Goal: Task Accomplishment & Management: Use online tool/utility

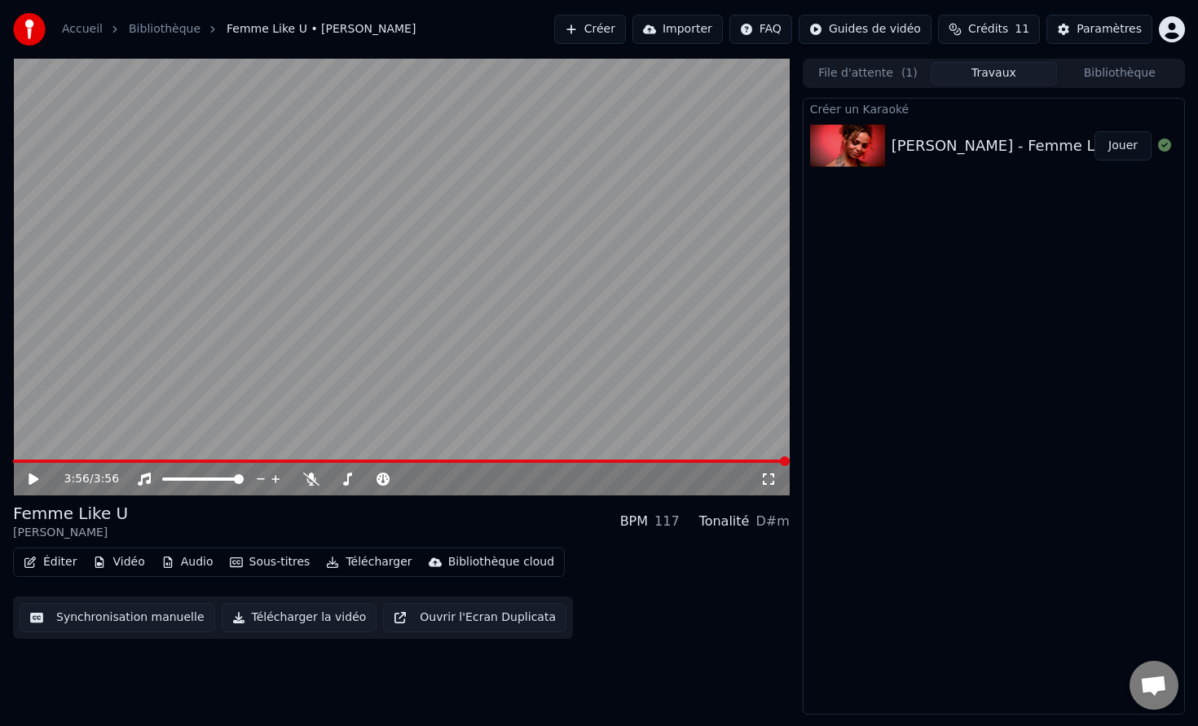
click at [31, 489] on div "3:56 / 3:56" at bounding box center [401, 479] width 777 height 33
click at [28, 486] on div "3:56 / 3:56" at bounding box center [402, 479] width 764 height 16
click at [30, 478] on icon at bounding box center [34, 479] width 10 height 11
click at [138, 620] on button "Synchronisation manuelle" at bounding box center [118, 617] width 196 height 29
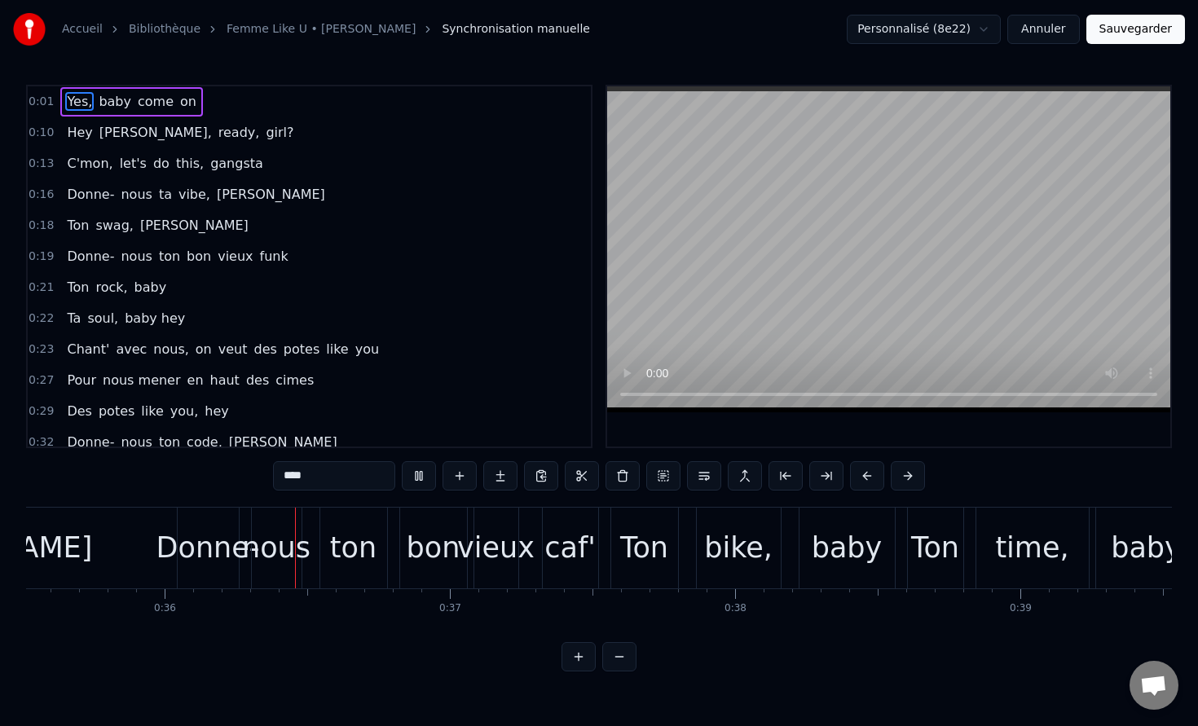
scroll to position [0, 10136]
click at [73, 165] on span "C'mon," at bounding box center [89, 163] width 49 height 19
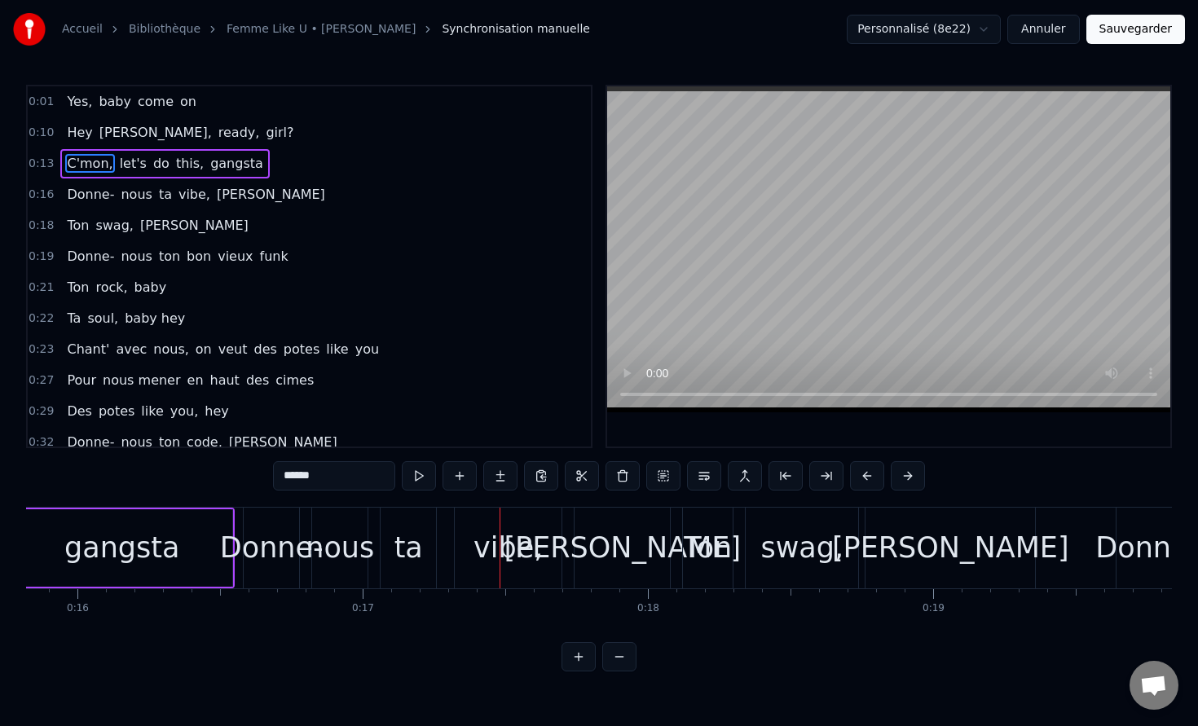
scroll to position [0, 4507]
click at [148, 545] on div "gangsta" at bounding box center [127, 548] width 115 height 43
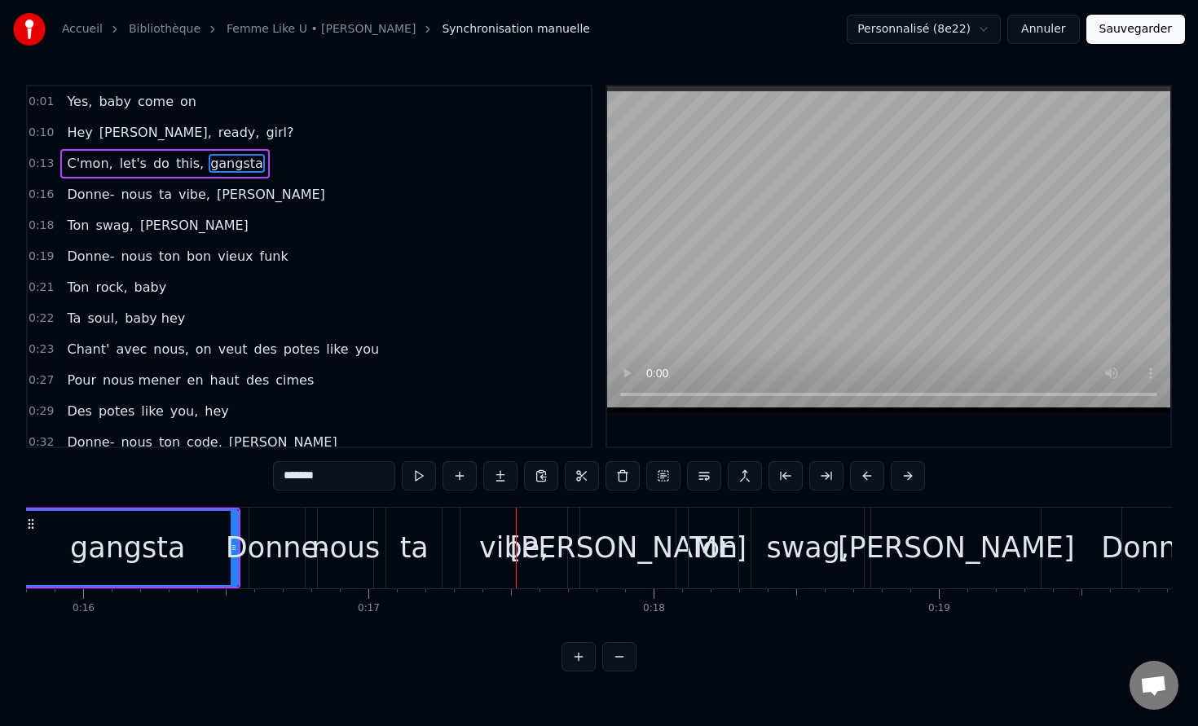
click at [130, 544] on div "gangsta" at bounding box center [127, 548] width 115 height 43
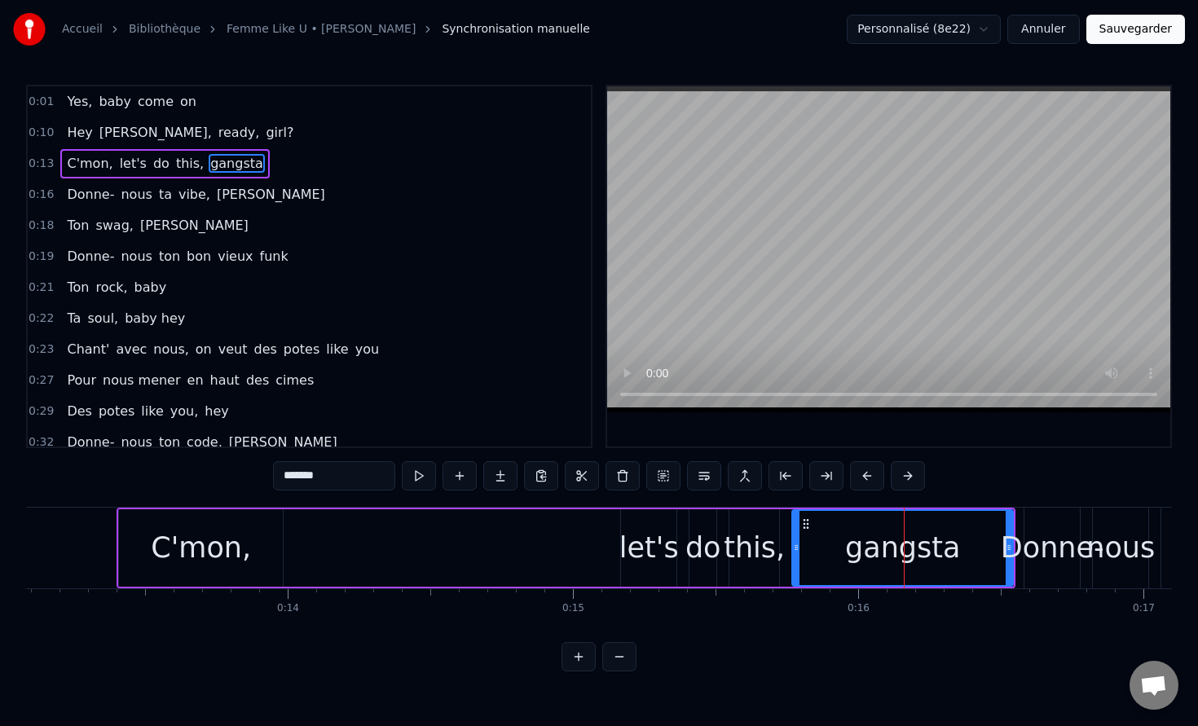
scroll to position [0, 3726]
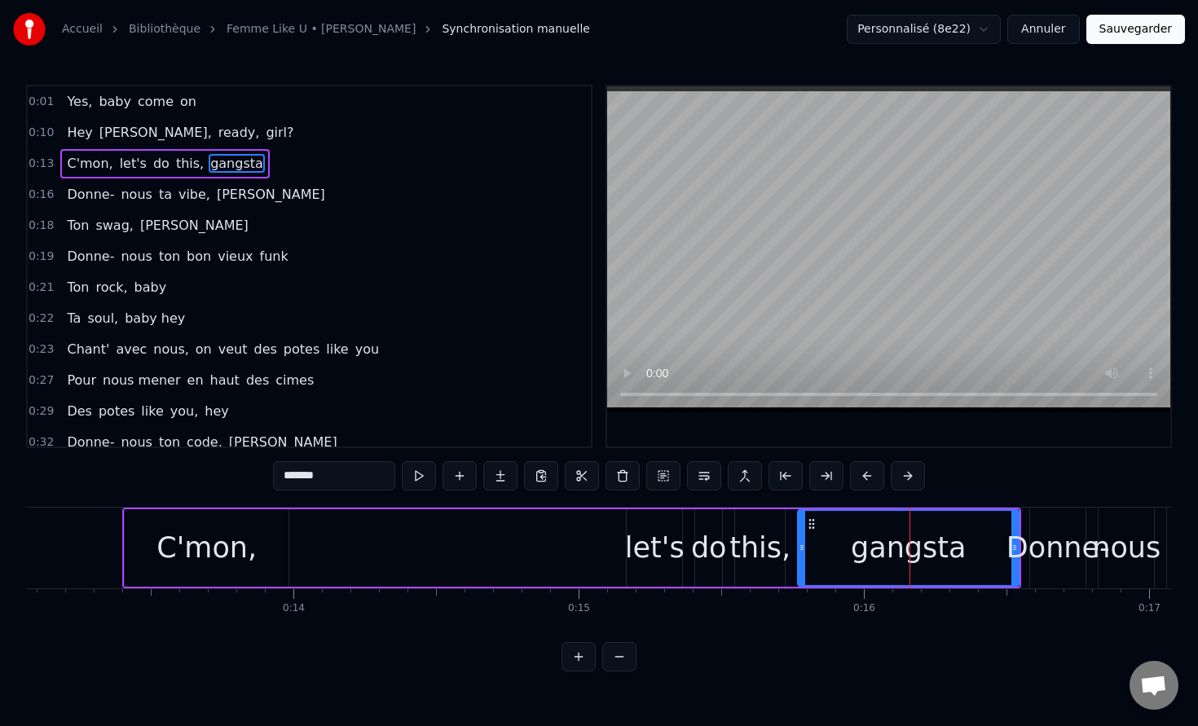
click at [167, 542] on div "C'mon," at bounding box center [206, 548] width 100 height 43
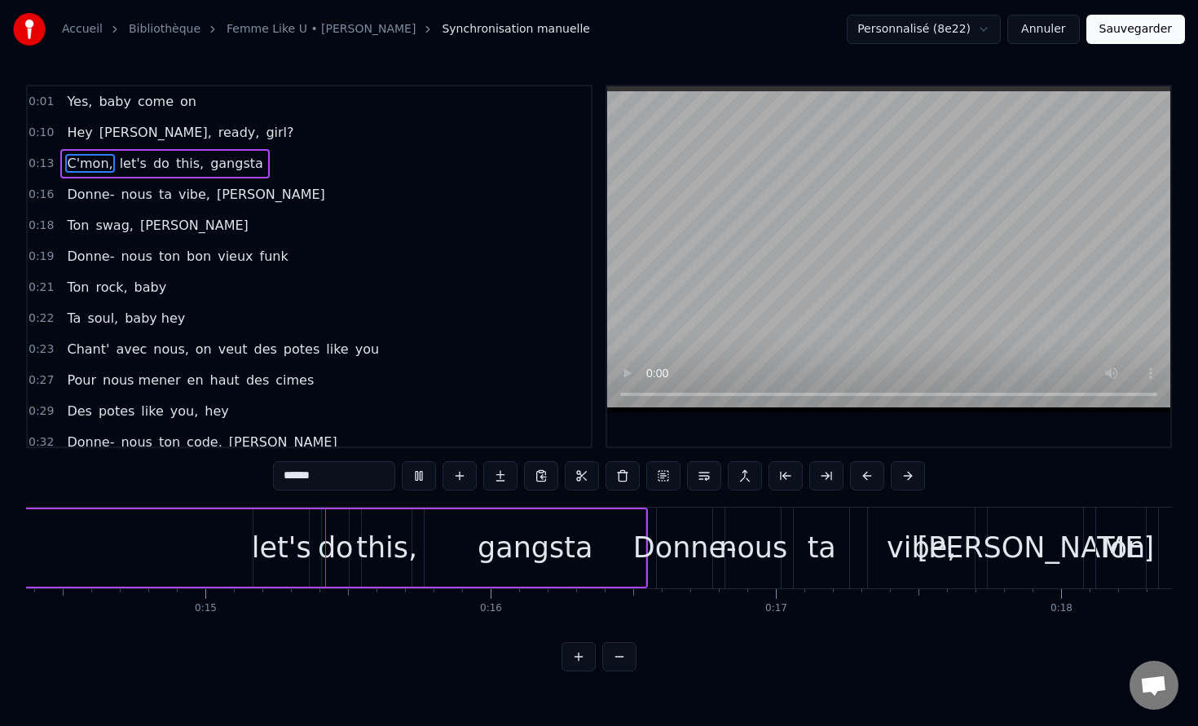
scroll to position [0, 4101]
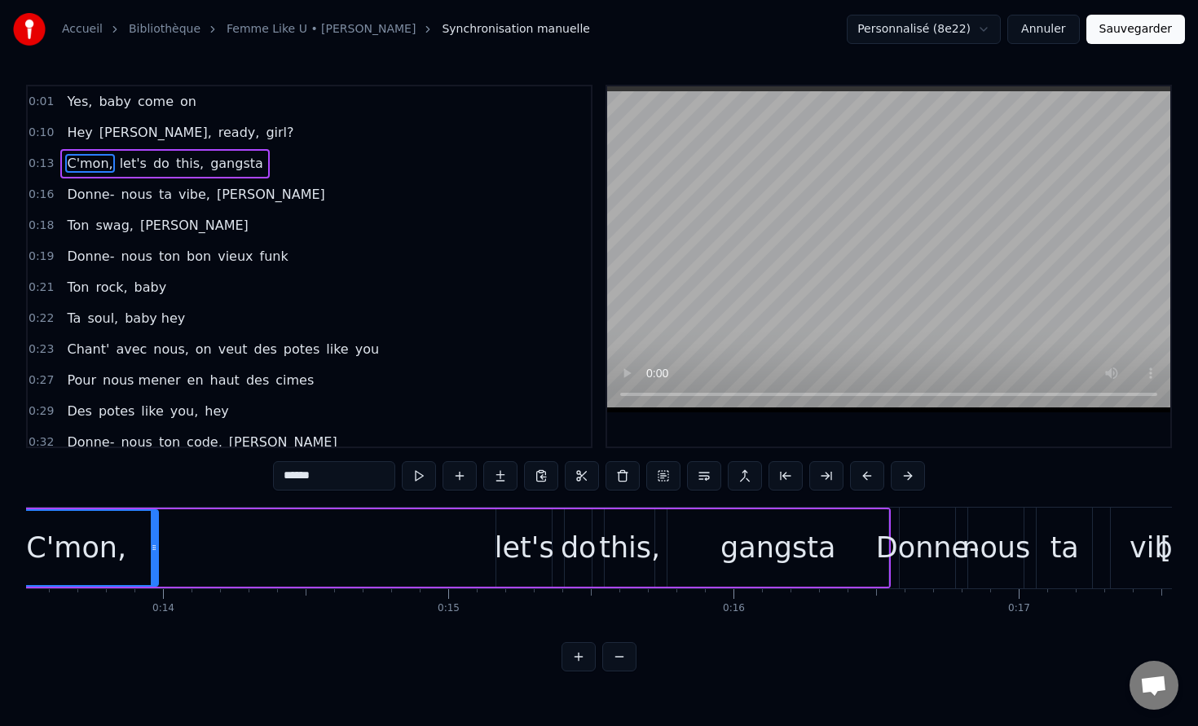
click at [83, 559] on div "C'mon," at bounding box center [76, 548] width 100 height 43
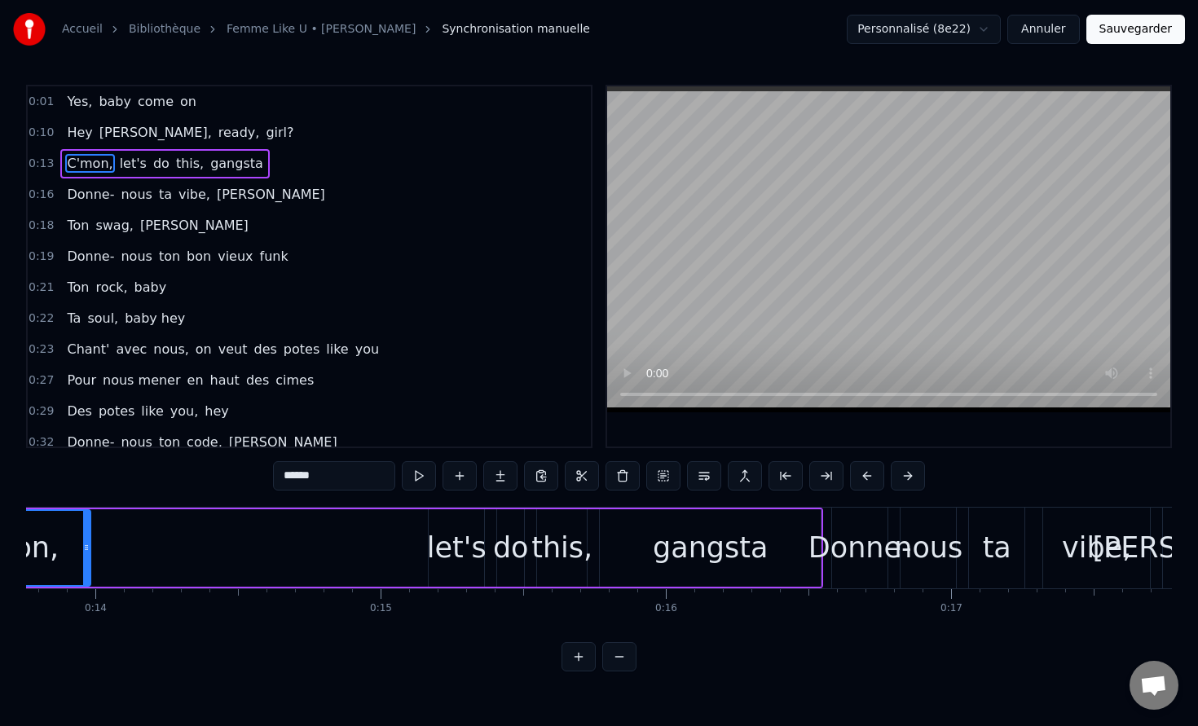
scroll to position [0, 3908]
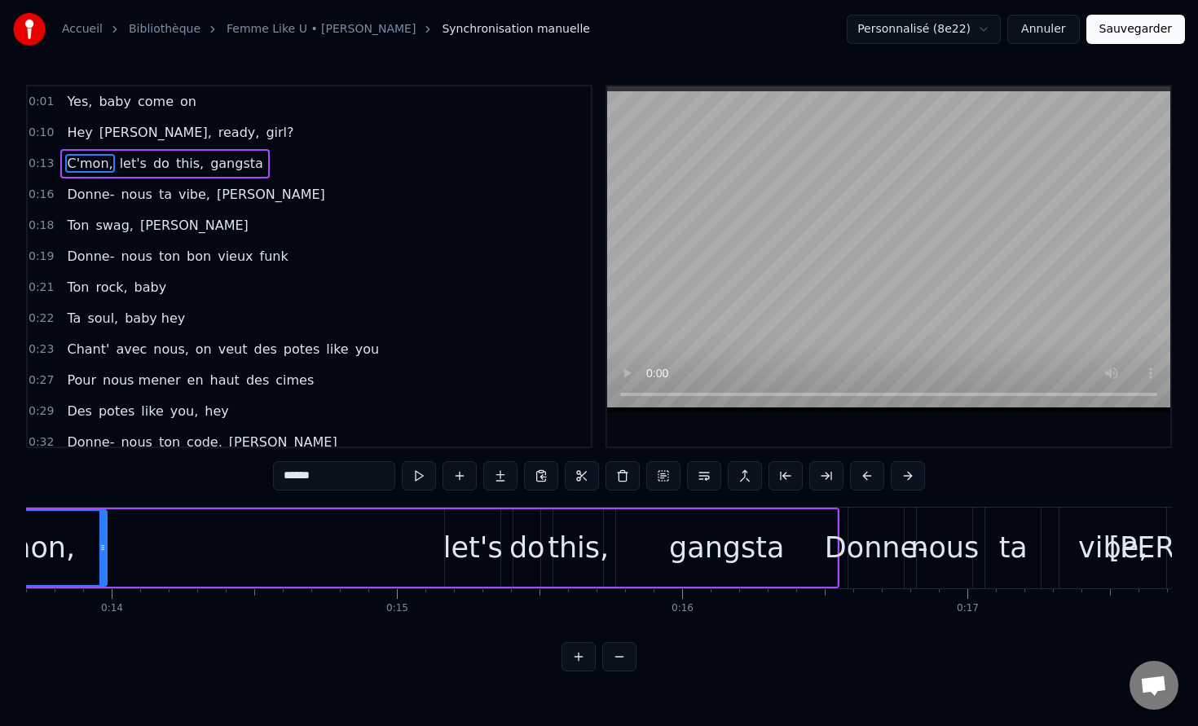
click at [867, 563] on div "Donne-" at bounding box center [877, 548] width 104 height 43
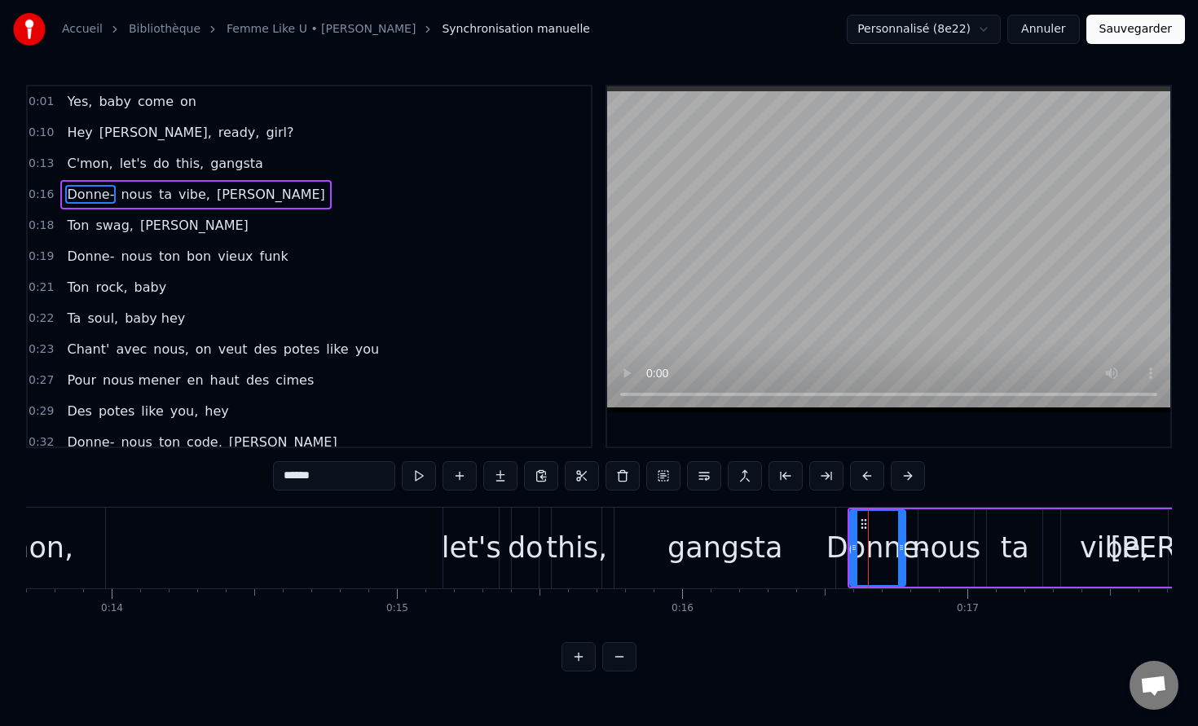
click at [928, 569] on div "nous" at bounding box center [946, 548] width 68 height 43
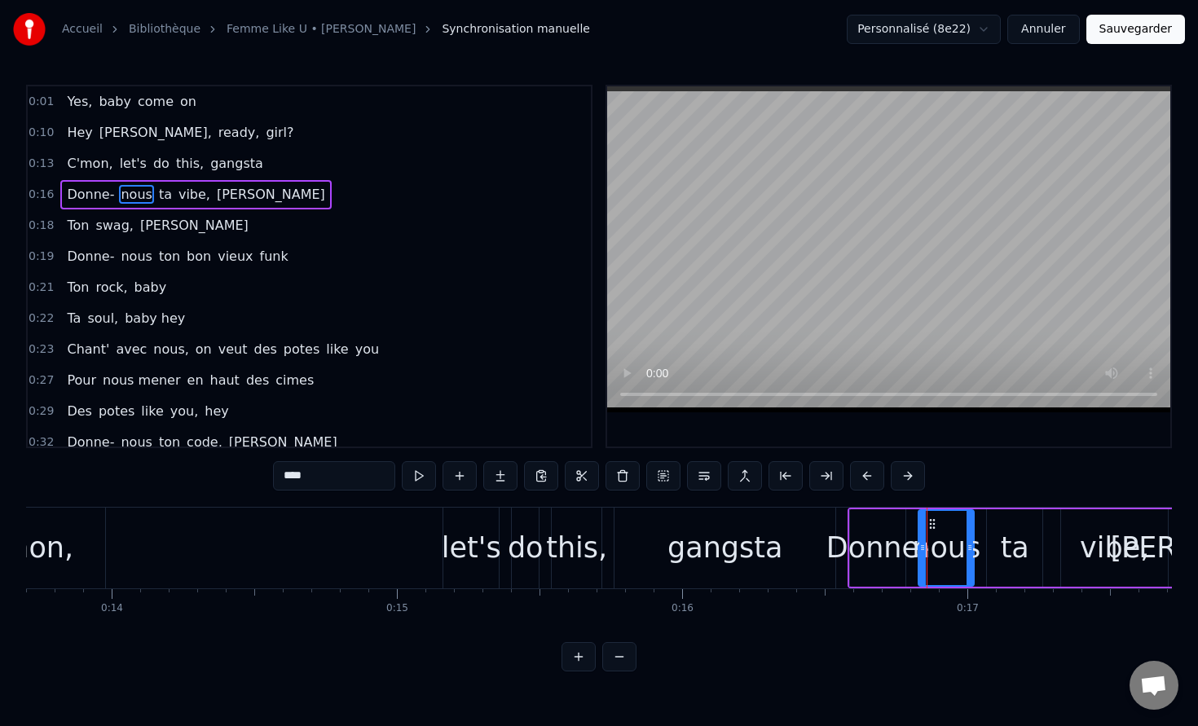
click at [892, 563] on div "Donne-" at bounding box center [878, 548] width 104 height 43
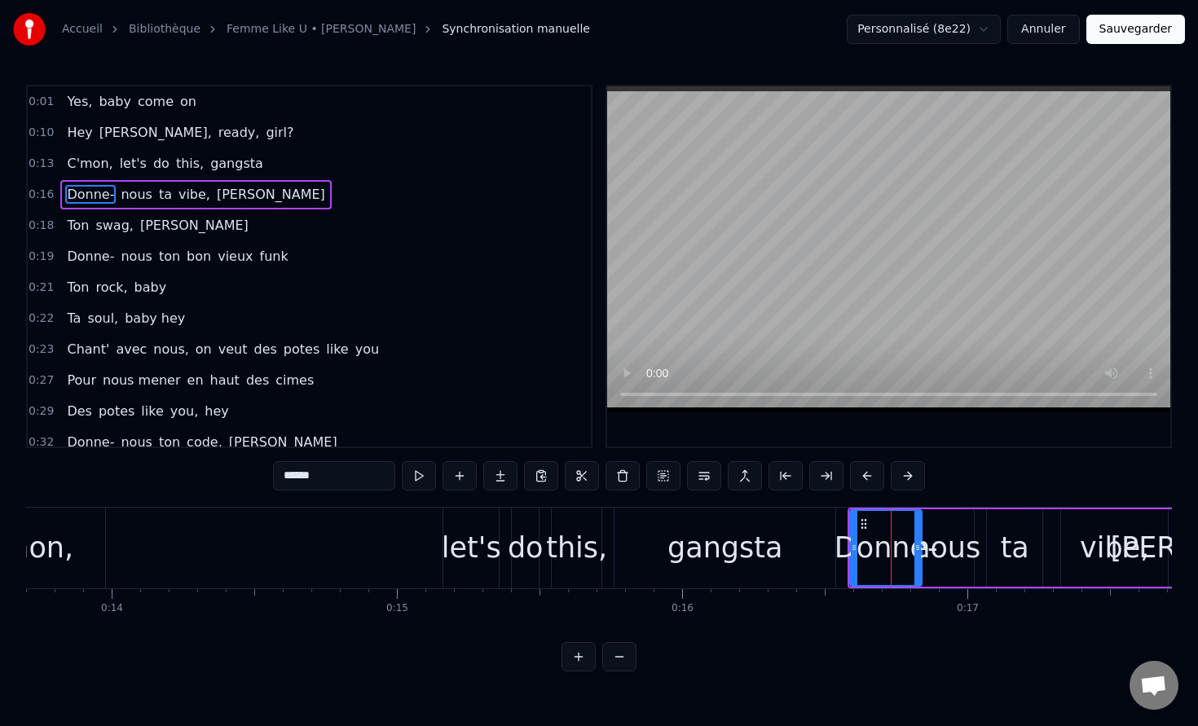
drag, startPoint x: 903, startPoint y: 548, endPoint x: 919, endPoint y: 546, distance: 16.4
click at [919, 546] on icon at bounding box center [917, 547] width 7 height 13
click at [704, 541] on div "gangsta" at bounding box center [725, 548] width 115 height 43
type input "*******"
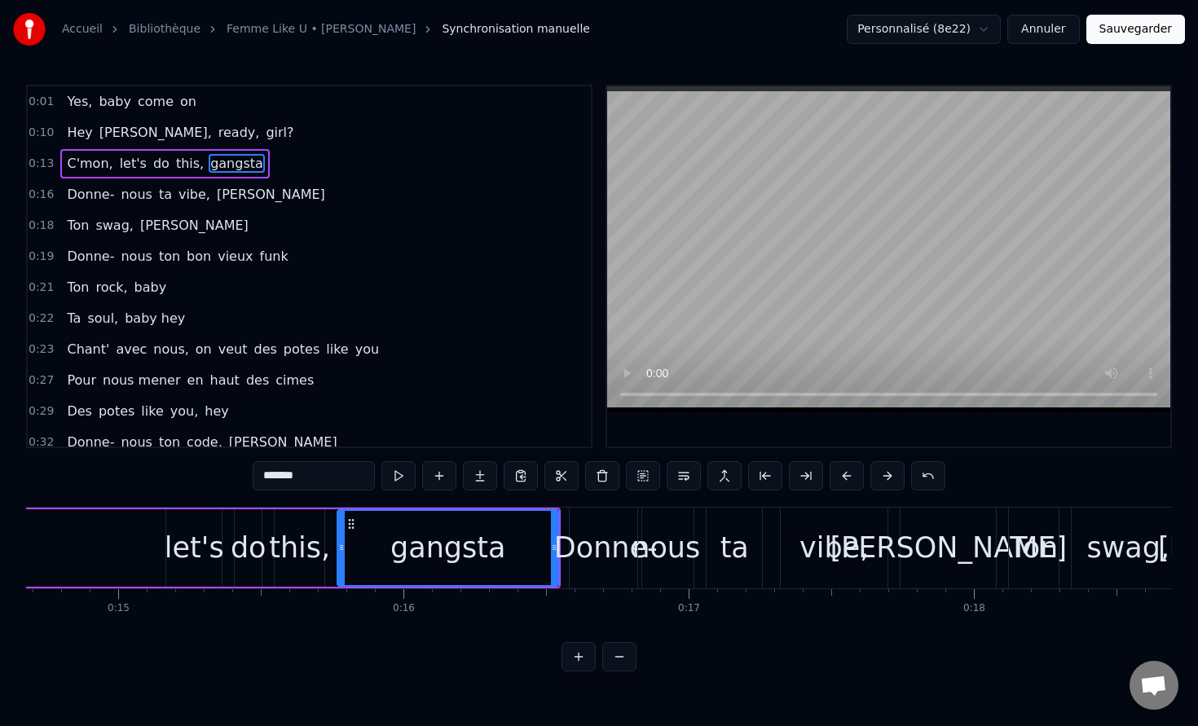
scroll to position [0, 3969]
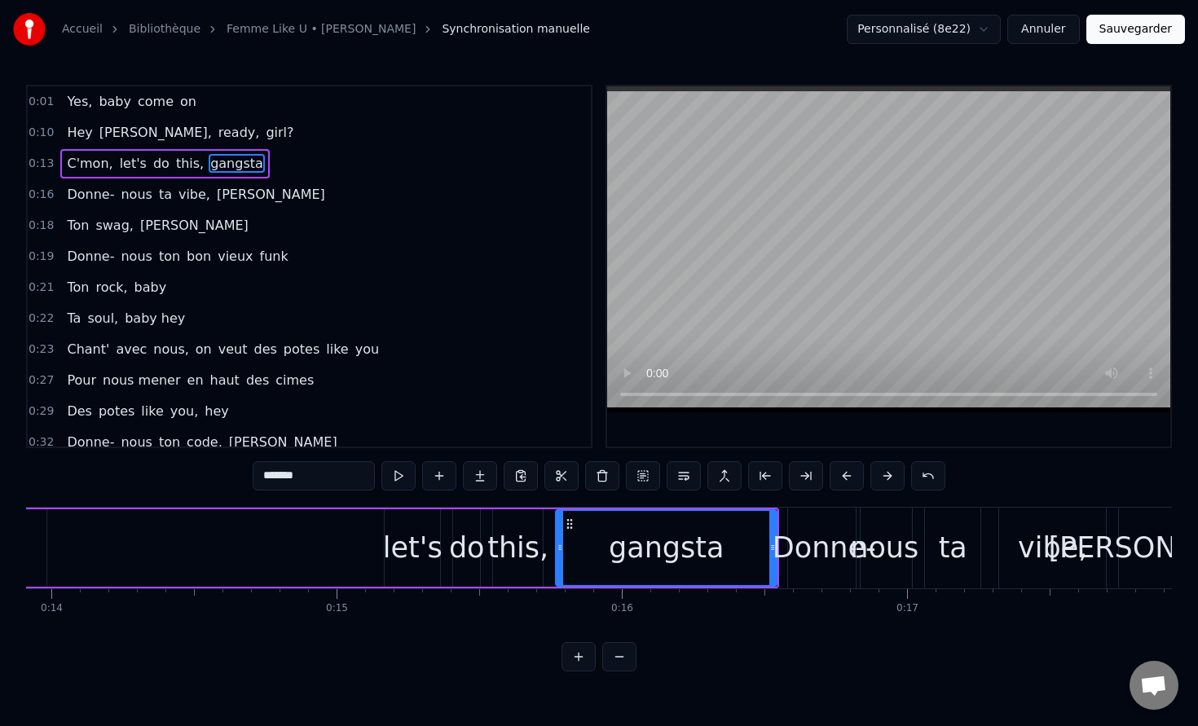
click at [247, 544] on div "C'mon, let's do this, gangsta" at bounding box center [329, 548] width 899 height 81
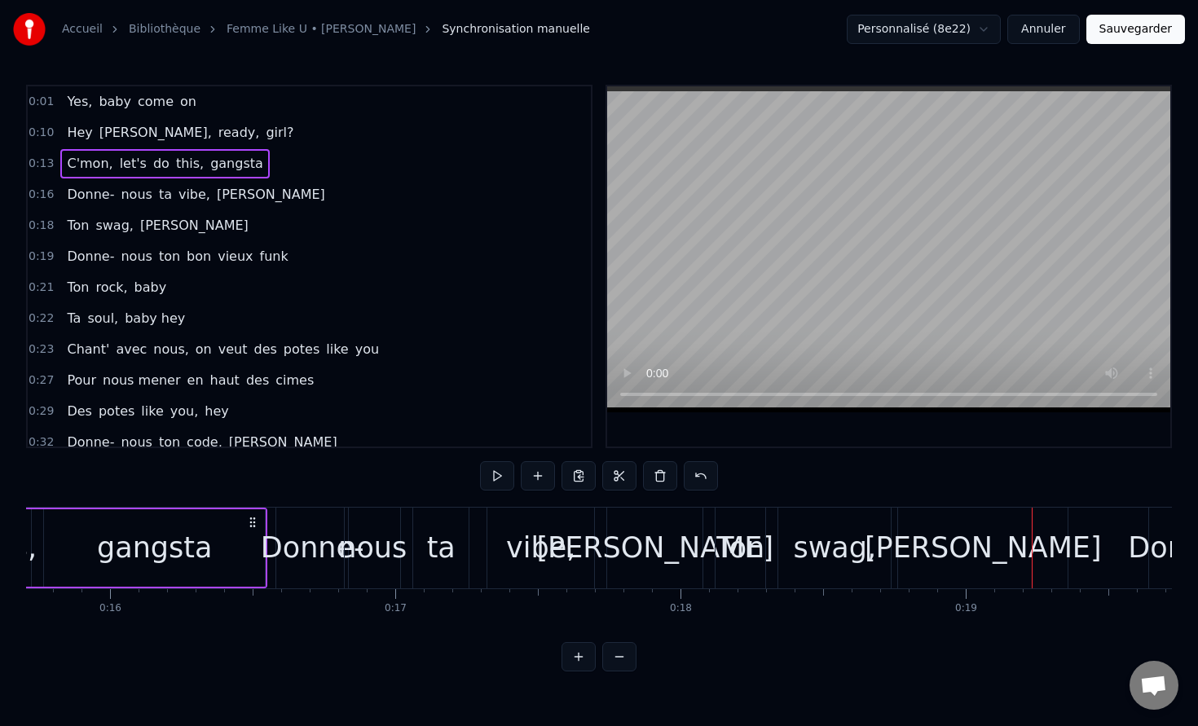
scroll to position [0, 4438]
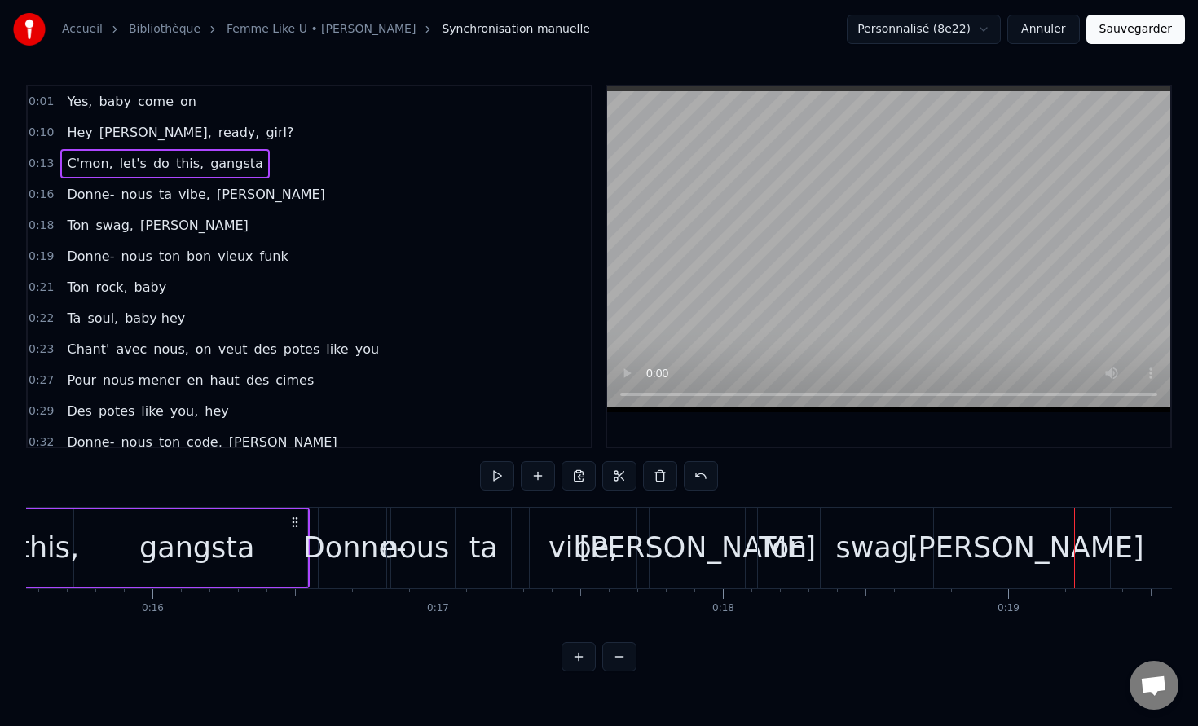
click at [1147, 34] on button "Sauvegarder" at bounding box center [1135, 29] width 99 height 29
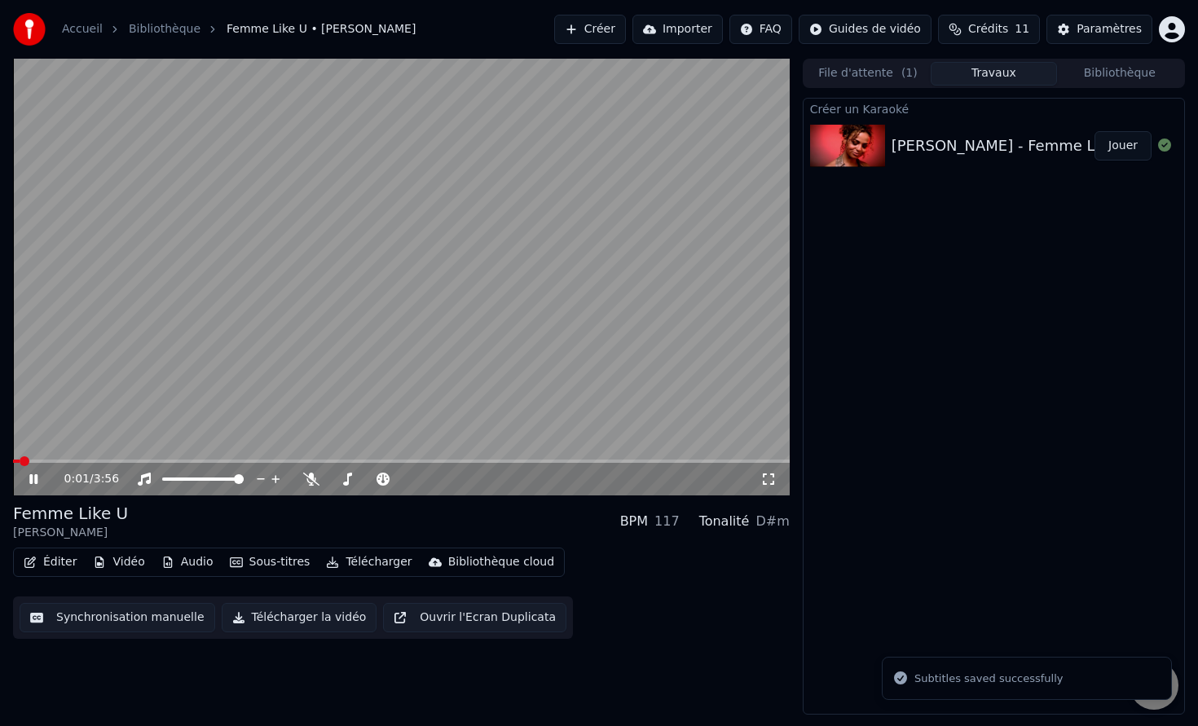
click at [769, 478] on icon at bounding box center [768, 479] width 16 height 13
click at [34, 485] on icon at bounding box center [45, 479] width 38 height 13
click at [25, 461] on span at bounding box center [52, 461] width 79 height 3
click at [33, 483] on icon at bounding box center [45, 479] width 38 height 13
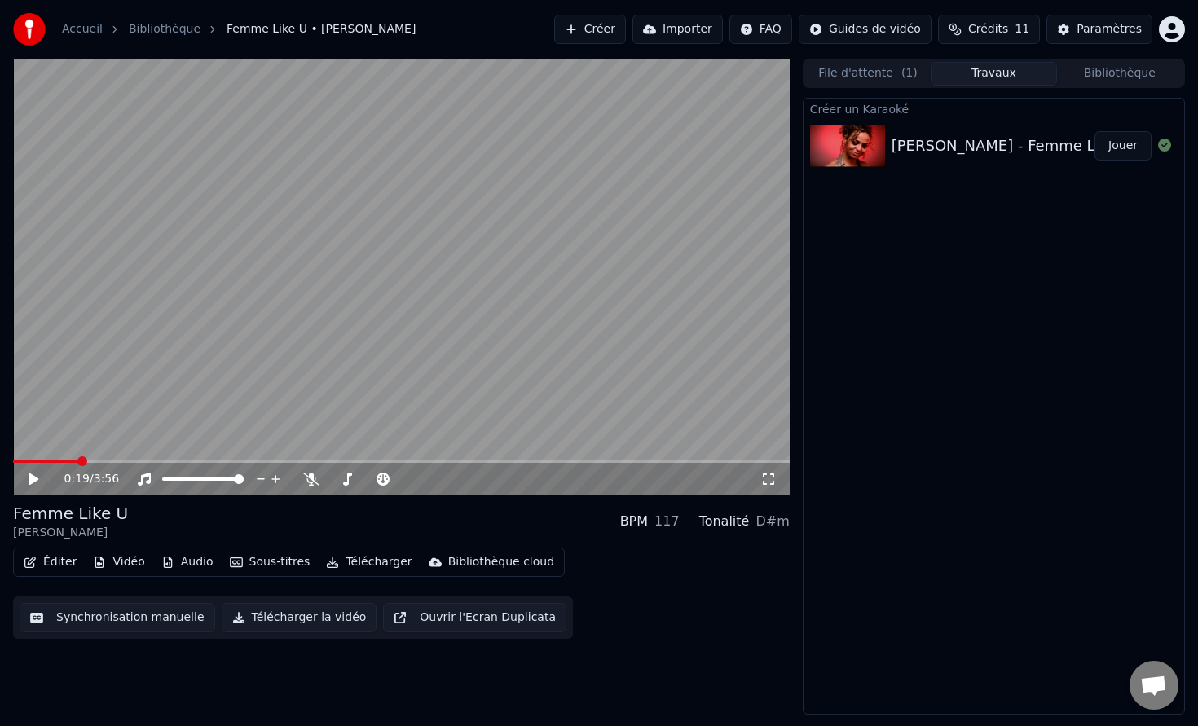
click at [139, 620] on button "Synchronisation manuelle" at bounding box center [118, 617] width 196 height 29
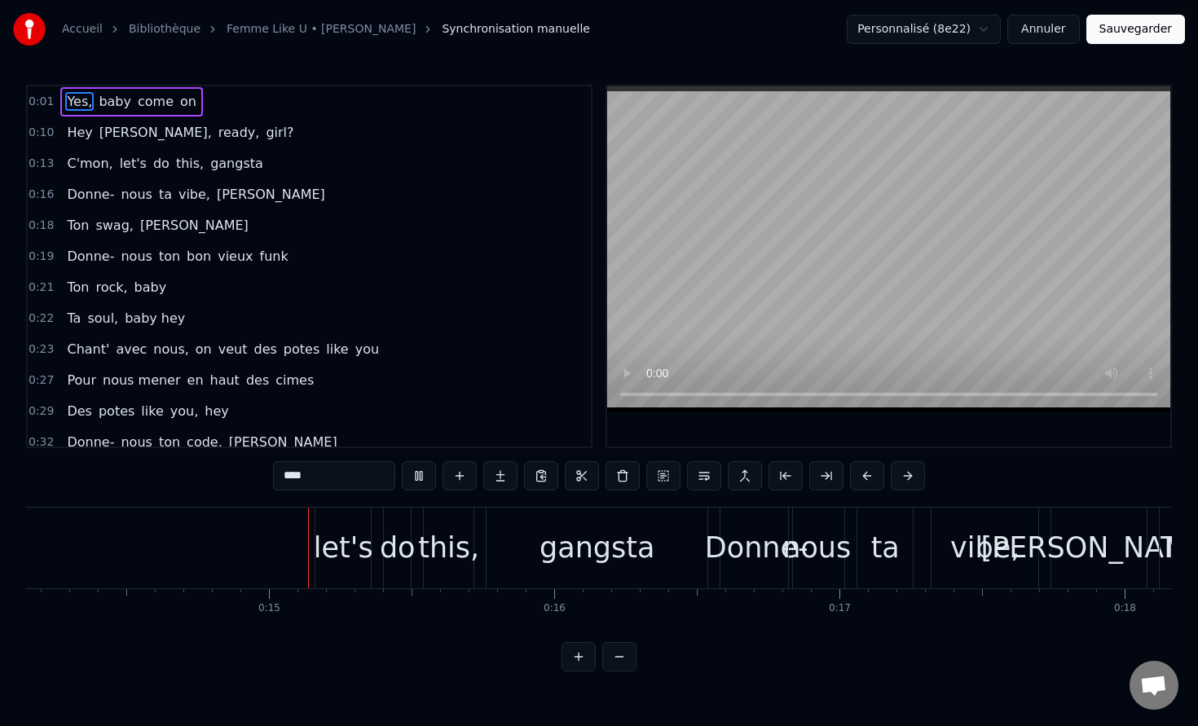
scroll to position [0, 4040]
click at [557, 527] on div "gangsta" at bounding box center [592, 548] width 115 height 43
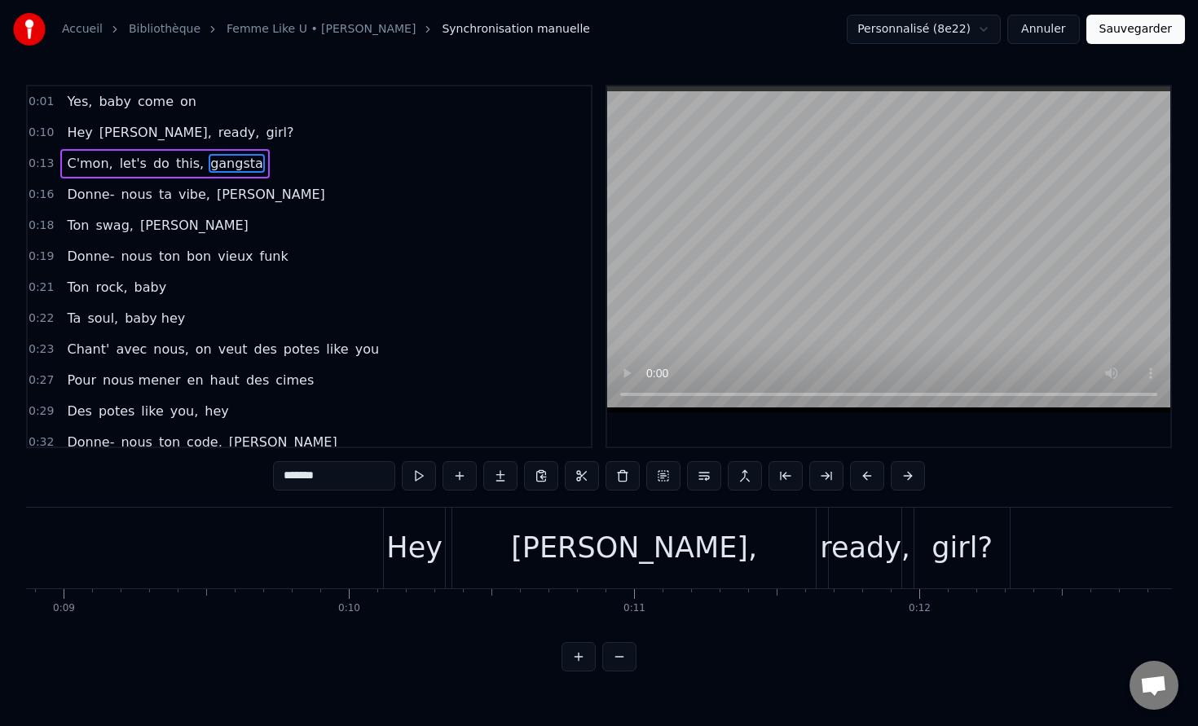
scroll to position [0, 2519]
click at [629, 555] on div "[PERSON_NAME]," at bounding box center [645, 548] width 246 height 43
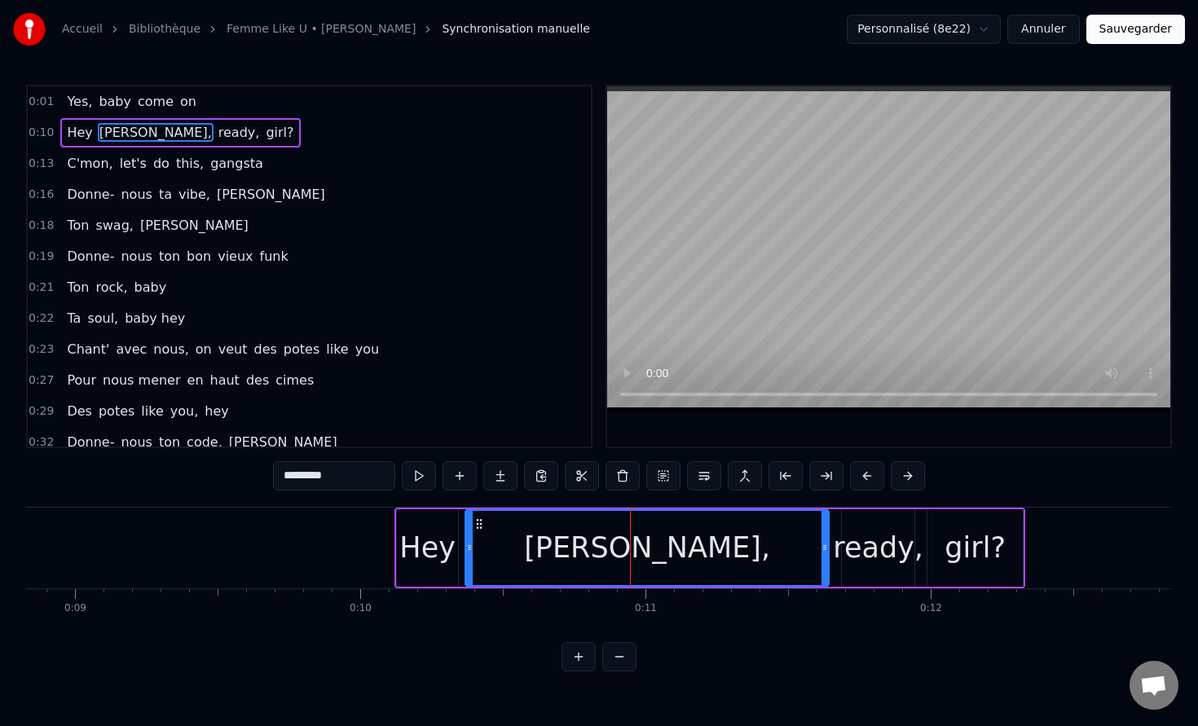
click at [319, 483] on input "*********" at bounding box center [334, 475] width 122 height 29
click at [306, 470] on input "*********" at bounding box center [334, 475] width 122 height 29
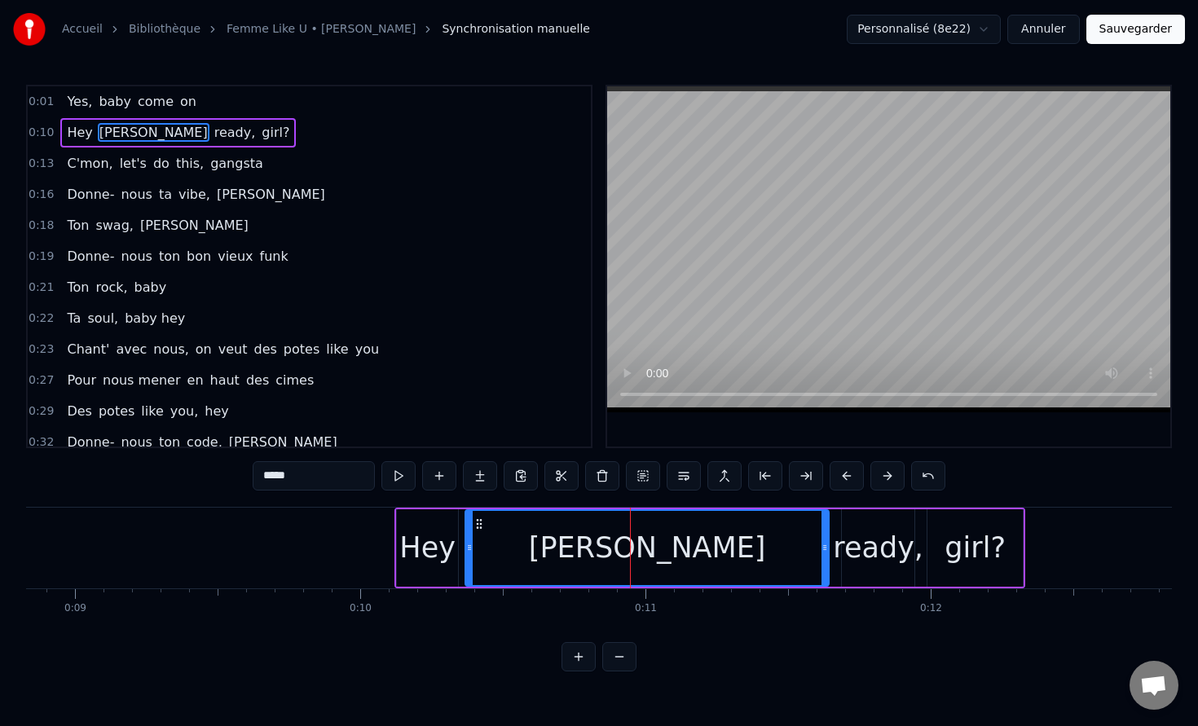
click at [861, 555] on div "ready," at bounding box center [878, 548] width 90 height 43
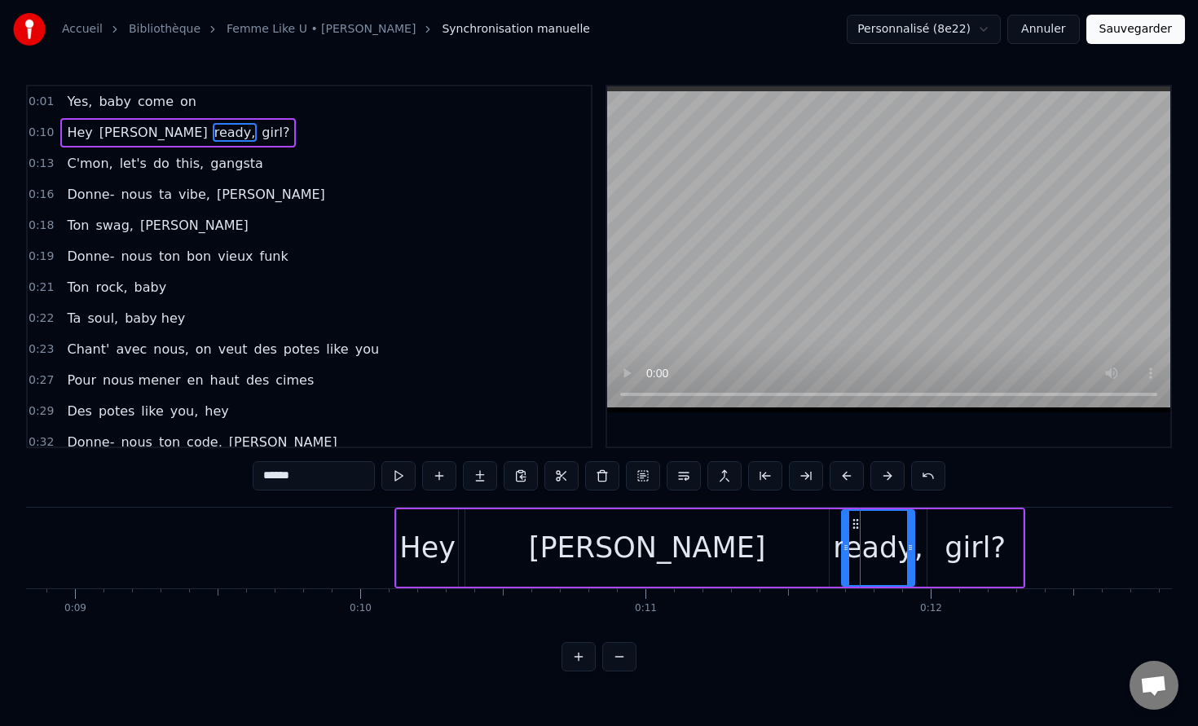
click at [294, 491] on div "******" at bounding box center [599, 477] width 693 height 33
click at [283, 483] on input "******" at bounding box center [314, 475] width 122 height 29
click at [954, 538] on div "girl?" at bounding box center [975, 548] width 61 height 43
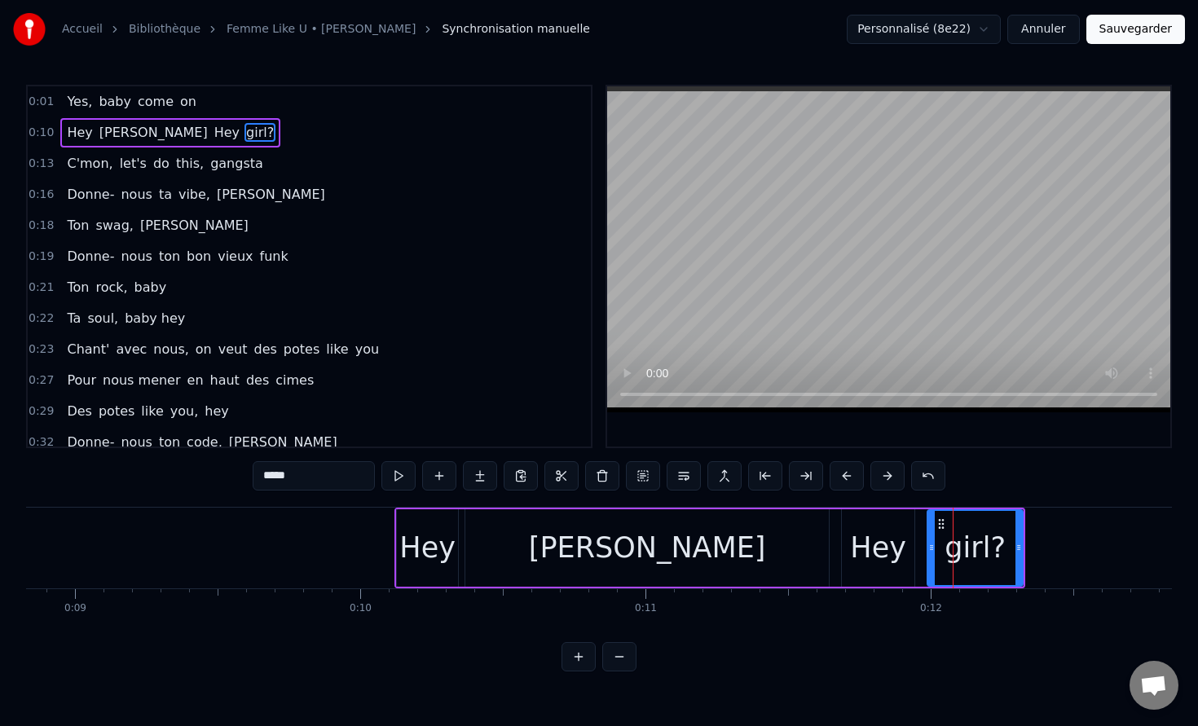
click at [294, 470] on input "*****" at bounding box center [314, 475] width 122 height 29
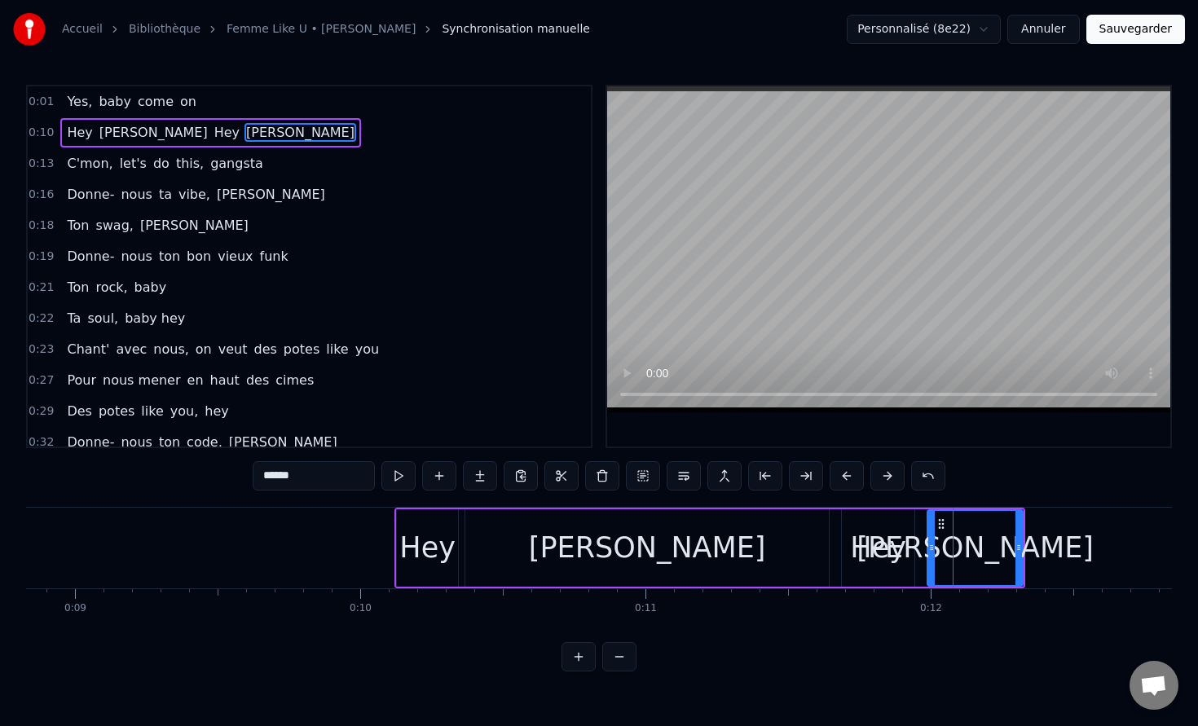
click at [509, 553] on div "[PERSON_NAME]" at bounding box center [647, 547] width 364 height 77
type input "*****"
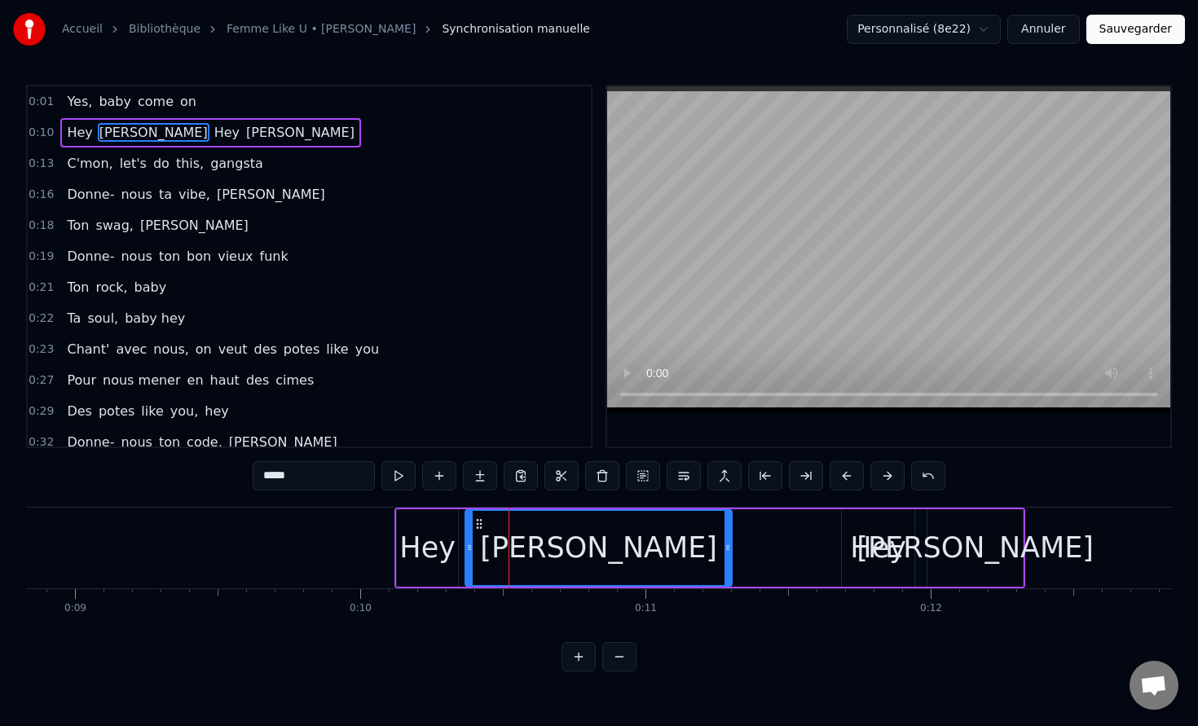
drag, startPoint x: 822, startPoint y: 553, endPoint x: 723, endPoint y: 558, distance: 98.7
click at [725, 558] on div at bounding box center [728, 548] width 7 height 74
drag, startPoint x: 892, startPoint y: 548, endPoint x: 824, endPoint y: 553, distance: 67.8
click at [824, 553] on div "Hey [PERSON_NAME]" at bounding box center [709, 548] width 631 height 81
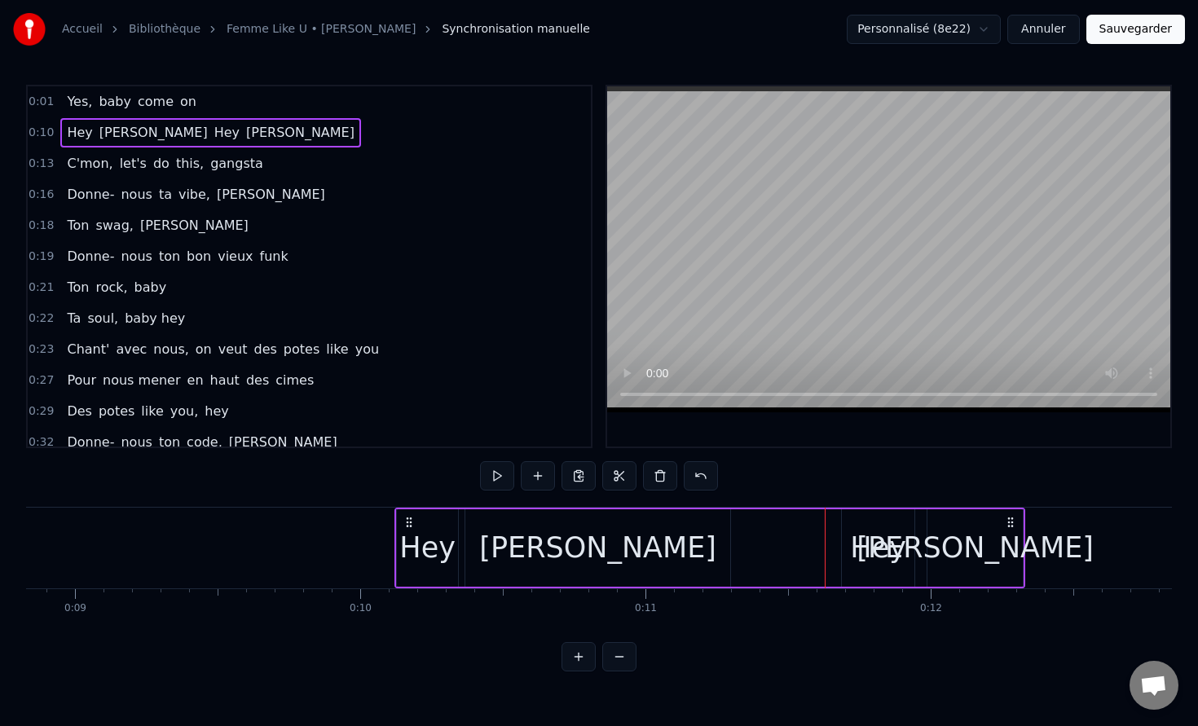
click at [865, 553] on div "Hey" at bounding box center [878, 548] width 56 height 43
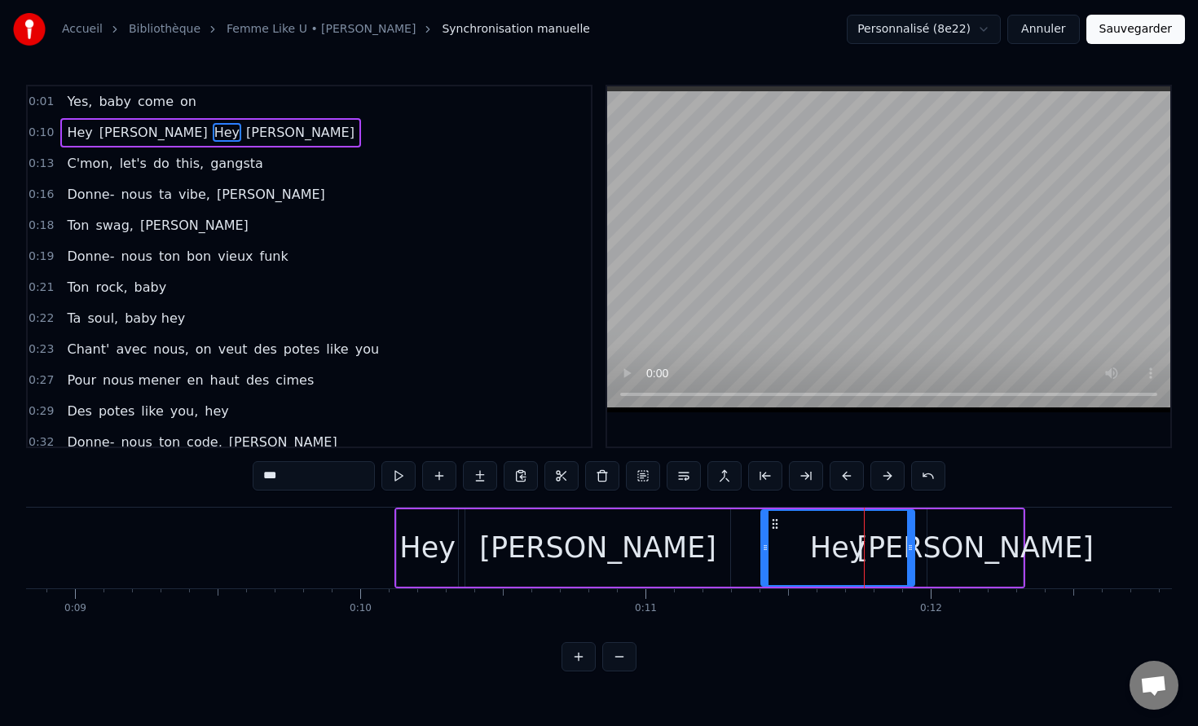
drag, startPoint x: 842, startPoint y: 550, endPoint x: 758, endPoint y: 549, distance: 84.0
click at [762, 549] on icon at bounding box center [765, 547] width 7 height 13
drag, startPoint x: 909, startPoint y: 551, endPoint x: 857, endPoint y: 552, distance: 51.4
click at [857, 552] on icon at bounding box center [859, 547] width 7 height 13
click at [972, 557] on div "[PERSON_NAME]" at bounding box center [975, 548] width 237 height 43
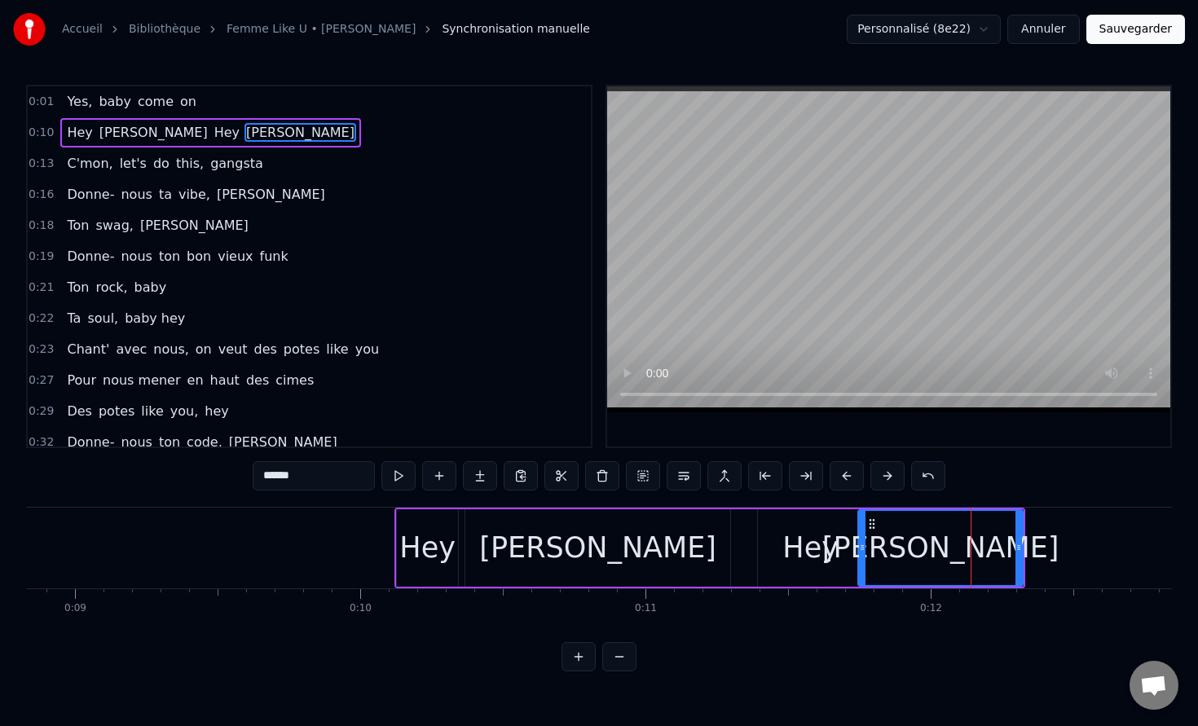
drag, startPoint x: 929, startPoint y: 546, endPoint x: 860, endPoint y: 544, distance: 69.3
click at [860, 545] on icon at bounding box center [862, 547] width 7 height 13
click at [587, 543] on div "[PERSON_NAME]" at bounding box center [597, 548] width 237 height 43
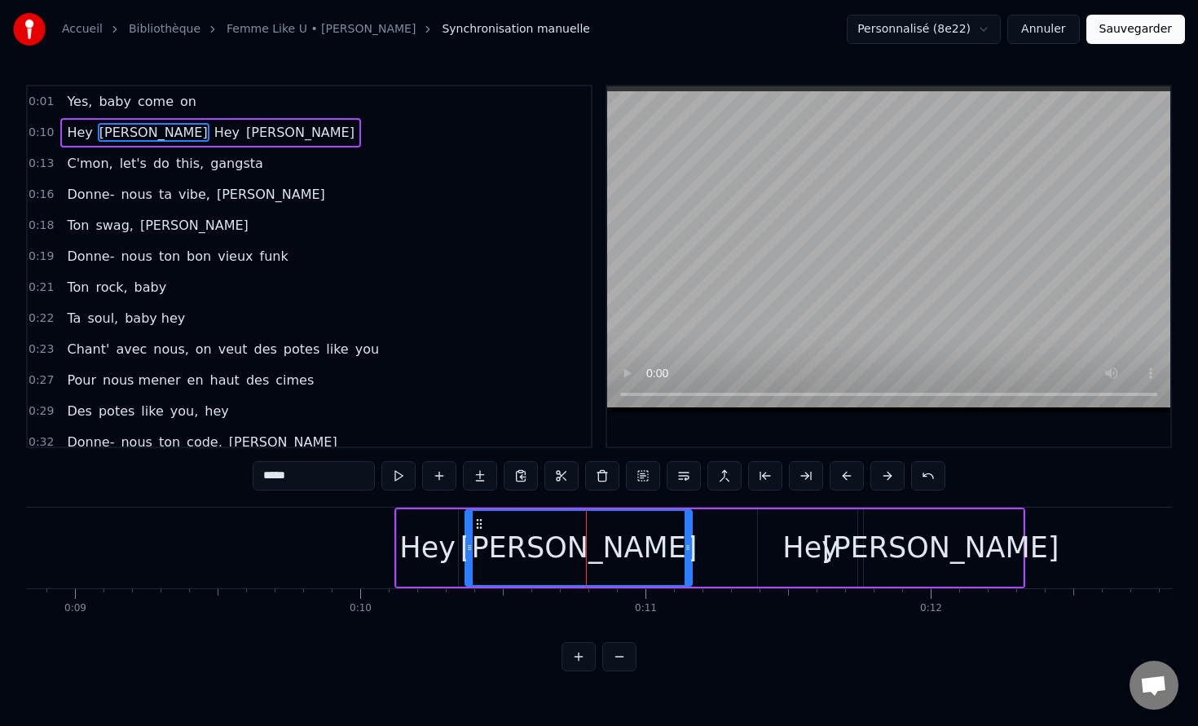
drag, startPoint x: 726, startPoint y: 549, endPoint x: 678, endPoint y: 549, distance: 48.1
click at [685, 549] on icon at bounding box center [688, 547] width 7 height 13
click at [823, 546] on div "Hey" at bounding box center [810, 548] width 56 height 43
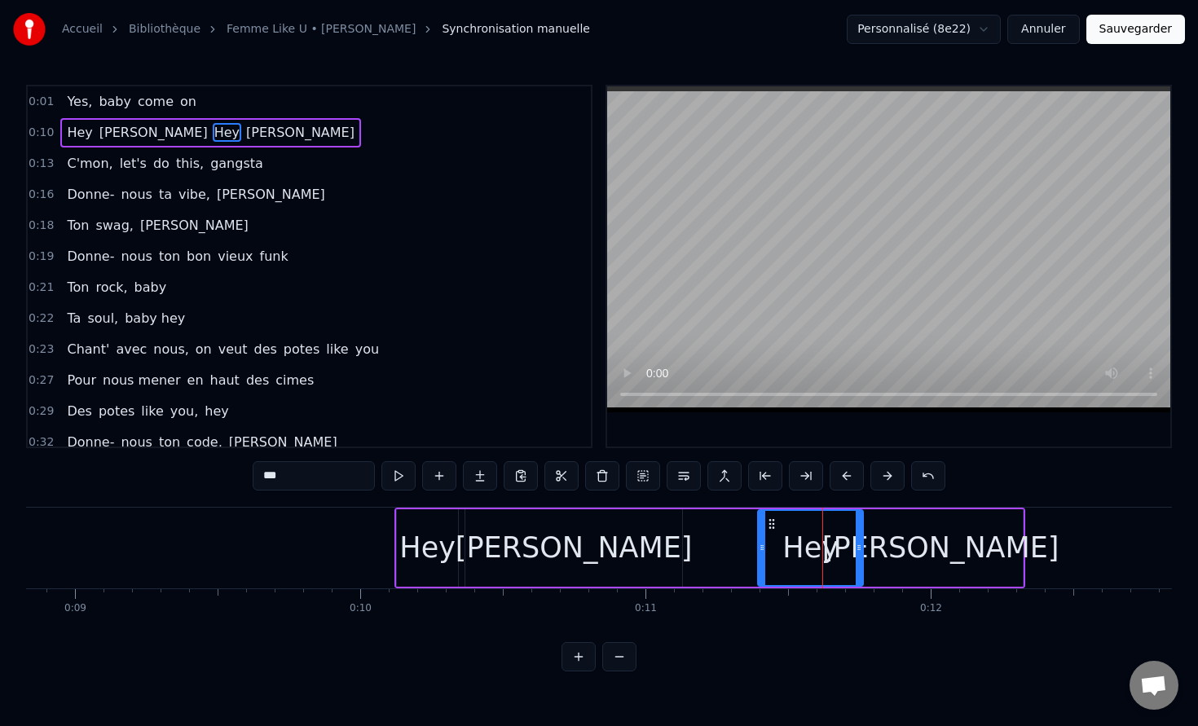
click at [652, 557] on div "[PERSON_NAME]" at bounding box center [573, 547] width 217 height 77
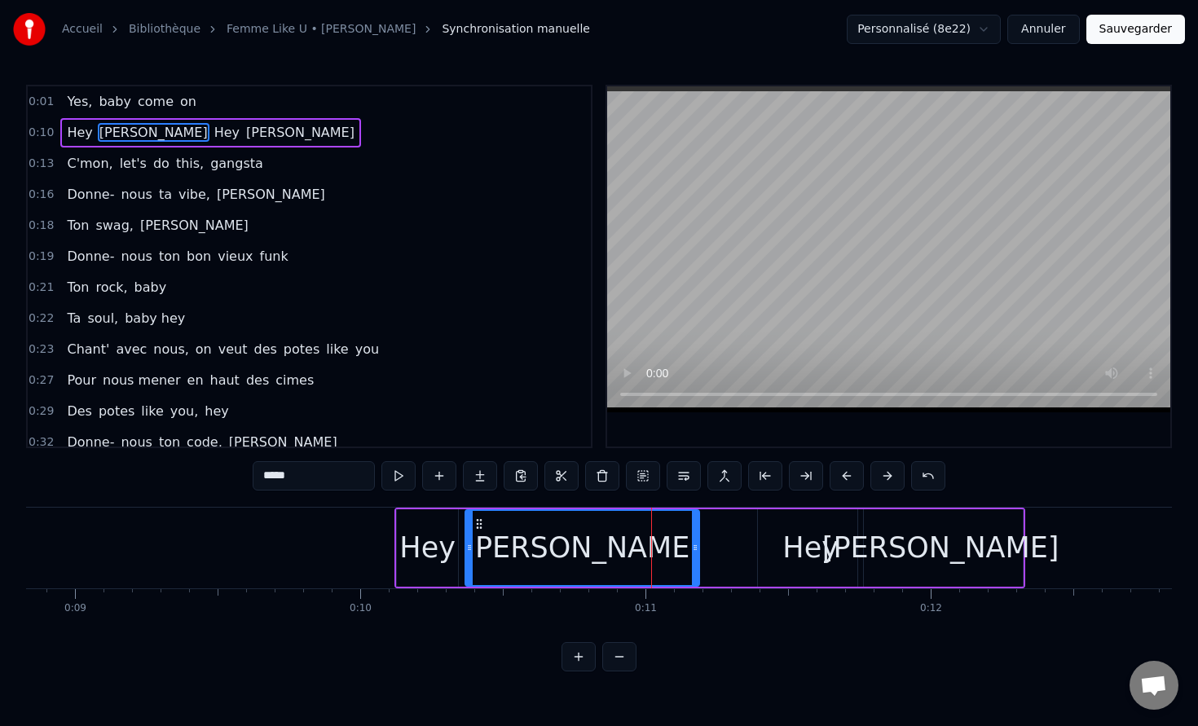
drag, startPoint x: 676, startPoint y: 551, endPoint x: 702, endPoint y: 552, distance: 26.1
click at [699, 552] on icon at bounding box center [695, 547] width 7 height 13
click at [788, 553] on div "Hey" at bounding box center [810, 548] width 56 height 43
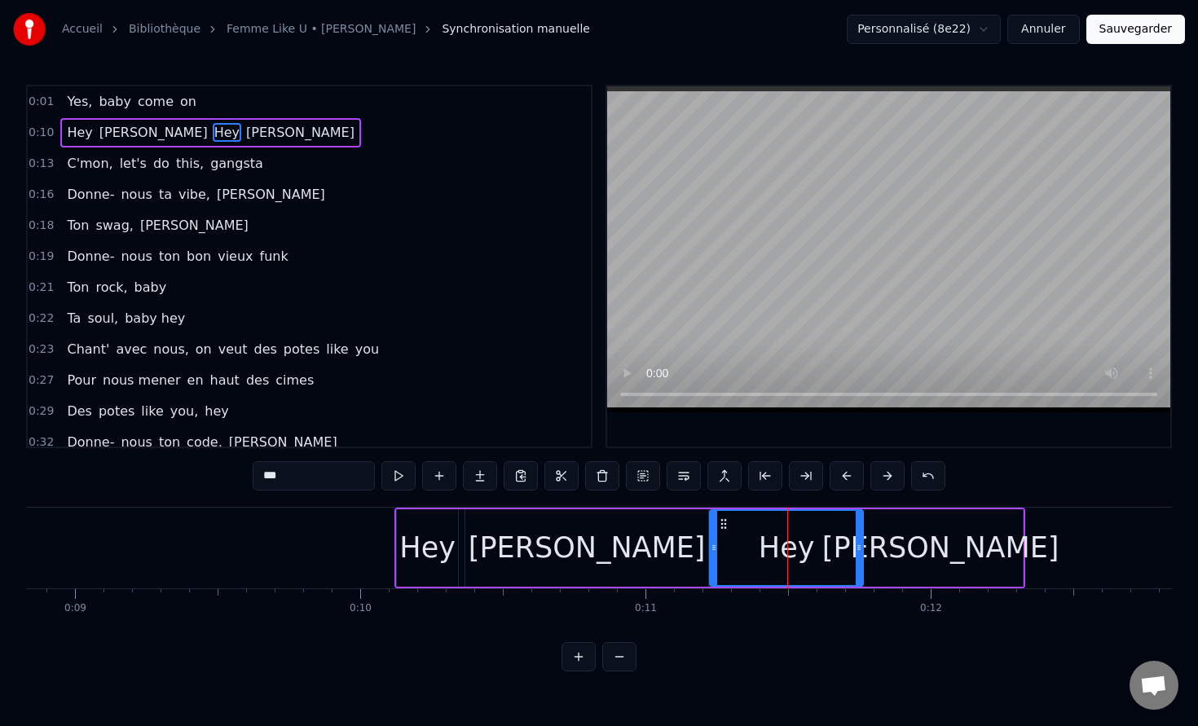
drag, startPoint x: 759, startPoint y: 552, endPoint x: 711, endPoint y: 552, distance: 48.1
click at [711, 552] on icon at bounding box center [714, 547] width 7 height 13
drag, startPoint x: 858, startPoint y: 552, endPoint x: 794, endPoint y: 552, distance: 64.4
click at [794, 552] on icon at bounding box center [794, 547] width 7 height 13
drag, startPoint x: 795, startPoint y: 548, endPoint x: 784, endPoint y: 548, distance: 11.4
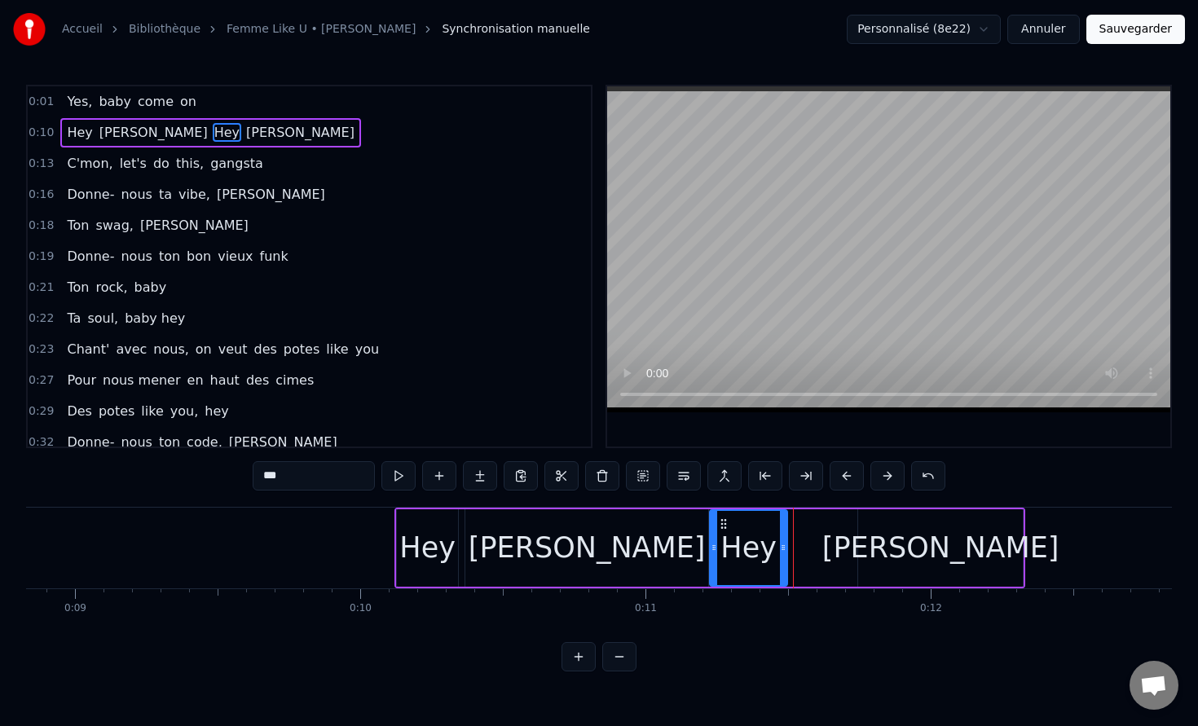
click at [784, 548] on icon at bounding box center [783, 547] width 7 height 13
click at [925, 536] on div "[PERSON_NAME]" at bounding box center [940, 548] width 237 height 43
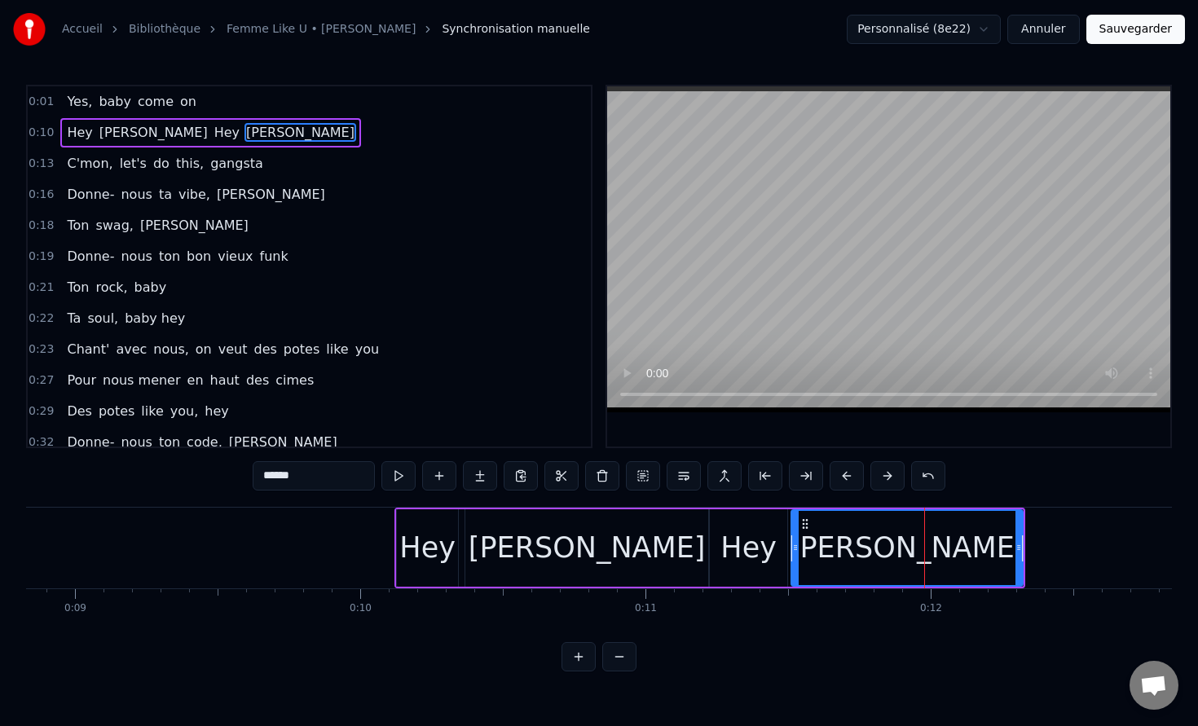
drag, startPoint x: 864, startPoint y: 549, endPoint x: 797, endPoint y: 553, distance: 67.0
click at [797, 553] on icon at bounding box center [795, 547] width 7 height 13
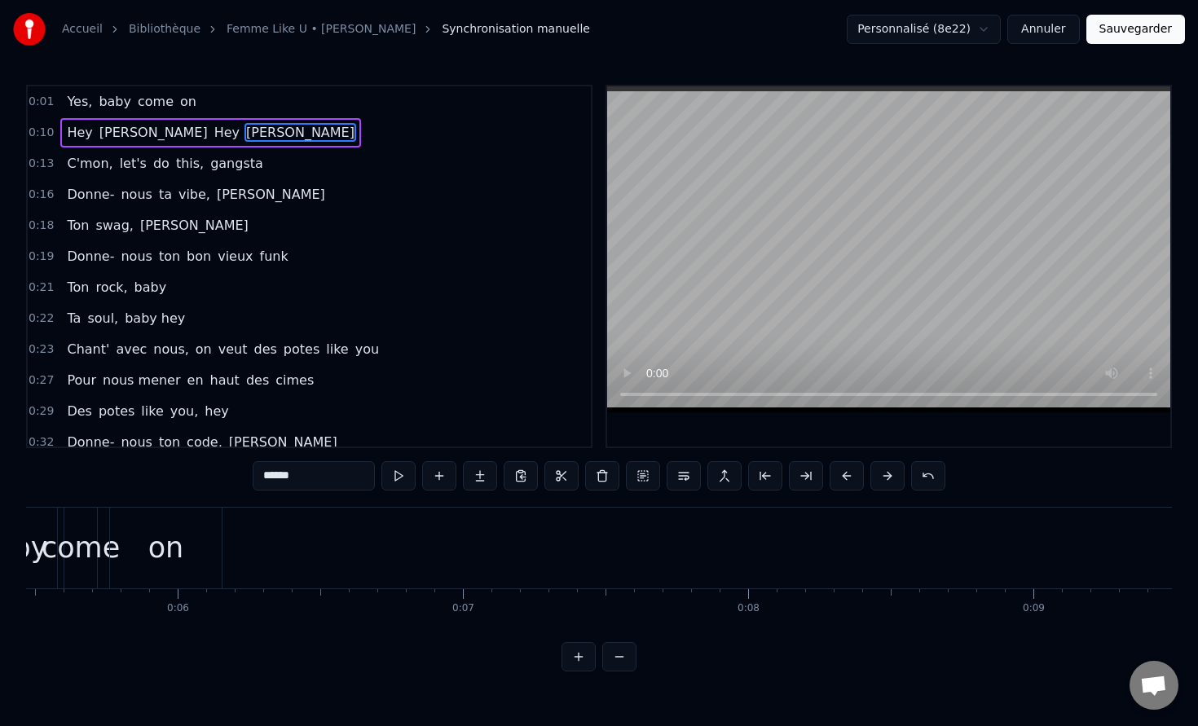
click at [80, 549] on div "come" at bounding box center [81, 548] width 78 height 43
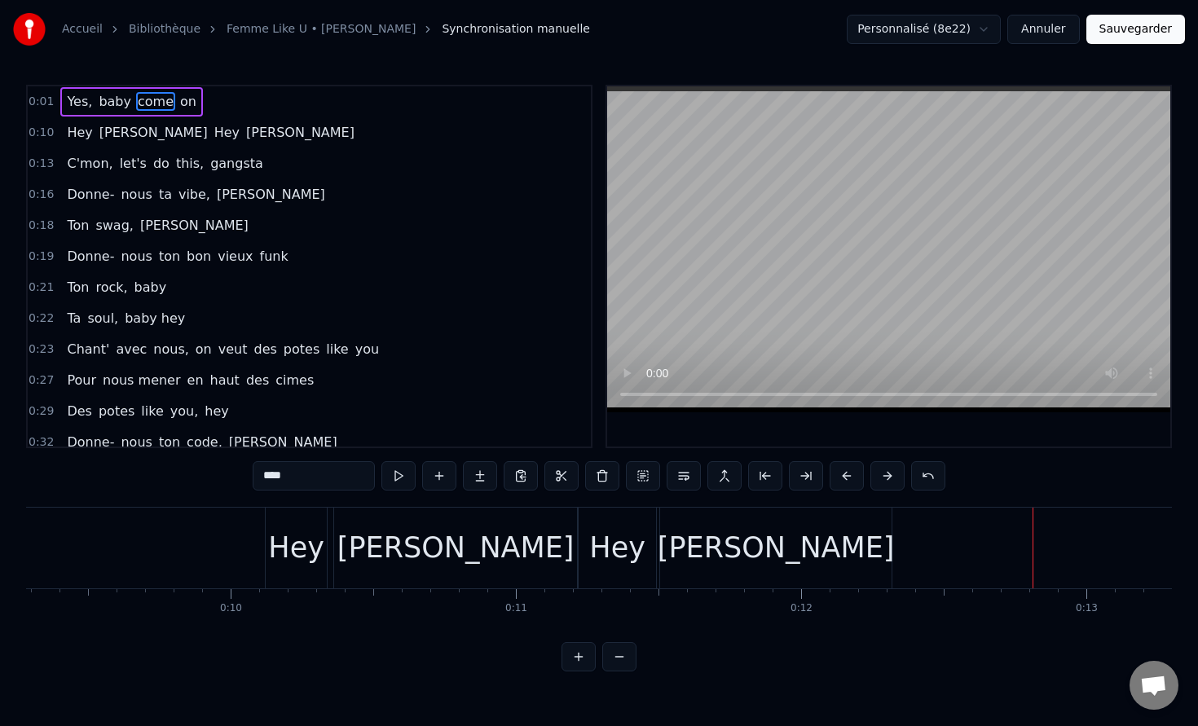
scroll to position [0, 2642]
click at [606, 566] on div "Hey" at bounding box center [623, 548] width 56 height 43
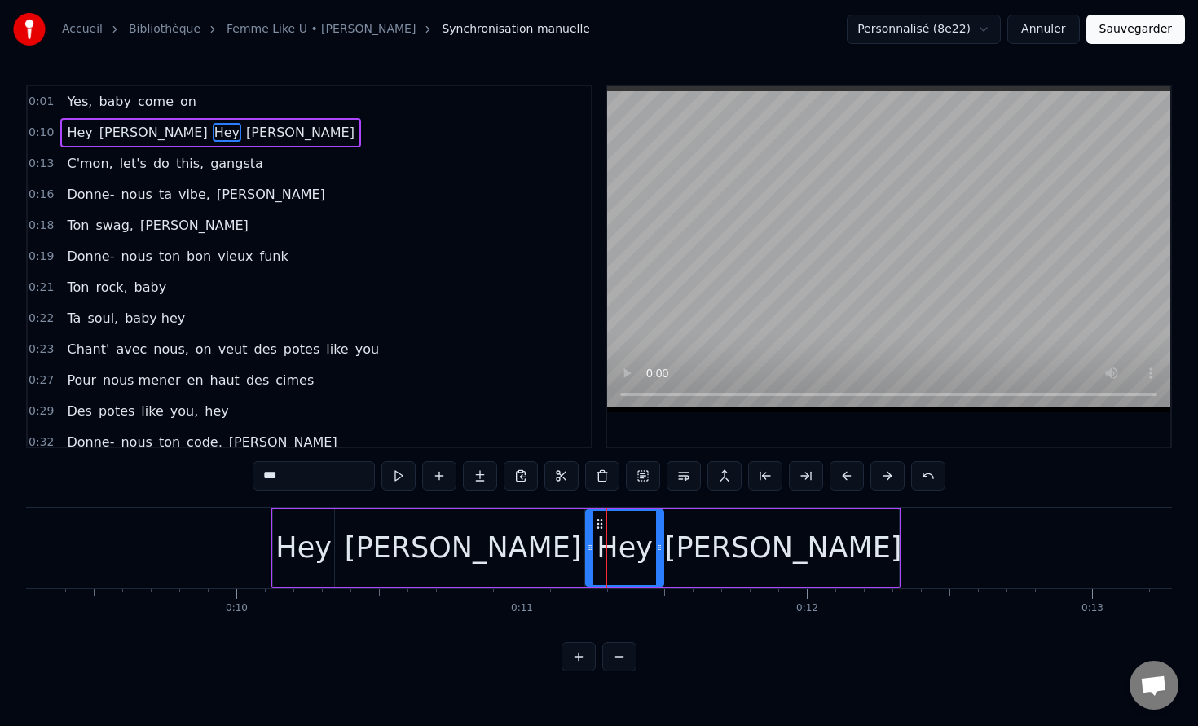
click at [526, 565] on div "[PERSON_NAME]" at bounding box center [463, 547] width 243 height 77
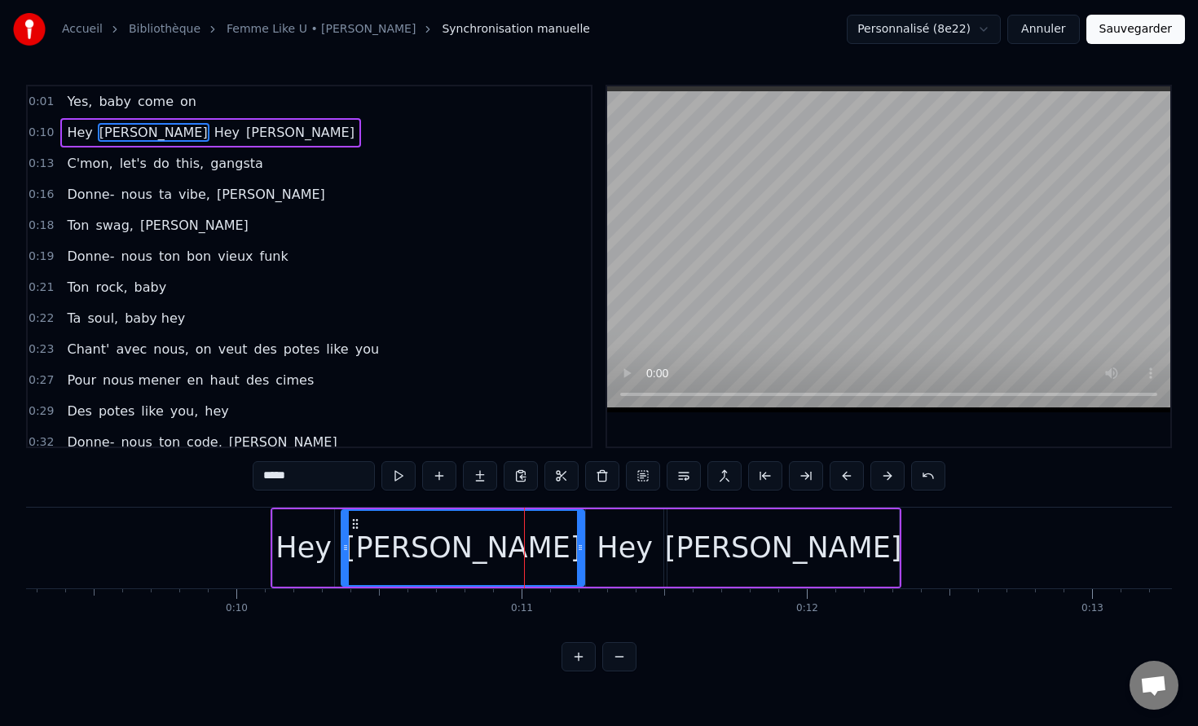
click at [349, 469] on input "*****" at bounding box center [314, 475] width 122 height 29
click at [581, 548] on circle at bounding box center [581, 548] width 1 height 1
click at [815, 527] on div "[PERSON_NAME]" at bounding box center [783, 548] width 237 height 43
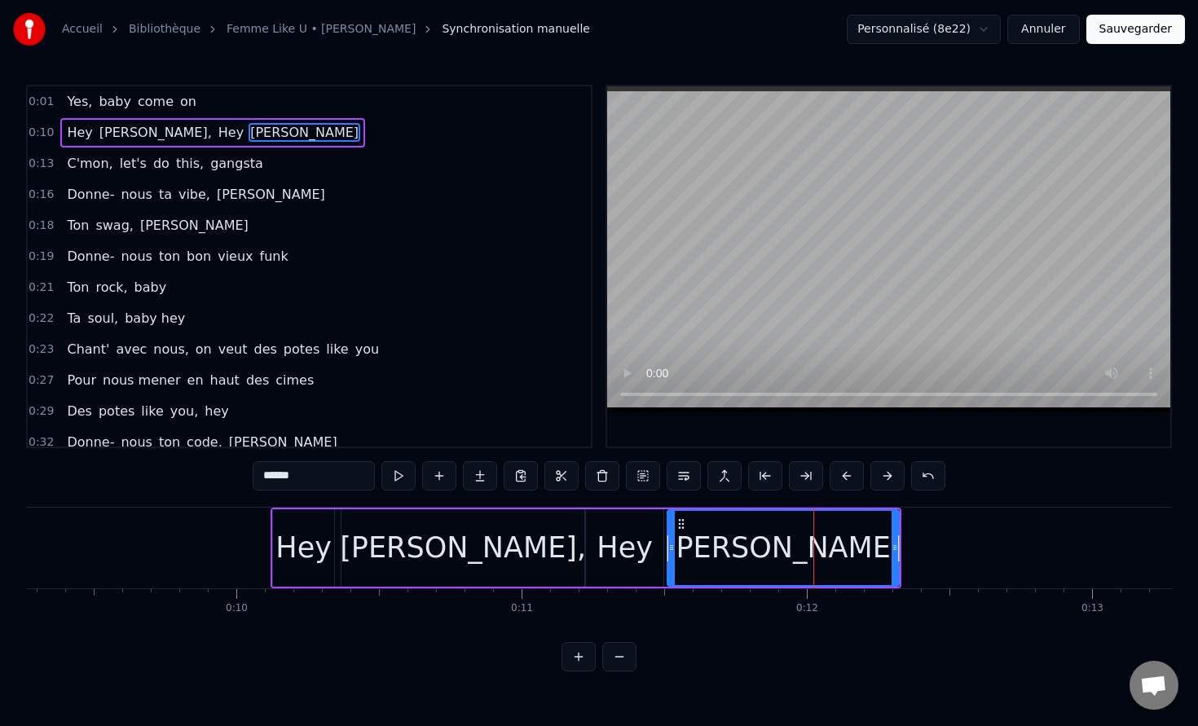
click at [295, 567] on div "Hey" at bounding box center [303, 548] width 56 height 43
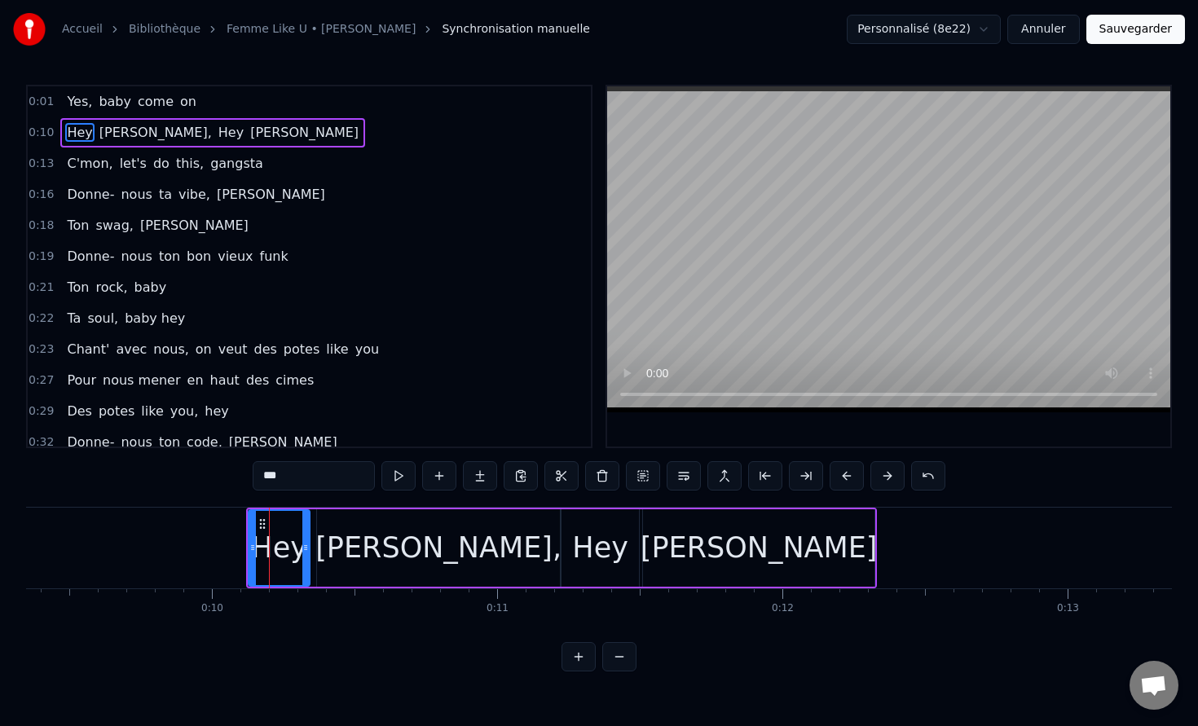
scroll to position [0, 2668]
click at [795, 553] on div "[PERSON_NAME]" at bounding box center [758, 548] width 237 height 43
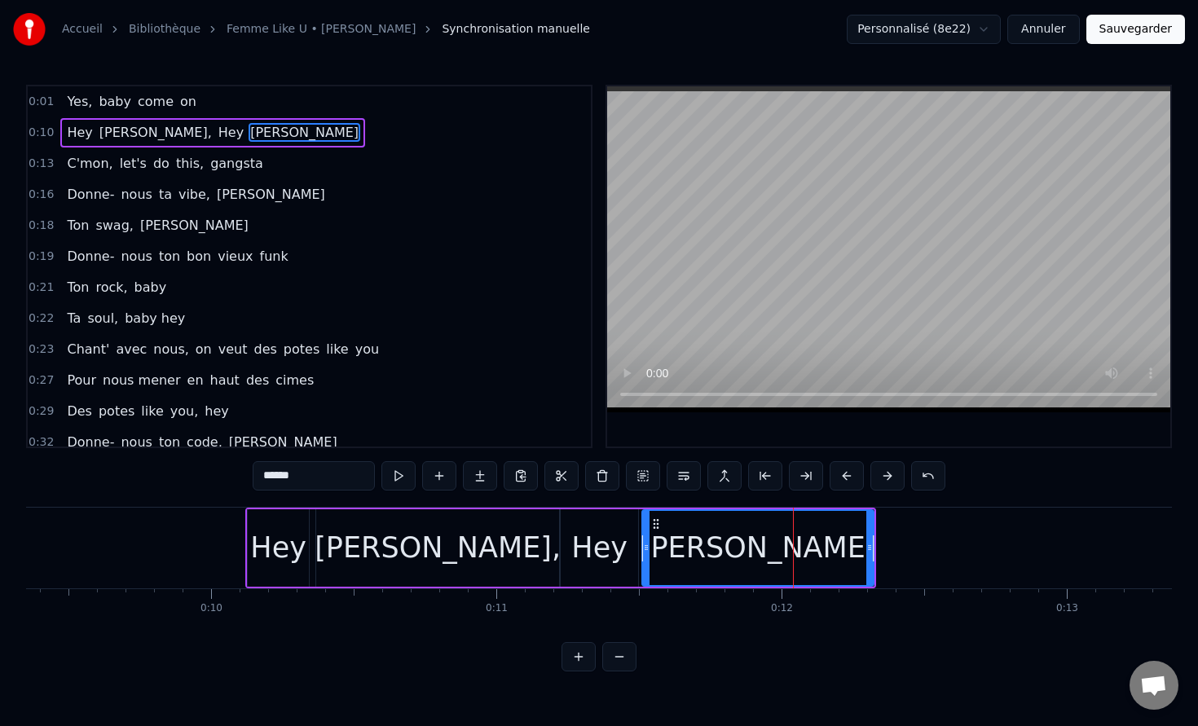
click at [871, 549] on icon at bounding box center [869, 547] width 7 height 13
click at [282, 555] on div "Hey" at bounding box center [278, 548] width 56 height 43
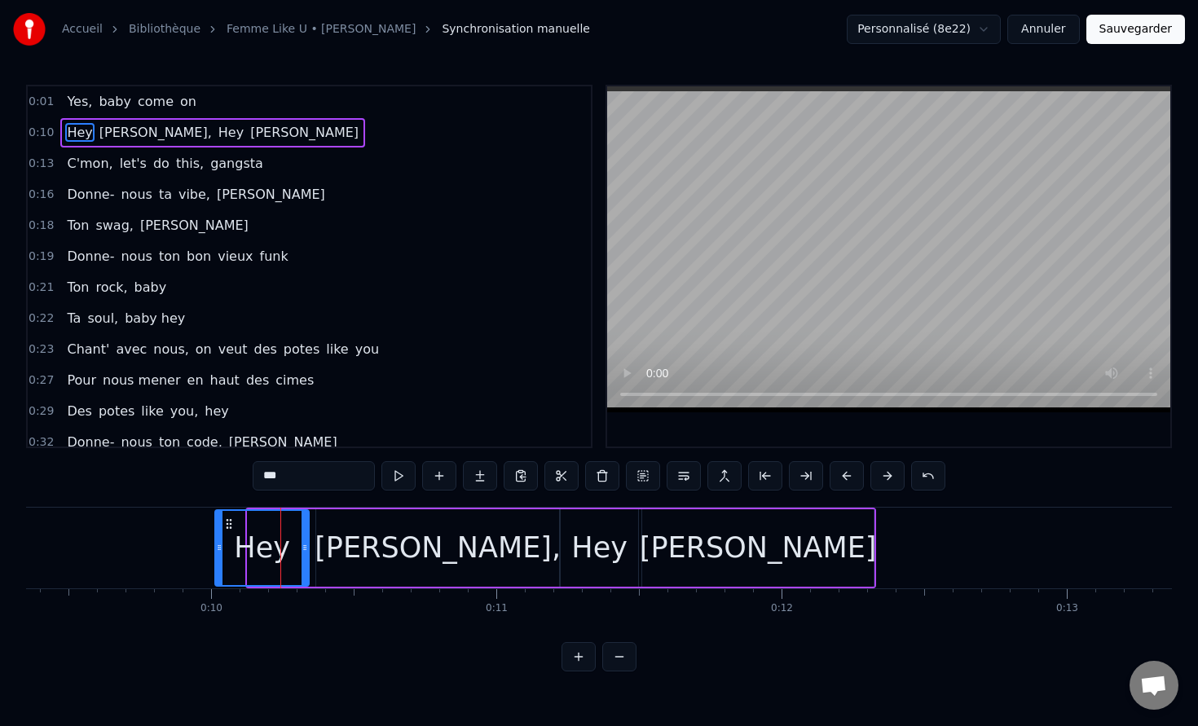
drag, startPoint x: 251, startPoint y: 549, endPoint x: 218, endPoint y: 549, distance: 32.6
click at [218, 549] on icon at bounding box center [219, 547] width 7 height 13
drag, startPoint x: 307, startPoint y: 549, endPoint x: 276, endPoint y: 551, distance: 31.0
click at [276, 551] on icon at bounding box center [273, 547] width 7 height 13
click at [368, 548] on div "[PERSON_NAME]," at bounding box center [437, 547] width 243 height 77
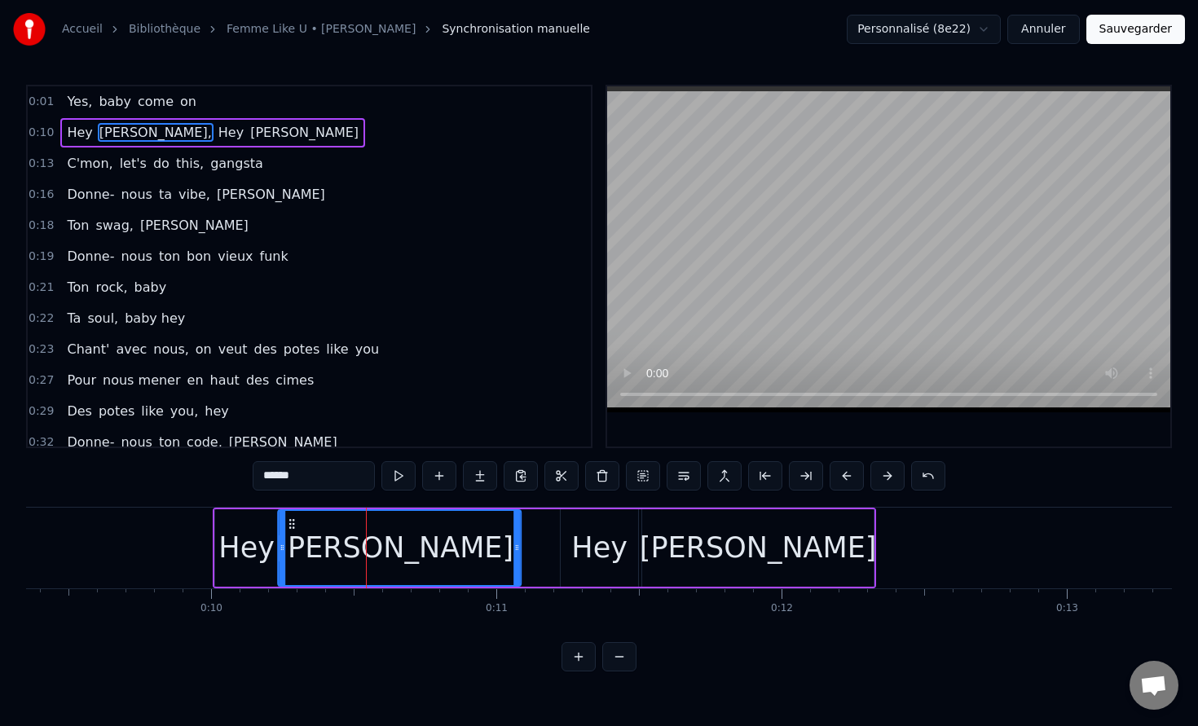
drag, startPoint x: 330, startPoint y: 522, endPoint x: 292, endPoint y: 526, distance: 38.4
click at [292, 526] on icon at bounding box center [291, 524] width 13 height 13
click at [578, 553] on div "Hey" at bounding box center [599, 548] width 56 height 43
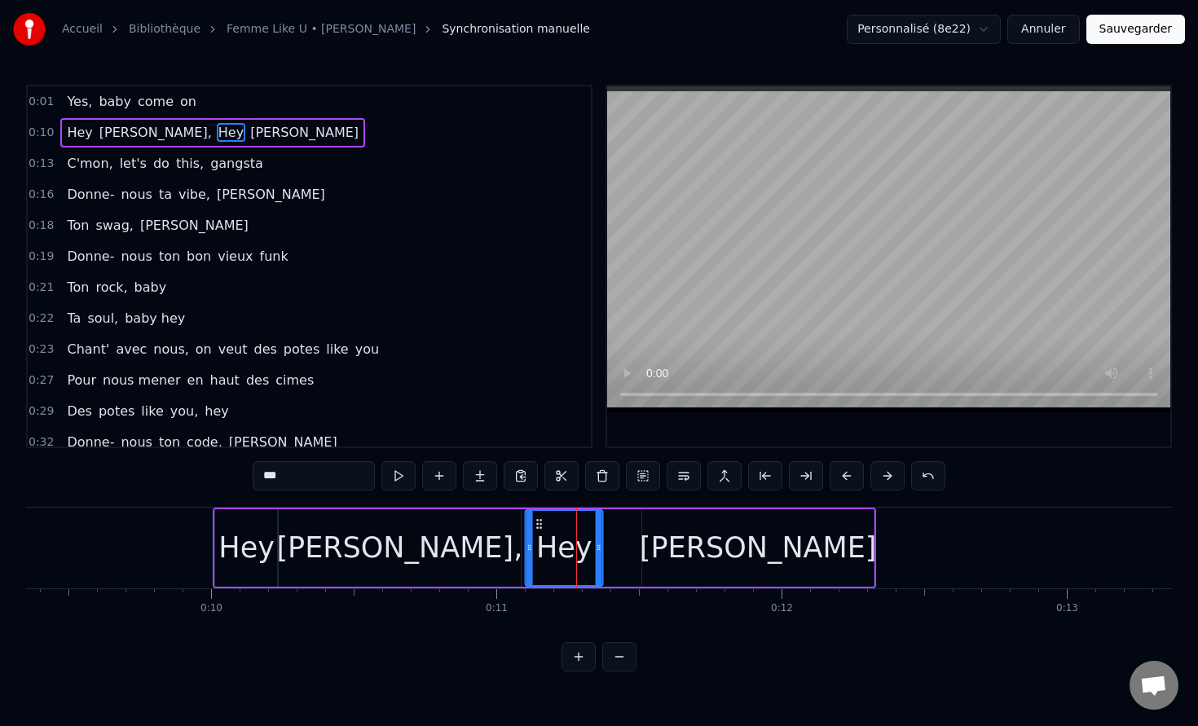
drag, startPoint x: 572, startPoint y: 521, endPoint x: 535, endPoint y: 522, distance: 37.5
click at [535, 522] on icon at bounding box center [539, 524] width 13 height 13
click at [747, 540] on div "[PERSON_NAME]" at bounding box center [758, 548] width 237 height 43
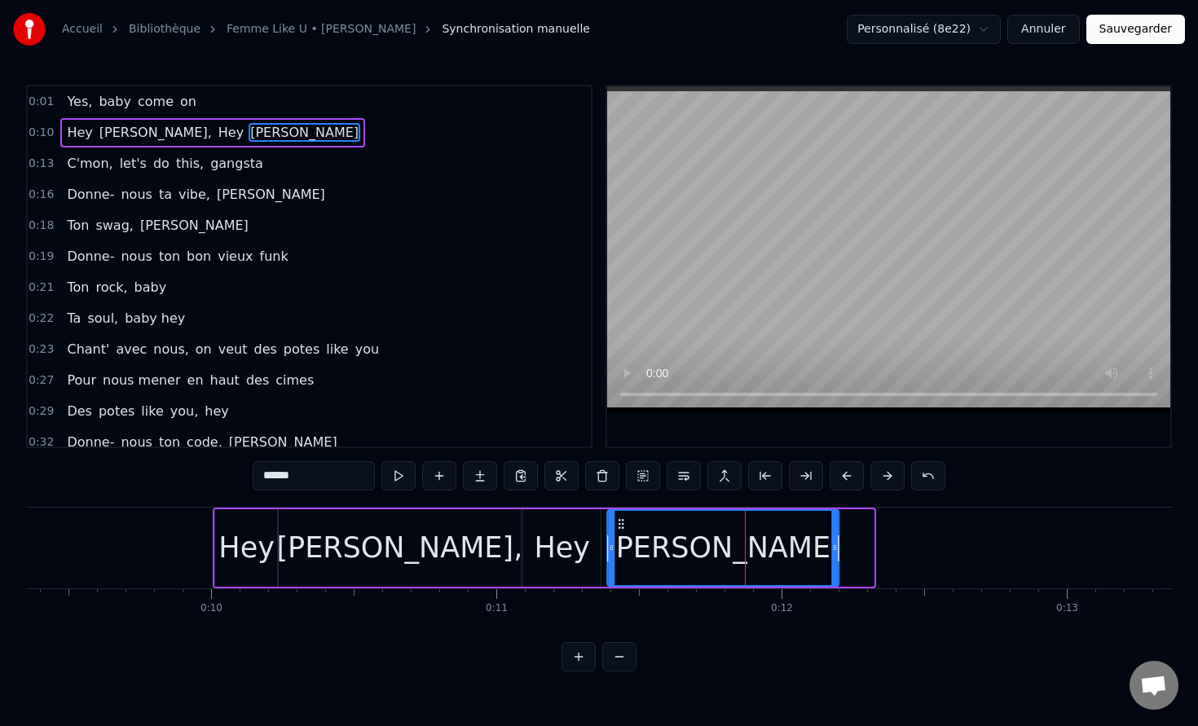
drag, startPoint x: 659, startPoint y: 523, endPoint x: 621, endPoint y: 524, distance: 37.5
click at [621, 524] on icon at bounding box center [621, 524] width 13 height 13
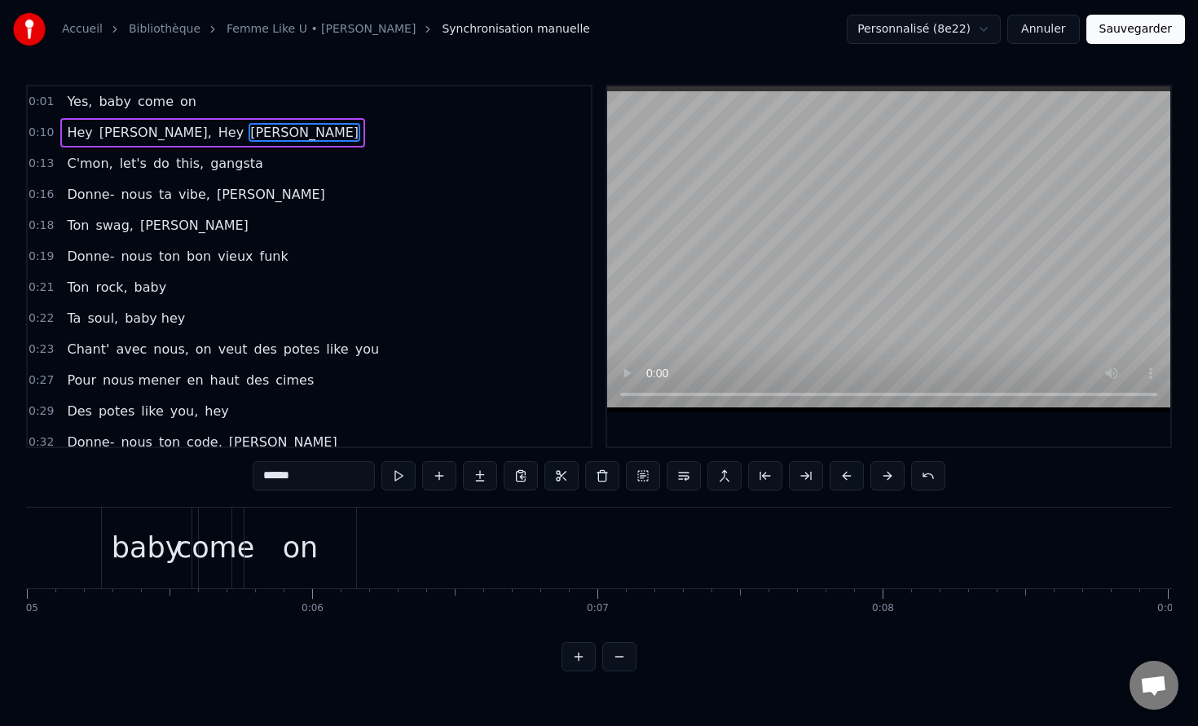
click at [103, 557] on div "baby" at bounding box center [147, 548] width 90 height 81
type input "****"
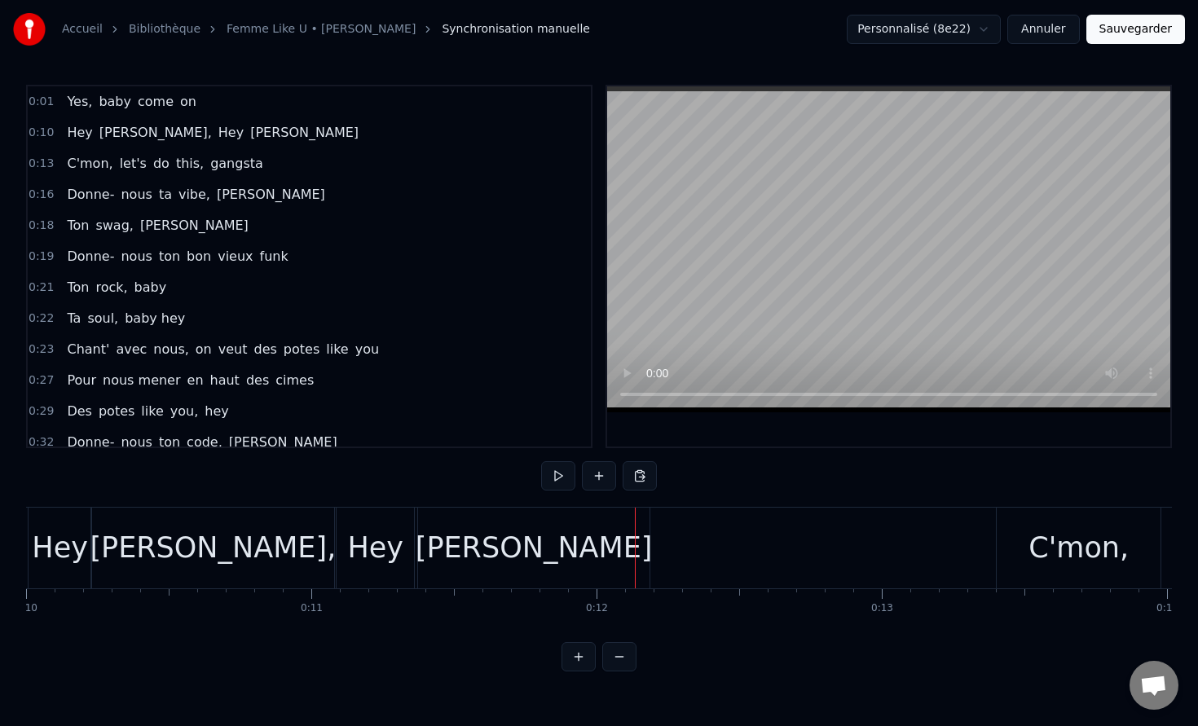
scroll to position [0, 2752]
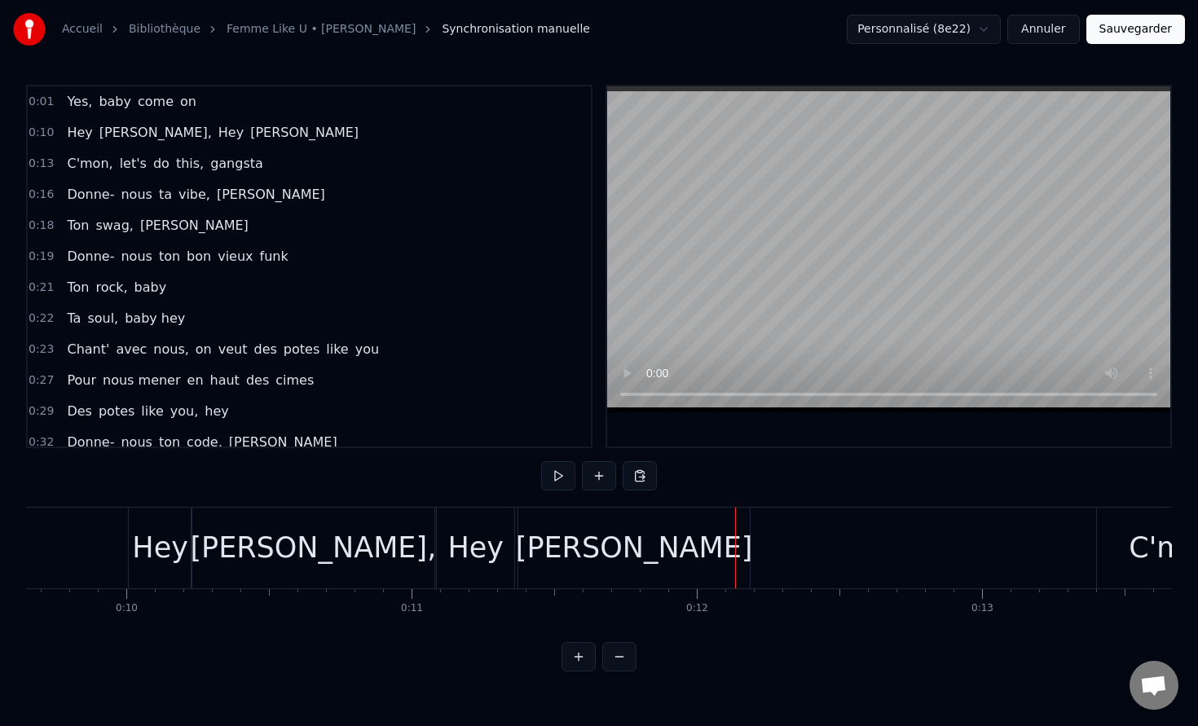
click at [351, 575] on div "[PERSON_NAME]," at bounding box center [313, 548] width 243 height 81
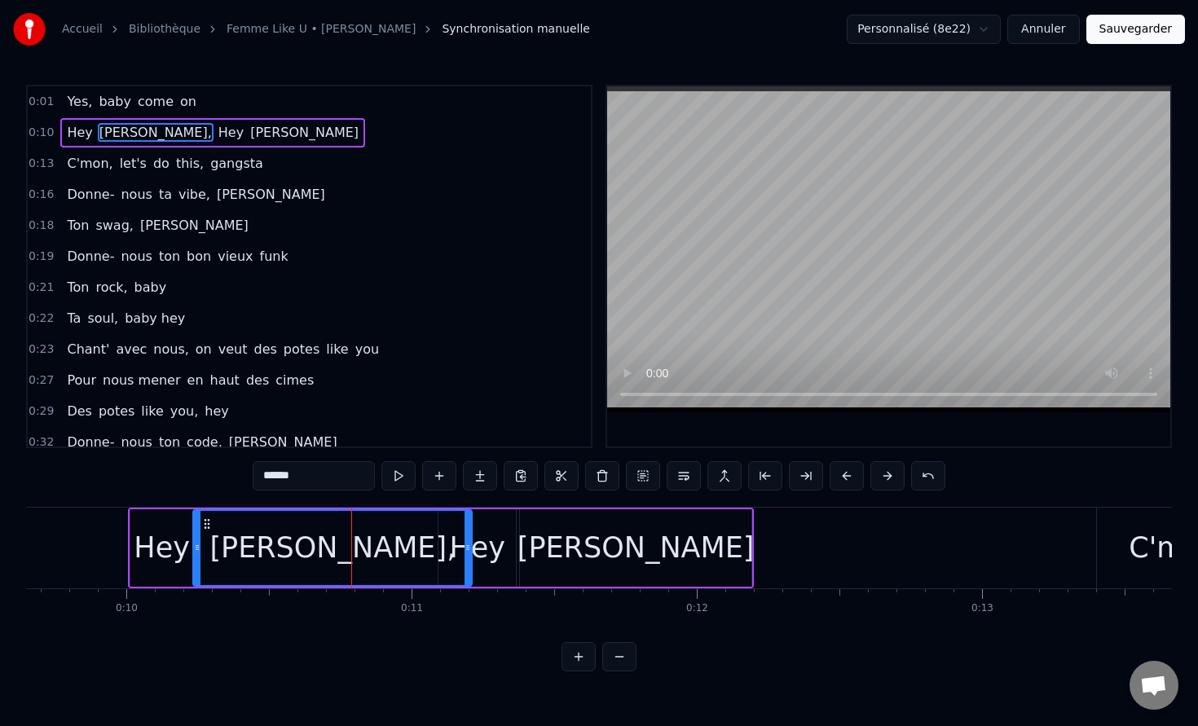
drag, startPoint x: 433, startPoint y: 554, endPoint x: 469, endPoint y: 555, distance: 35.9
click at [469, 555] on div at bounding box center [468, 548] width 7 height 74
click at [513, 553] on div "Hey" at bounding box center [476, 547] width 77 height 77
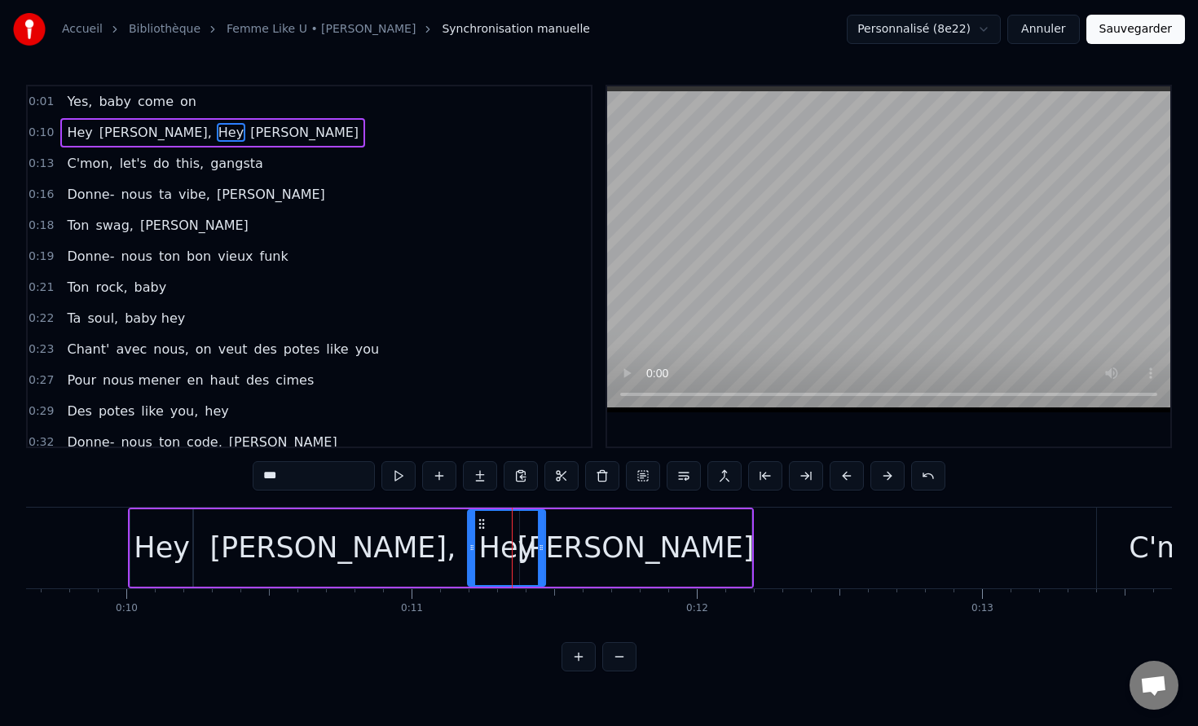
drag, startPoint x: 452, startPoint y: 522, endPoint x: 481, endPoint y: 522, distance: 29.3
click at [481, 522] on icon at bounding box center [481, 524] width 13 height 13
click at [604, 535] on div "[PERSON_NAME]" at bounding box center [636, 548] width 237 height 43
type input "******"
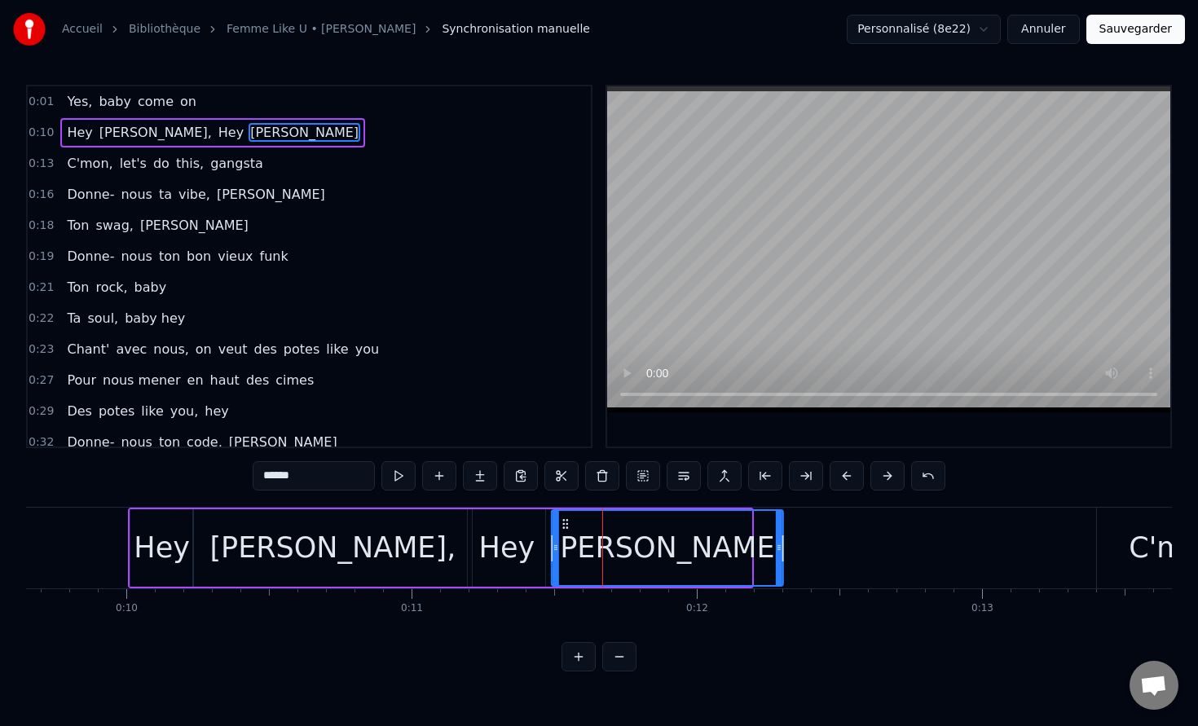
drag, startPoint x: 532, startPoint y: 520, endPoint x: 563, endPoint y: 520, distance: 31.0
click at [563, 520] on circle at bounding box center [563, 519] width 1 height 1
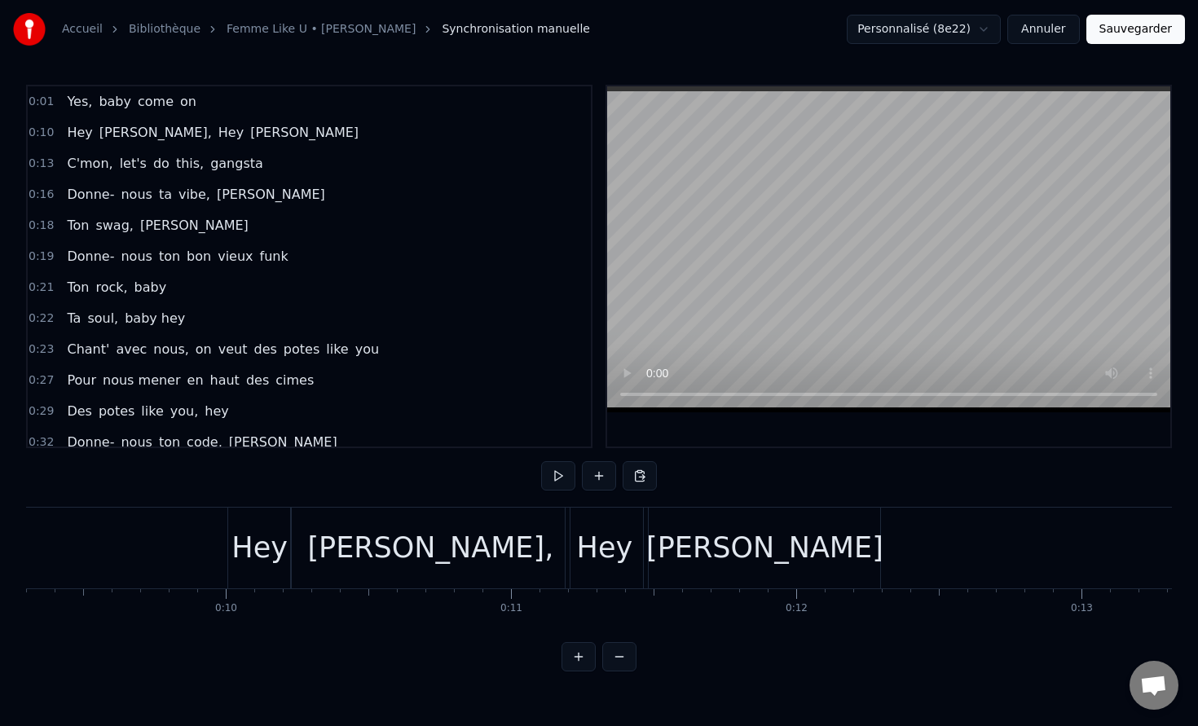
scroll to position [0, 2651]
click at [604, 547] on div "Hey" at bounding box center [607, 548] width 56 height 43
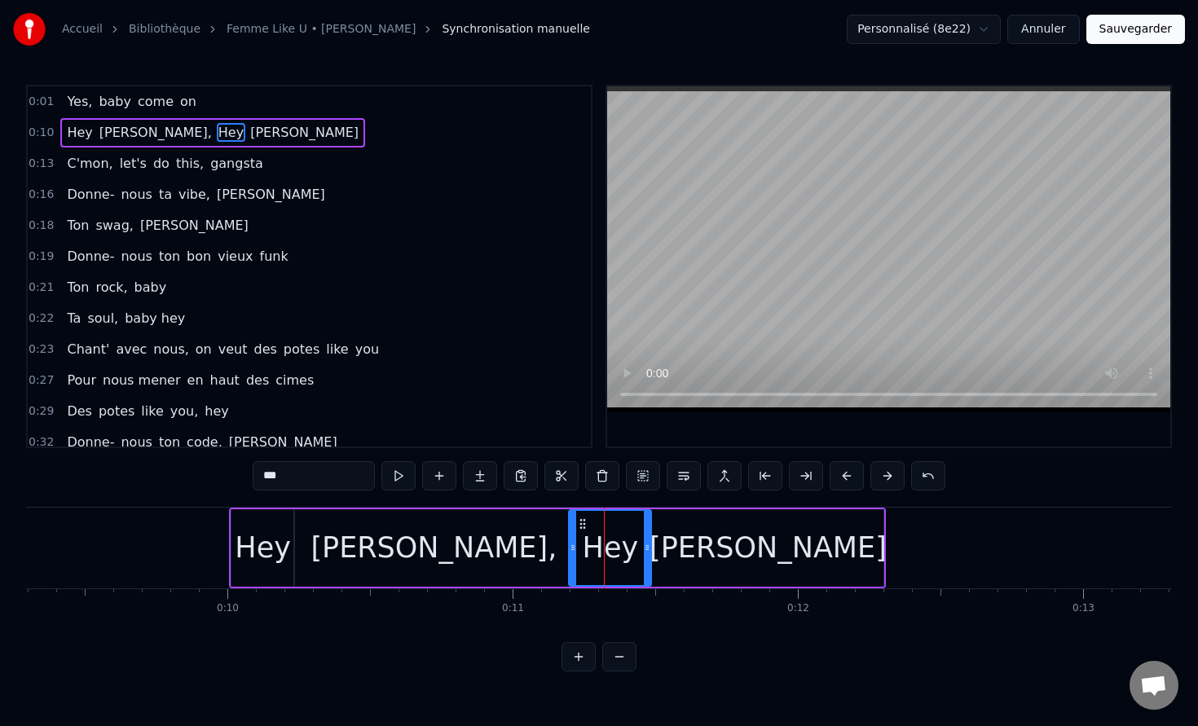
click at [646, 552] on icon at bounding box center [647, 547] width 7 height 13
click at [538, 554] on div "[PERSON_NAME]," at bounding box center [433, 547] width 279 height 77
type input "******"
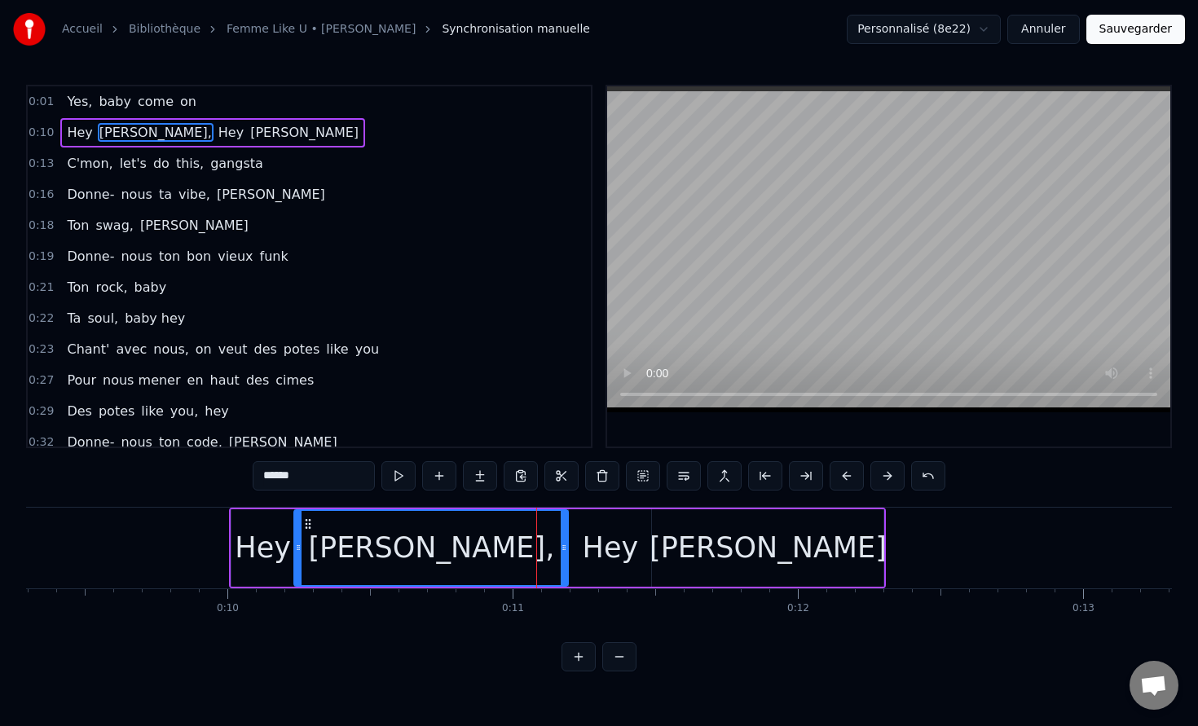
drag, startPoint x: 569, startPoint y: 549, endPoint x: 557, endPoint y: 549, distance: 12.3
click at [561, 549] on icon at bounding box center [564, 547] width 7 height 13
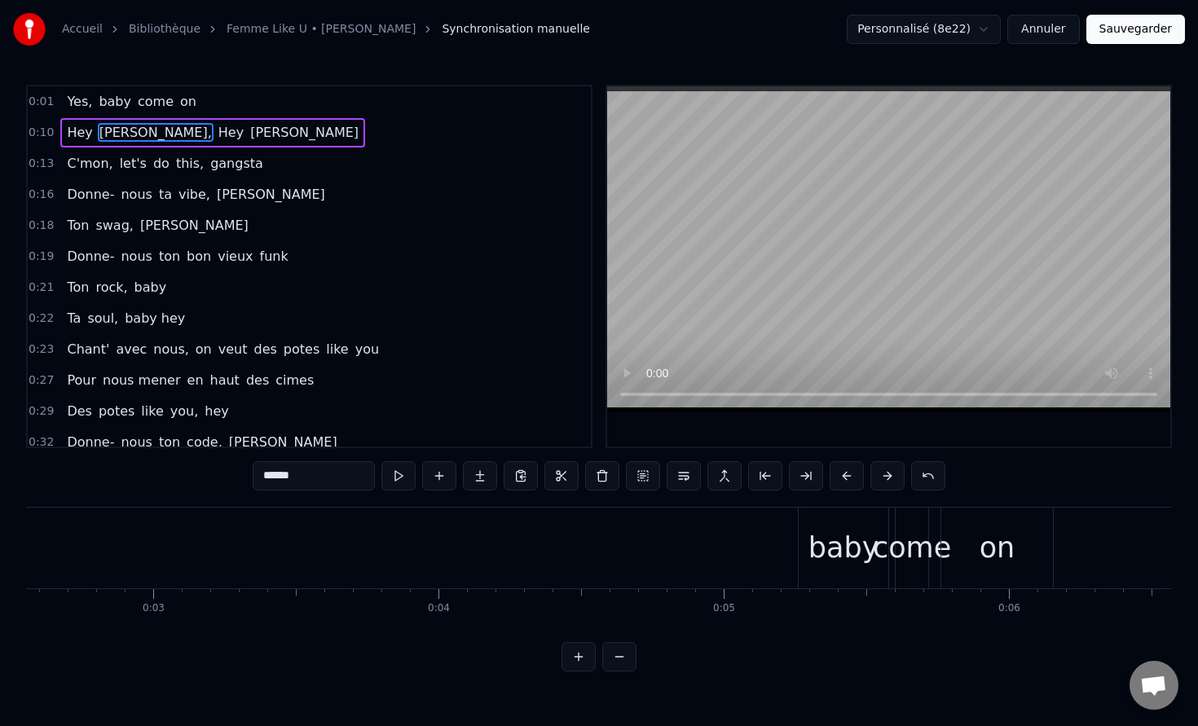
scroll to position [0, 0]
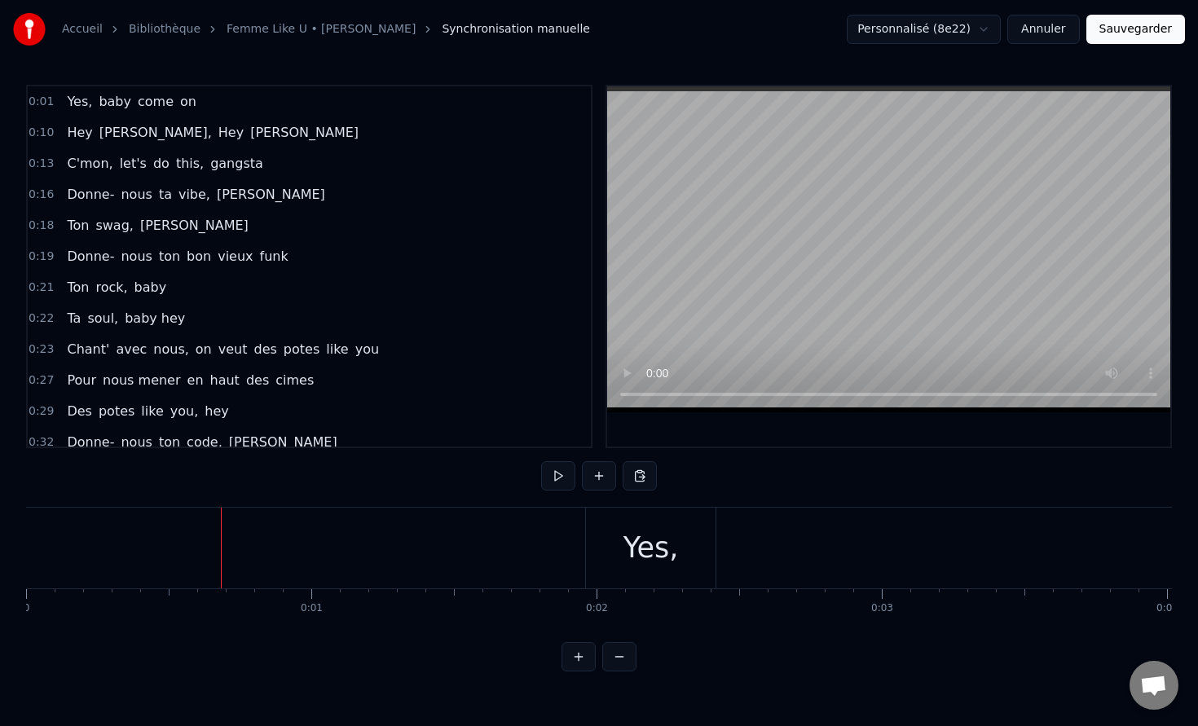
click at [1119, 22] on button "Sauvegarder" at bounding box center [1135, 29] width 99 height 29
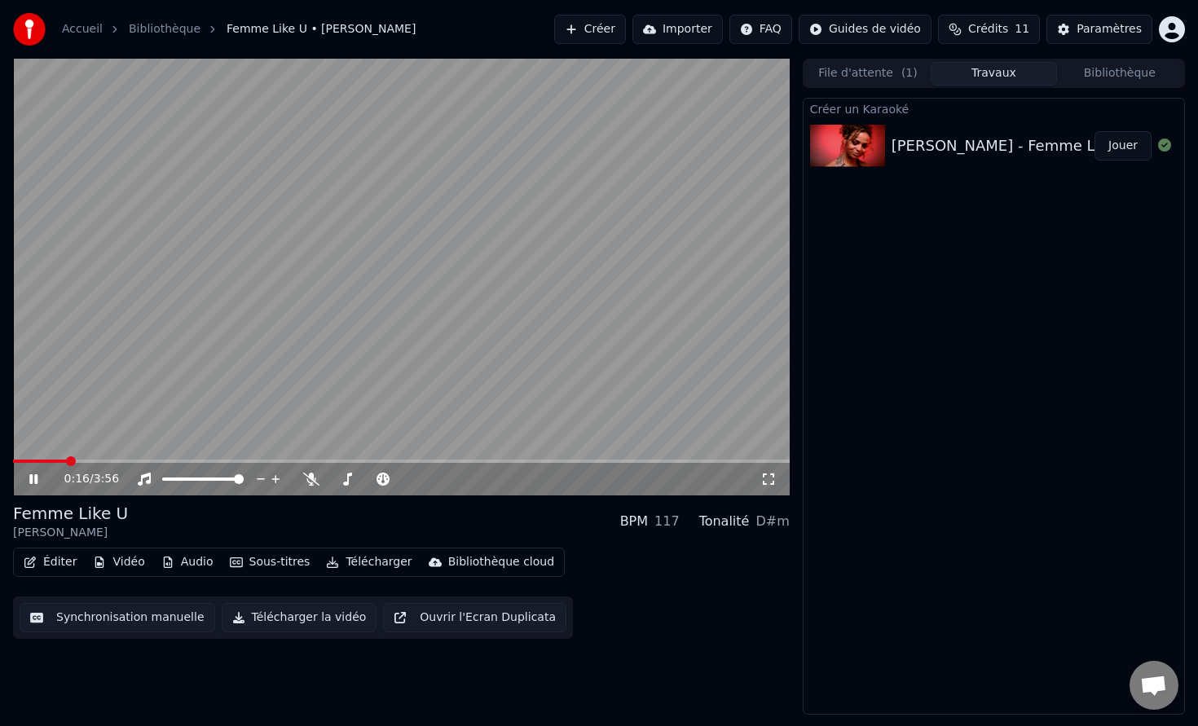
click at [37, 473] on icon at bounding box center [45, 479] width 38 height 13
click at [29, 461] on span at bounding box center [21, 461] width 16 height 3
click at [37, 474] on icon at bounding box center [45, 479] width 38 height 13
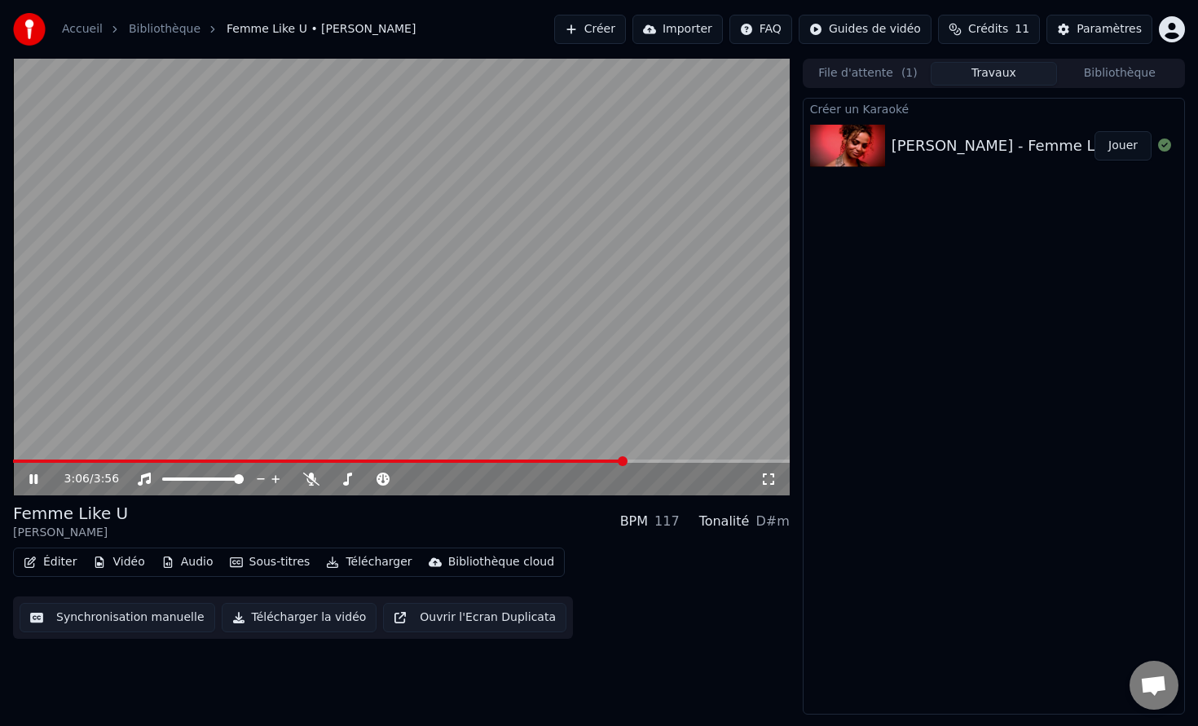
click at [99, 418] on video at bounding box center [401, 277] width 777 height 437
click at [563, 460] on span at bounding box center [320, 461] width 614 height 3
click at [37, 480] on icon at bounding box center [34, 479] width 10 height 11
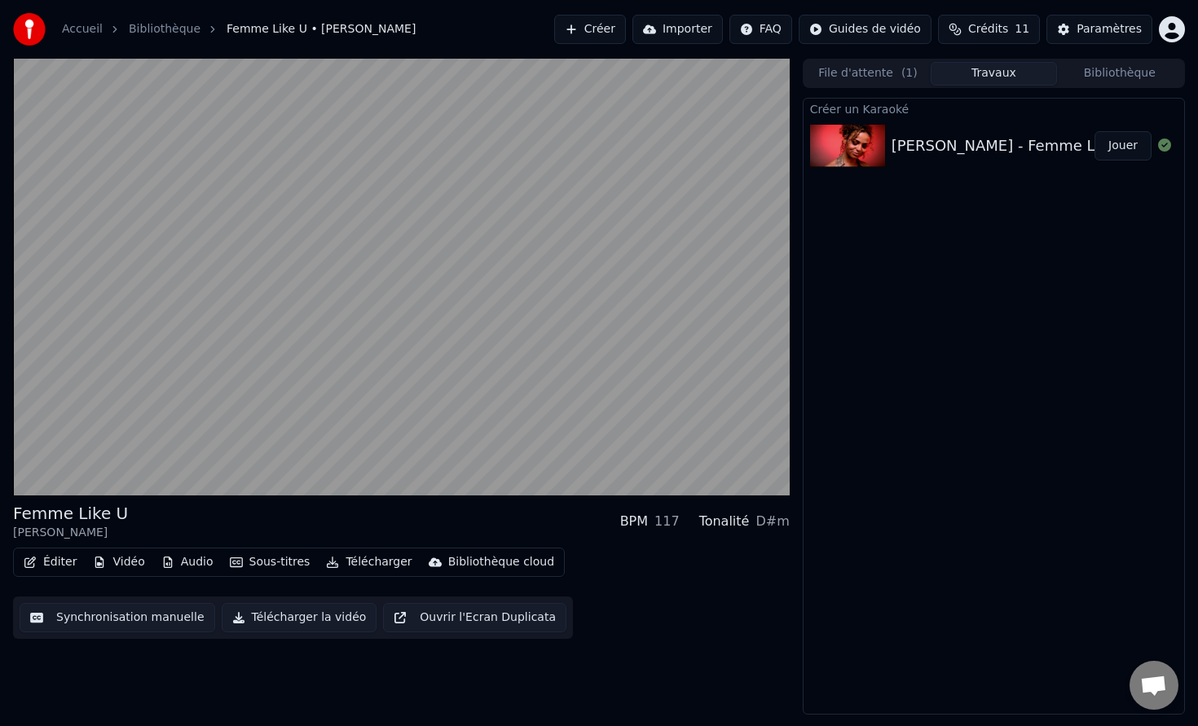
click at [169, 619] on button "Synchronisation manuelle" at bounding box center [118, 617] width 196 height 29
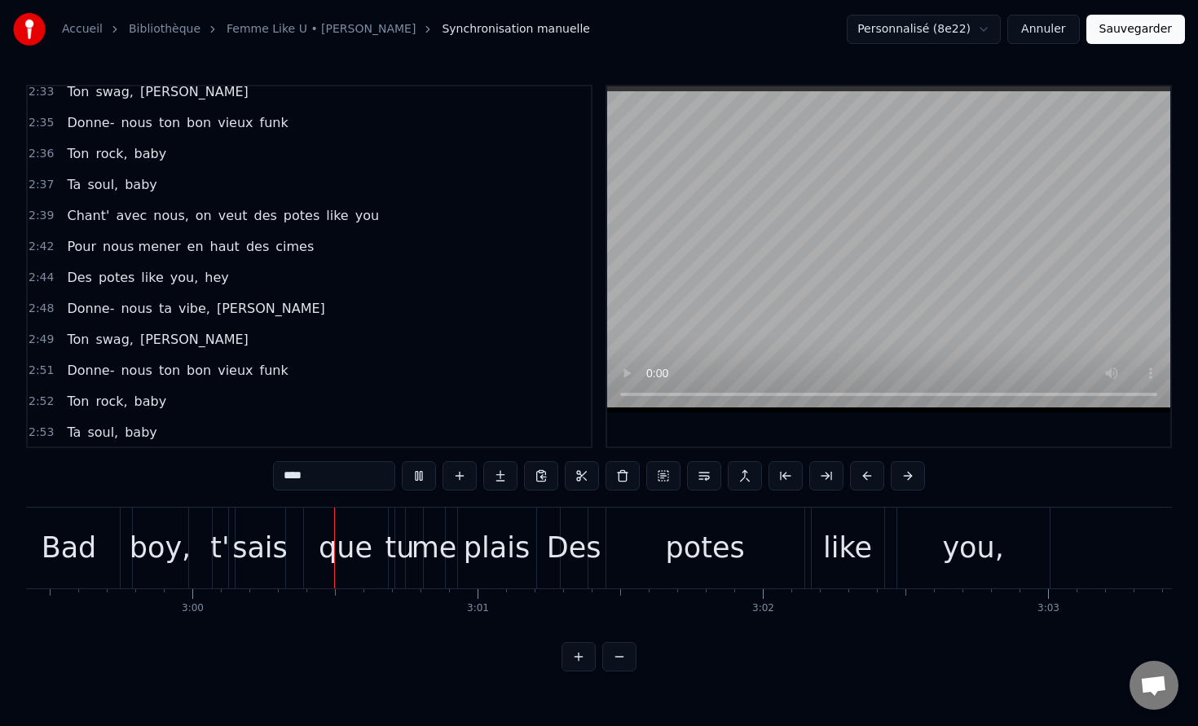
scroll to position [0, 51223]
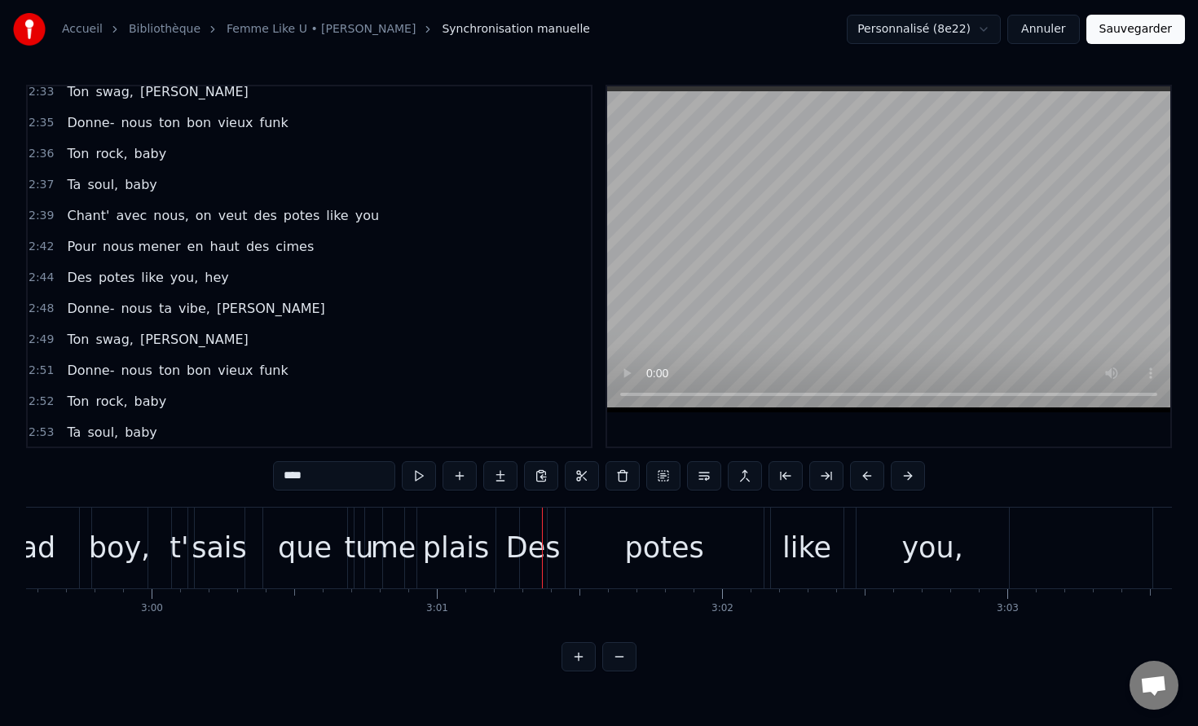
click at [529, 544] on div "Des" at bounding box center [533, 548] width 55 height 43
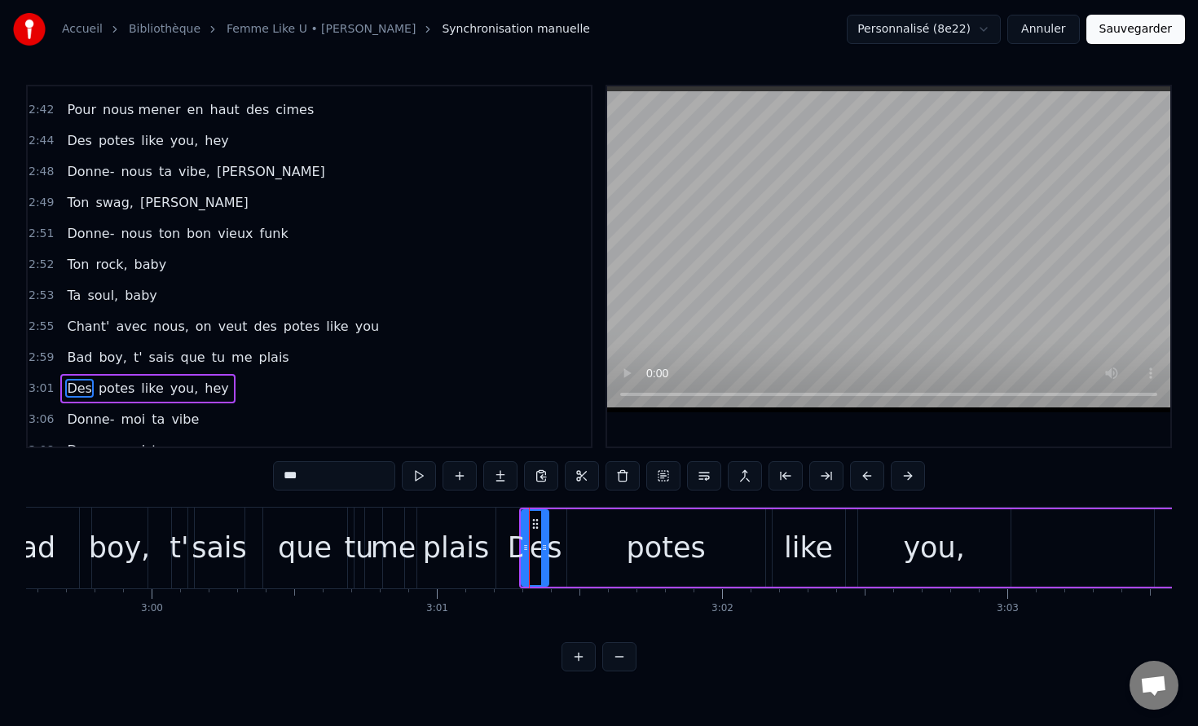
scroll to position [2251, 0]
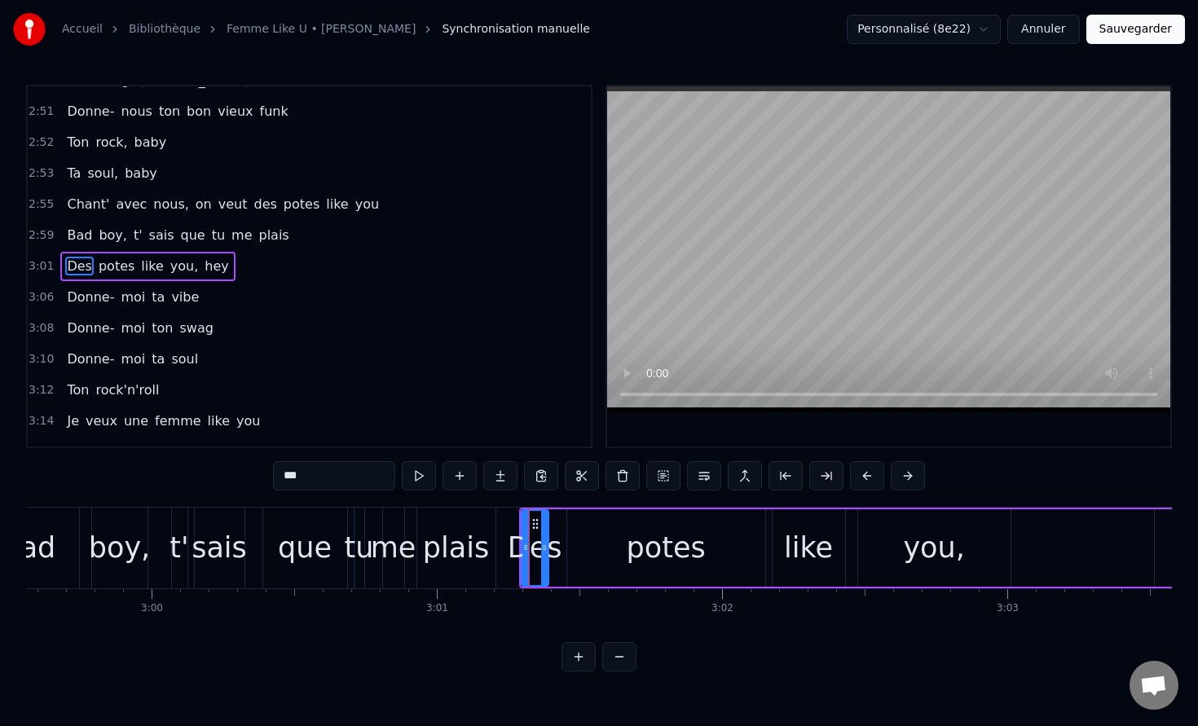
click at [81, 237] on span "Bad" at bounding box center [79, 235] width 29 height 19
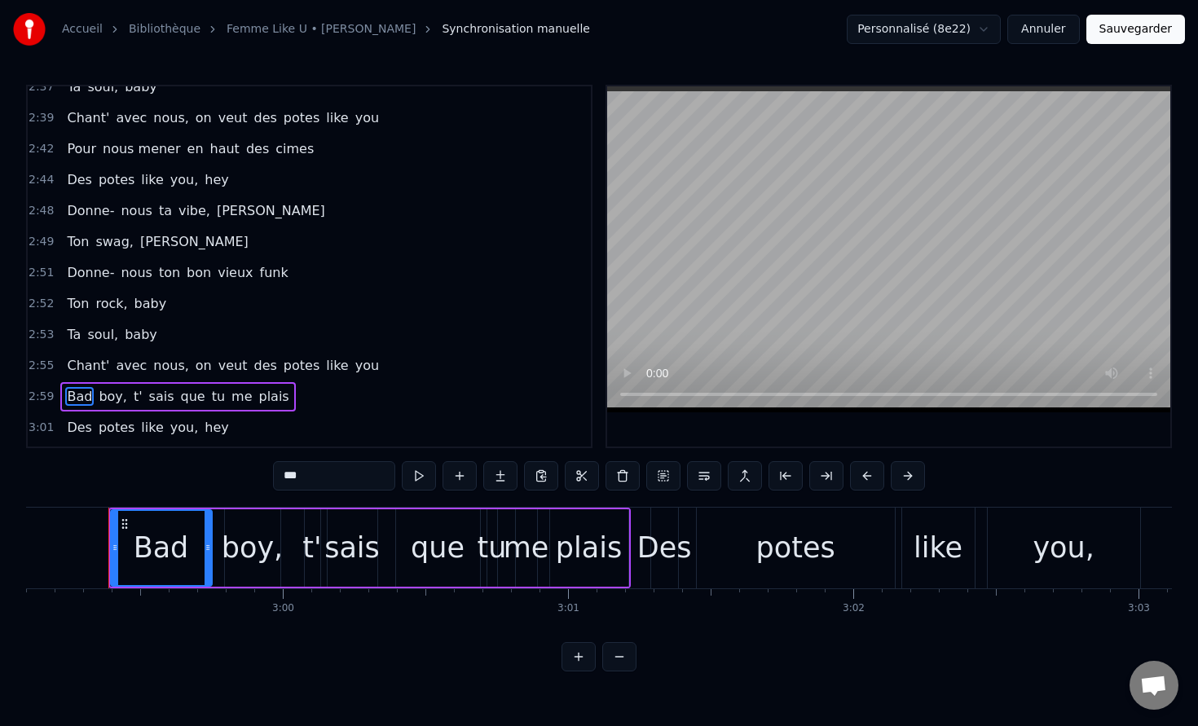
scroll to position [2099, 0]
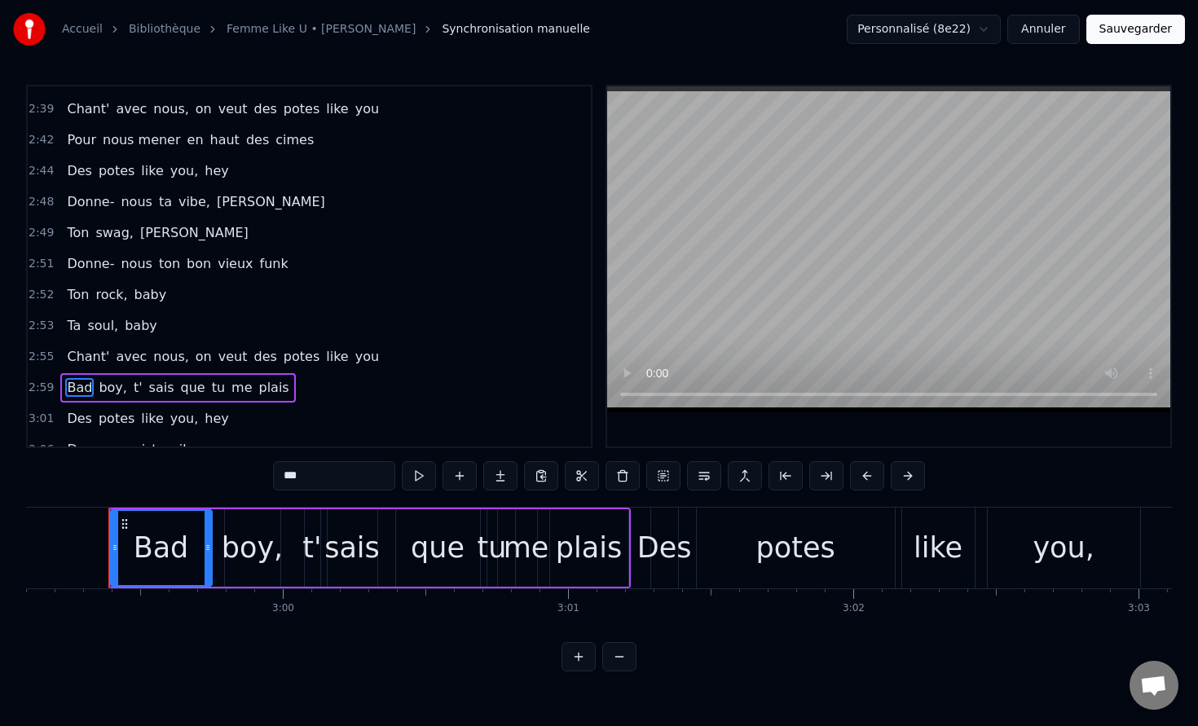
click at [311, 483] on input "***" at bounding box center [334, 475] width 122 height 29
click at [115, 390] on span "boy," at bounding box center [117, 387] width 32 height 19
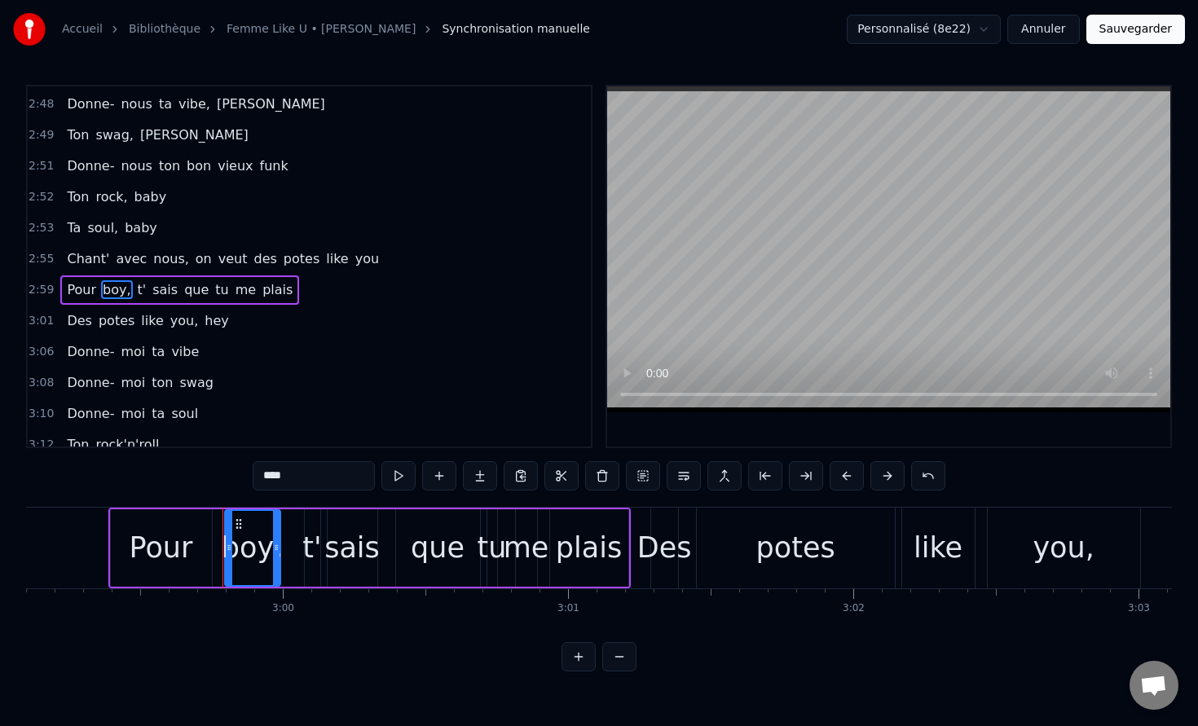
scroll to position [2220, 0]
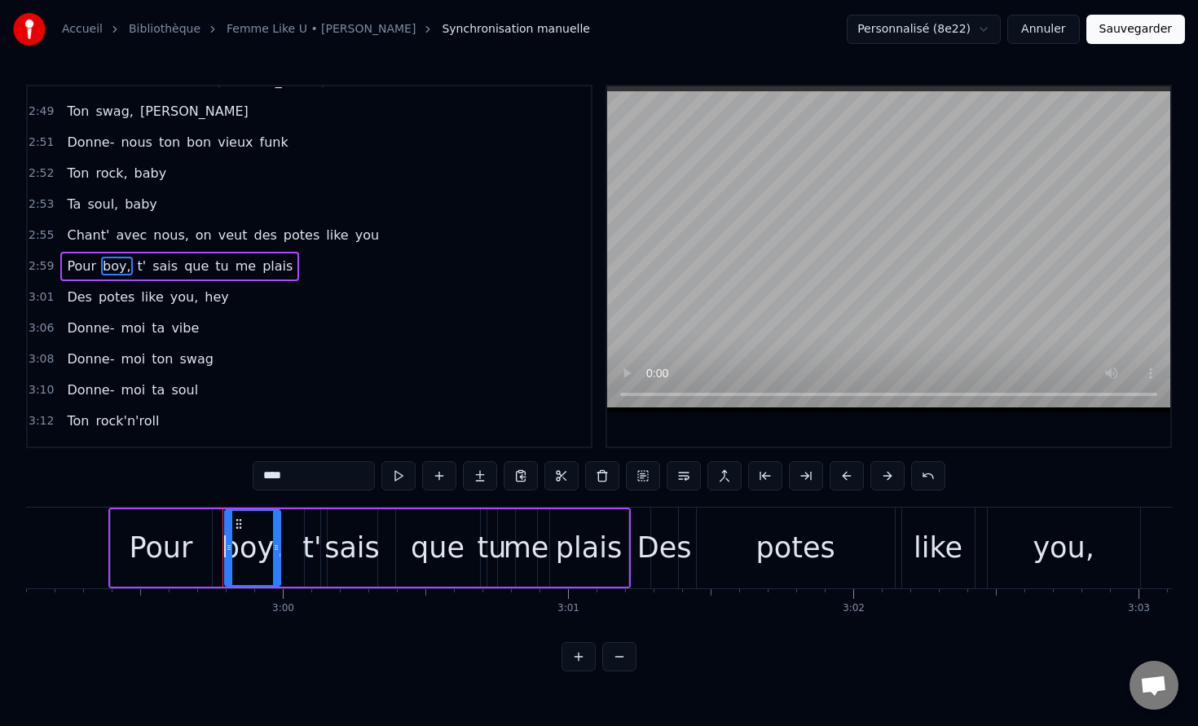
click at [280, 471] on input "****" at bounding box center [314, 475] width 122 height 29
click at [311, 553] on div "t'" at bounding box center [311, 548] width 19 height 43
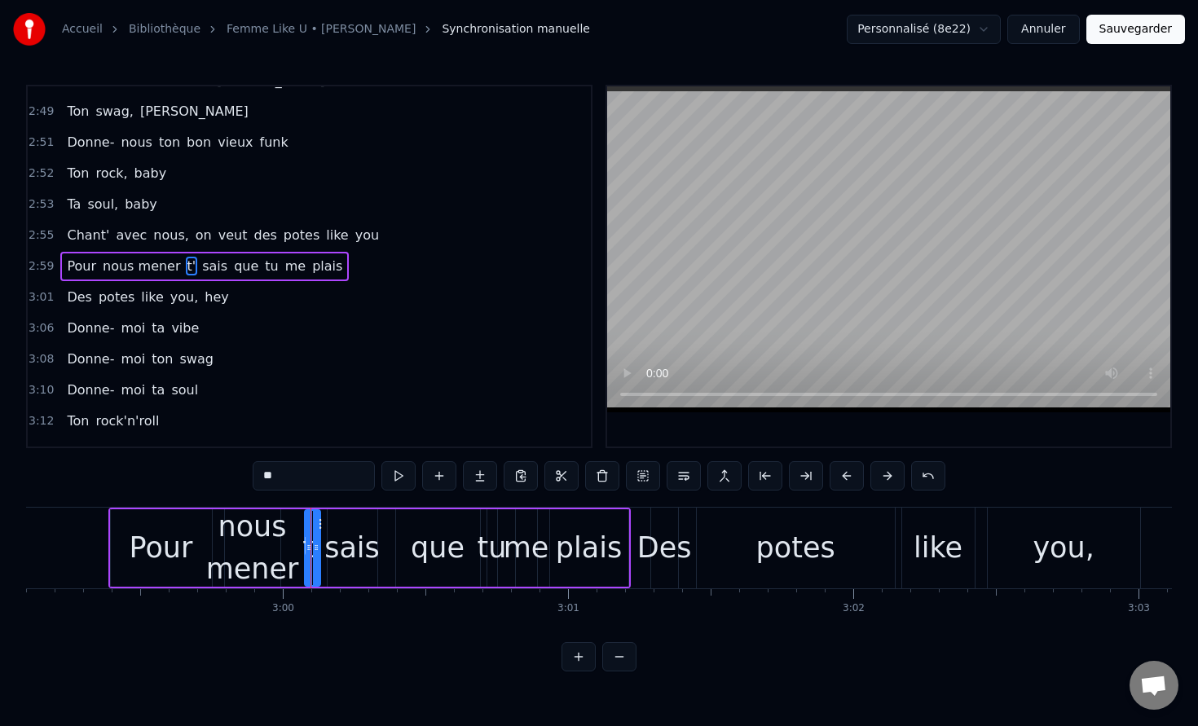
click at [287, 487] on input "**" at bounding box center [314, 475] width 122 height 29
click at [287, 488] on input "**" at bounding box center [314, 475] width 122 height 29
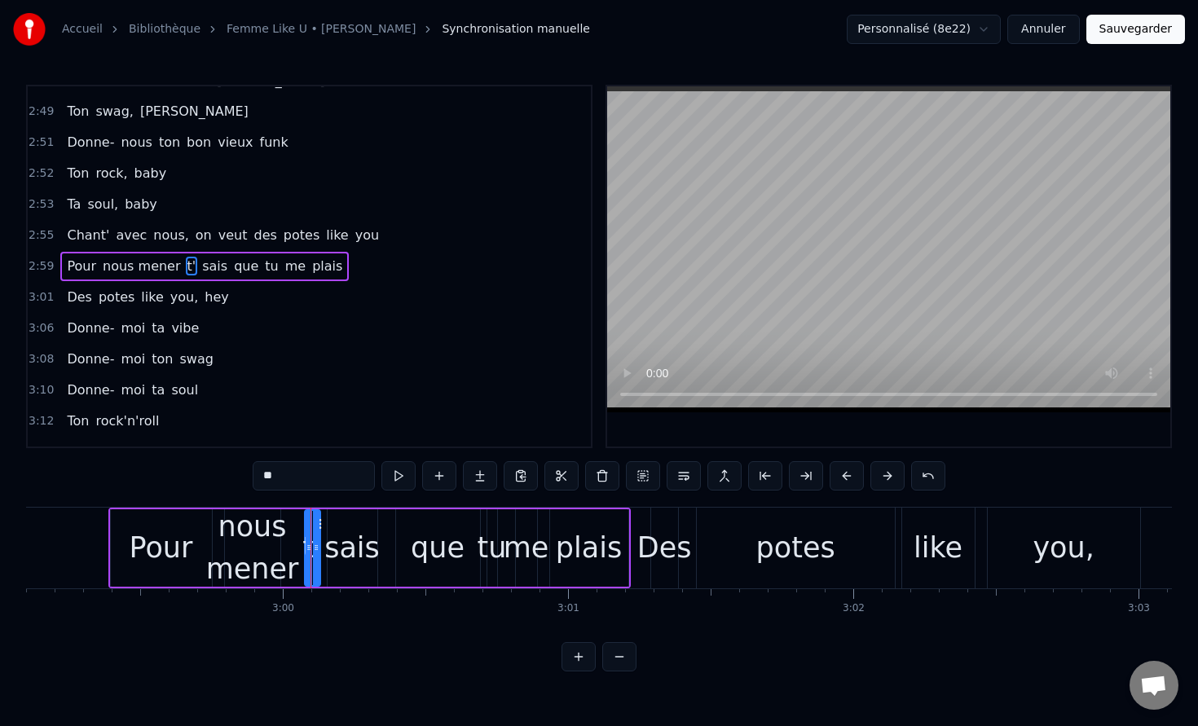
type input "*"
click at [209, 271] on span "sais" at bounding box center [223, 266] width 29 height 19
click at [318, 266] on span "plais" at bounding box center [334, 266] width 33 height 19
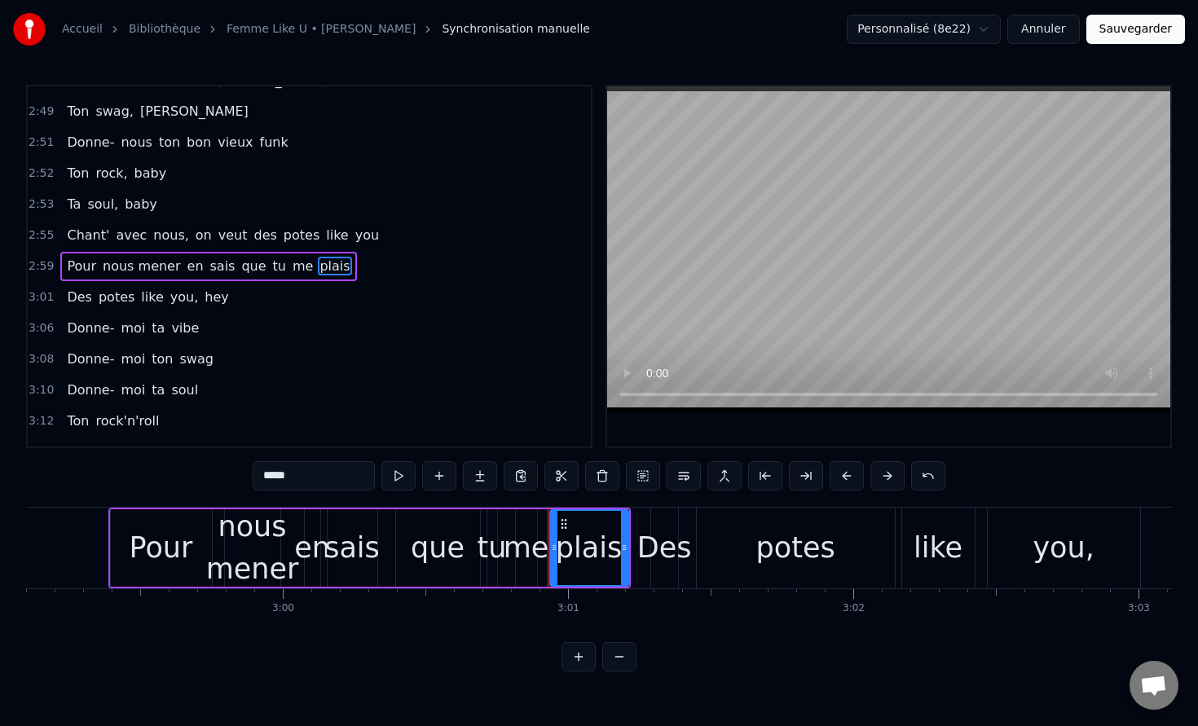
click at [327, 478] on input "*****" at bounding box center [314, 475] width 122 height 29
click at [291, 273] on span "me" at bounding box center [303, 266] width 24 height 19
click at [271, 267] on span "tu" at bounding box center [279, 266] width 16 height 19
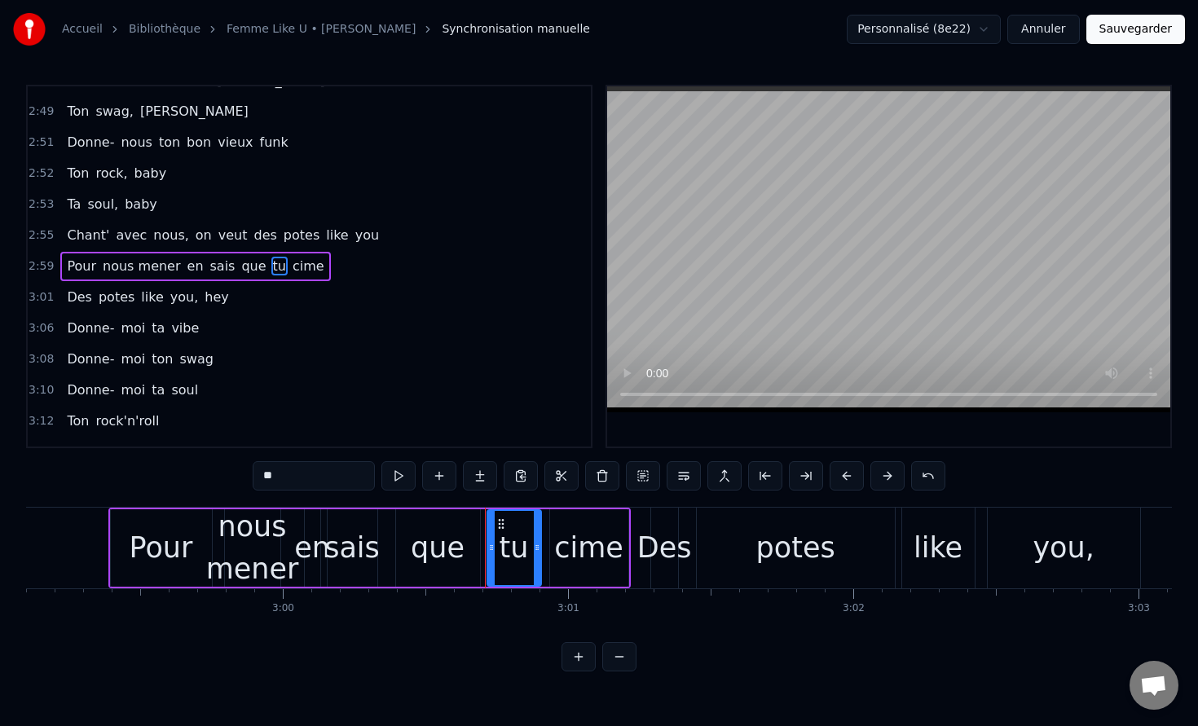
drag, startPoint x: 494, startPoint y: 552, endPoint x: 538, endPoint y: 558, distance: 44.5
click at [538, 558] on div at bounding box center [537, 548] width 7 height 74
click at [577, 552] on div "cime" at bounding box center [588, 548] width 69 height 43
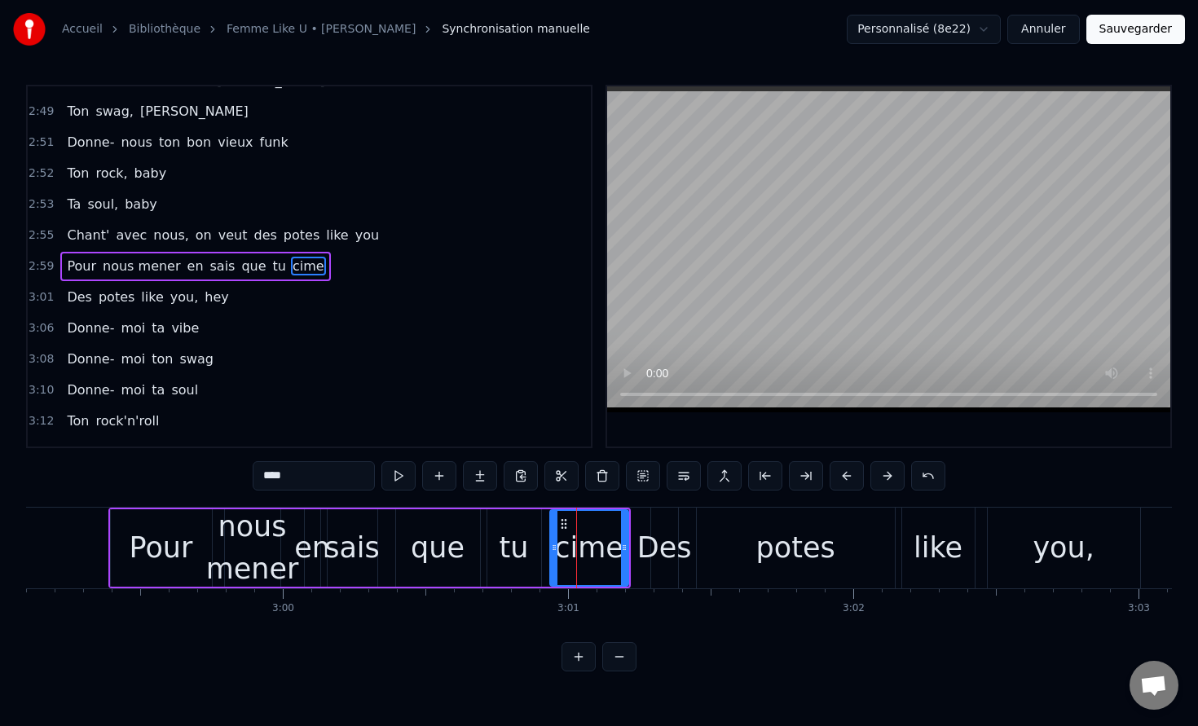
click at [311, 477] on input "****" at bounding box center [314, 475] width 122 height 29
click at [271, 268] on span "tu" at bounding box center [279, 266] width 16 height 19
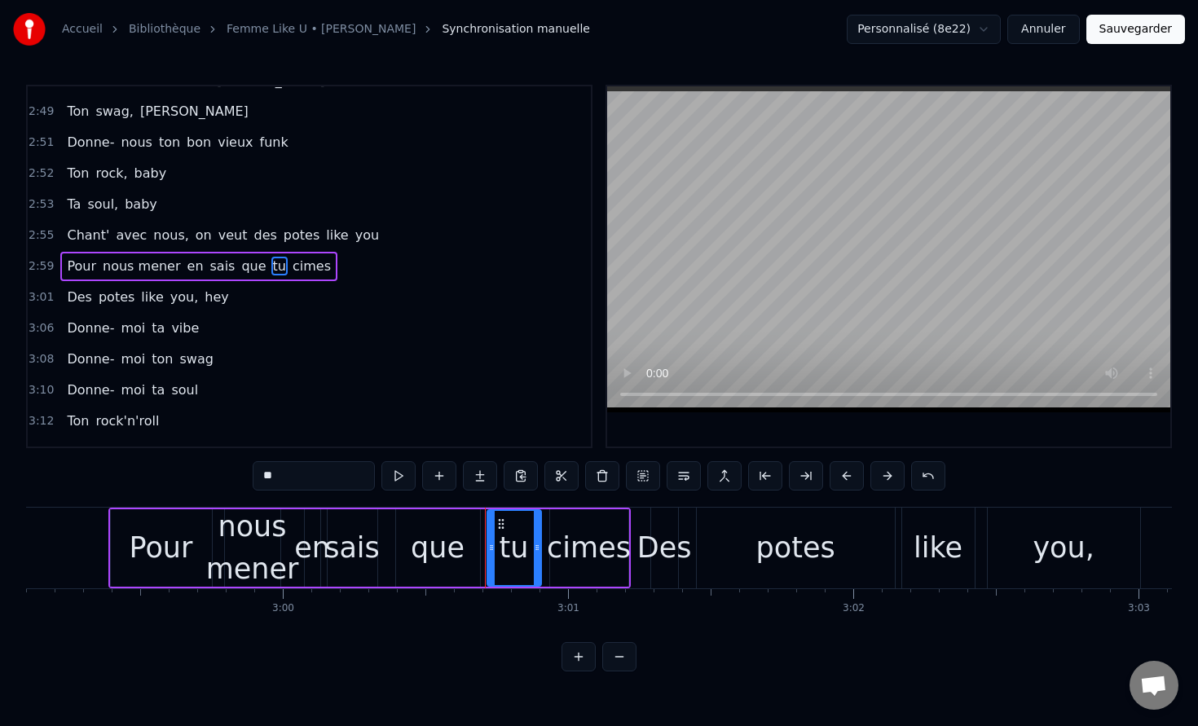
click at [328, 471] on input "**" at bounding box center [314, 475] width 122 height 29
click at [448, 557] on div "que" at bounding box center [438, 548] width 54 height 43
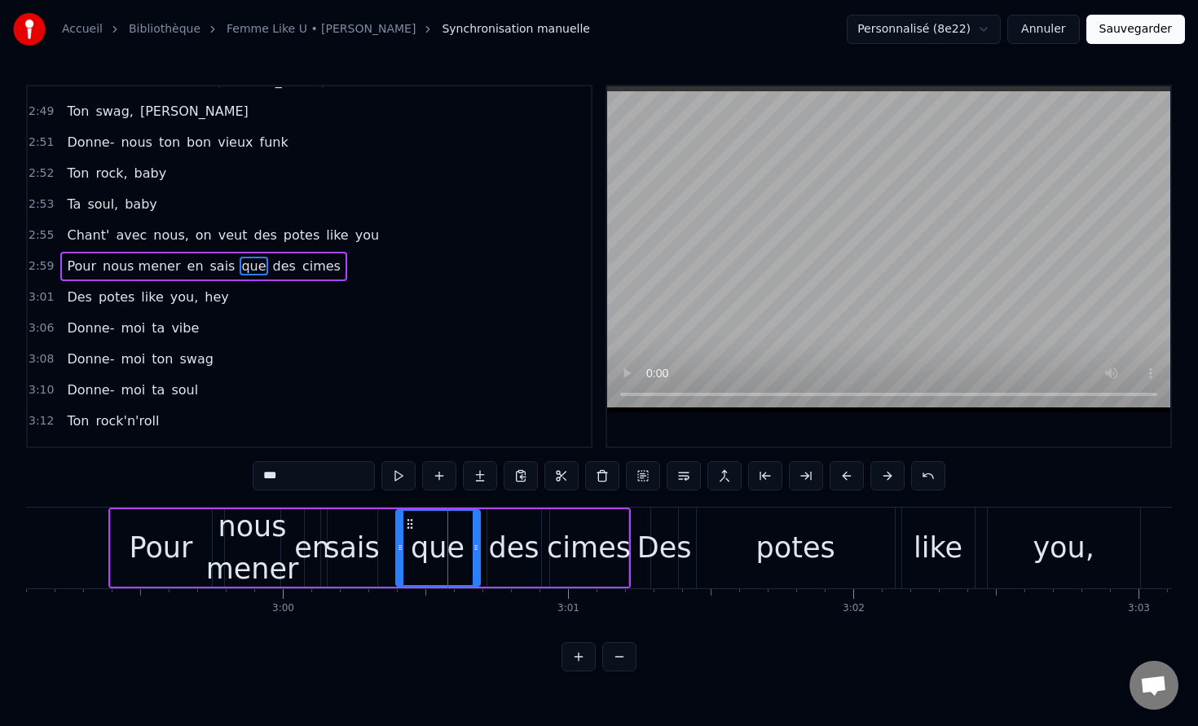
click at [298, 471] on input "***" at bounding box center [314, 475] width 122 height 29
click at [209, 265] on span "sais" at bounding box center [223, 266] width 29 height 19
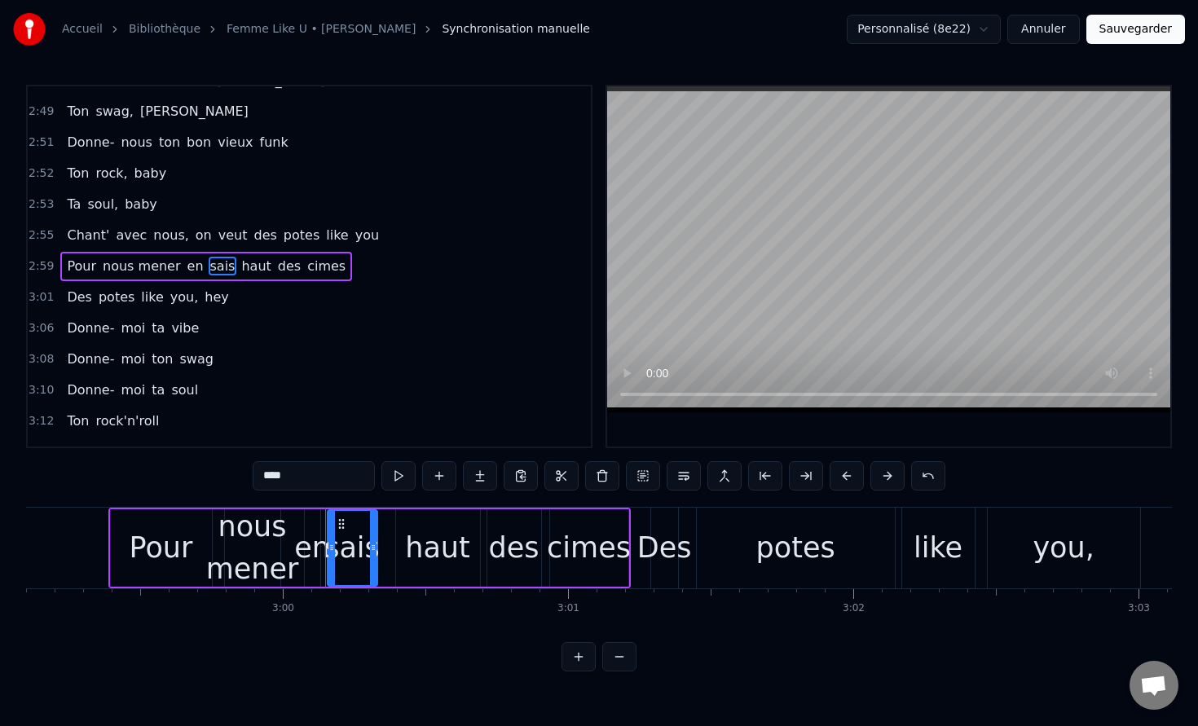
click at [297, 481] on input "****" at bounding box center [314, 475] width 122 height 29
click at [358, 633] on div "0:01 Yes, baby come on 0:10 Hey [PERSON_NAME], Hey [PERSON_NAME] 0:13 C'mon, le…" at bounding box center [599, 378] width 1146 height 587
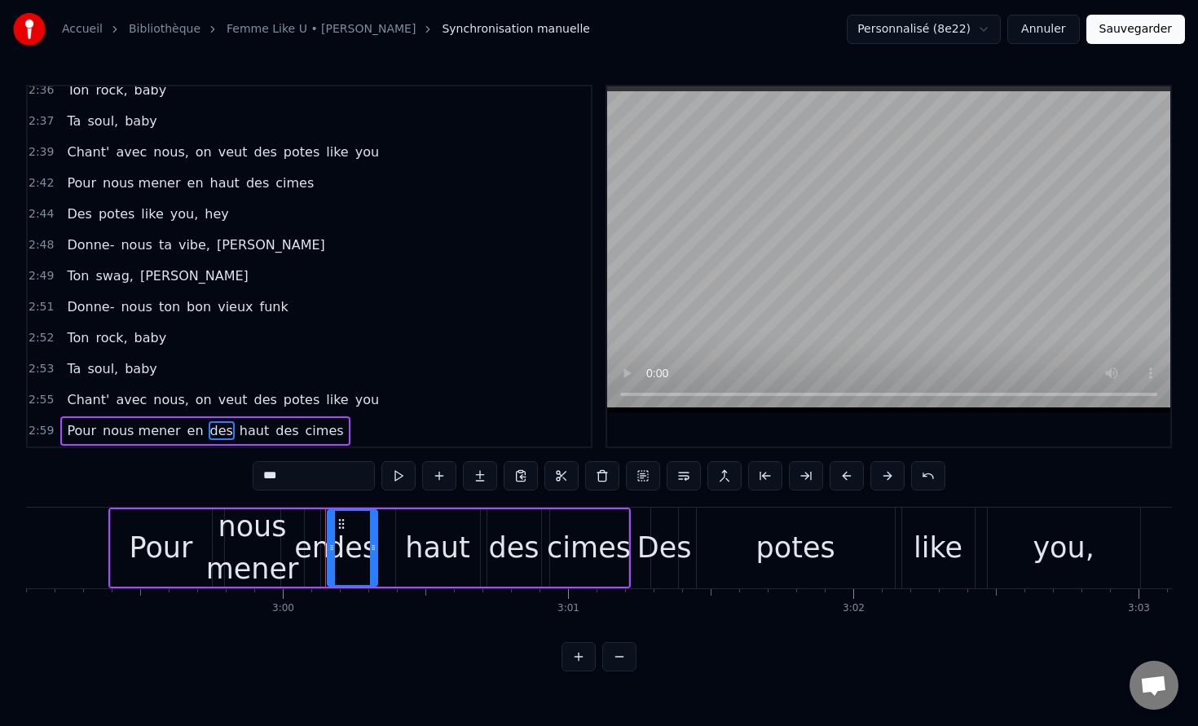
scroll to position [2059, 0]
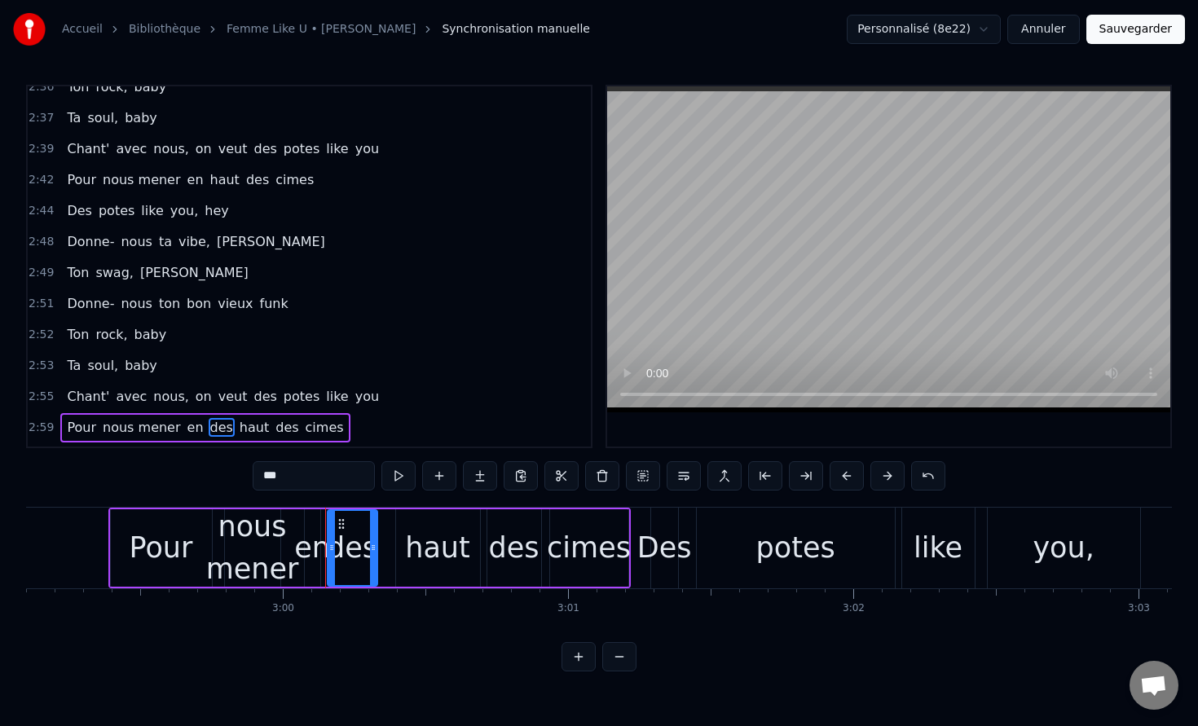
click at [90, 178] on span "Pour" at bounding box center [81, 179] width 33 height 19
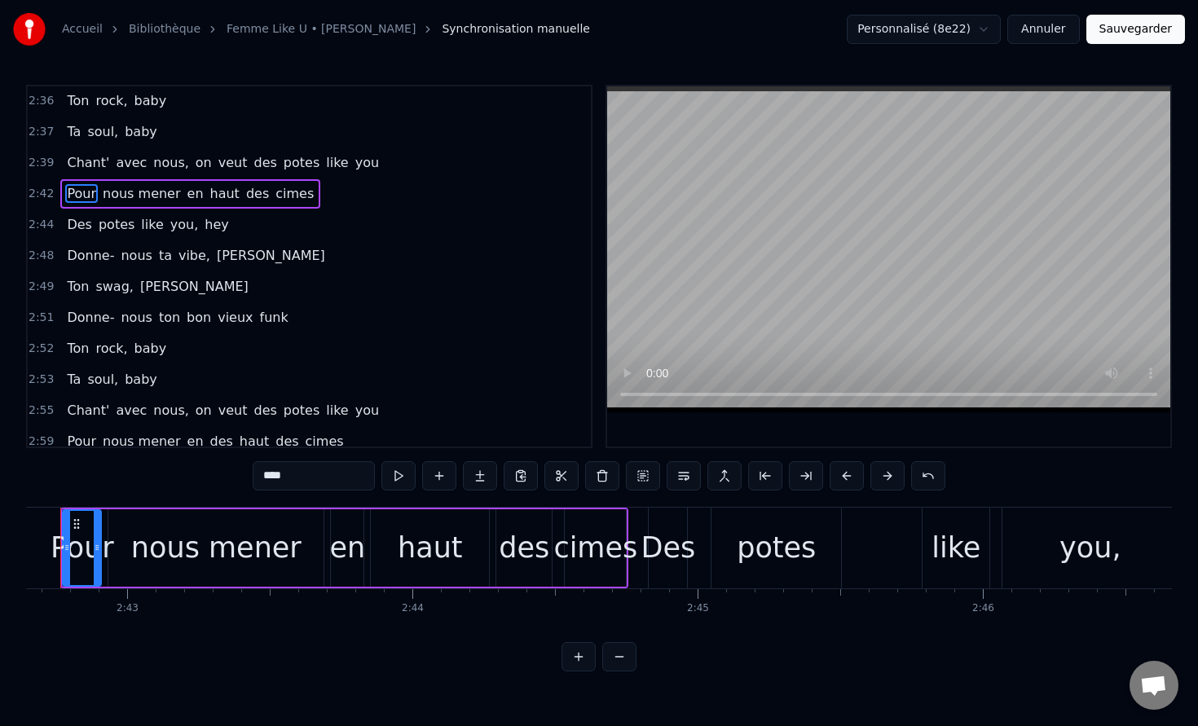
scroll to position [0, 46351]
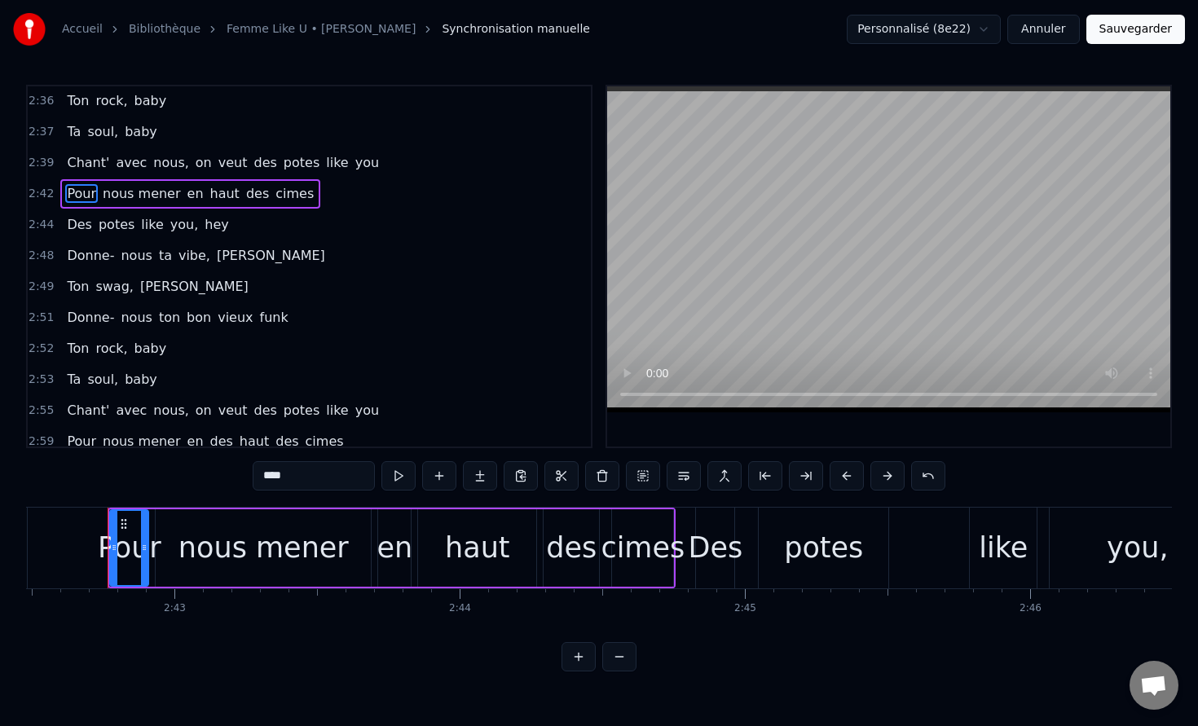
click at [87, 439] on span "Pour" at bounding box center [81, 441] width 33 height 19
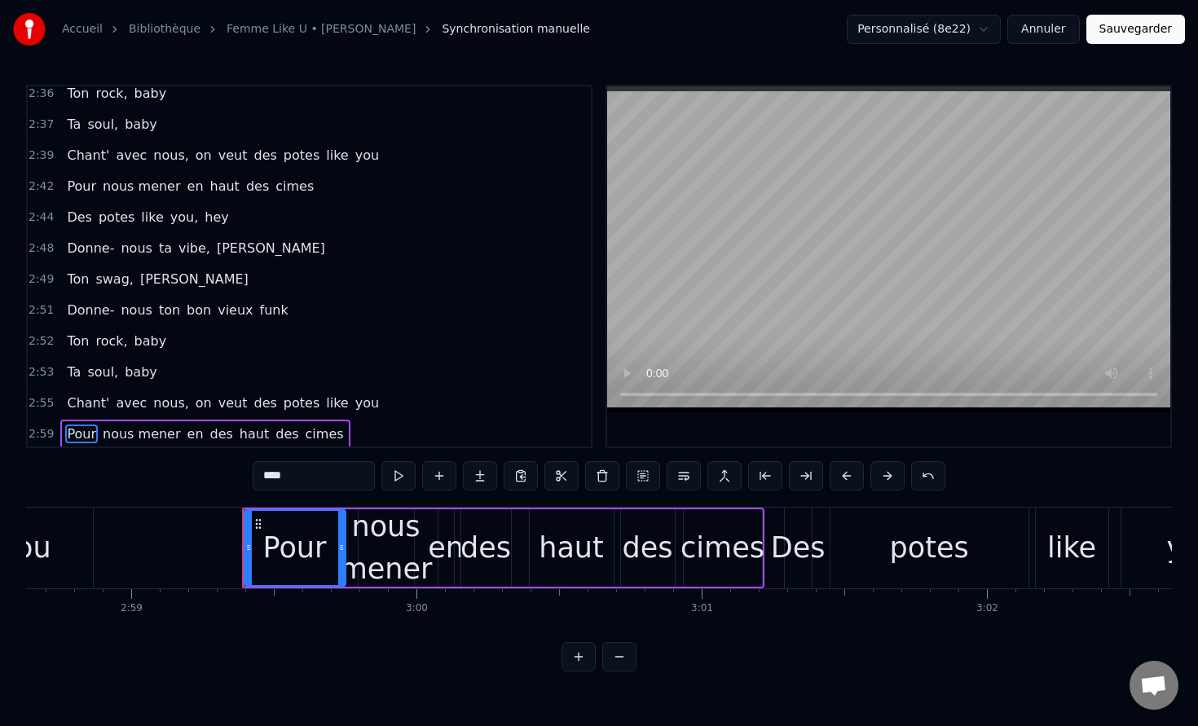
scroll to position [0, 51092]
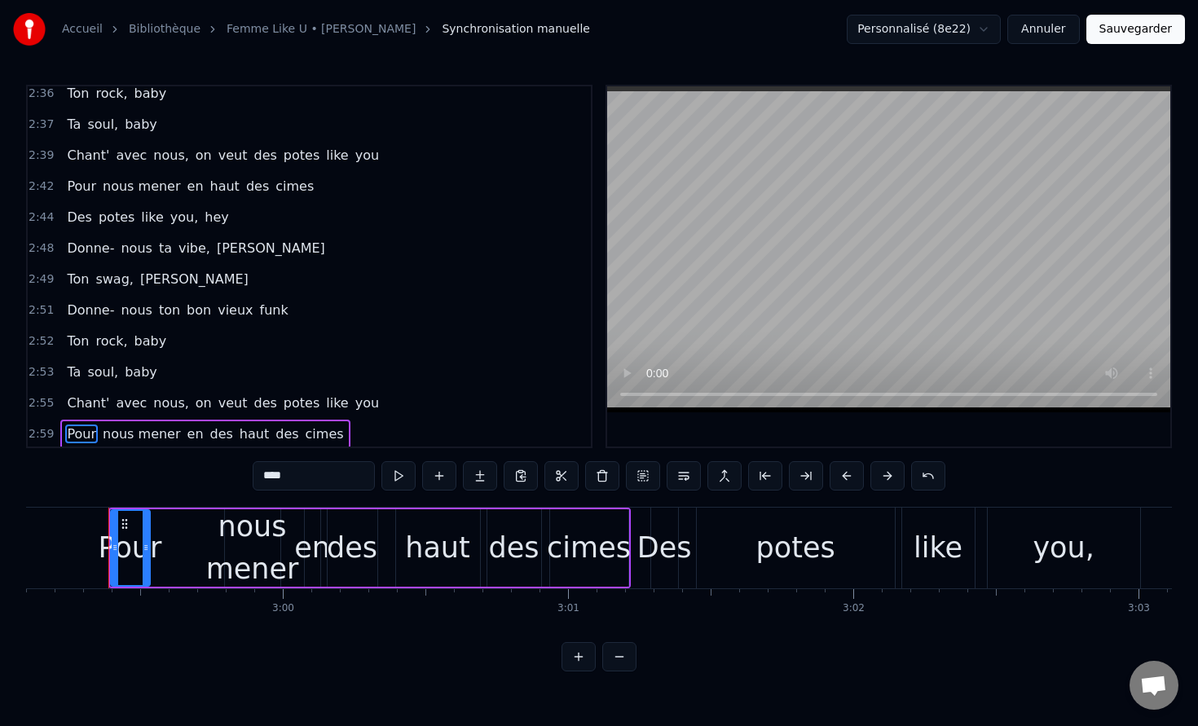
drag, startPoint x: 209, startPoint y: 548, endPoint x: 148, endPoint y: 549, distance: 62.0
click at [148, 549] on icon at bounding box center [146, 547] width 7 height 13
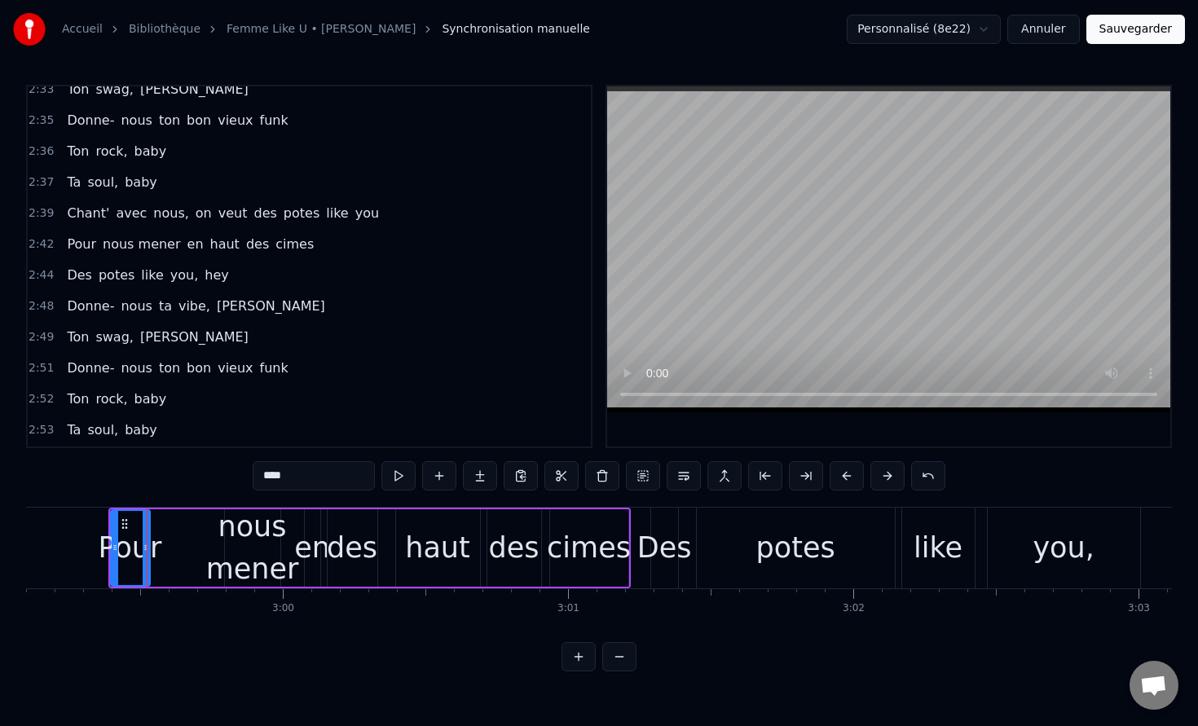
scroll to position [1994, 0]
click at [125, 247] on span "nous mener" at bounding box center [141, 244] width 81 height 19
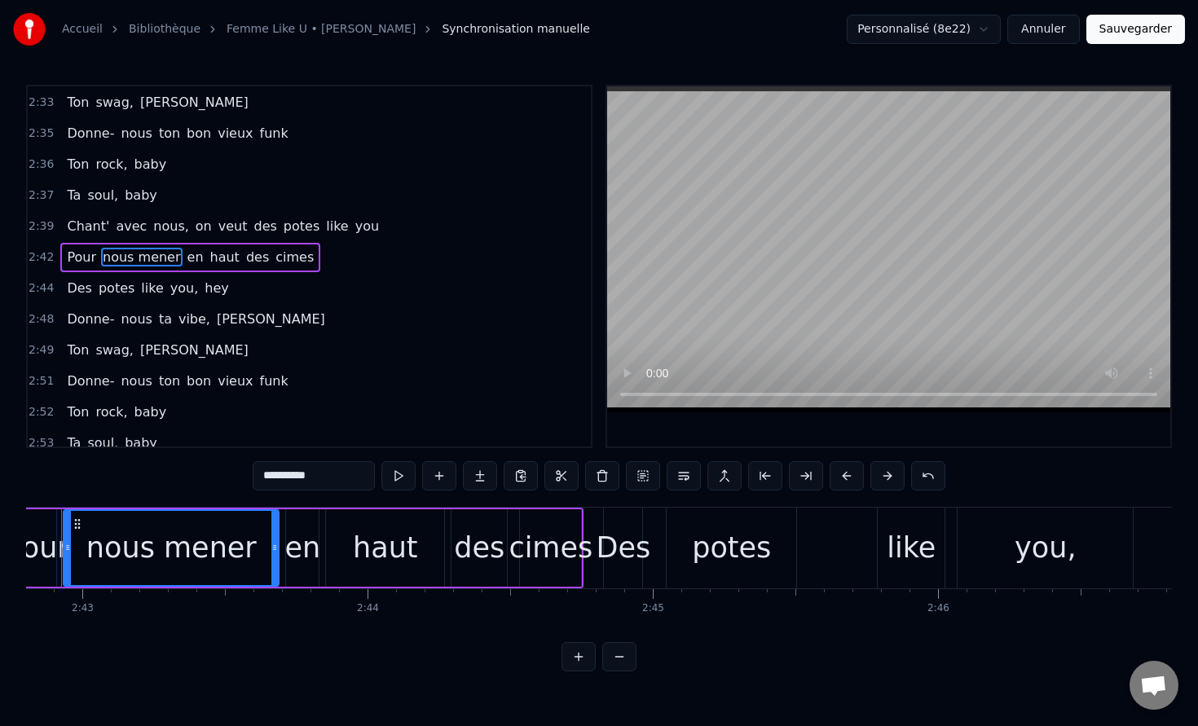
scroll to position [0, 46396]
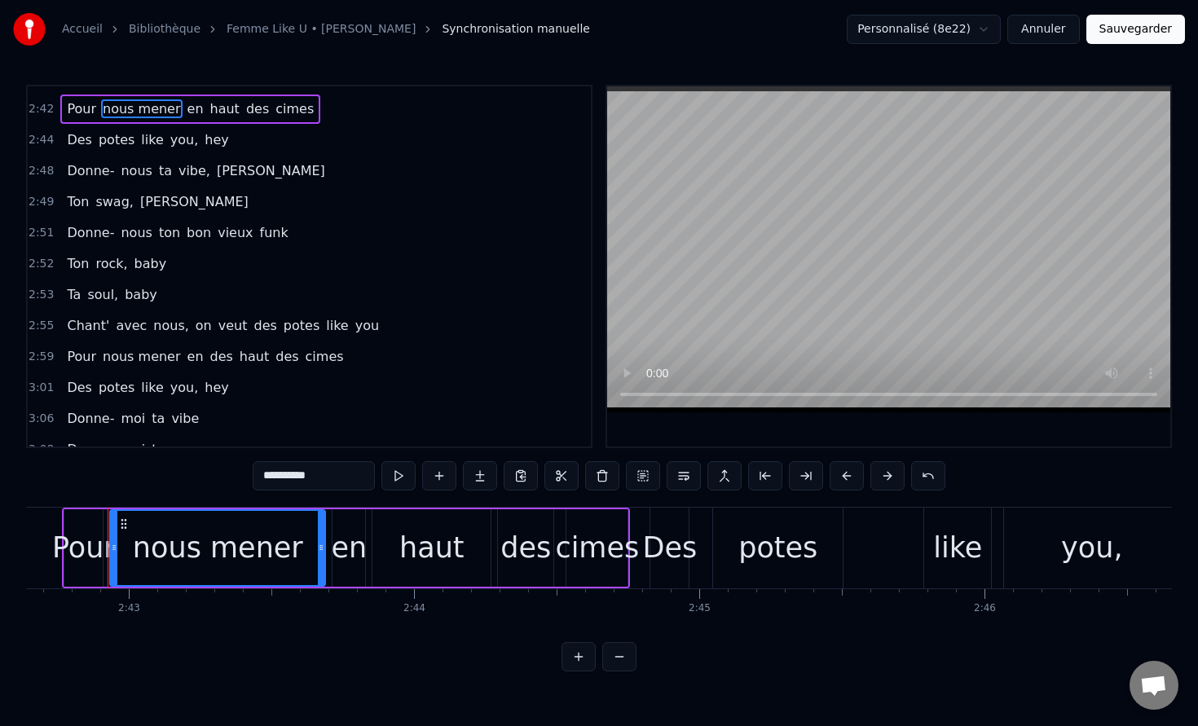
click at [121, 364] on span "nous mener" at bounding box center [141, 356] width 81 height 19
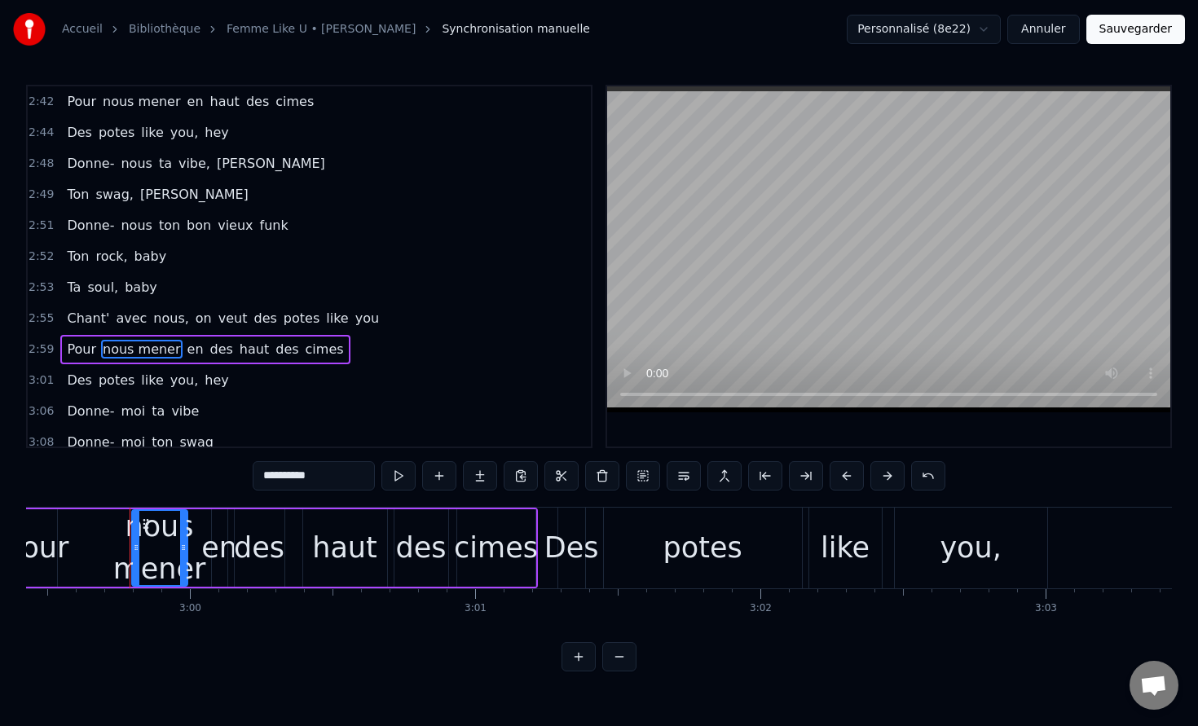
scroll to position [0, 51206]
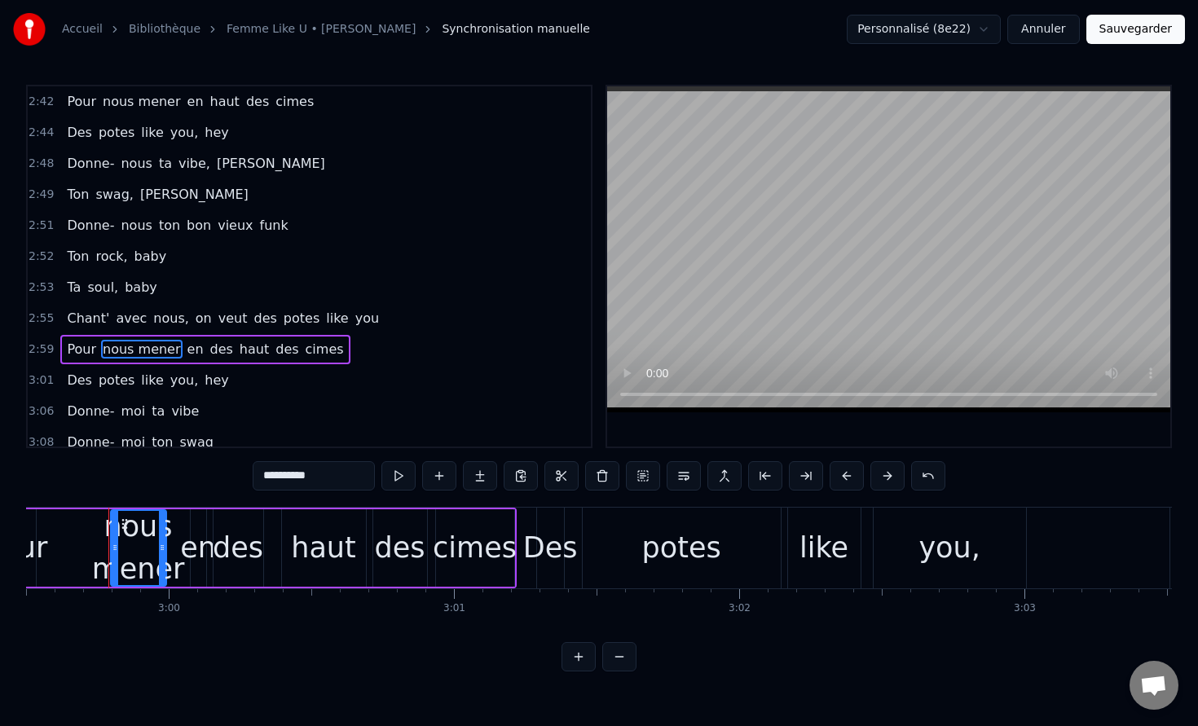
click at [90, 346] on span "Pour" at bounding box center [81, 349] width 33 height 19
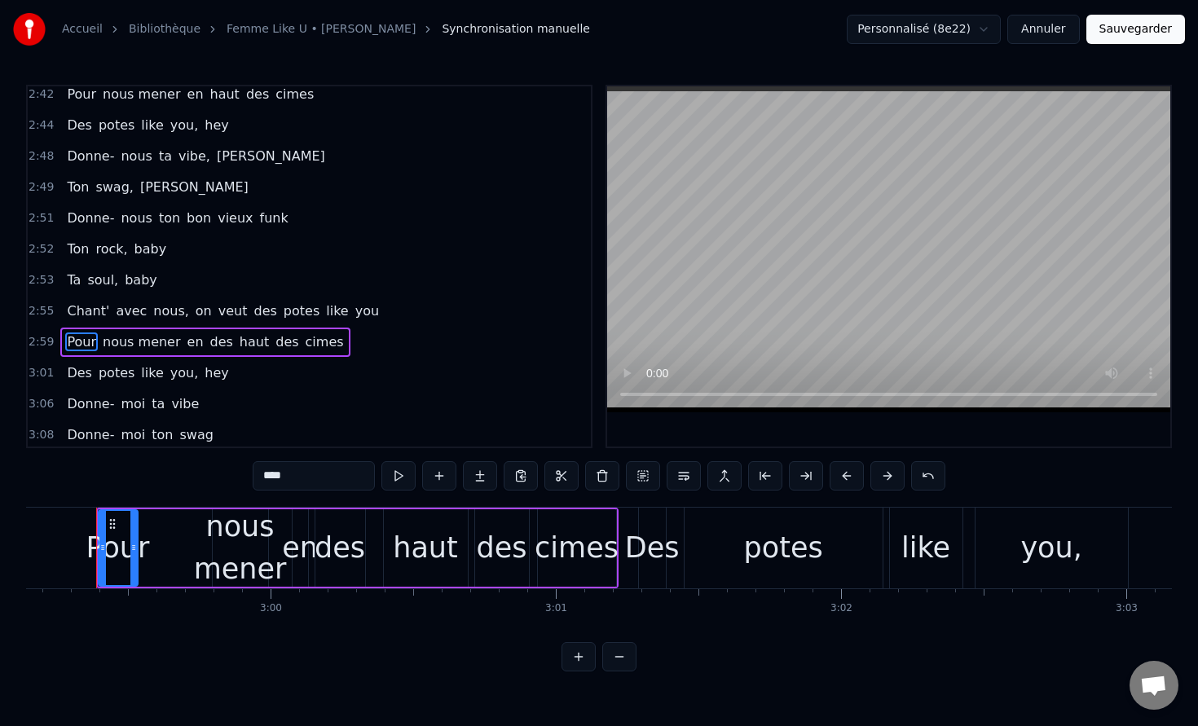
scroll to position [0, 51092]
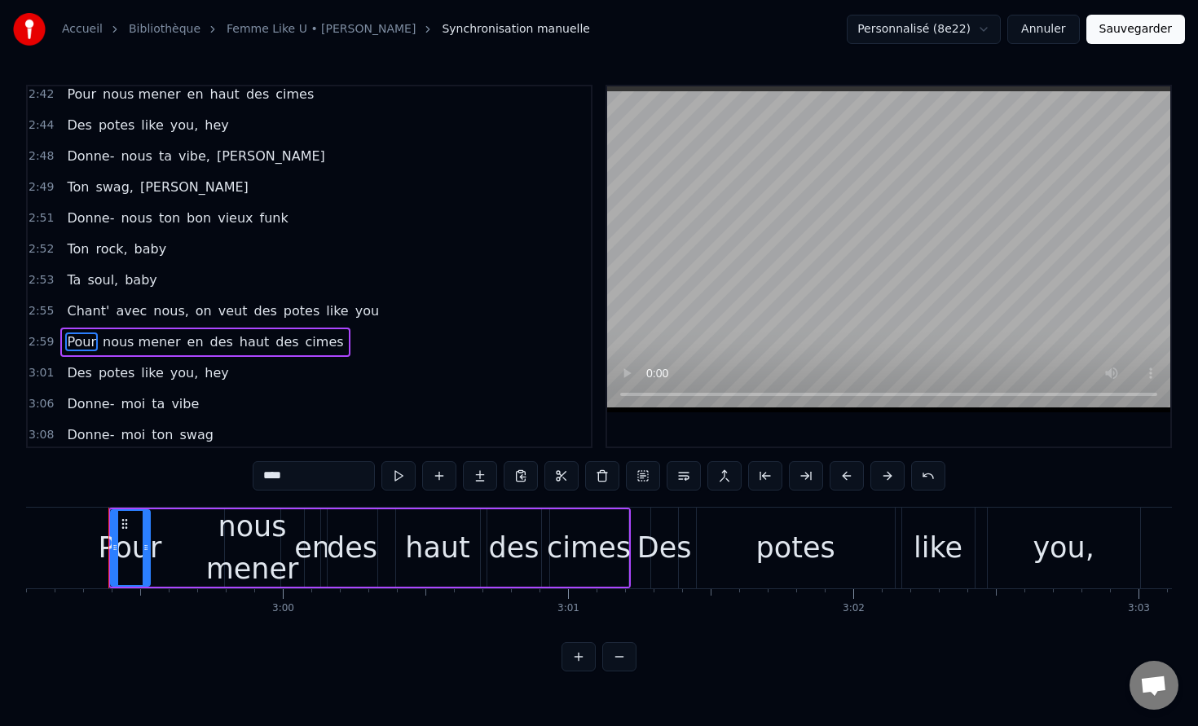
click at [257, 551] on div "nous mener" at bounding box center [252, 548] width 93 height 86
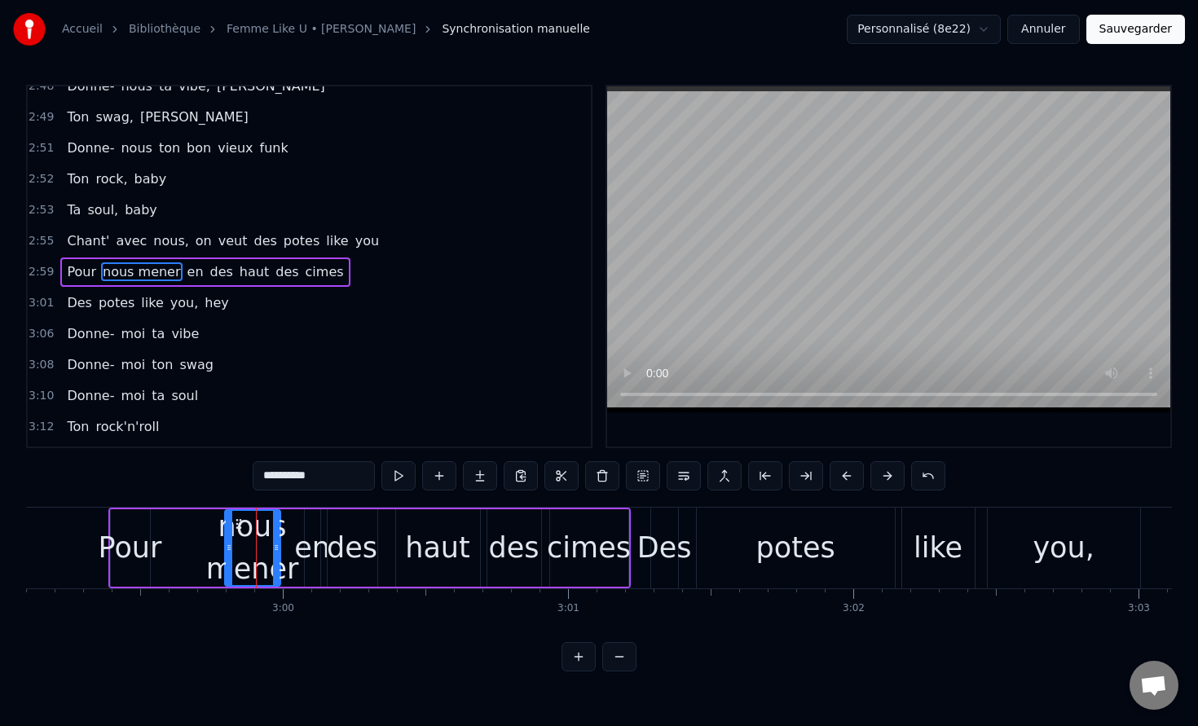
scroll to position [2220, 0]
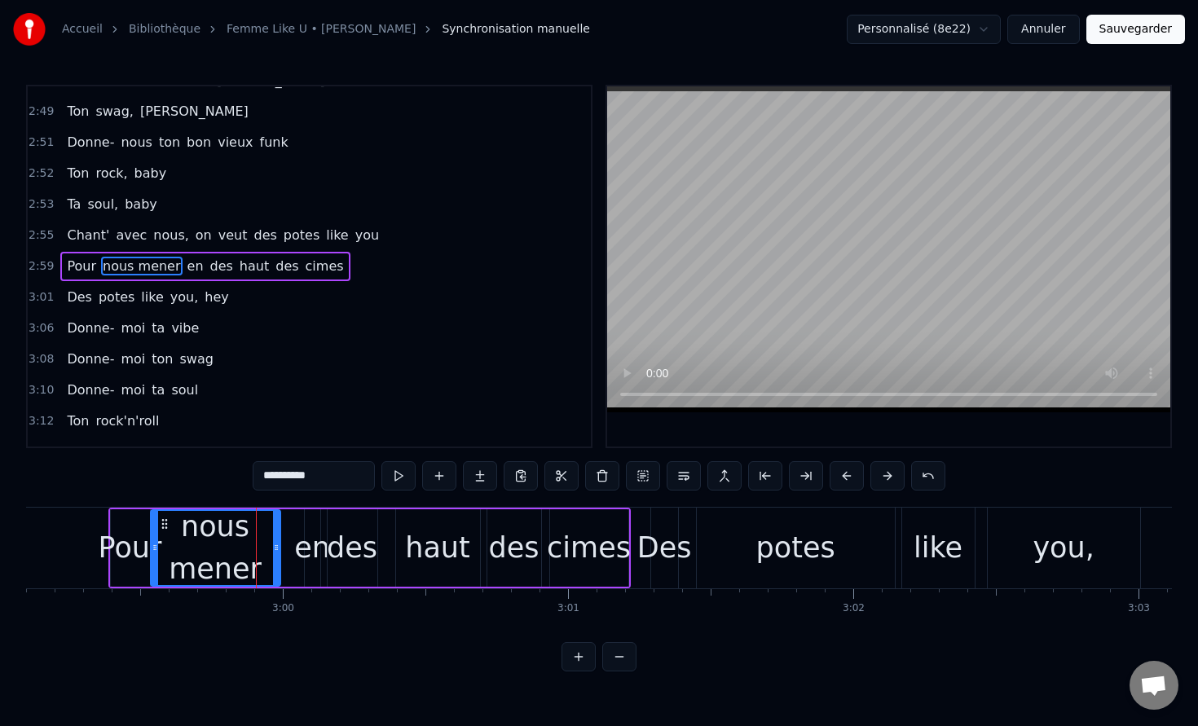
drag, startPoint x: 227, startPoint y: 549, endPoint x: 152, endPoint y: 549, distance: 74.2
click at [153, 549] on circle at bounding box center [153, 549] width 1 height 1
drag, startPoint x: 273, startPoint y: 549, endPoint x: 298, endPoint y: 549, distance: 25.3
click at [298, 549] on icon at bounding box center [301, 547] width 7 height 13
click at [312, 556] on div "en" at bounding box center [312, 548] width 36 height 43
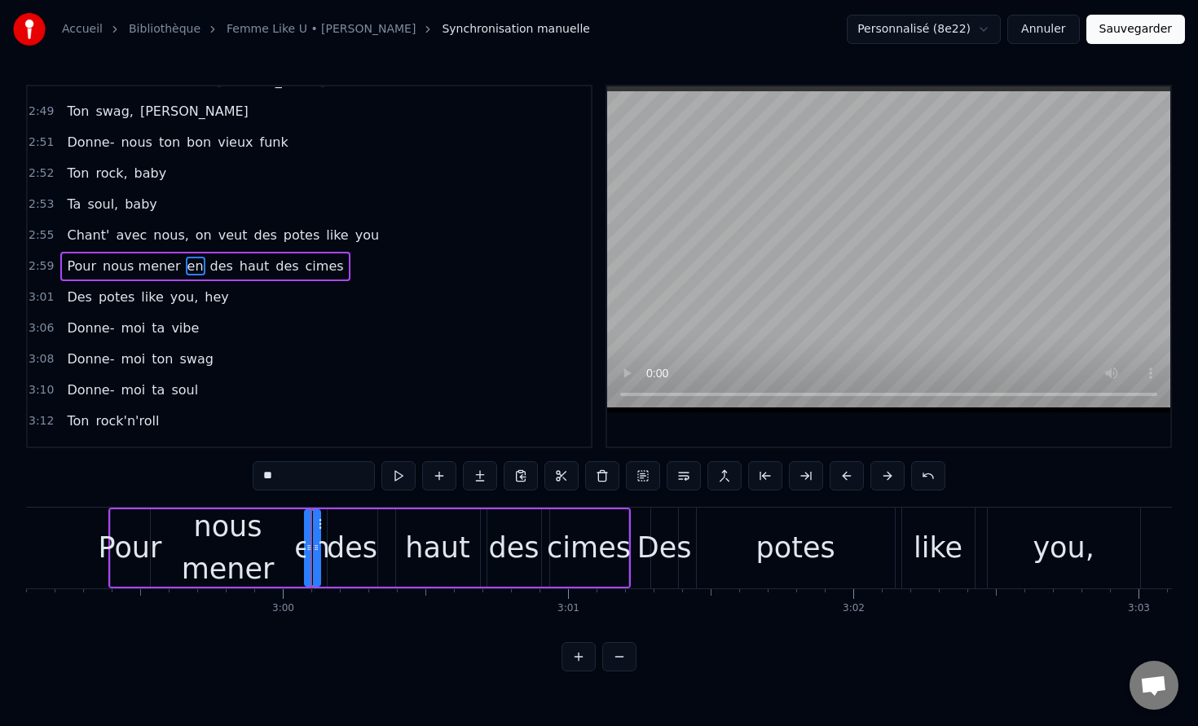
click at [354, 555] on div "des" at bounding box center [352, 548] width 51 height 43
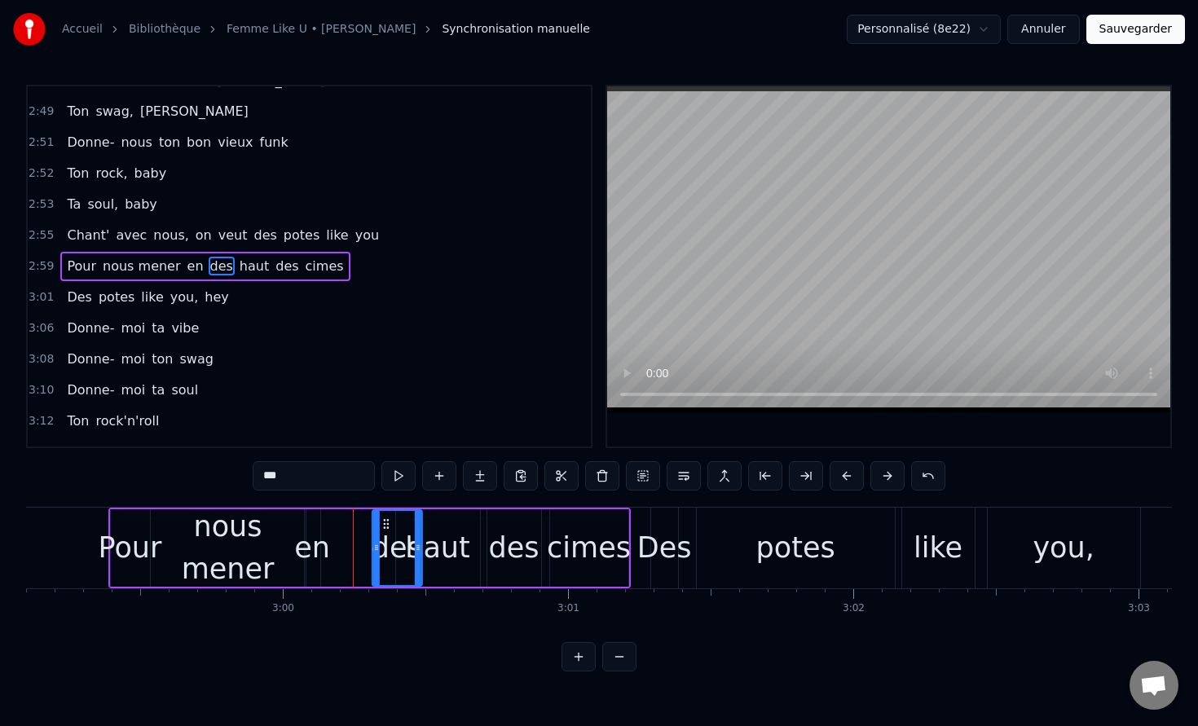
drag, startPoint x: 341, startPoint y: 523, endPoint x: 390, endPoint y: 524, distance: 48.9
click at [390, 524] on icon at bounding box center [385, 524] width 13 height 13
click at [320, 548] on div "en" at bounding box center [312, 548] width 36 height 43
drag, startPoint x: 316, startPoint y: 517, endPoint x: 334, endPoint y: 520, distance: 18.2
click at [327, 520] on div at bounding box center [323, 548] width 7 height 74
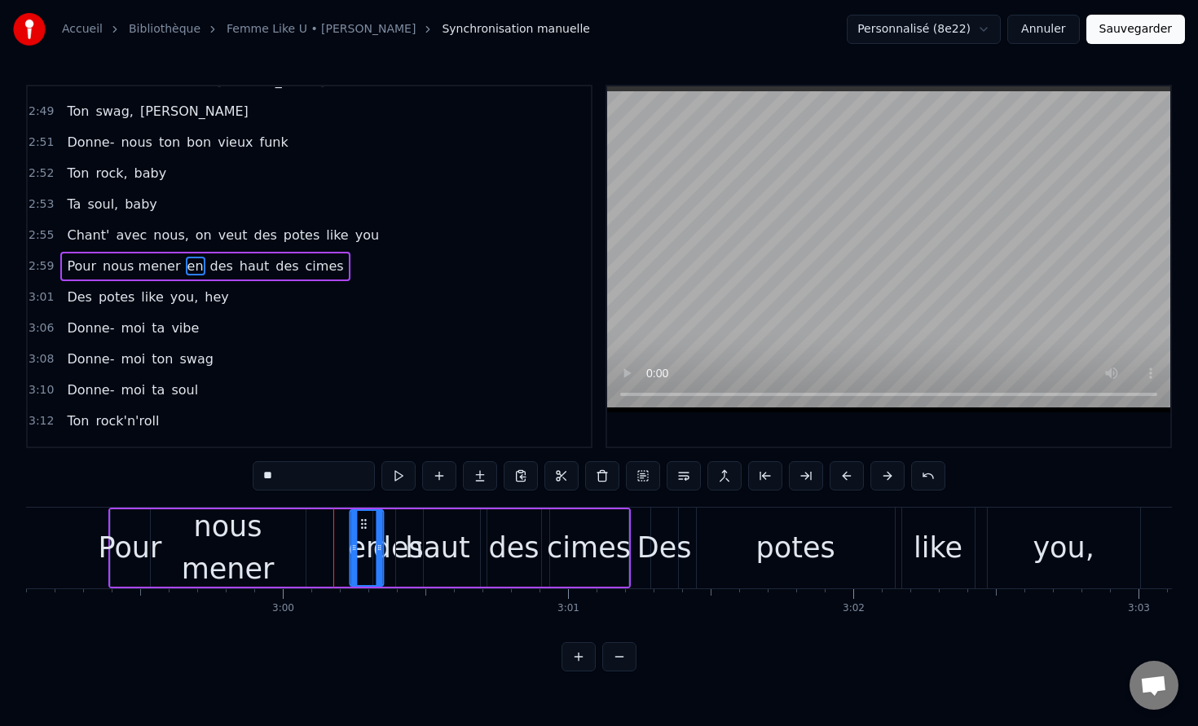
drag, startPoint x: 320, startPoint y: 523, endPoint x: 364, endPoint y: 527, distance: 44.9
click at [364, 527] on icon at bounding box center [363, 524] width 13 height 13
click at [207, 543] on div "nous mener" at bounding box center [228, 548] width 155 height 86
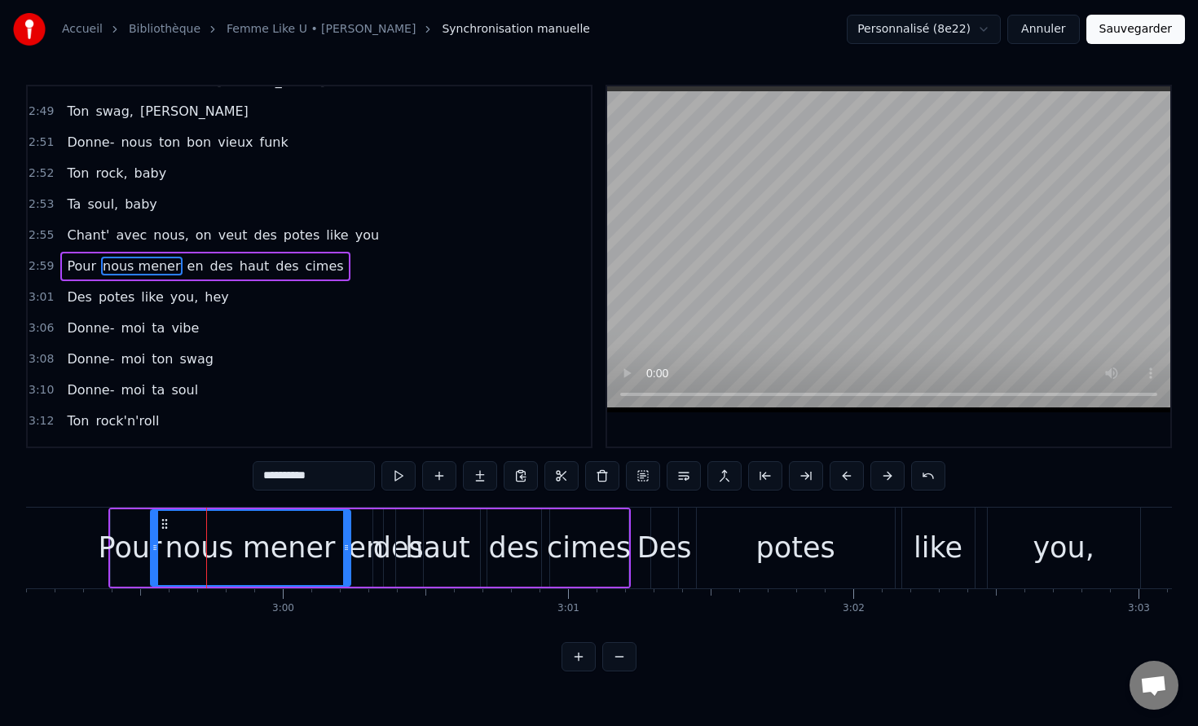
drag, startPoint x: 298, startPoint y: 552, endPoint x: 343, endPoint y: 557, distance: 45.1
click at [343, 557] on div at bounding box center [346, 548] width 7 height 74
click at [355, 553] on icon at bounding box center [353, 547] width 7 height 13
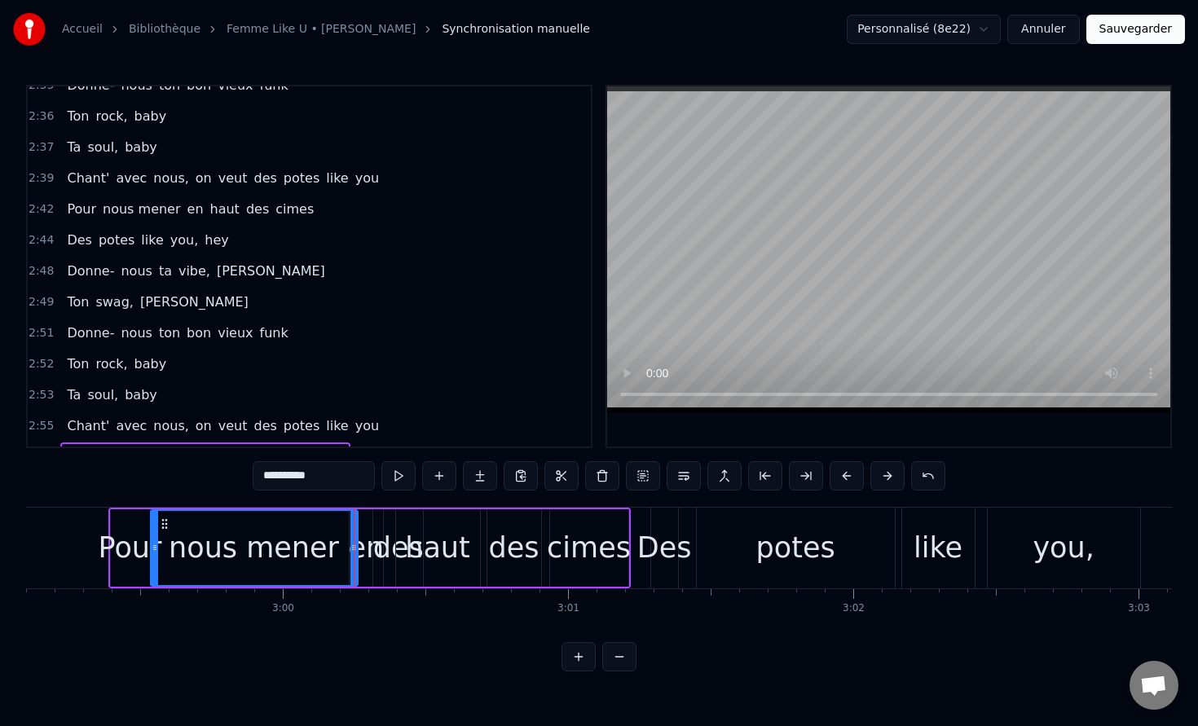
scroll to position [2029, 0]
click at [186, 210] on span "en" at bounding box center [196, 210] width 20 height 19
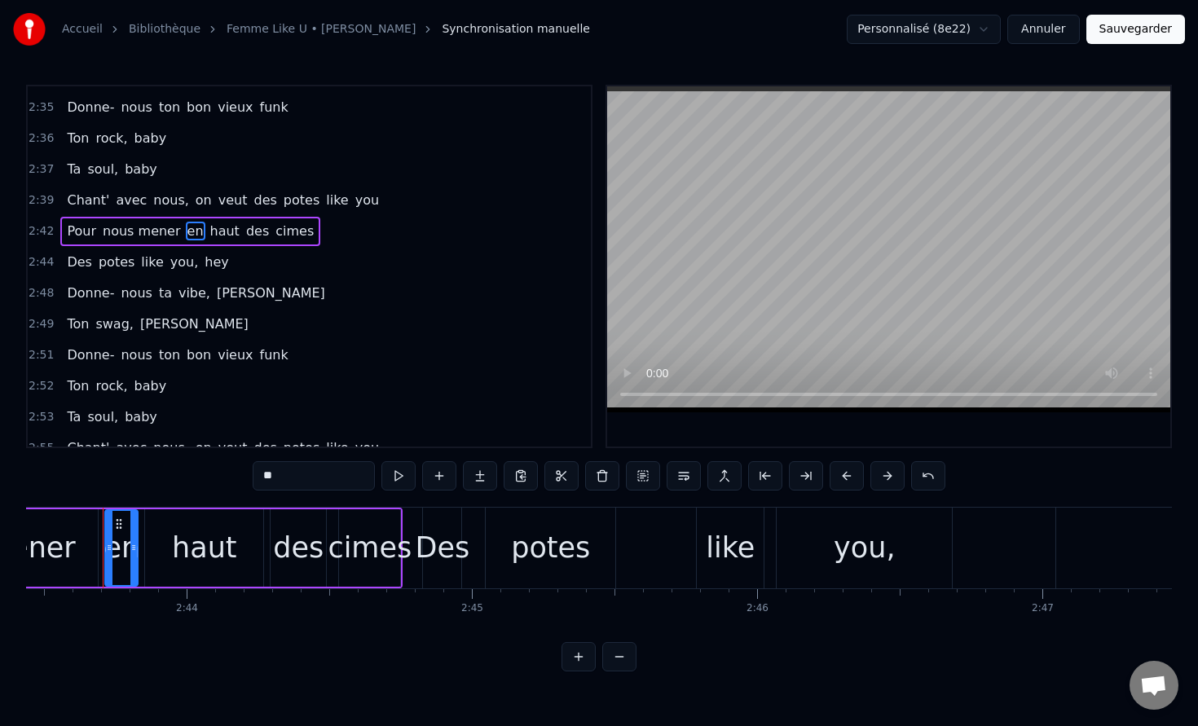
scroll to position [0, 46619]
click at [209, 229] on span "haut" at bounding box center [225, 231] width 33 height 19
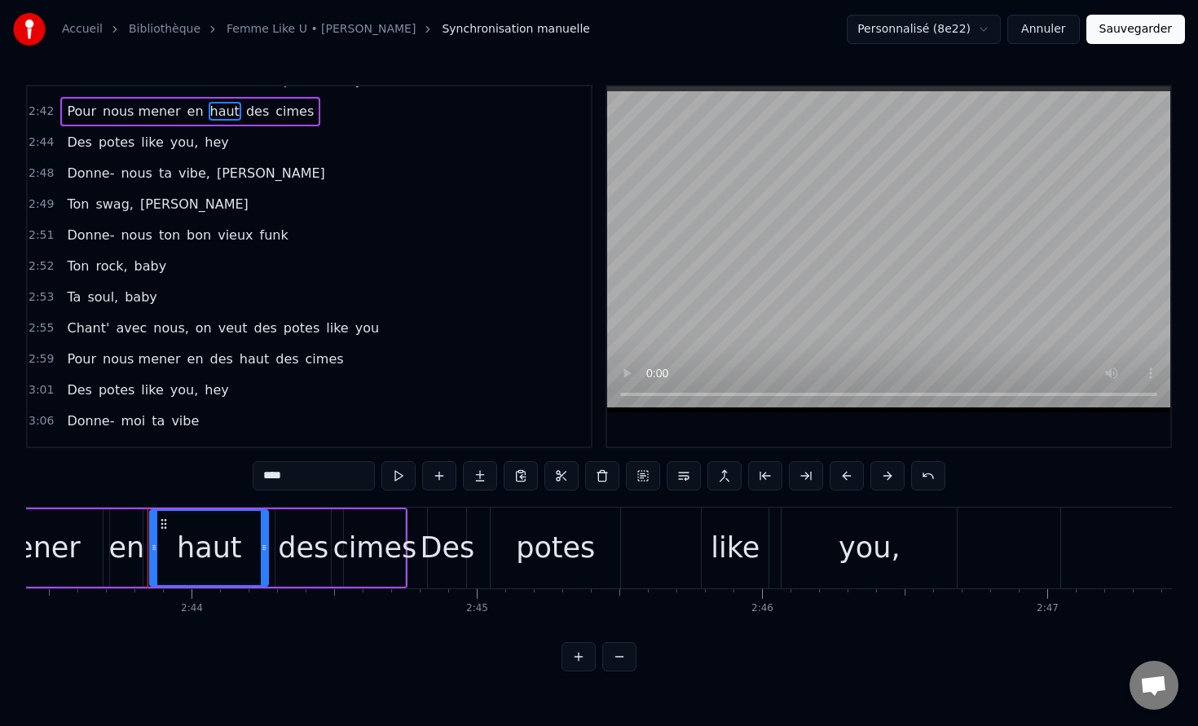
scroll to position [2131, 0]
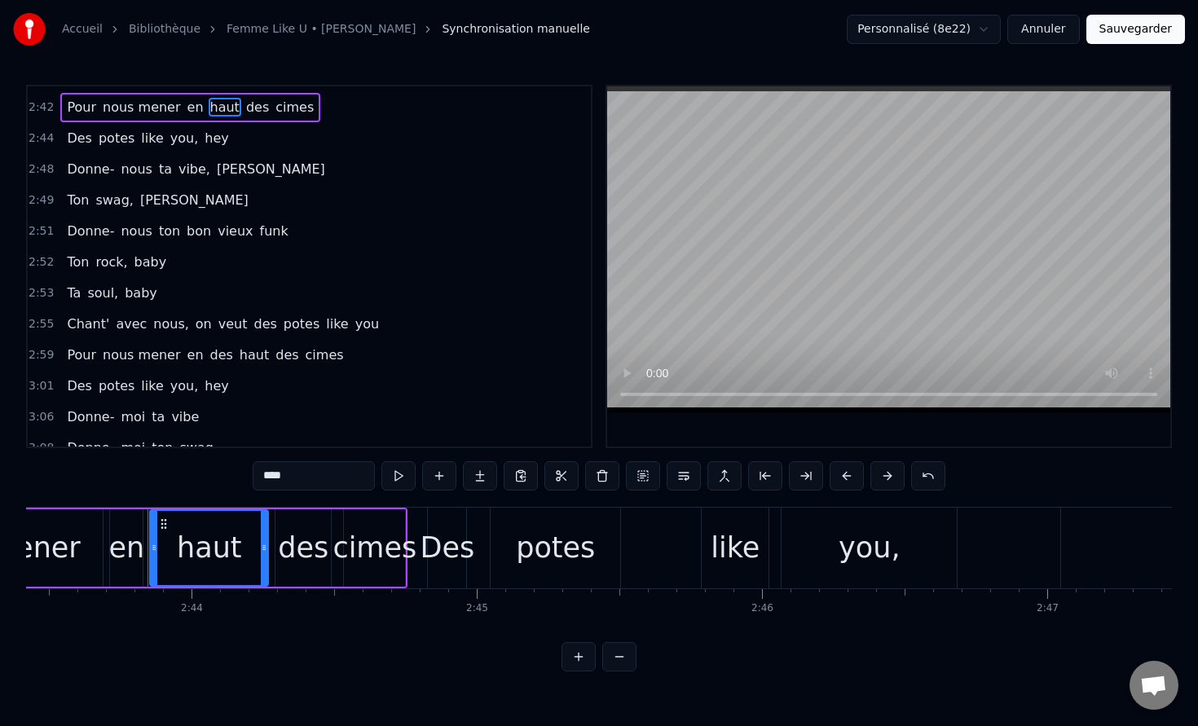
click at [186, 354] on span "en" at bounding box center [196, 355] width 20 height 19
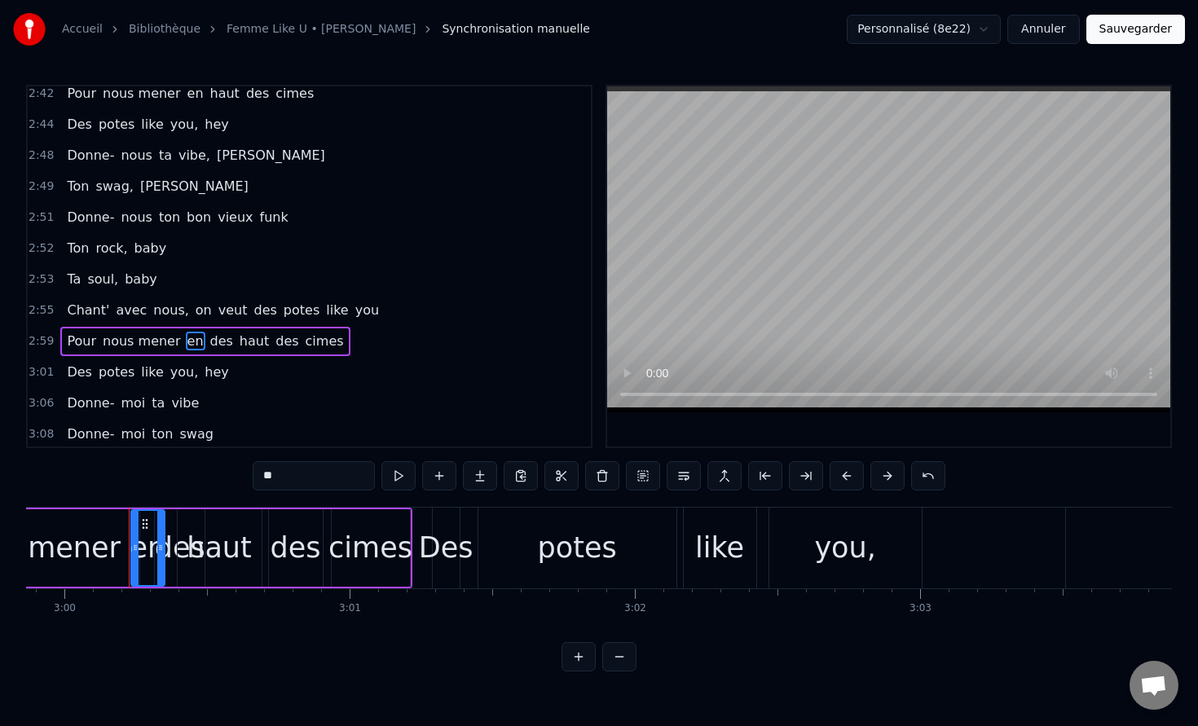
scroll to position [0, 51331]
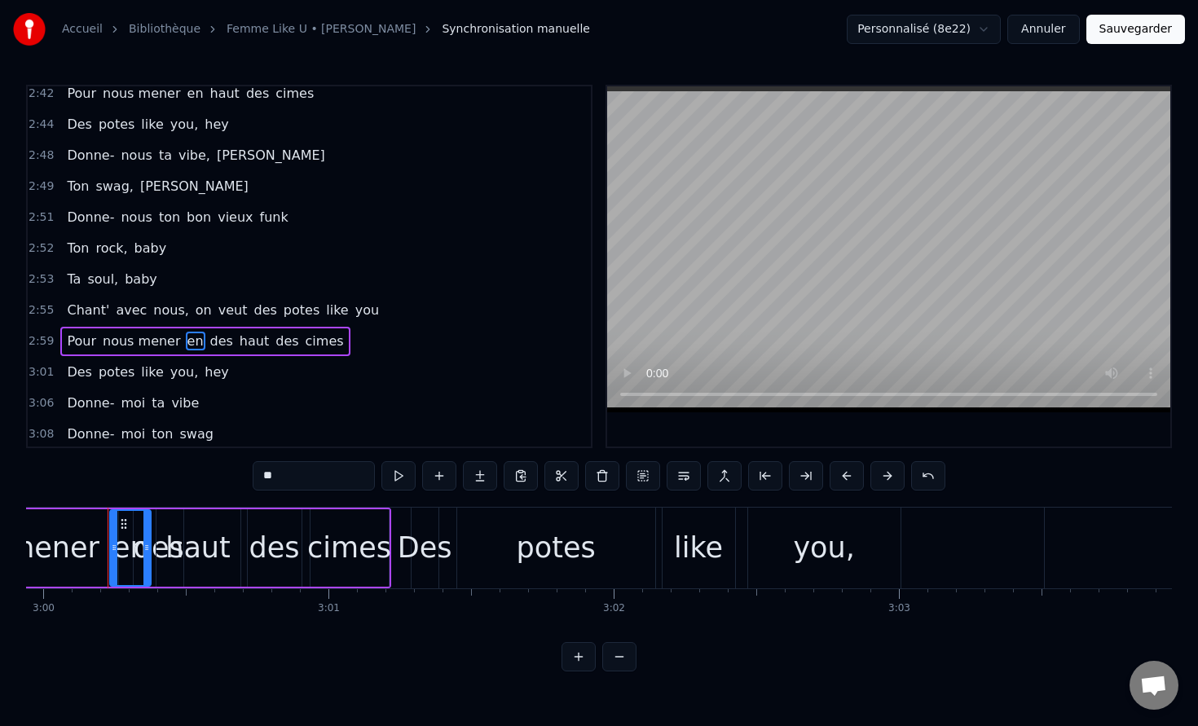
drag, startPoint x: 139, startPoint y: 549, endPoint x: 148, endPoint y: 553, distance: 9.5
click at [148, 553] on icon at bounding box center [146, 547] width 7 height 13
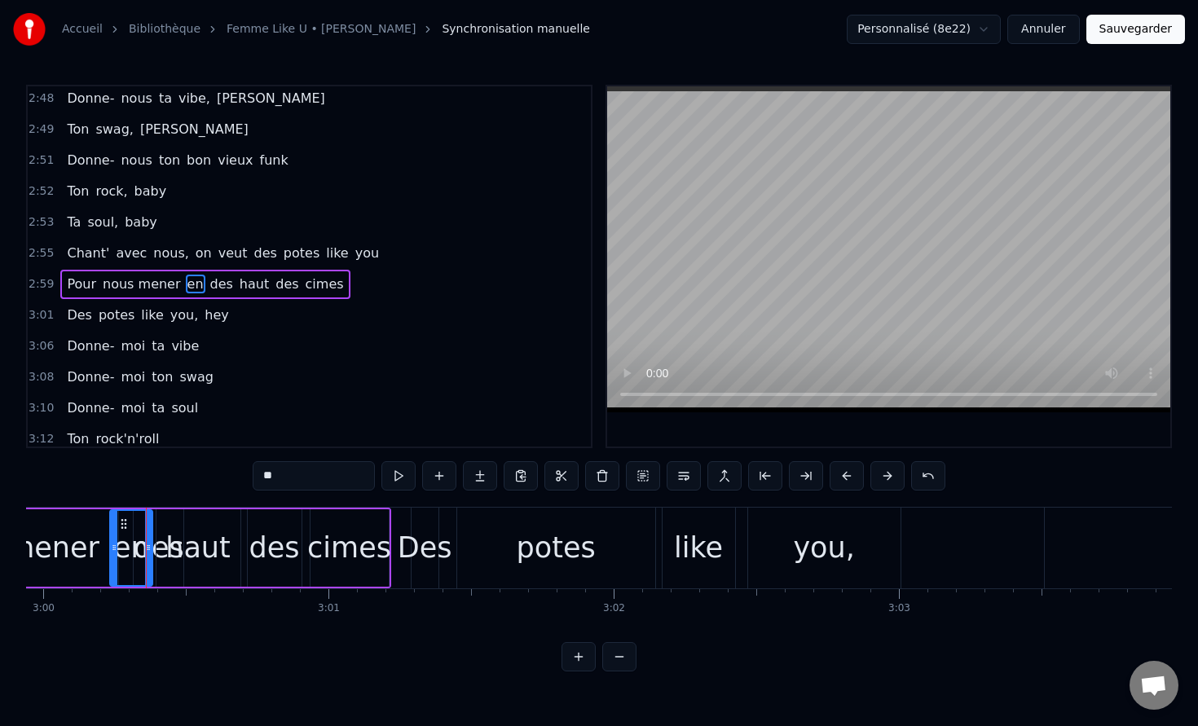
scroll to position [2220, 0]
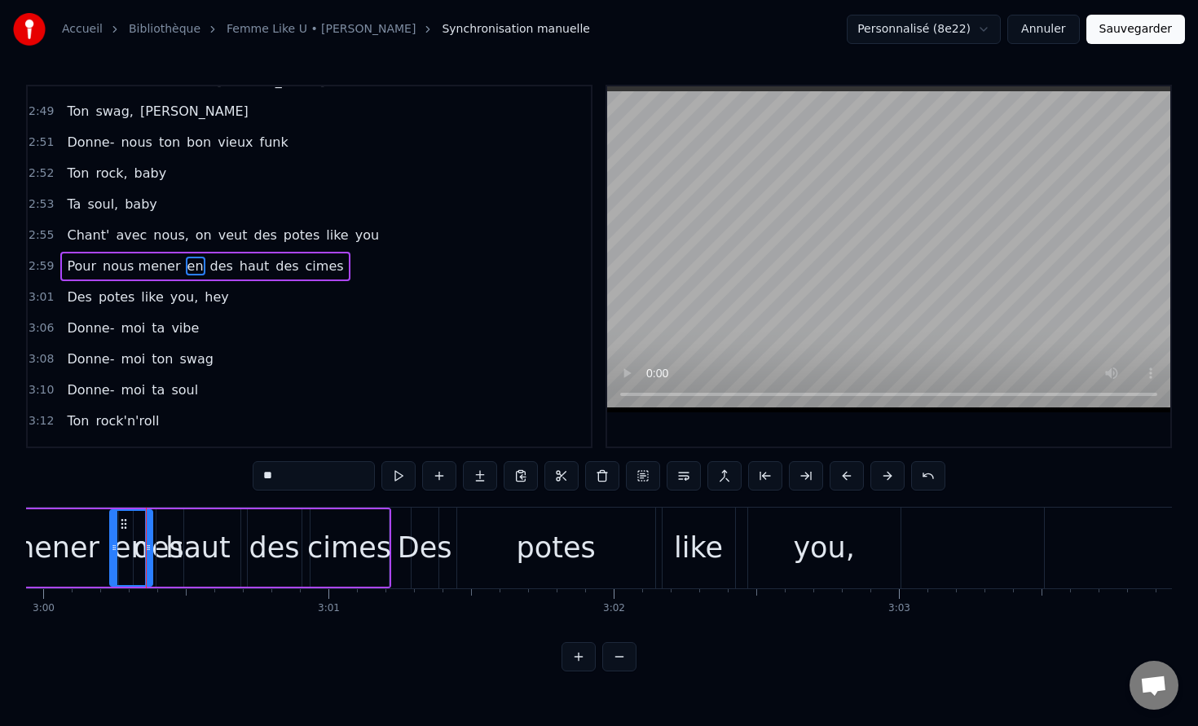
click at [58, 546] on div "nous mener" at bounding box center [14, 548] width 170 height 43
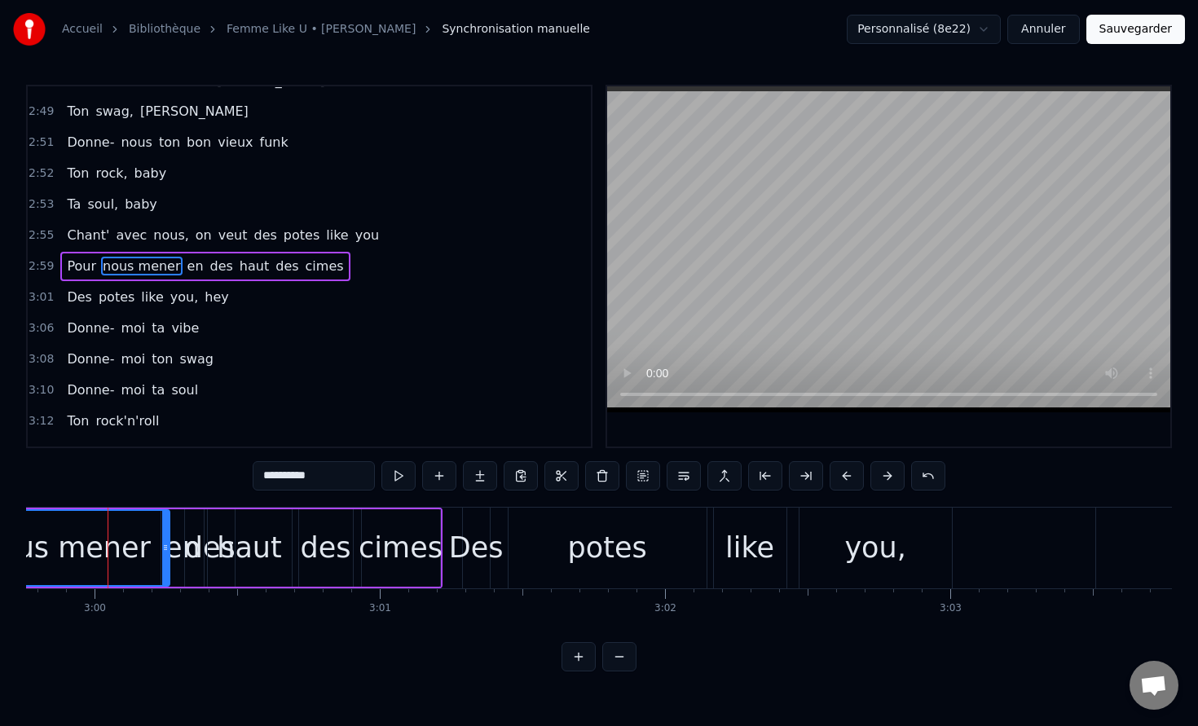
click at [181, 554] on div "en" at bounding box center [183, 548] width 36 height 43
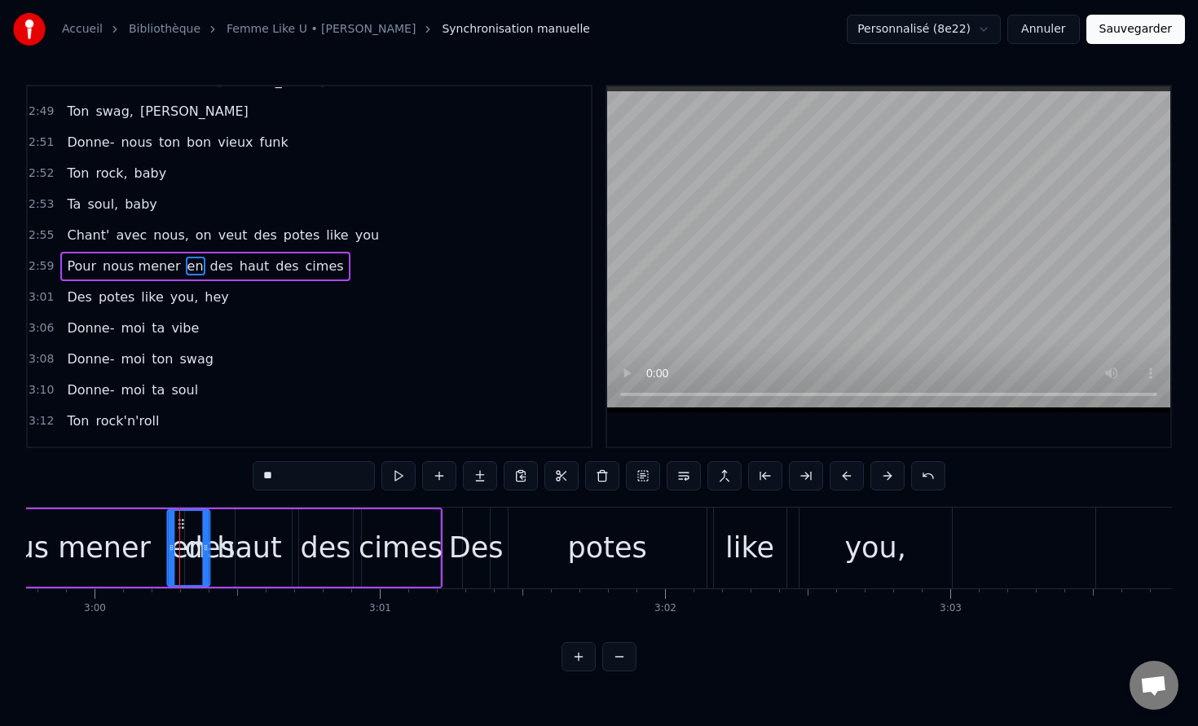
click at [179, 527] on icon at bounding box center [180, 524] width 13 height 13
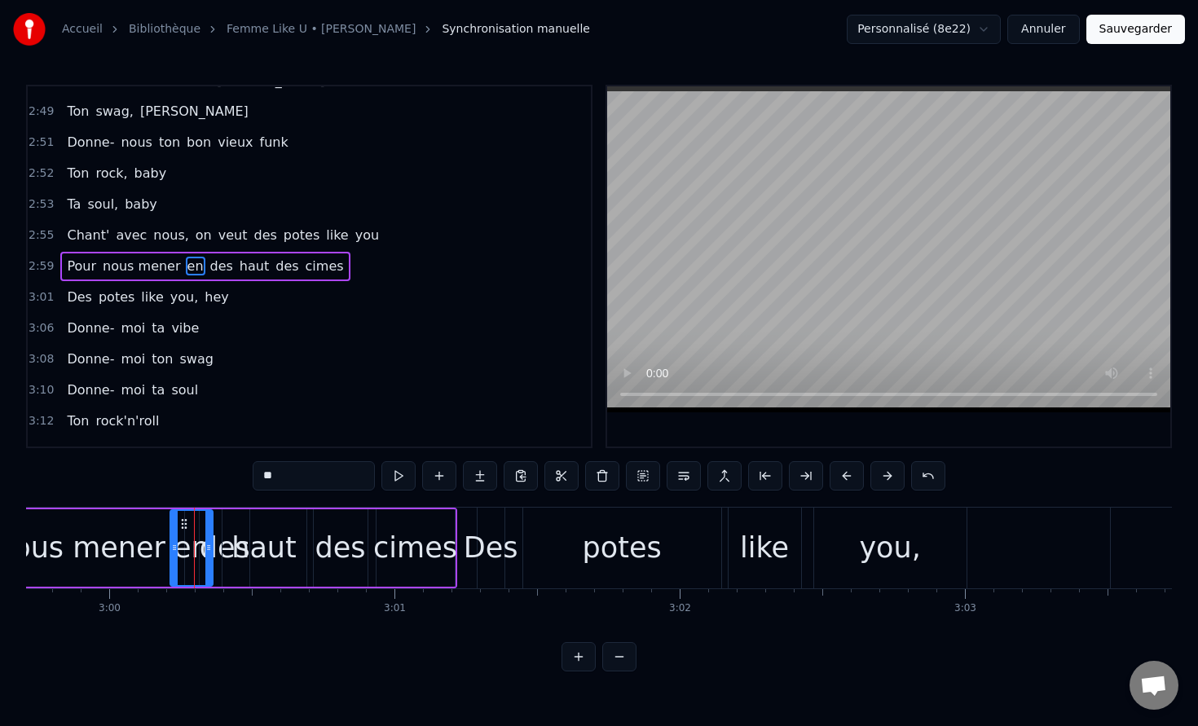
click at [209, 266] on span "des" at bounding box center [222, 266] width 26 height 19
drag, startPoint x: 246, startPoint y: 549, endPoint x: 297, endPoint y: 564, distance: 52.6
click at [297, 564] on div at bounding box center [296, 548] width 7 height 74
click at [215, 523] on circle at bounding box center [215, 523] width 1 height 1
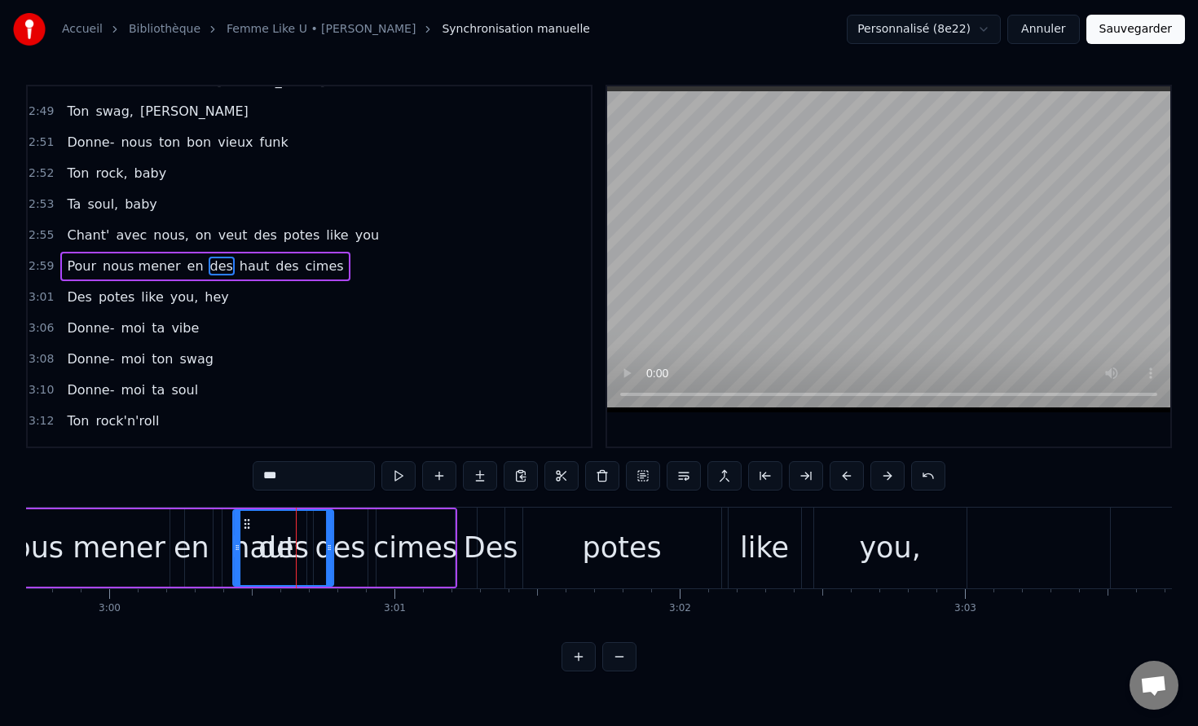
drag, startPoint x: 210, startPoint y: 522, endPoint x: 244, endPoint y: 526, distance: 33.6
click at [180, 550] on div "en" at bounding box center [192, 548] width 36 height 43
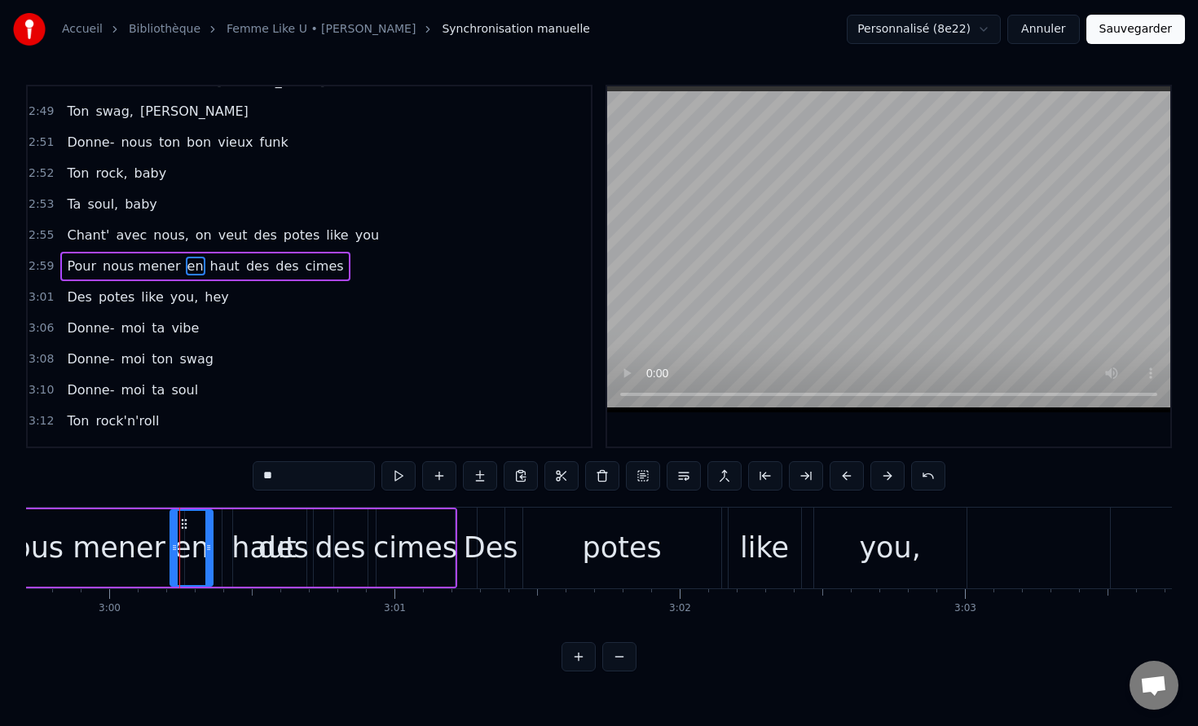
click at [144, 528] on div "nous mener" at bounding box center [80, 548] width 170 height 43
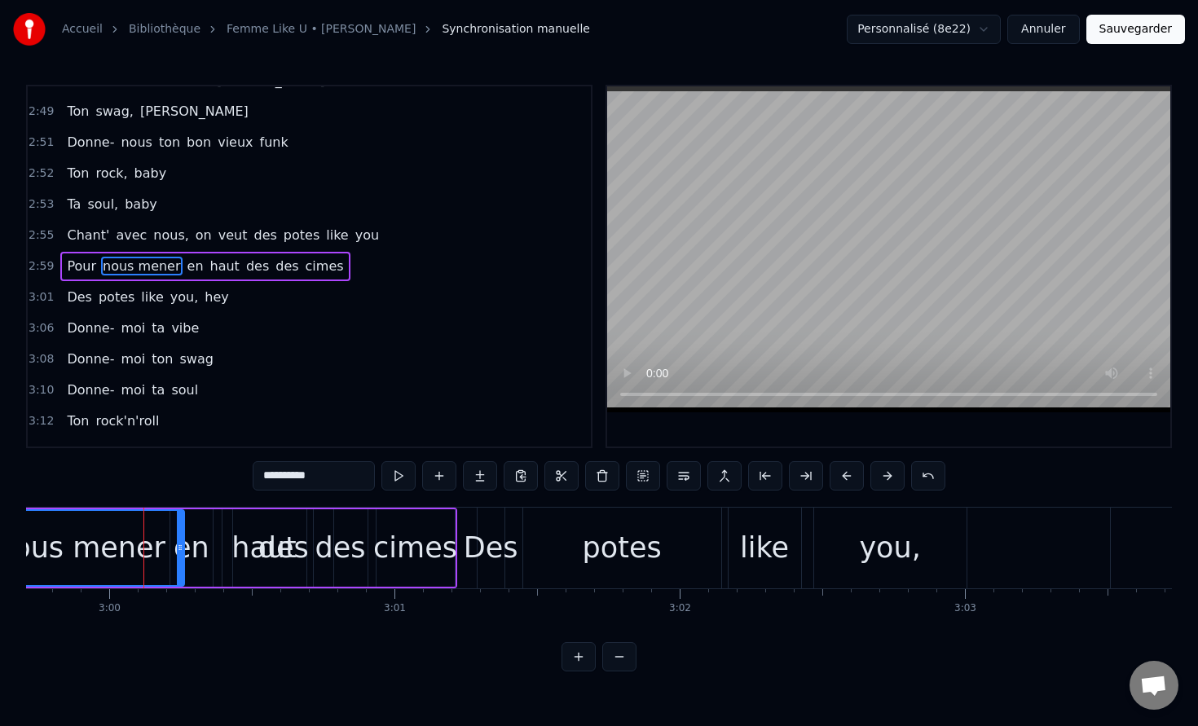
click at [191, 533] on div "en" at bounding box center [192, 548] width 36 height 43
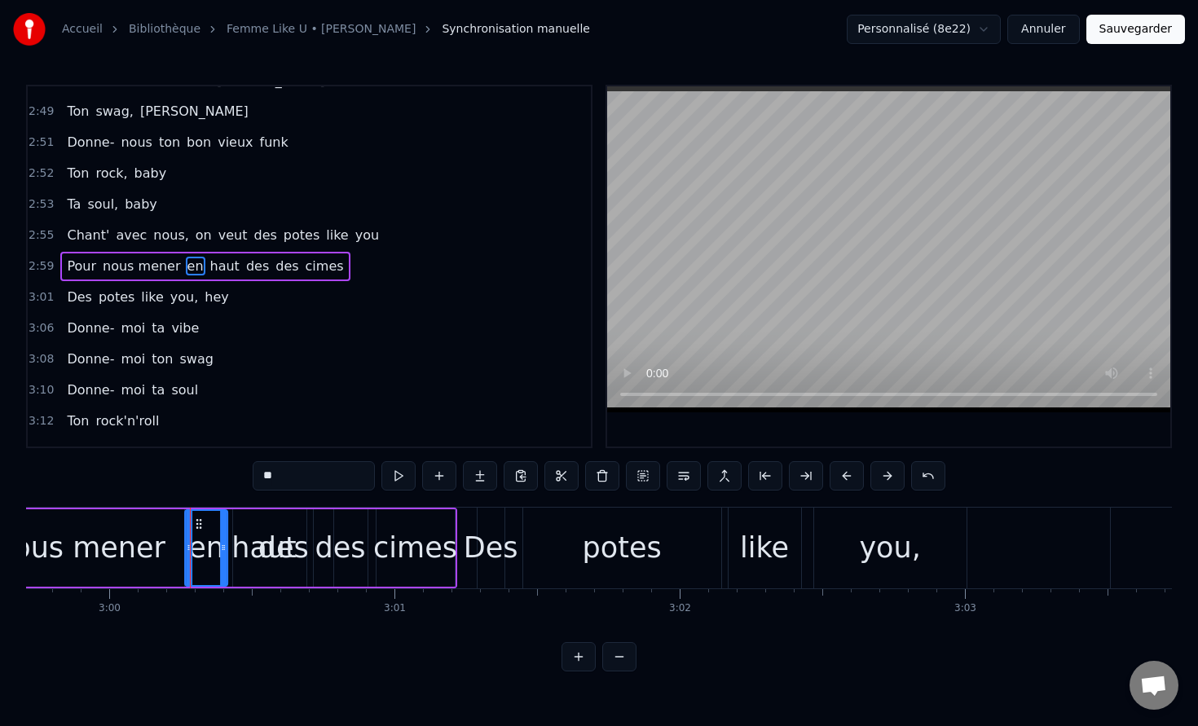
drag, startPoint x: 184, startPoint y: 524, endPoint x: 200, endPoint y: 528, distance: 16.0
click at [200, 528] on icon at bounding box center [198, 524] width 13 height 13
drag, startPoint x: 199, startPoint y: 526, endPoint x: 212, endPoint y: 526, distance: 13.0
click at [212, 526] on icon at bounding box center [210, 524] width 13 height 13
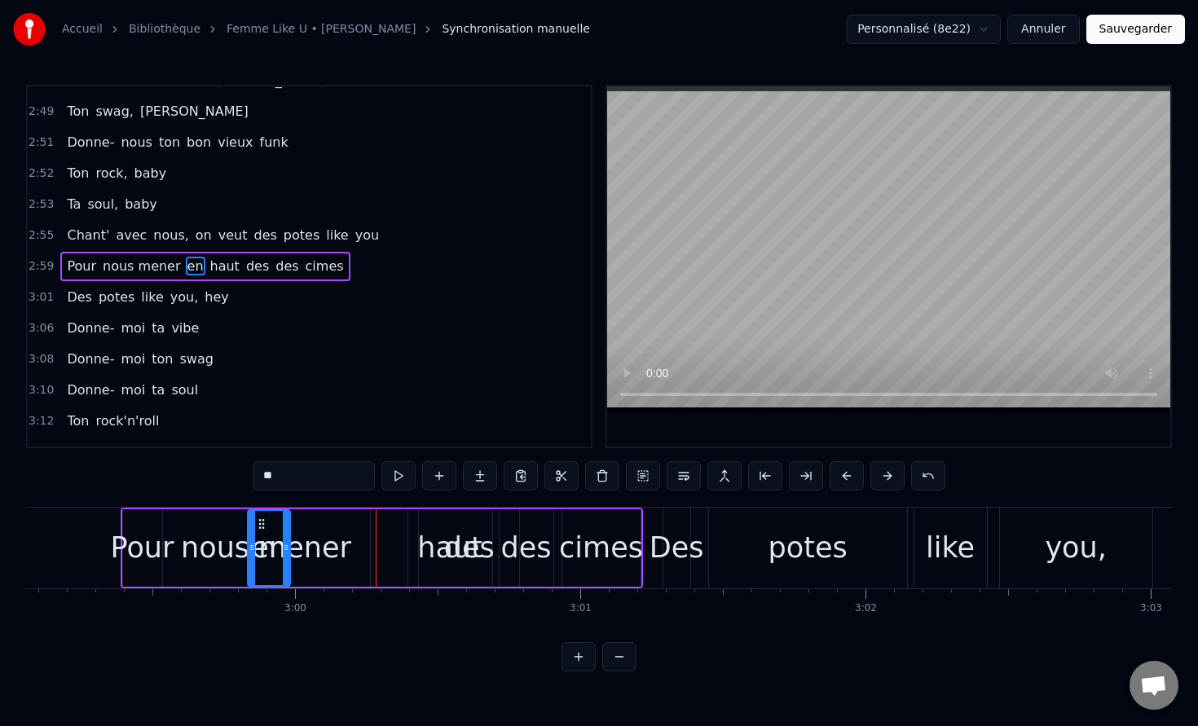
scroll to position [0, 51079]
drag, startPoint x: 212, startPoint y: 526, endPoint x: 386, endPoint y: 551, distance: 175.4
click at [386, 551] on div "en" at bounding box center [392, 548] width 41 height 74
click at [434, 552] on div "des" at bounding box center [470, 547] width 100 height 77
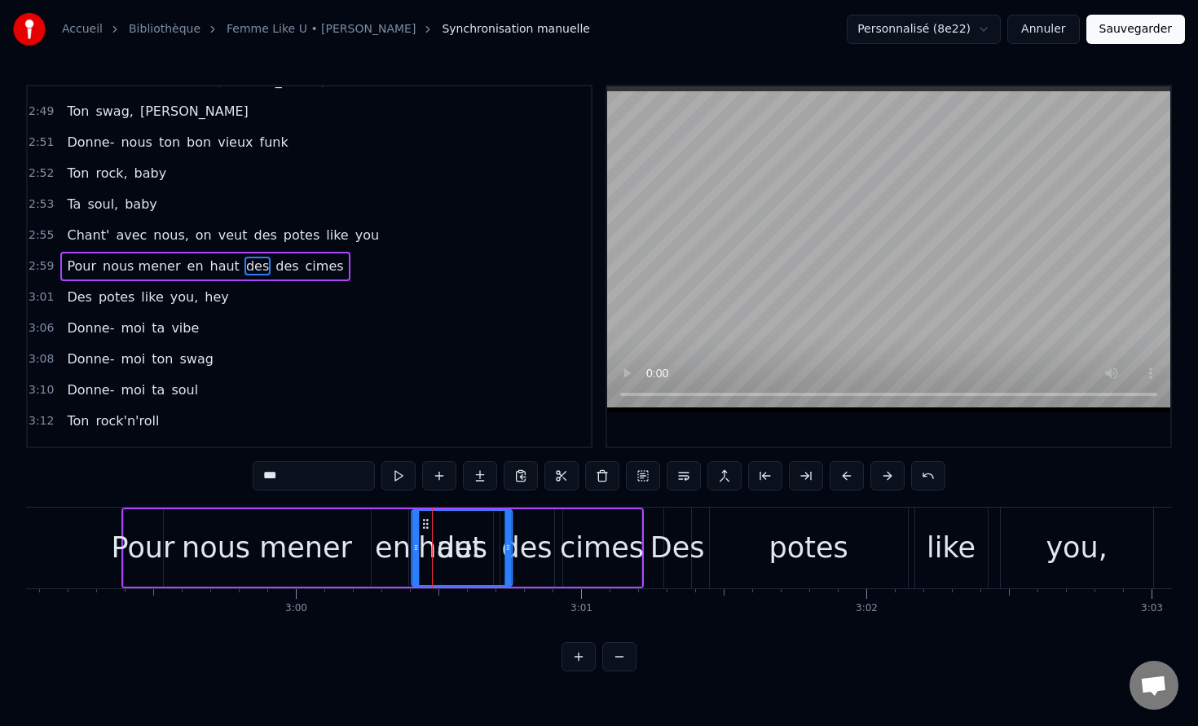
click at [426, 527] on icon at bounding box center [426, 524] width 13 height 13
click at [274, 262] on span "des" at bounding box center [287, 266] width 26 height 19
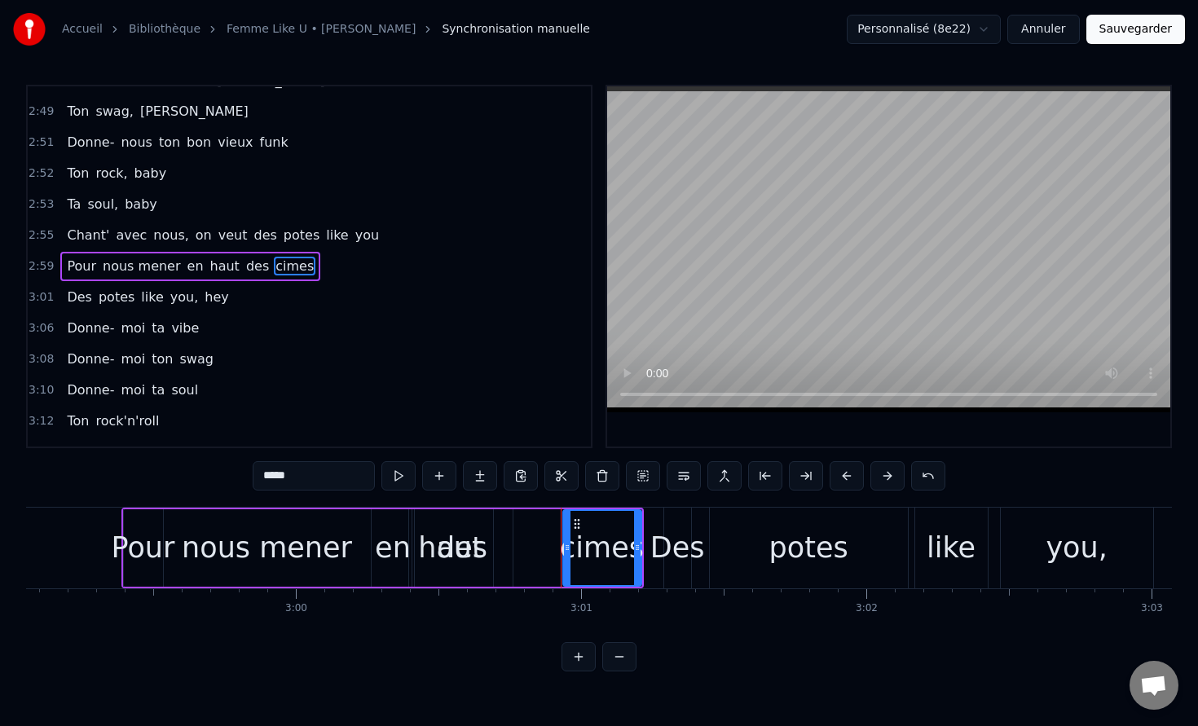
click at [245, 267] on span "des" at bounding box center [258, 266] width 26 height 19
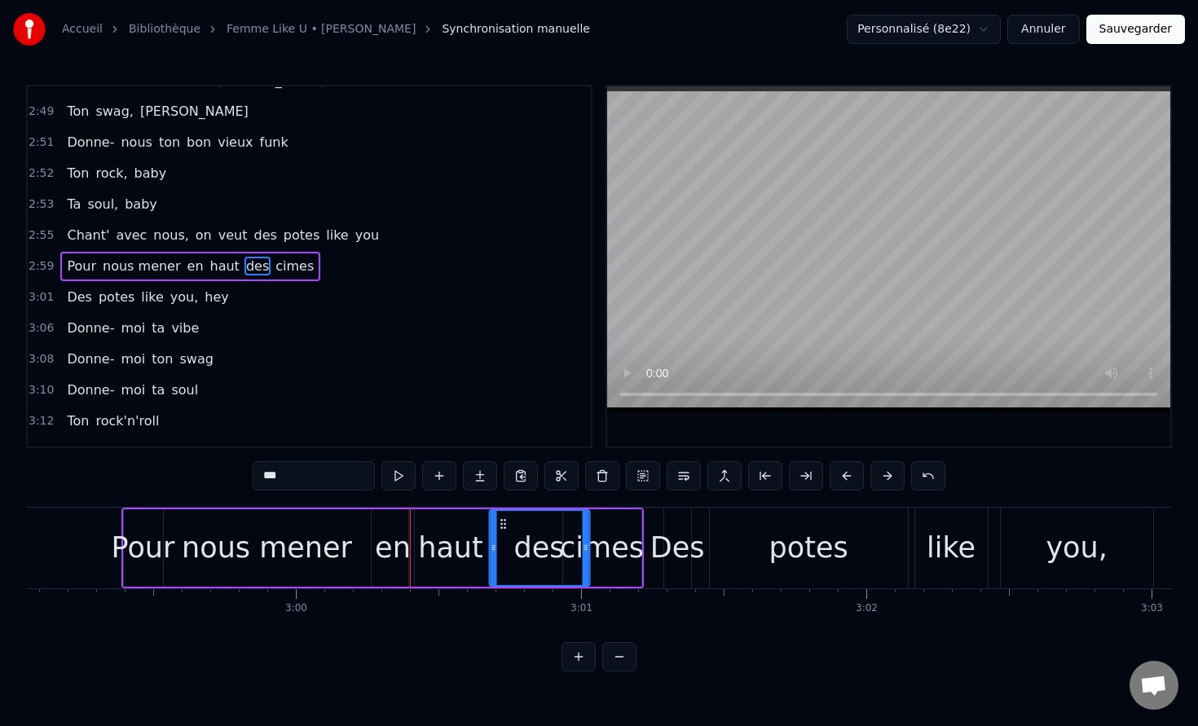
drag, startPoint x: 424, startPoint y: 521, endPoint x: 501, endPoint y: 534, distance: 78.5
click at [501, 534] on div "des" at bounding box center [539, 548] width 99 height 74
drag, startPoint x: 587, startPoint y: 554, endPoint x: 553, endPoint y: 554, distance: 34.2
click at [553, 554] on div at bounding box center [551, 548] width 7 height 74
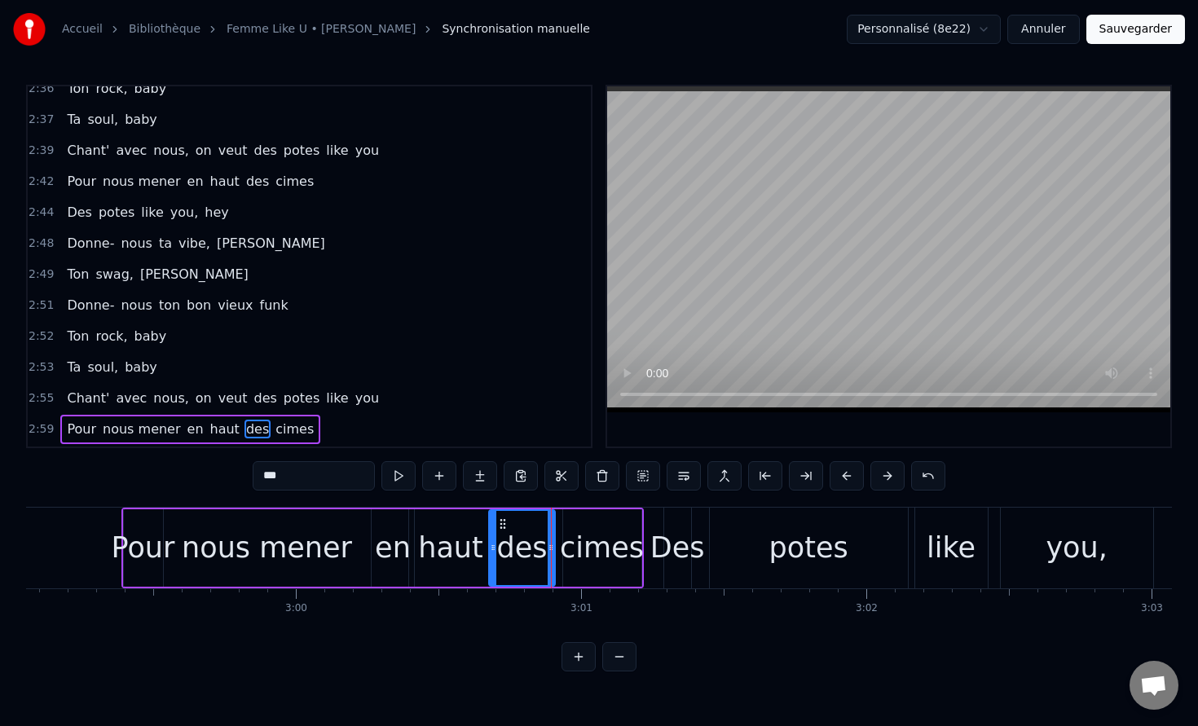
click at [245, 183] on span "des" at bounding box center [258, 181] width 26 height 19
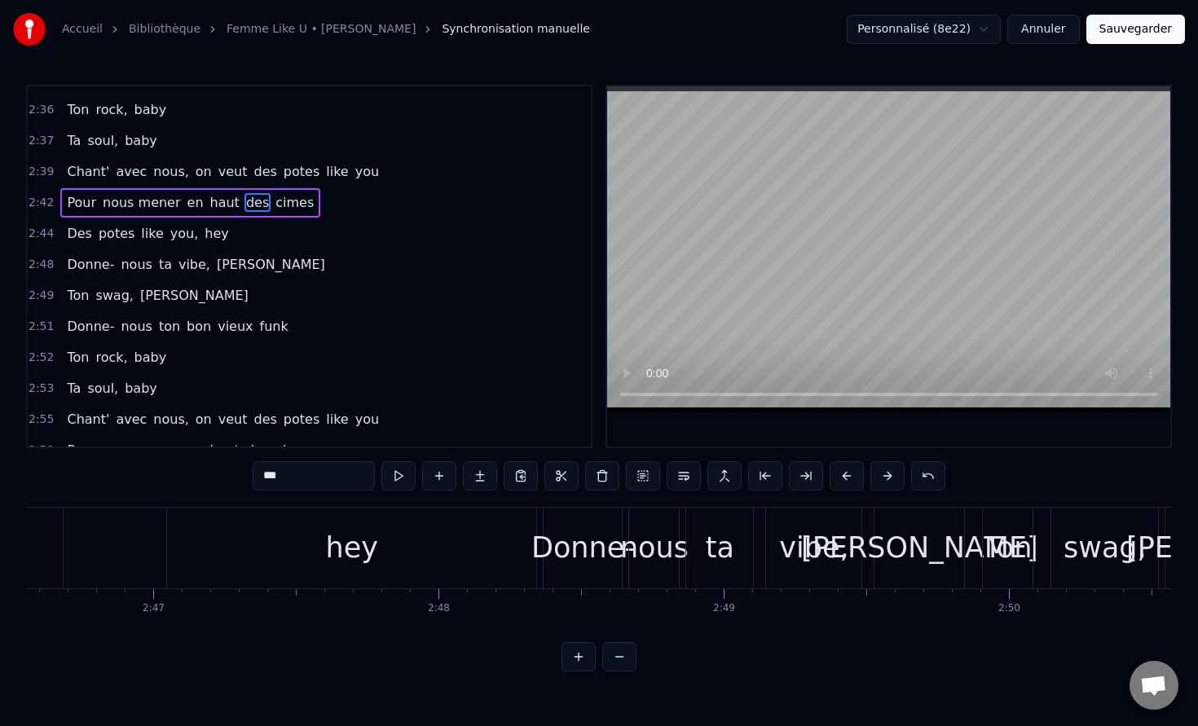
scroll to position [0, 46784]
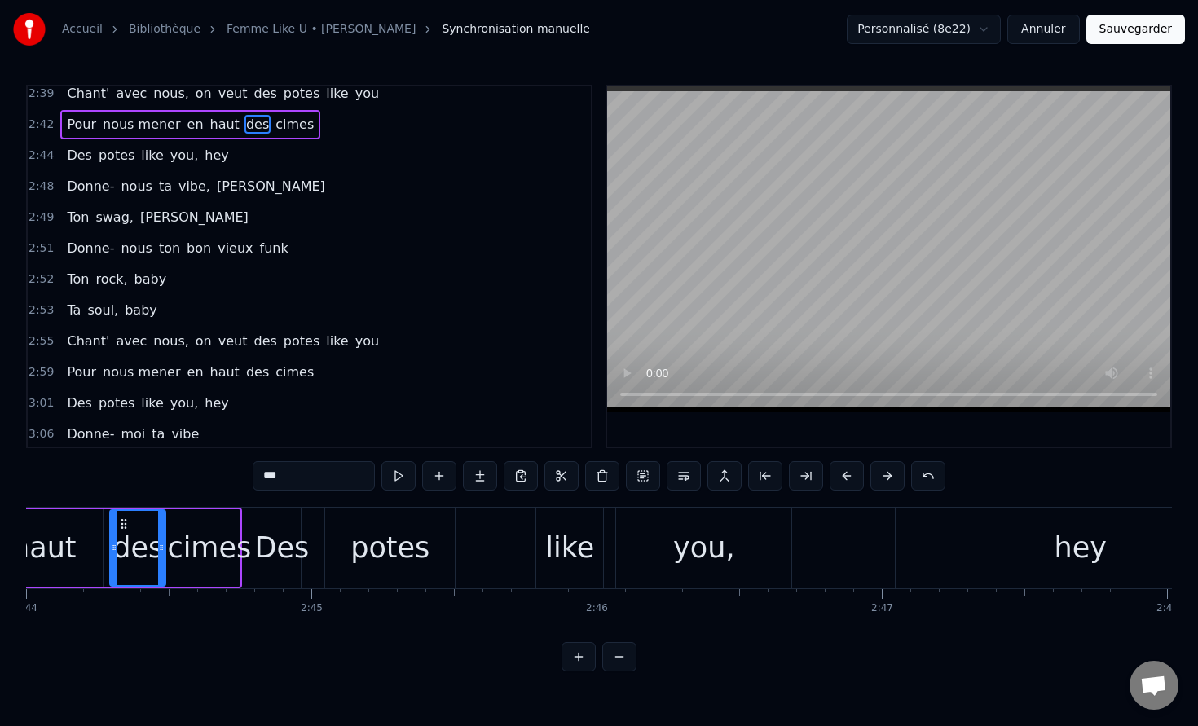
click at [245, 367] on span "des" at bounding box center [258, 372] width 26 height 19
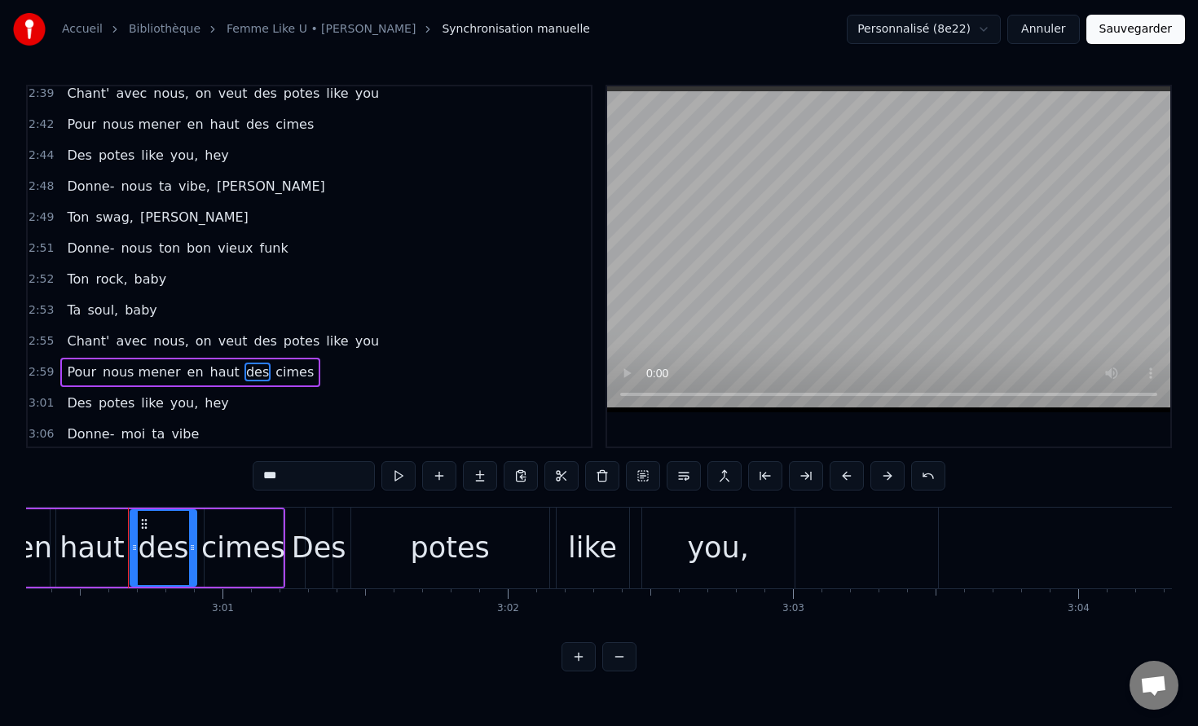
scroll to position [0, 51458]
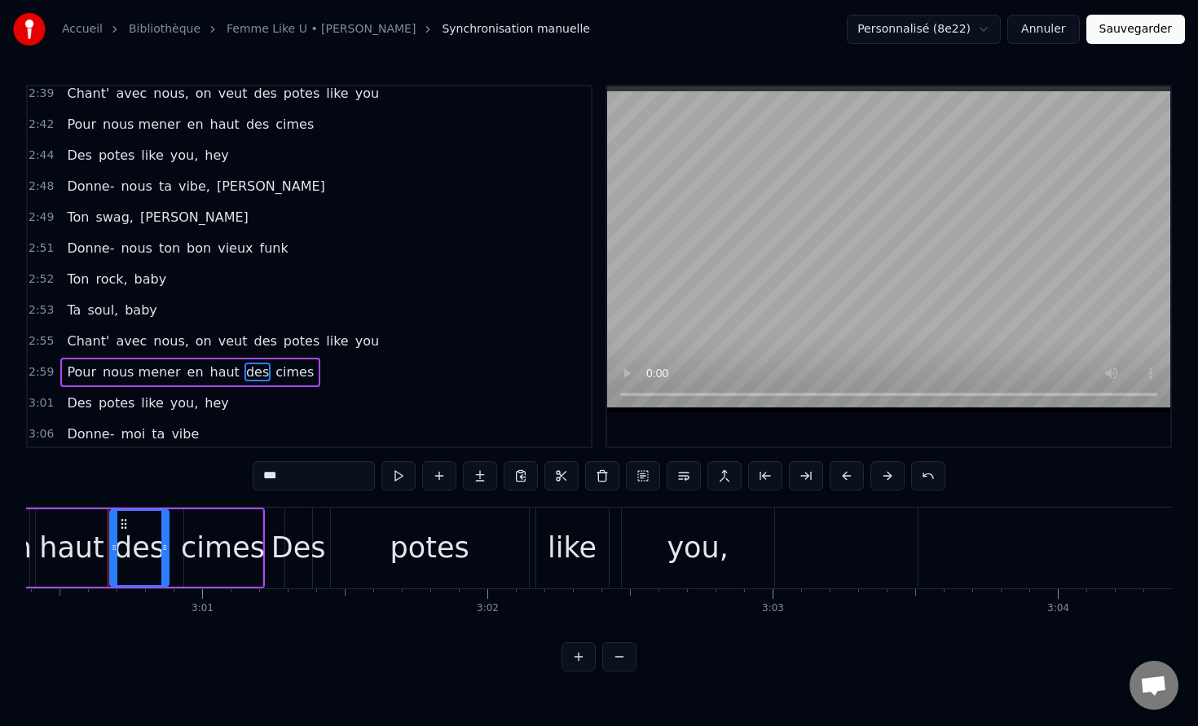
click at [164, 545] on circle at bounding box center [164, 545] width 1 height 1
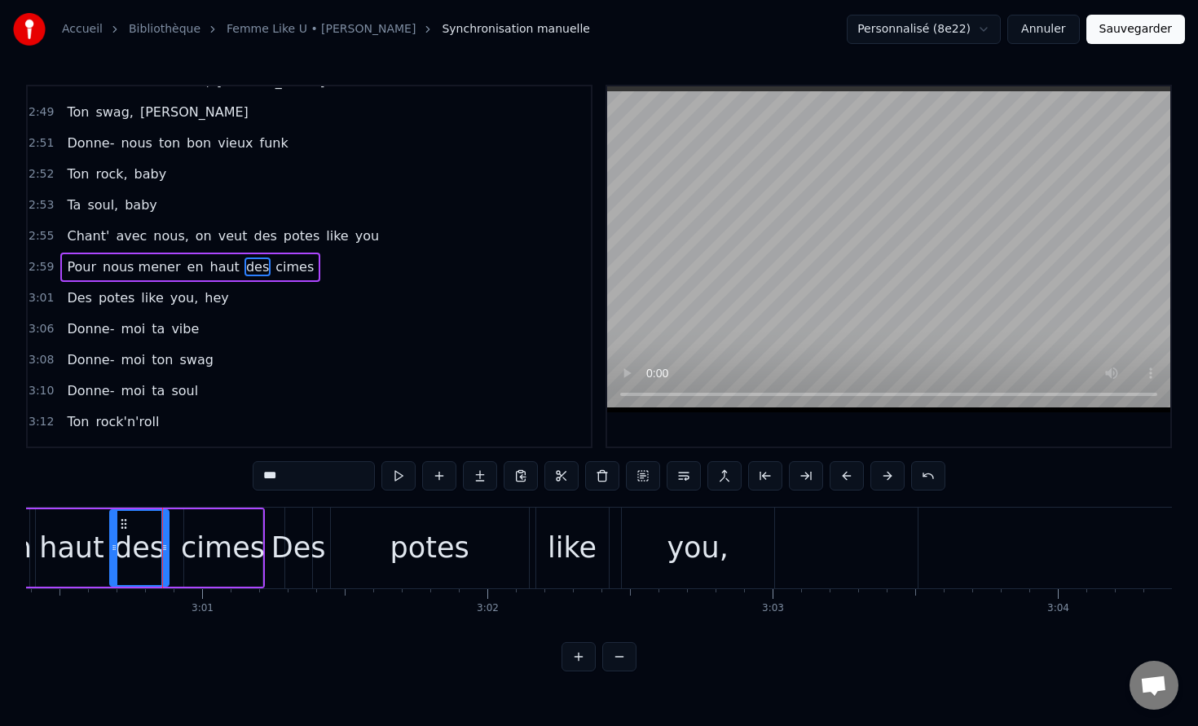
scroll to position [2220, 0]
click at [222, 556] on div "cimes" at bounding box center [223, 548] width 84 height 43
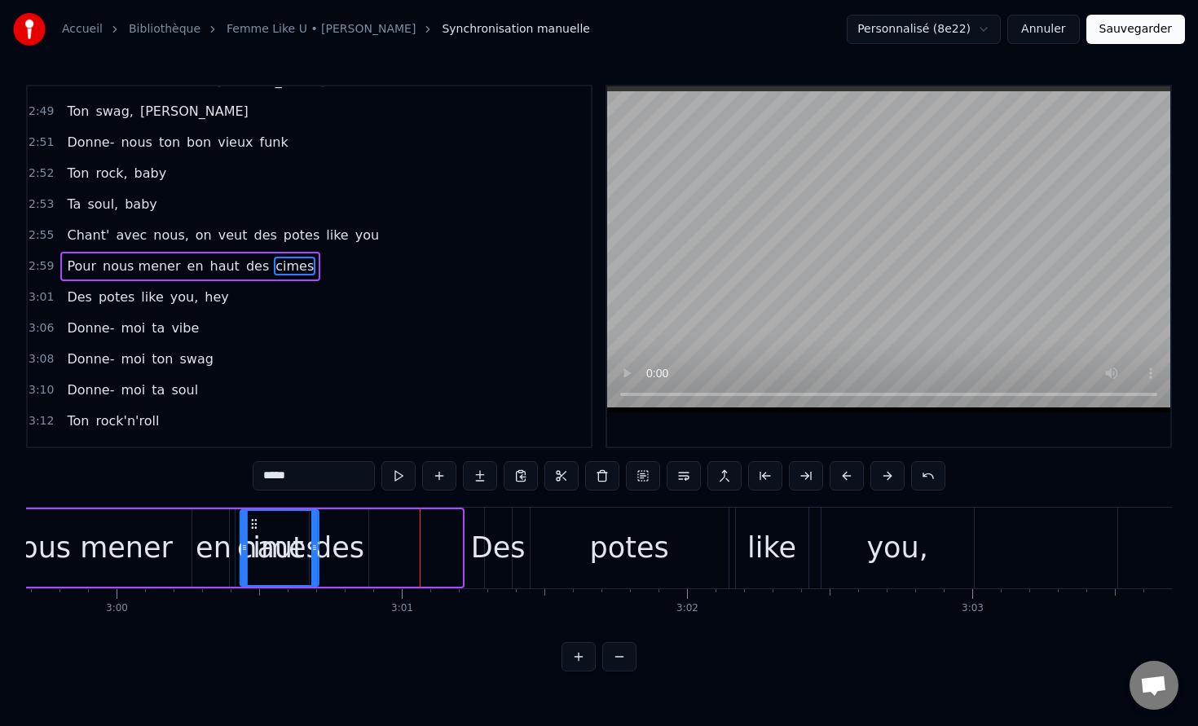
scroll to position [0, 51257]
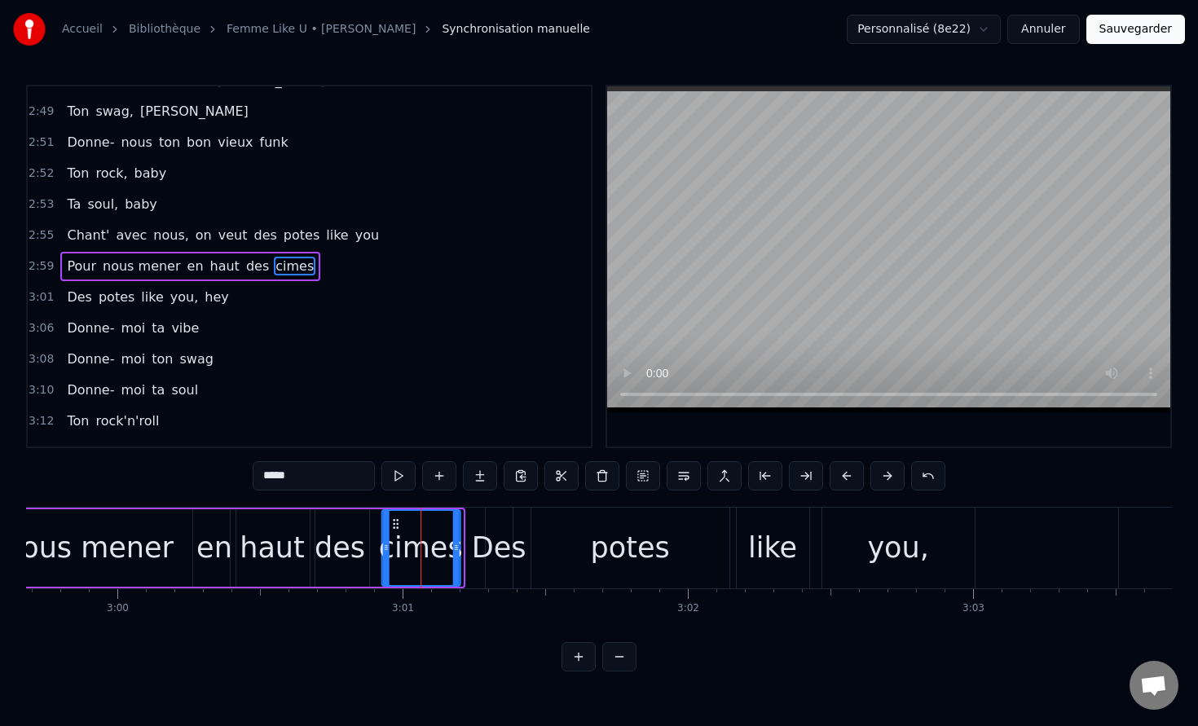
drag, startPoint x: 196, startPoint y: 527, endPoint x: 394, endPoint y: 567, distance: 202.2
click at [394, 567] on div "cimes" at bounding box center [420, 548] width 77 height 74
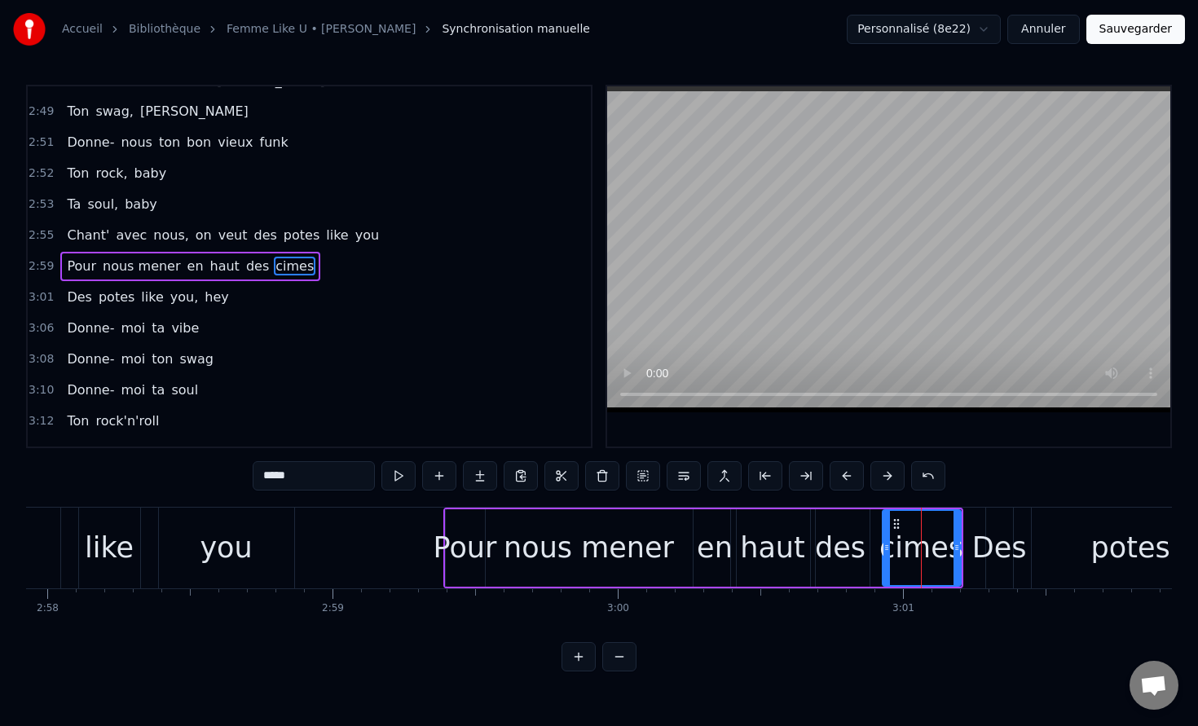
scroll to position [0, 50752]
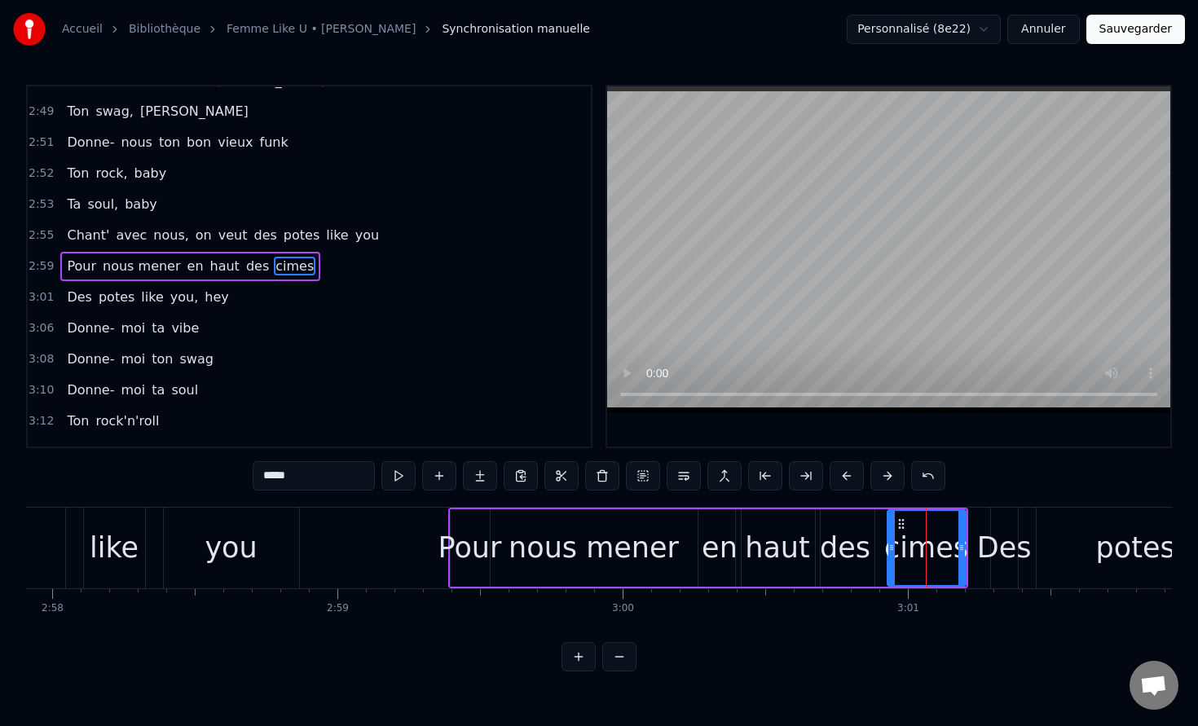
click at [217, 550] on div "you" at bounding box center [231, 548] width 52 height 43
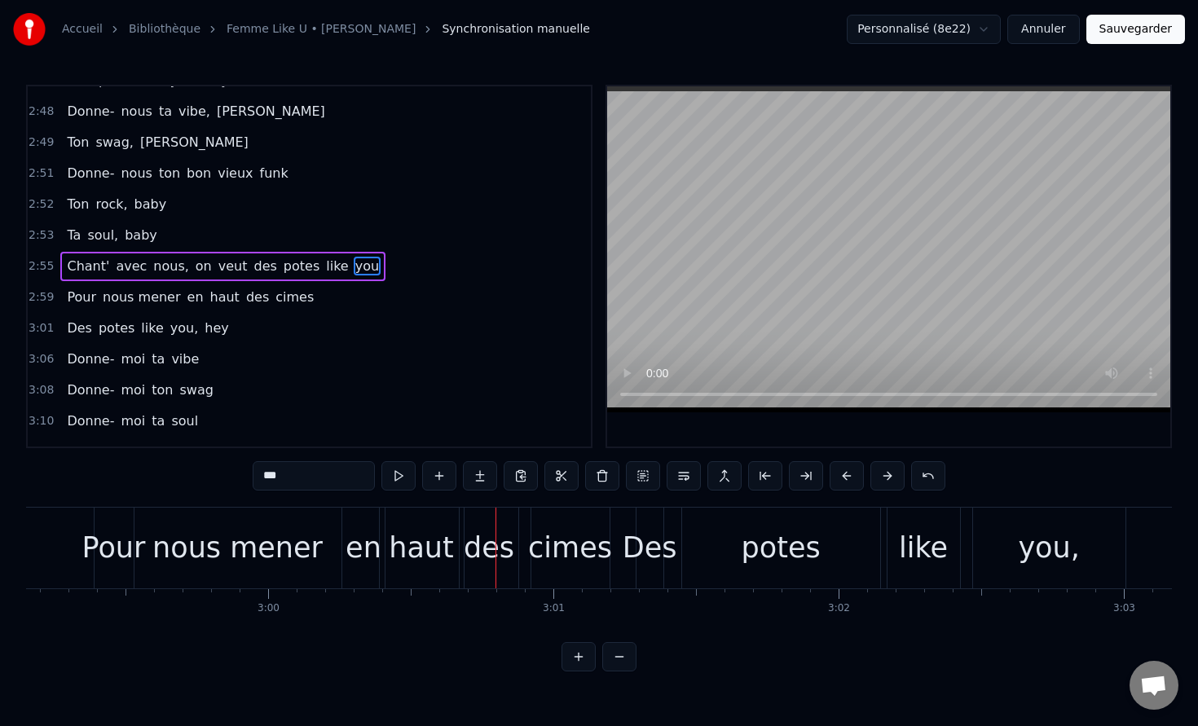
scroll to position [0, 51037]
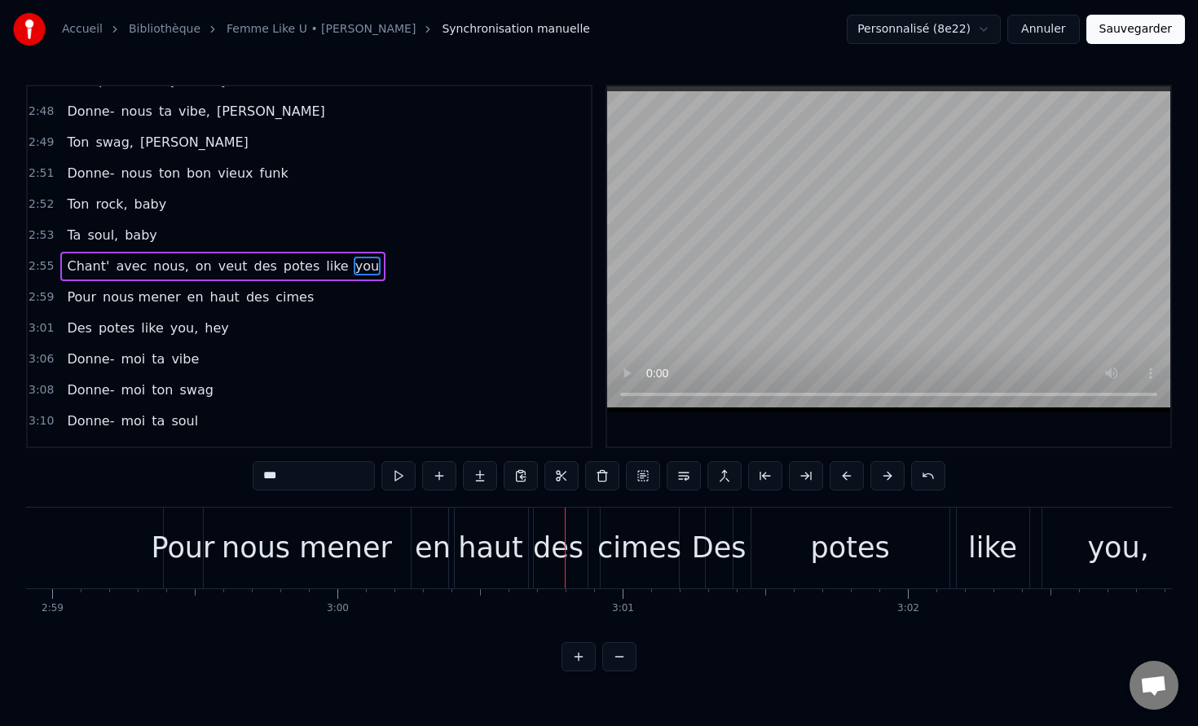
click at [192, 560] on div "Pour" at bounding box center [184, 548] width 64 height 43
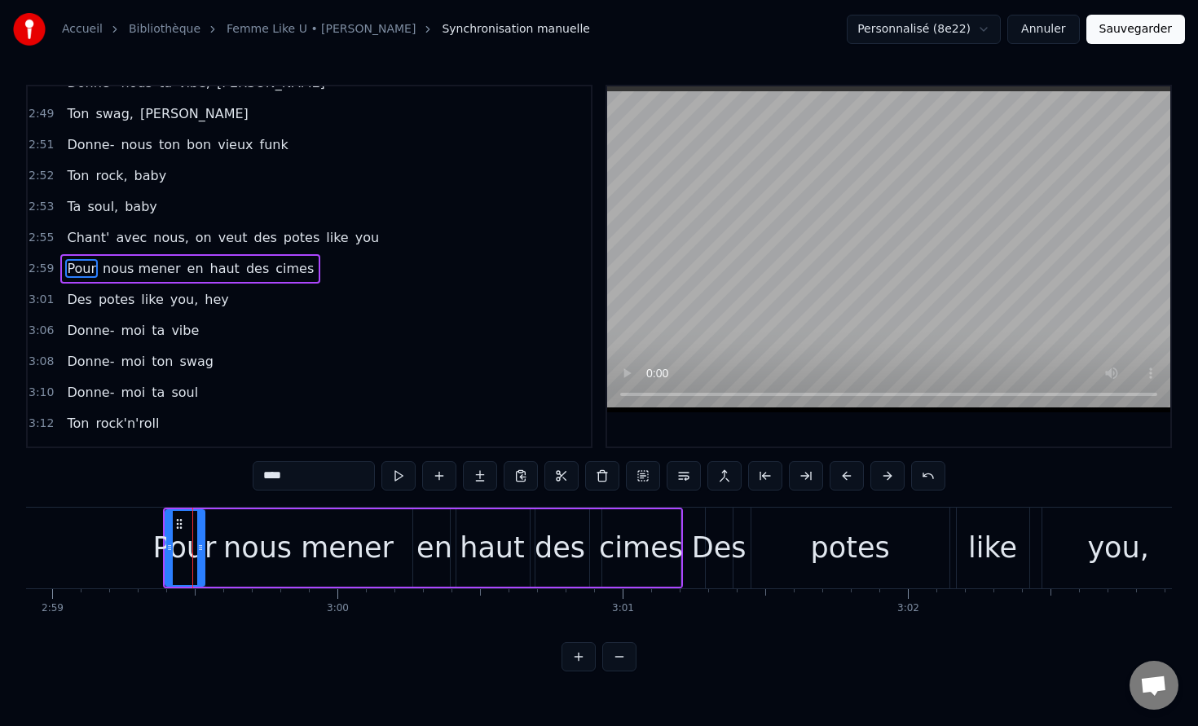
scroll to position [2220, 0]
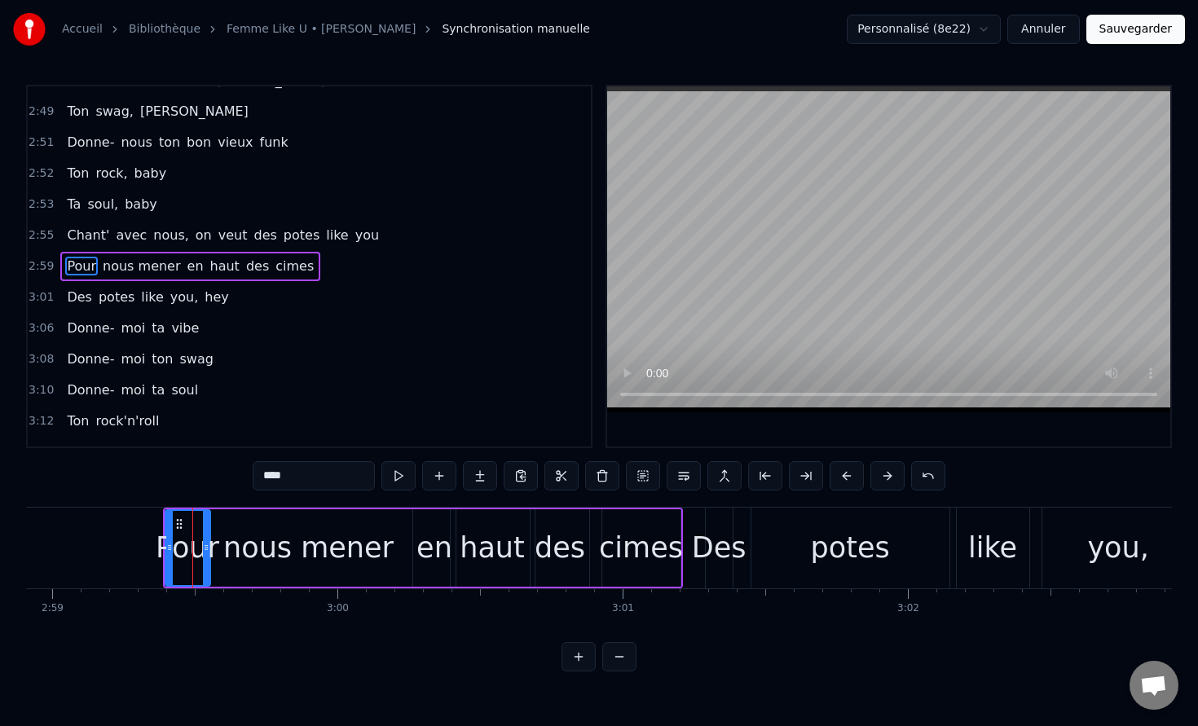
click at [207, 551] on icon at bounding box center [206, 547] width 7 height 13
click at [241, 551] on div "nous mener" at bounding box center [308, 548] width 170 height 43
type input "**********"
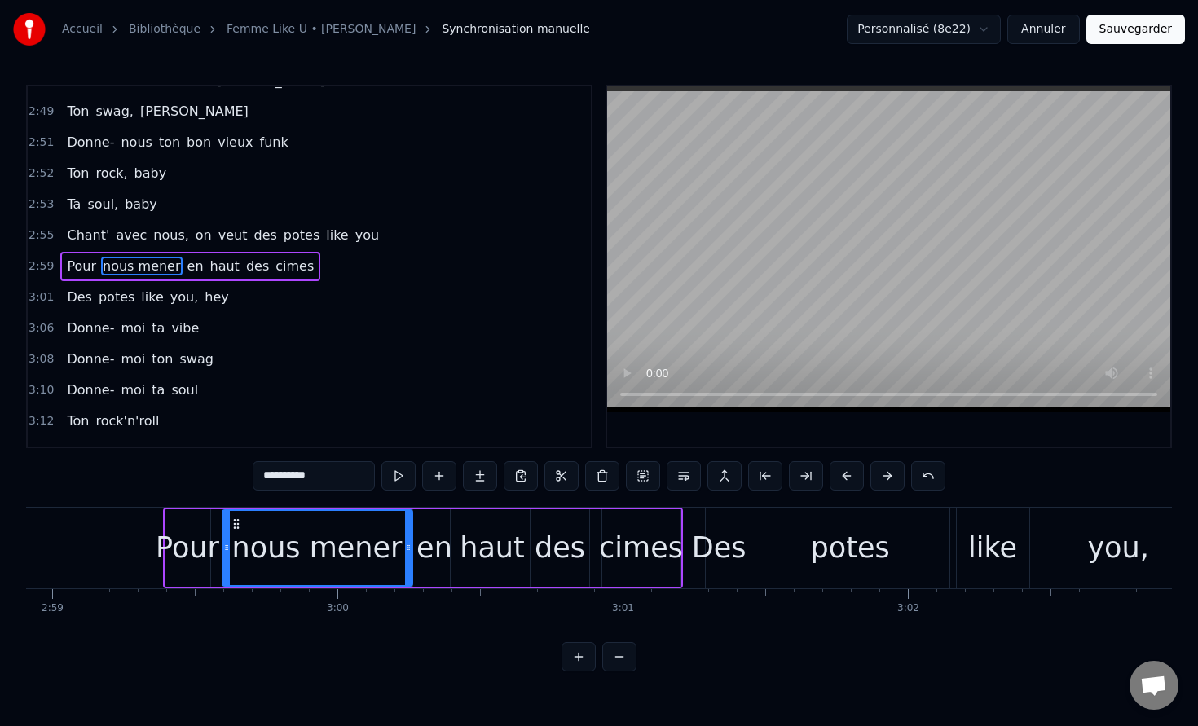
drag, startPoint x: 209, startPoint y: 549, endPoint x: 227, endPoint y: 551, distance: 18.9
click at [227, 551] on icon at bounding box center [226, 547] width 7 height 13
drag, startPoint x: 227, startPoint y: 551, endPoint x: 214, endPoint y: 555, distance: 14.4
click at [214, 555] on div at bounding box center [215, 548] width 7 height 74
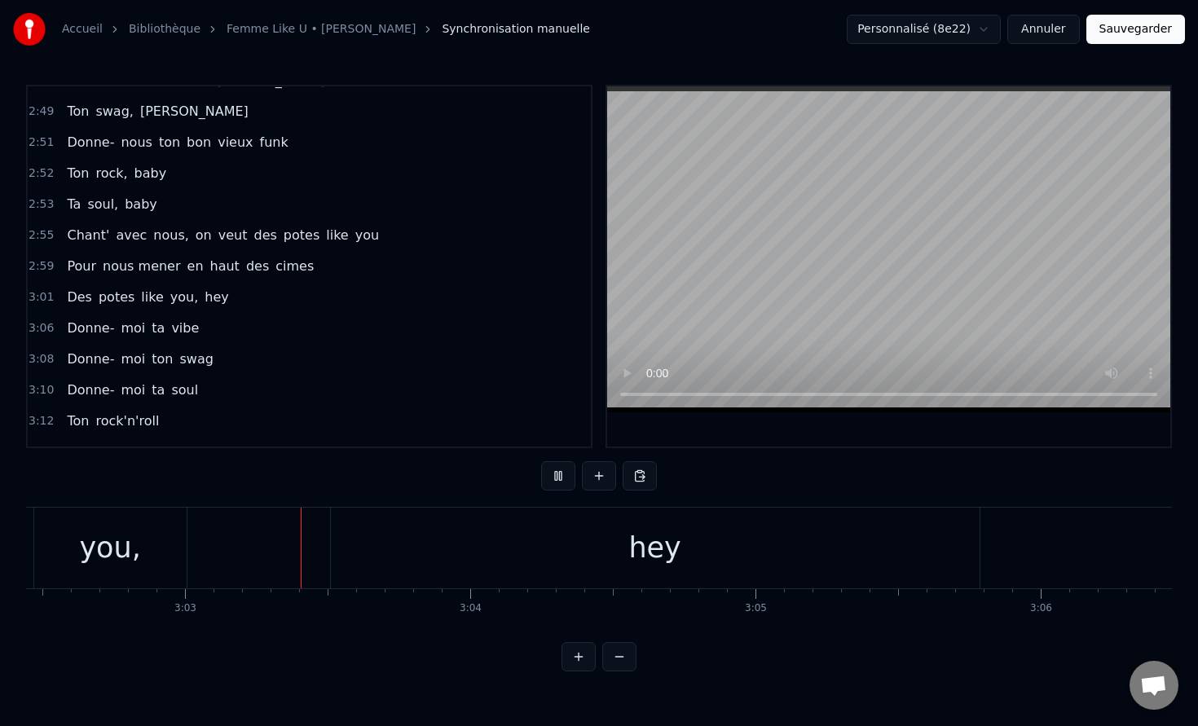
scroll to position [0, 52050]
click at [1157, 32] on button "Sauvegarder" at bounding box center [1135, 29] width 99 height 29
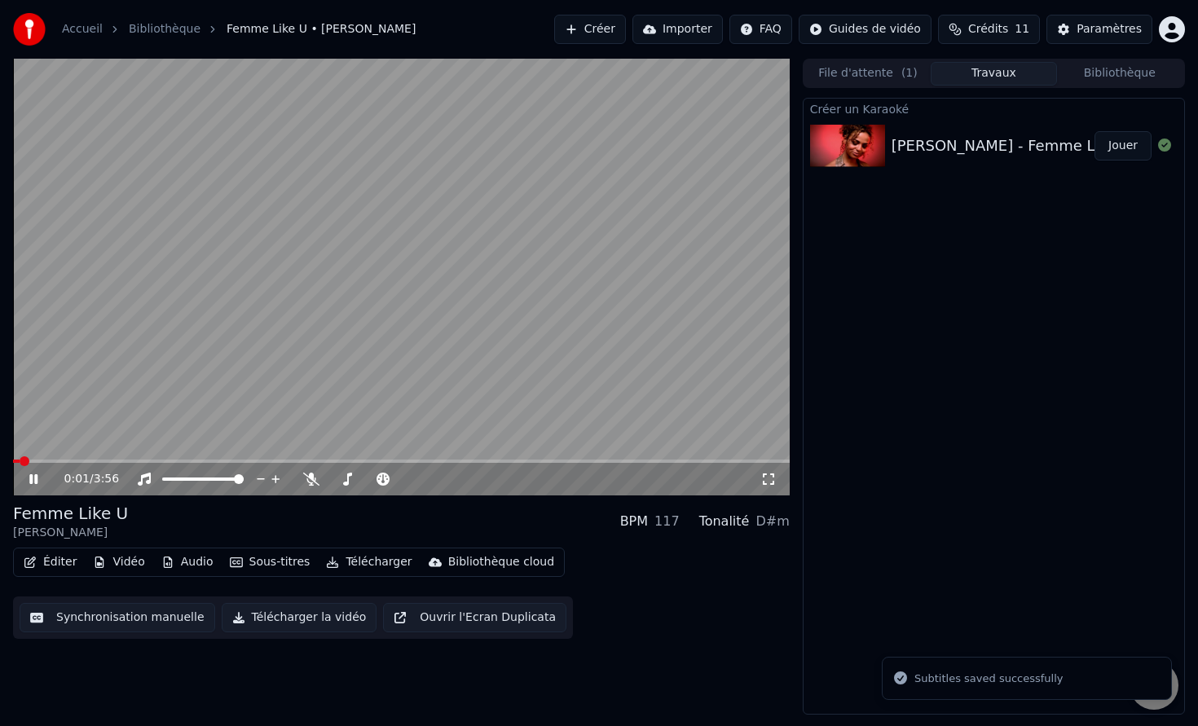
click at [38, 478] on icon at bounding box center [45, 479] width 38 height 13
click at [57, 561] on button "Éditer" at bounding box center [50, 562] width 66 height 23
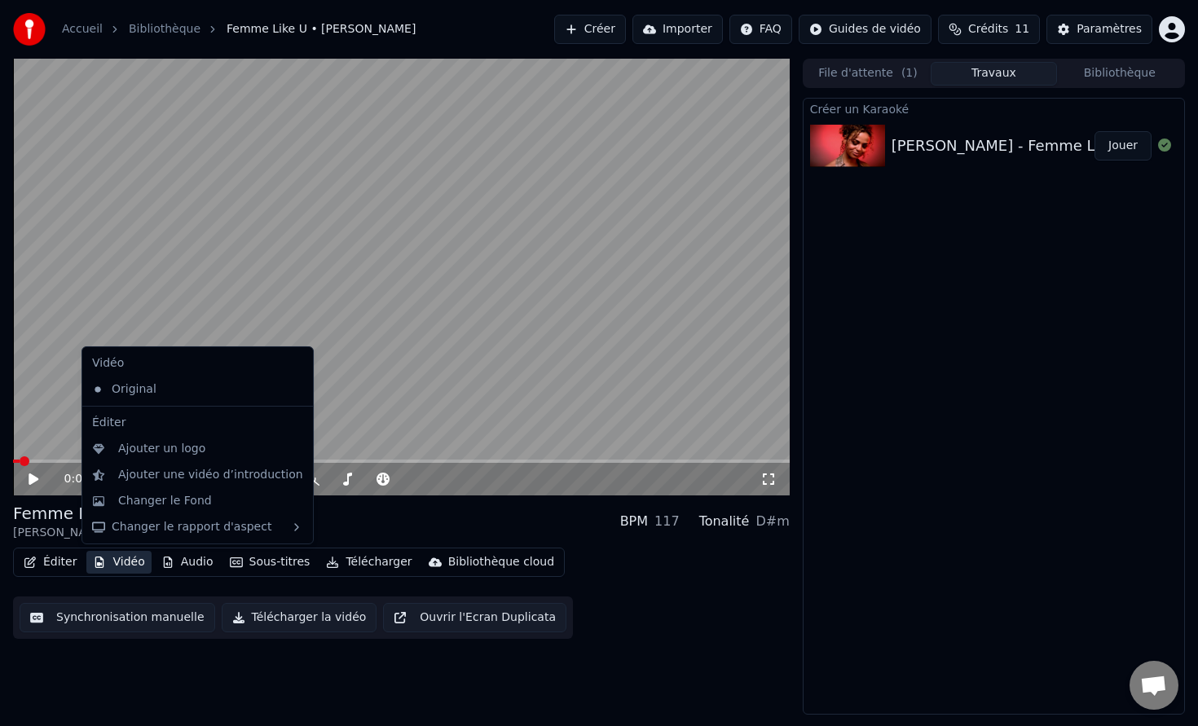
click at [721, 563] on div "Éditer Vidéo Audio Sous-titres Télécharger Bibliothèque cloud Synchronisation m…" at bounding box center [401, 593] width 777 height 91
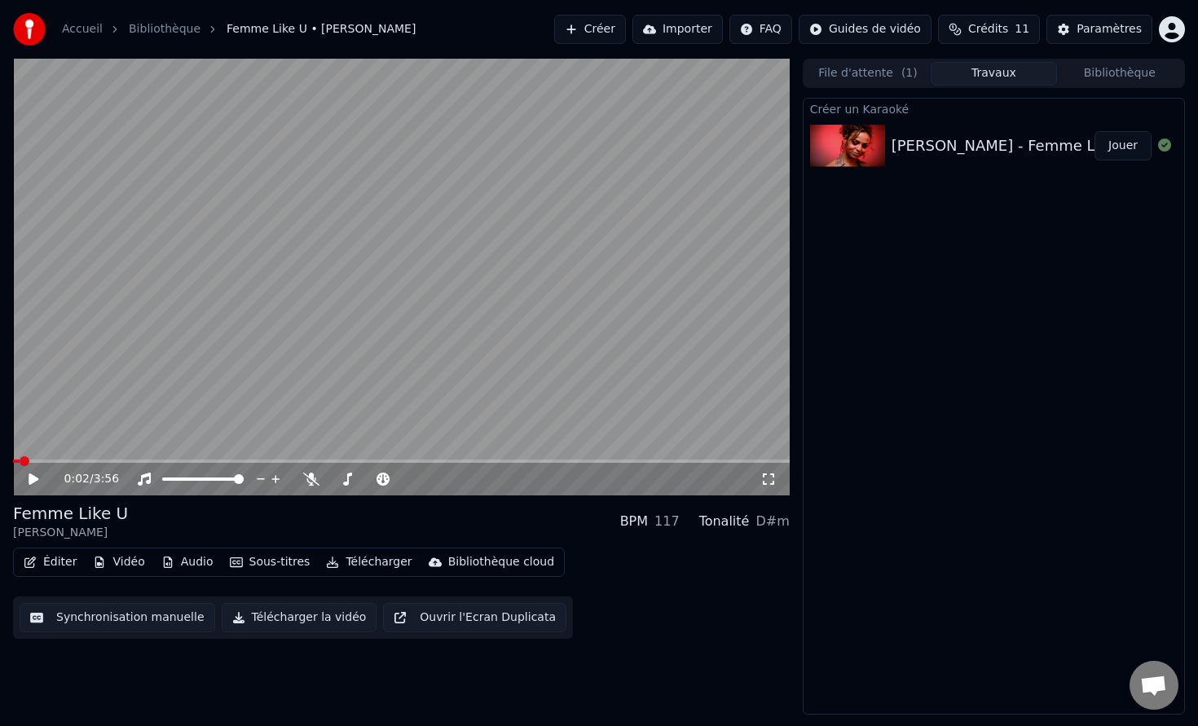
click at [519, 456] on video at bounding box center [401, 277] width 777 height 437
click at [518, 460] on span at bounding box center [401, 461] width 777 height 3
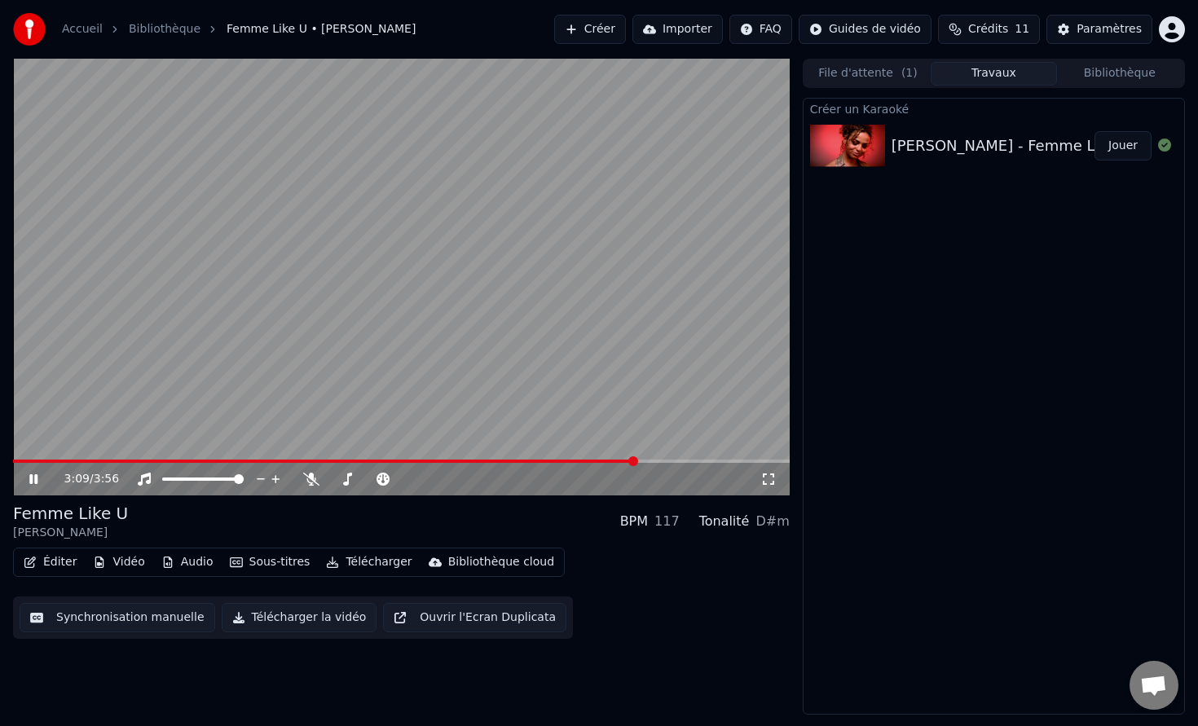
click at [25, 479] on div "3:09 / 3:56" at bounding box center [402, 479] width 764 height 16
click at [28, 479] on icon at bounding box center [45, 479] width 38 height 13
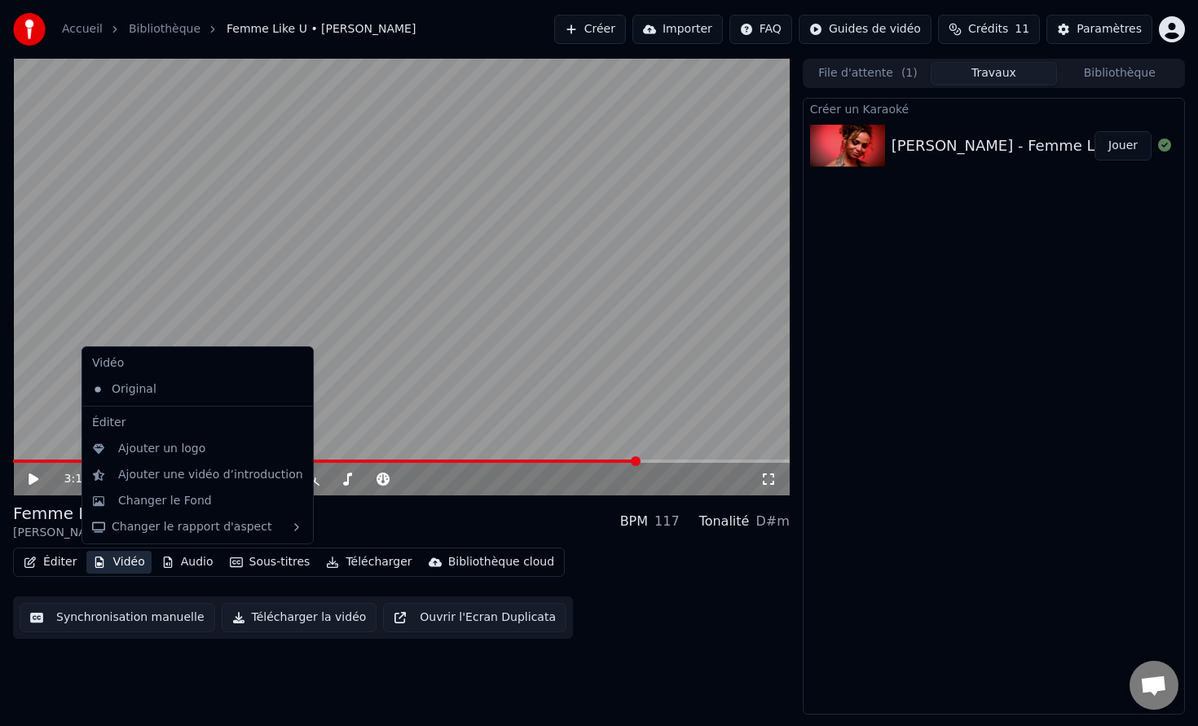
click at [119, 565] on button "Vidéo" at bounding box center [118, 562] width 64 height 23
click at [238, 500] on div "Changer le Fond" at bounding box center [210, 501] width 185 height 16
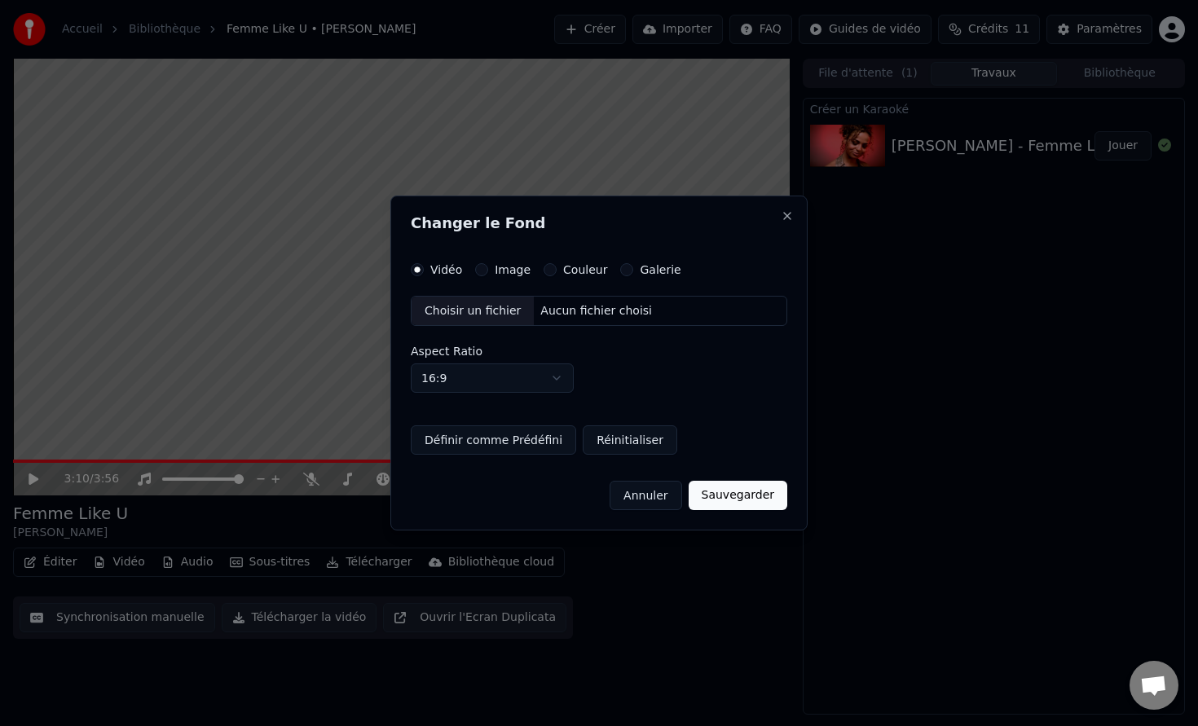
click at [483, 269] on button "Image" at bounding box center [481, 269] width 13 height 13
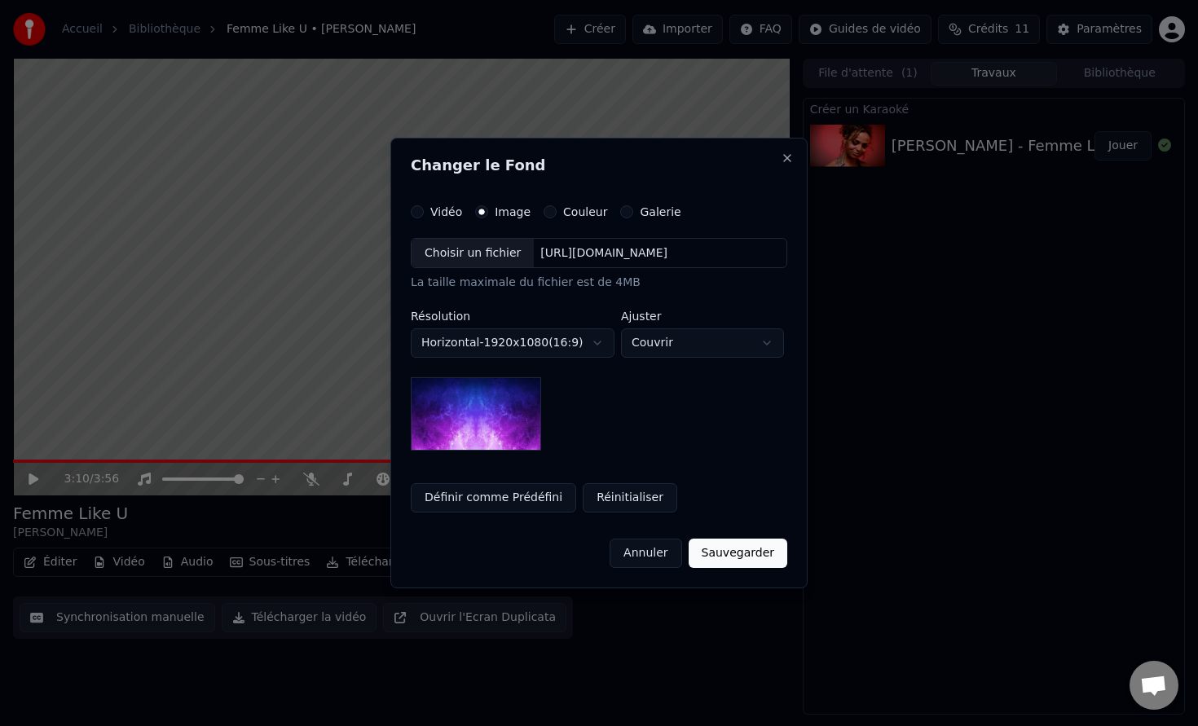
click at [620, 212] on button "Galerie" at bounding box center [626, 211] width 13 height 13
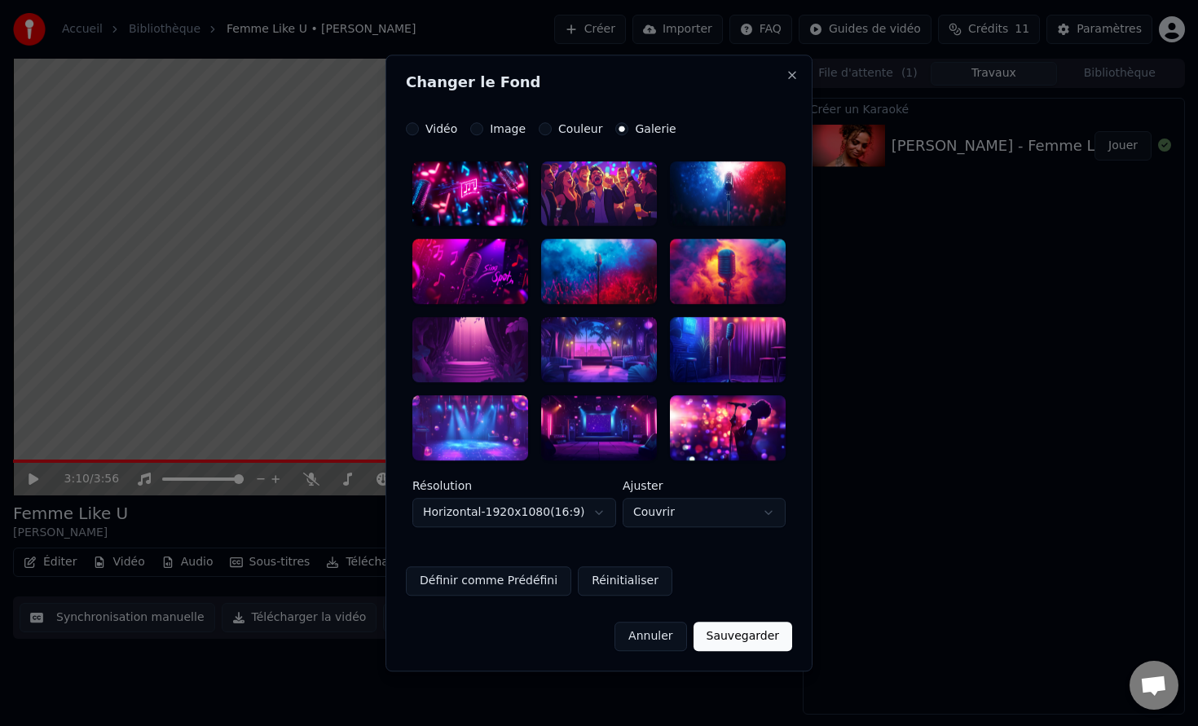
click at [721, 522] on body "**********" at bounding box center [599, 363] width 1198 height 726
click at [549, 132] on div "Couleur" at bounding box center [571, 128] width 64 height 13
click at [547, 132] on div "Couleur" at bounding box center [571, 128] width 64 height 13
click at [539, 128] on button "Couleur" at bounding box center [545, 128] width 13 height 13
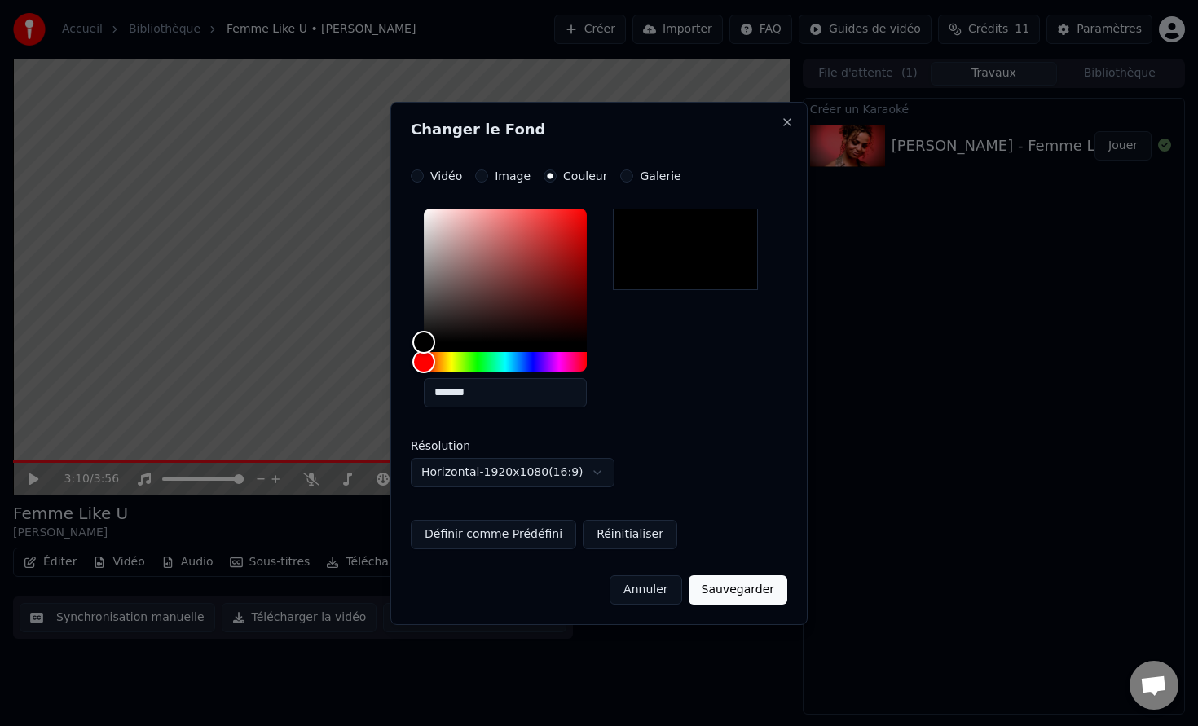
click at [483, 179] on button "Image" at bounding box center [481, 176] width 13 height 13
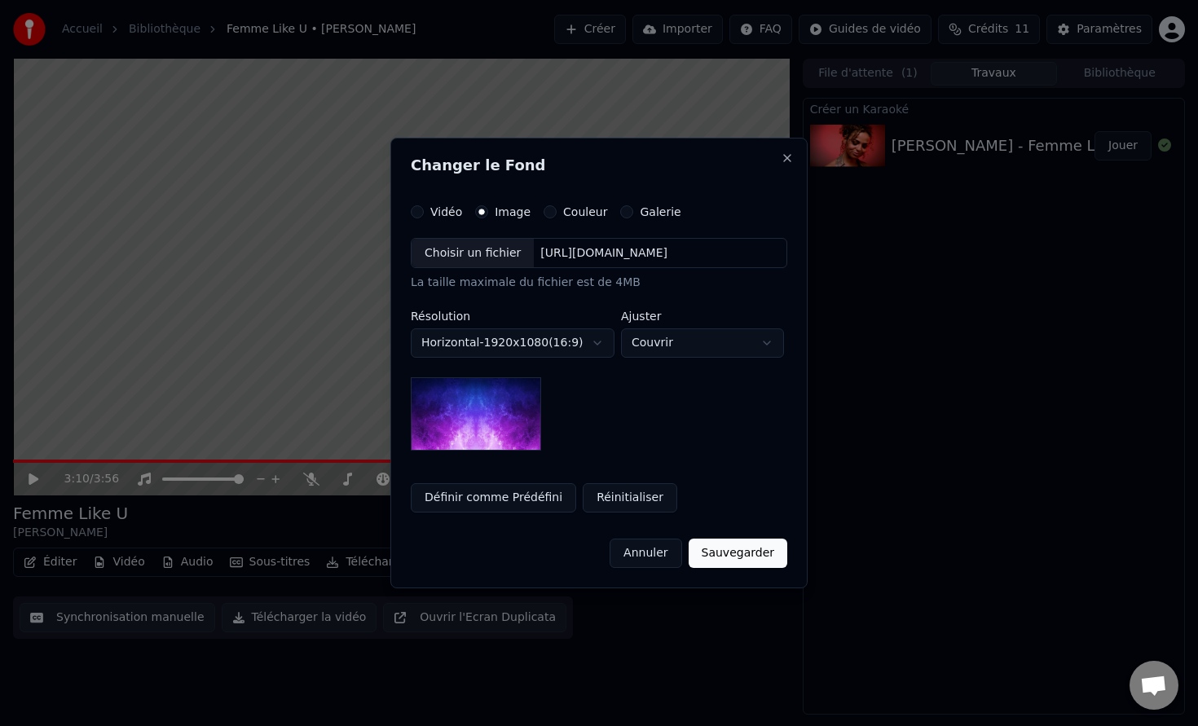
click at [475, 250] on div "Choisir un fichier" at bounding box center [473, 253] width 122 height 29
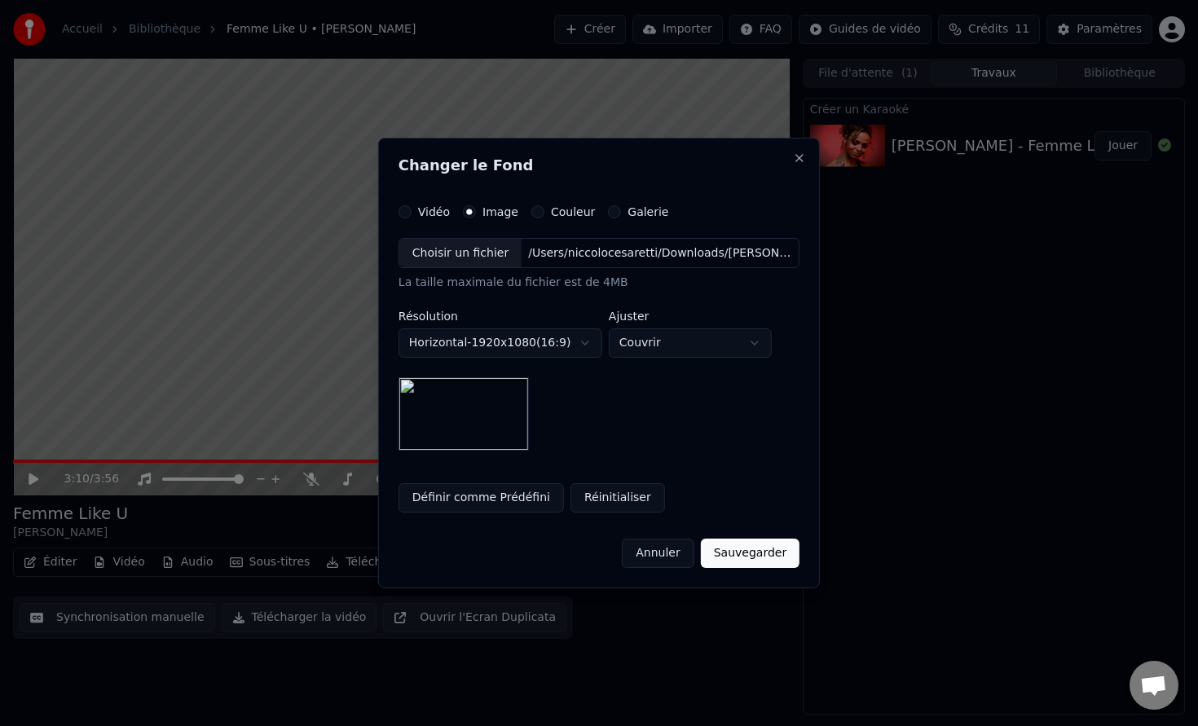
click at [727, 347] on body "**********" at bounding box center [599, 363] width 1198 height 726
click at [727, 330] on body "**********" at bounding box center [599, 363] width 1198 height 726
click at [714, 343] on body "**********" at bounding box center [599, 363] width 1198 height 726
select select "*****"
click at [757, 556] on button "Sauvegarder" at bounding box center [750, 553] width 99 height 29
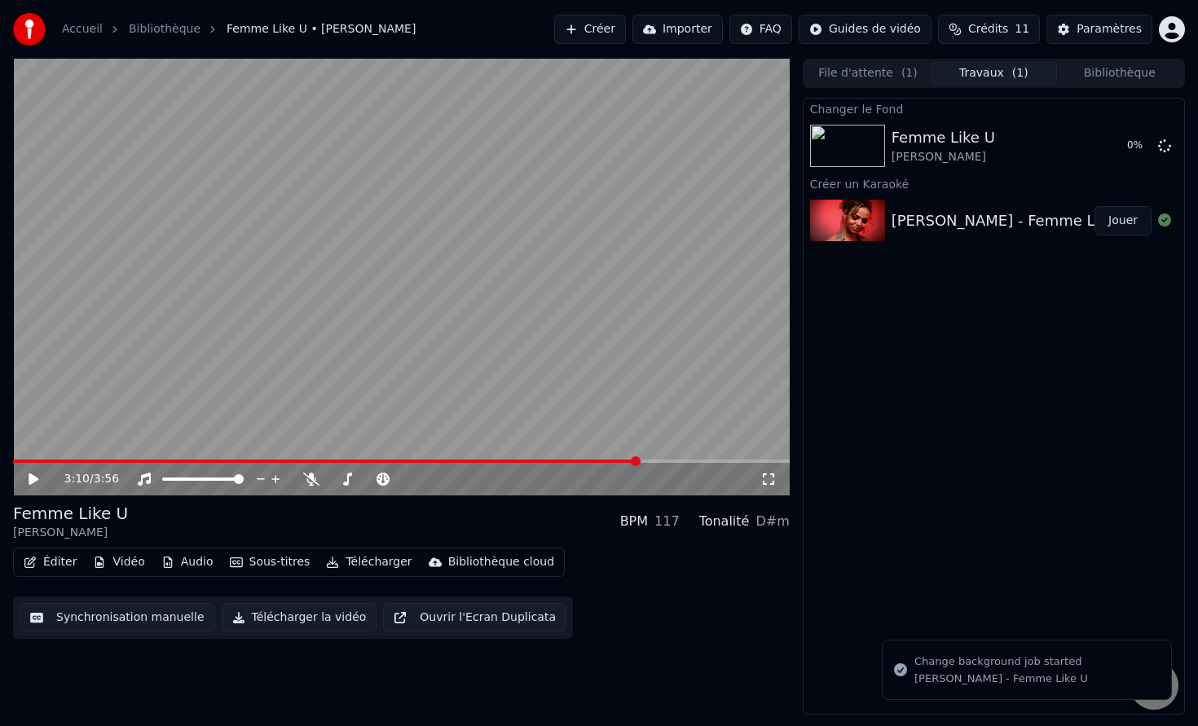
click at [33, 474] on icon at bounding box center [45, 479] width 38 height 13
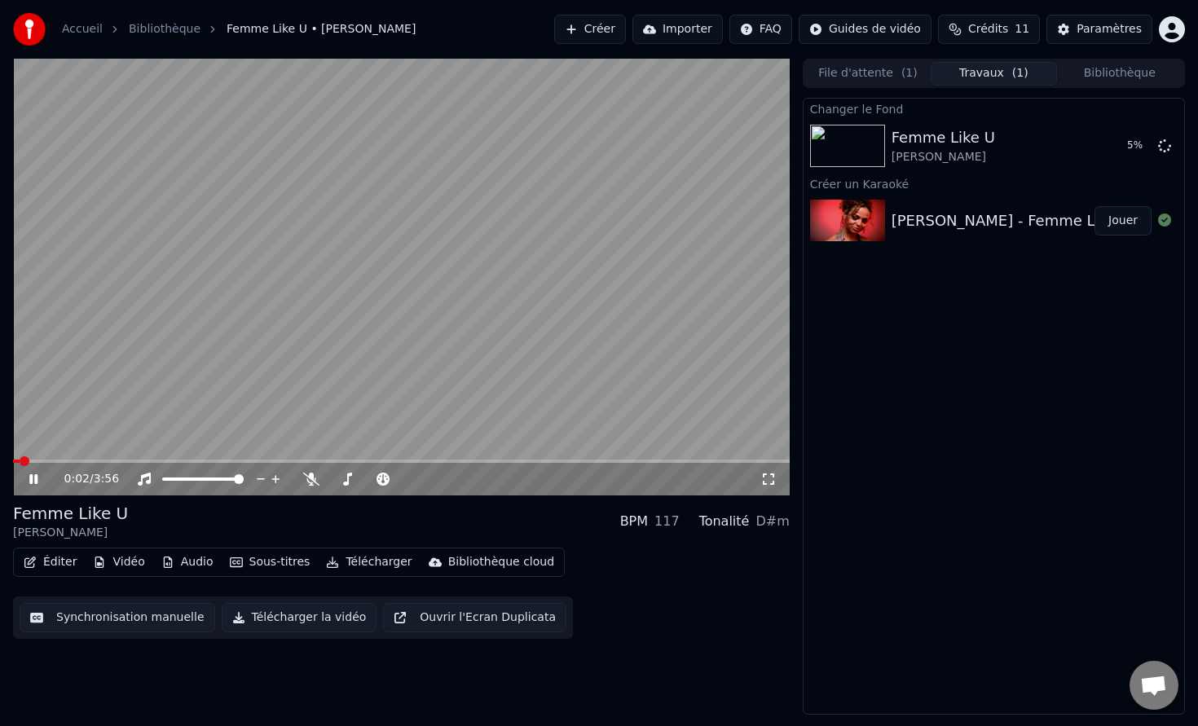
click at [19, 462] on span at bounding box center [16, 461] width 7 height 3
click at [126, 561] on button "Vidéo" at bounding box center [118, 562] width 64 height 23
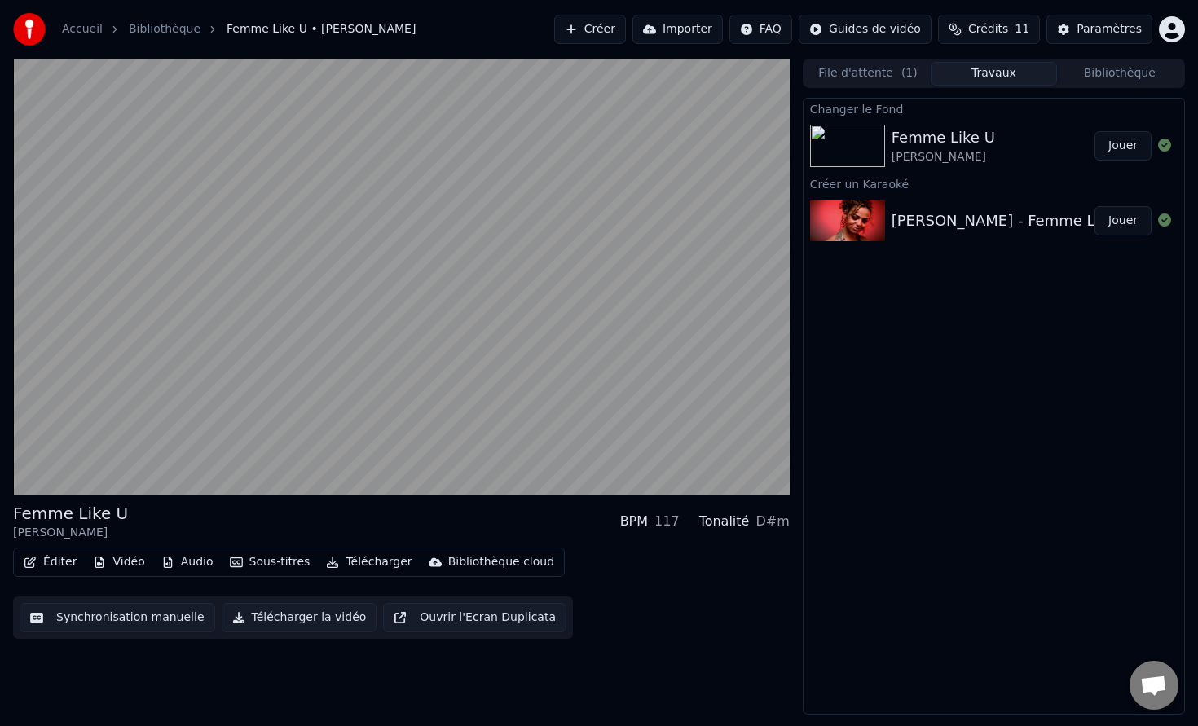
click at [931, 156] on div "[PERSON_NAME]" at bounding box center [944, 157] width 104 height 16
click at [875, 147] on img at bounding box center [847, 146] width 75 height 42
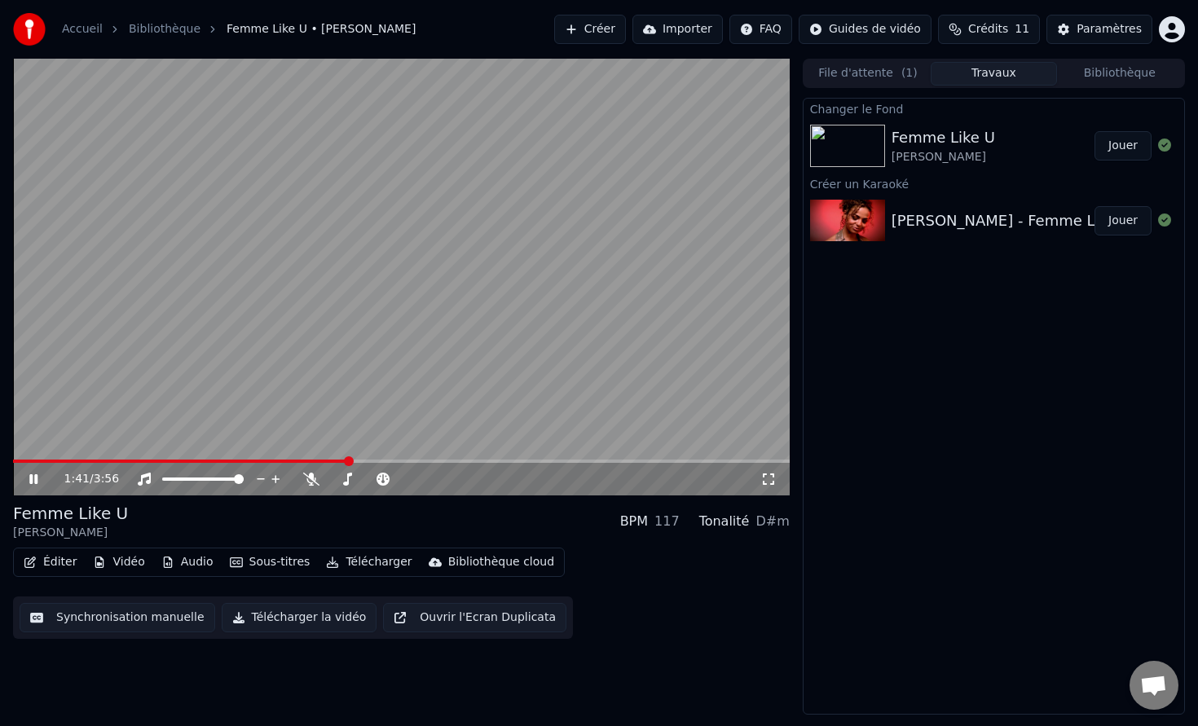
click at [37, 477] on icon at bounding box center [45, 479] width 38 height 13
click at [955, 136] on div "Femme Like U" at bounding box center [944, 137] width 104 height 23
click at [1110, 145] on button "Jouer" at bounding box center [1123, 145] width 57 height 29
click at [773, 478] on icon at bounding box center [768, 479] width 16 height 13
click at [34, 484] on icon at bounding box center [45, 479] width 38 height 13
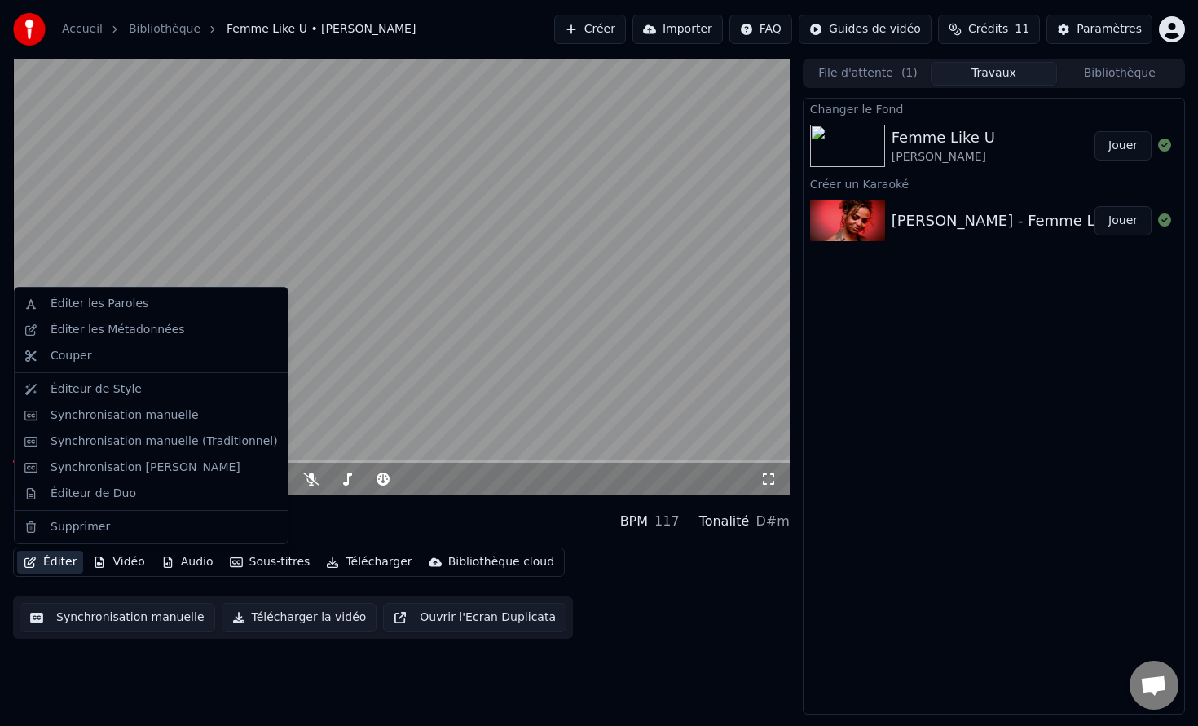
click at [56, 563] on button "Éditer" at bounding box center [50, 562] width 66 height 23
click at [90, 324] on div "Éditer les Métadonnées" at bounding box center [118, 330] width 134 height 16
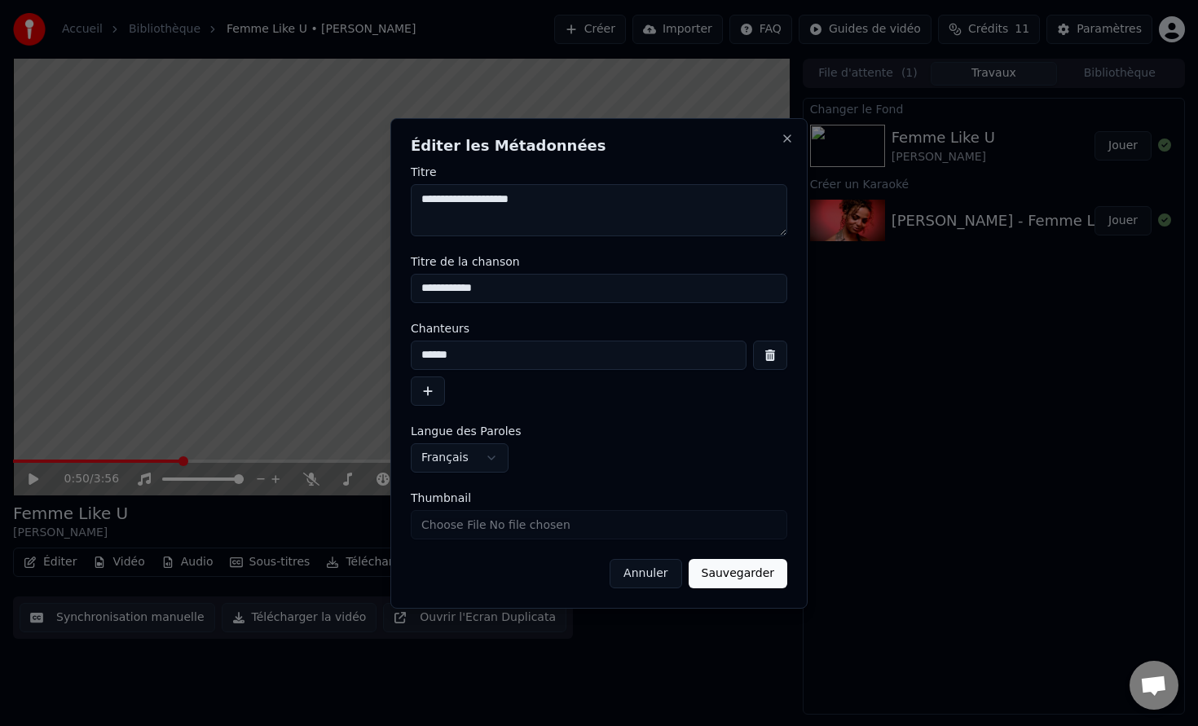
click at [510, 362] on input "******" at bounding box center [579, 355] width 336 height 29
click at [440, 210] on textarea "**********" at bounding box center [599, 210] width 377 height 52
drag, startPoint x: 460, startPoint y: 202, endPoint x: 368, endPoint y: 201, distance: 92.1
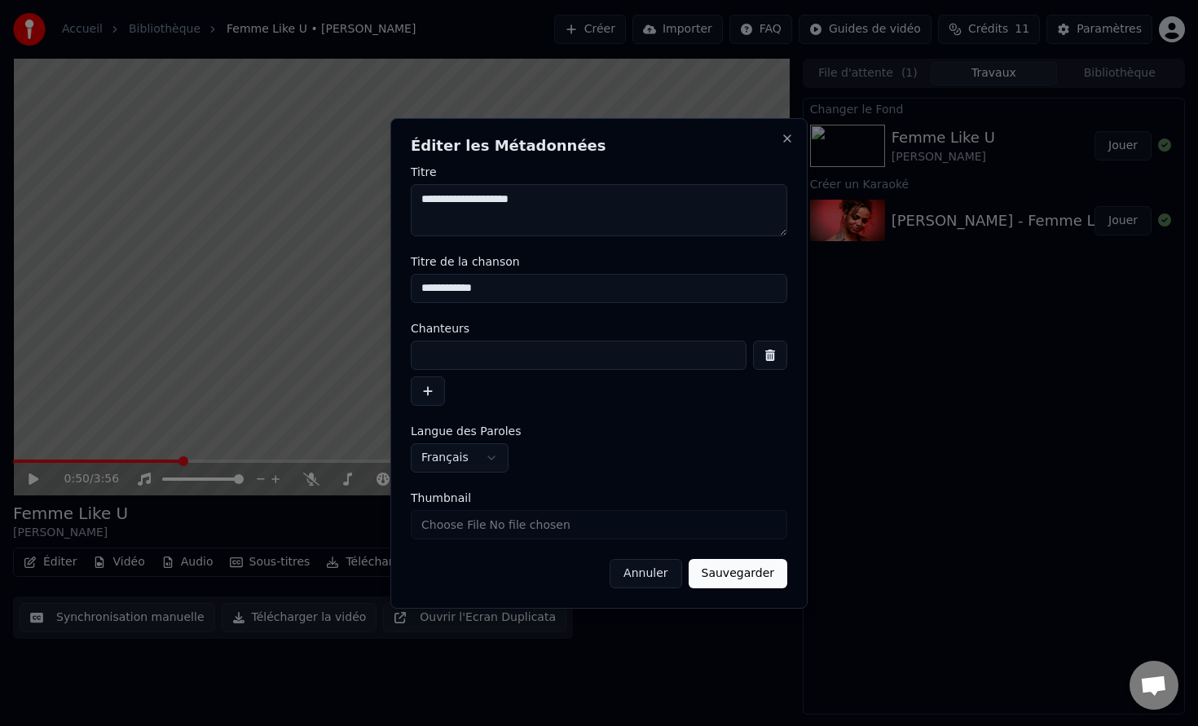
click at [368, 201] on body "**********" at bounding box center [599, 363] width 1198 height 726
drag, startPoint x: 556, startPoint y: 203, endPoint x: 478, endPoint y: 201, distance: 78.3
click at [478, 201] on textarea "**********" at bounding box center [599, 210] width 377 height 52
type textarea "**********"
click at [548, 286] on input "**********" at bounding box center [599, 288] width 377 height 29
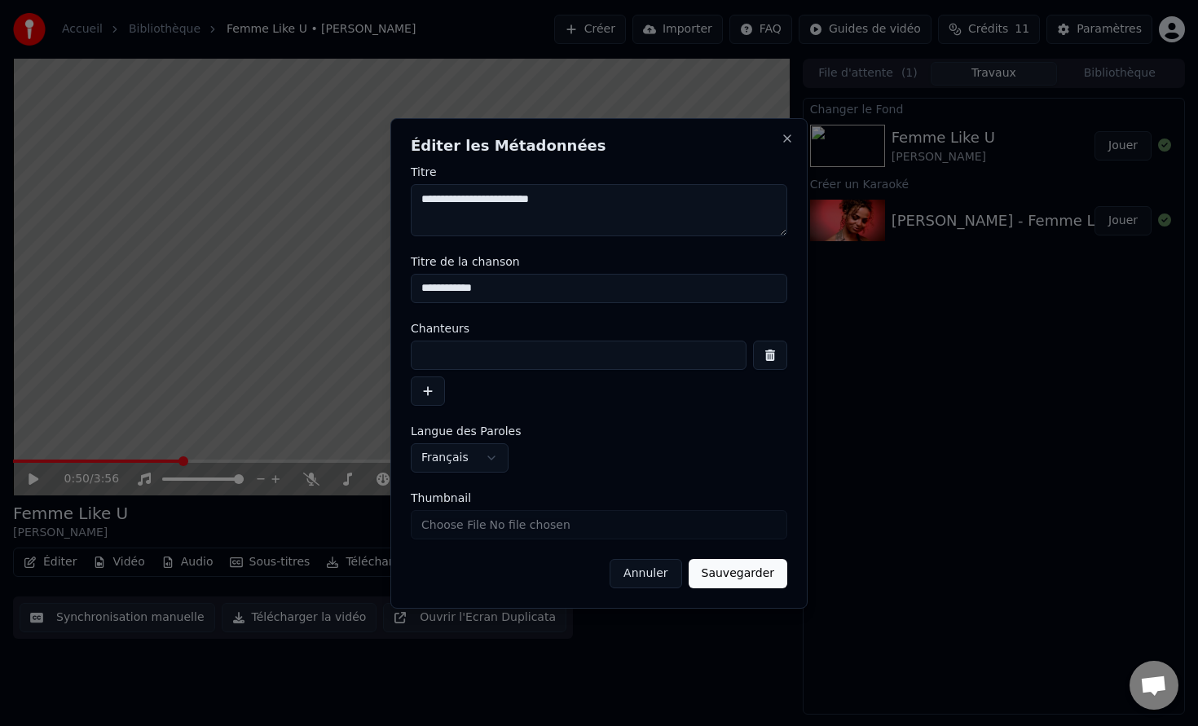
click at [548, 286] on input "**********" at bounding box center [599, 288] width 377 height 29
type input "*"
type input "**********"
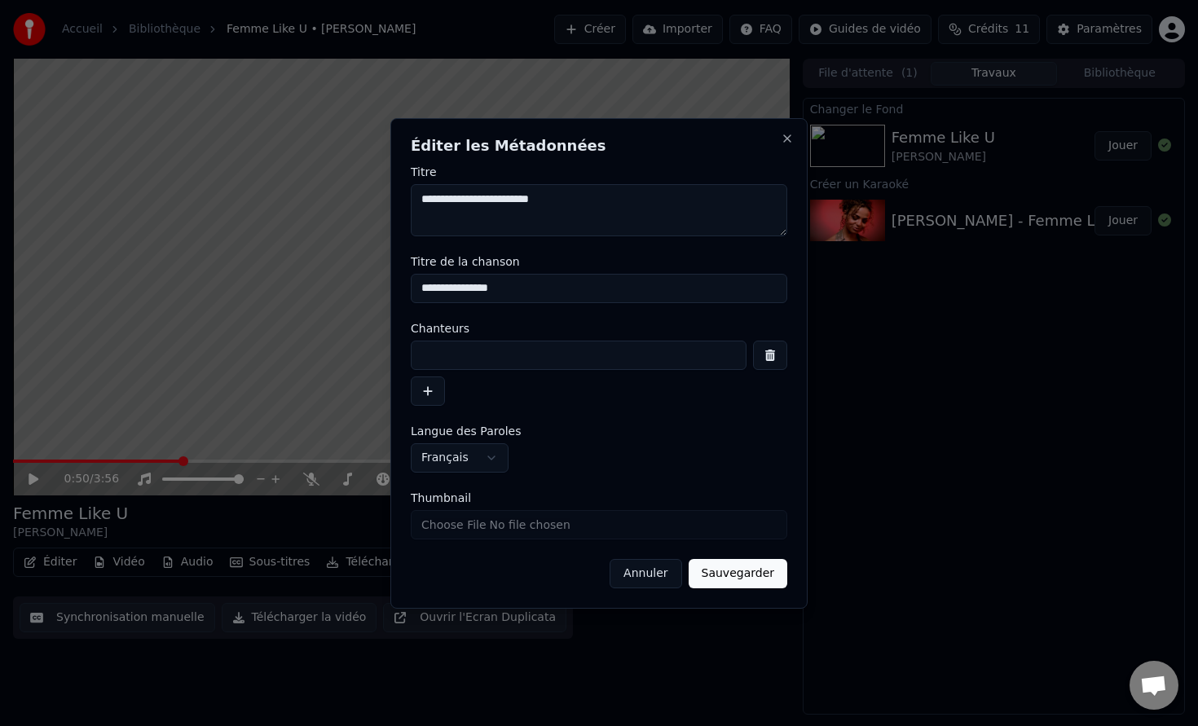
click at [482, 199] on textarea "**********" at bounding box center [599, 210] width 377 height 52
type textarea "**********"
click at [746, 566] on button "Sauvegarder" at bounding box center [738, 573] width 99 height 29
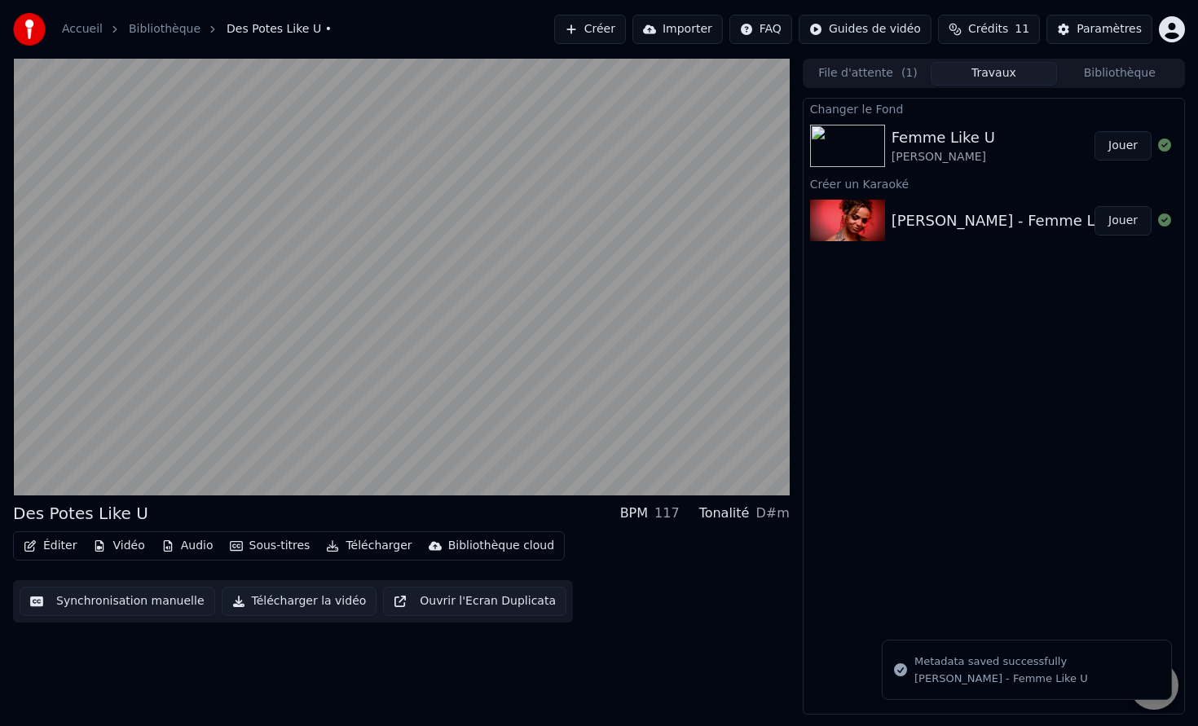
click at [707, 596] on div "Éditer Vidéo Audio Sous-titres Télécharger Bibliothèque cloud Synchronisation m…" at bounding box center [401, 576] width 777 height 91
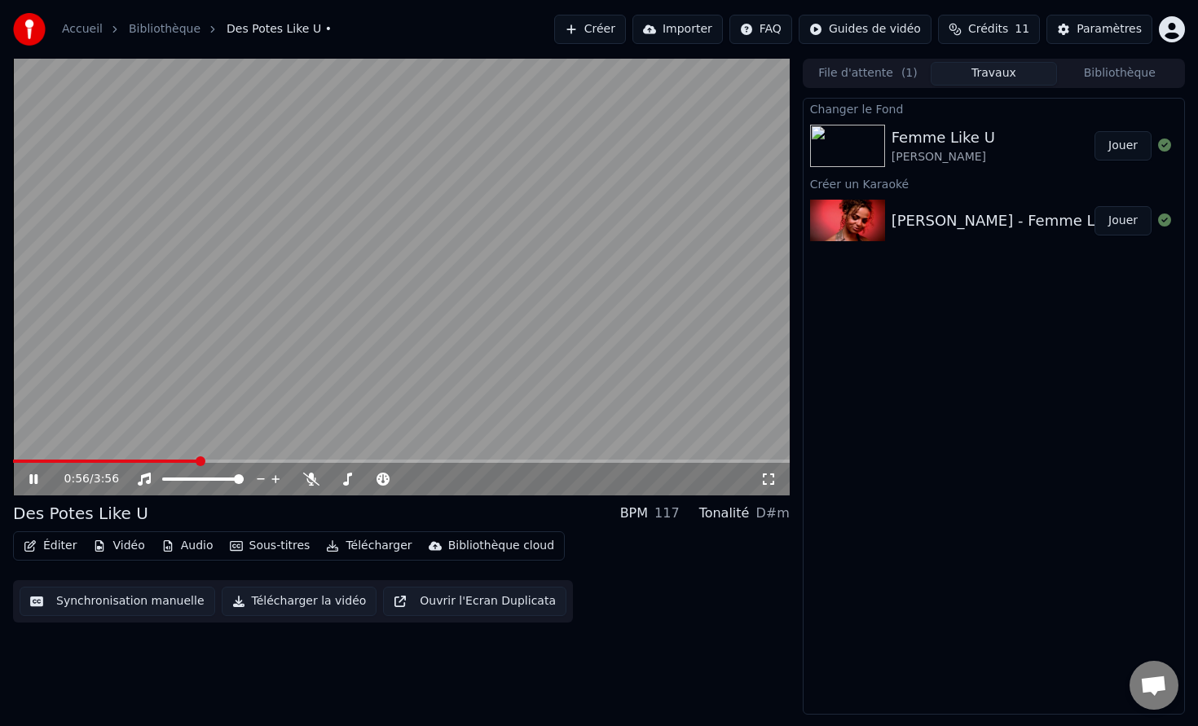
click at [10, 463] on div "0:56 / 3:56 Des Potes Like U BPM 117 Tonalité D#m Éditer Vidéo Audio Sous-titre…" at bounding box center [599, 387] width 1198 height 656
click at [15, 462] on span at bounding box center [107, 461] width 188 height 3
click at [0, 461] on div "0:01 / 3:56 Des Potes Like U BPM 117 Tonalité D#m Éditer Vidéo Audio Sous-titre…" at bounding box center [599, 387] width 1198 height 656
click at [36, 479] on icon at bounding box center [33, 479] width 8 height 10
click at [0, 461] on div "0:02 / 3:56 Des Potes Like U BPM 117 Tonalité D#m Éditer Vidéo Audio Sous-titre…" at bounding box center [599, 387] width 1198 height 656
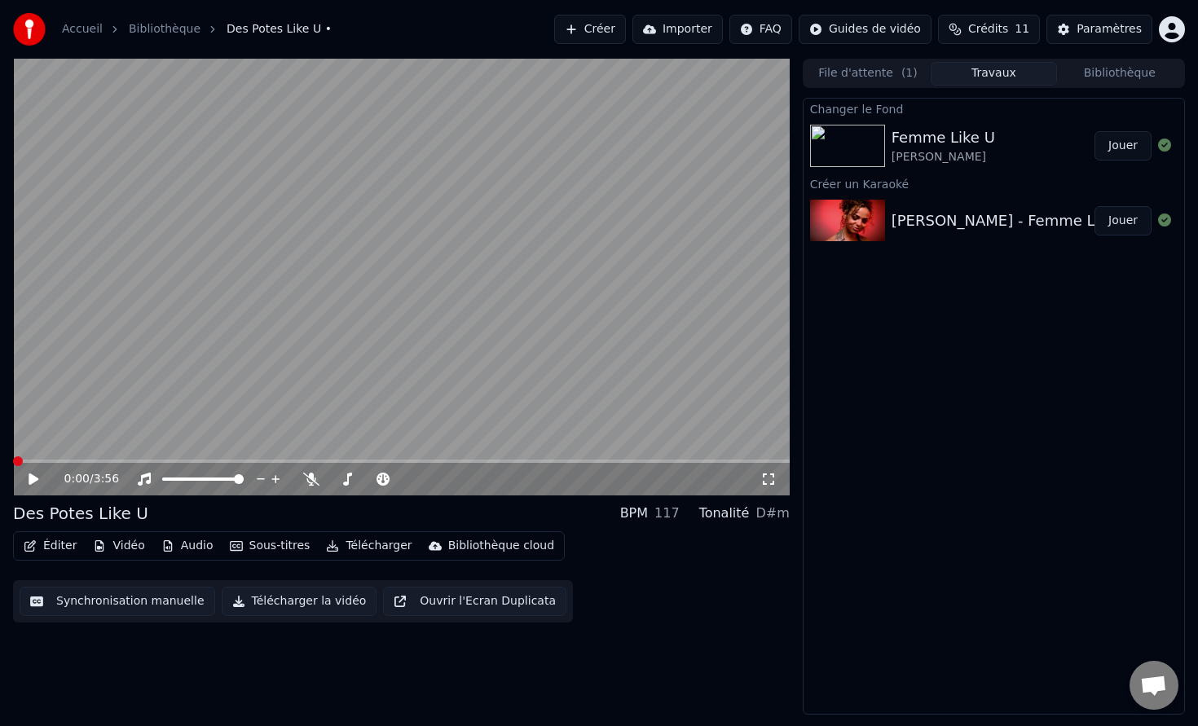
click at [30, 479] on icon at bounding box center [34, 479] width 10 height 11
click at [57, 460] on span at bounding box center [401, 461] width 777 height 3
click at [13, 461] on span at bounding box center [13, 461] width 0 height 3
click at [40, 484] on icon at bounding box center [45, 479] width 38 height 13
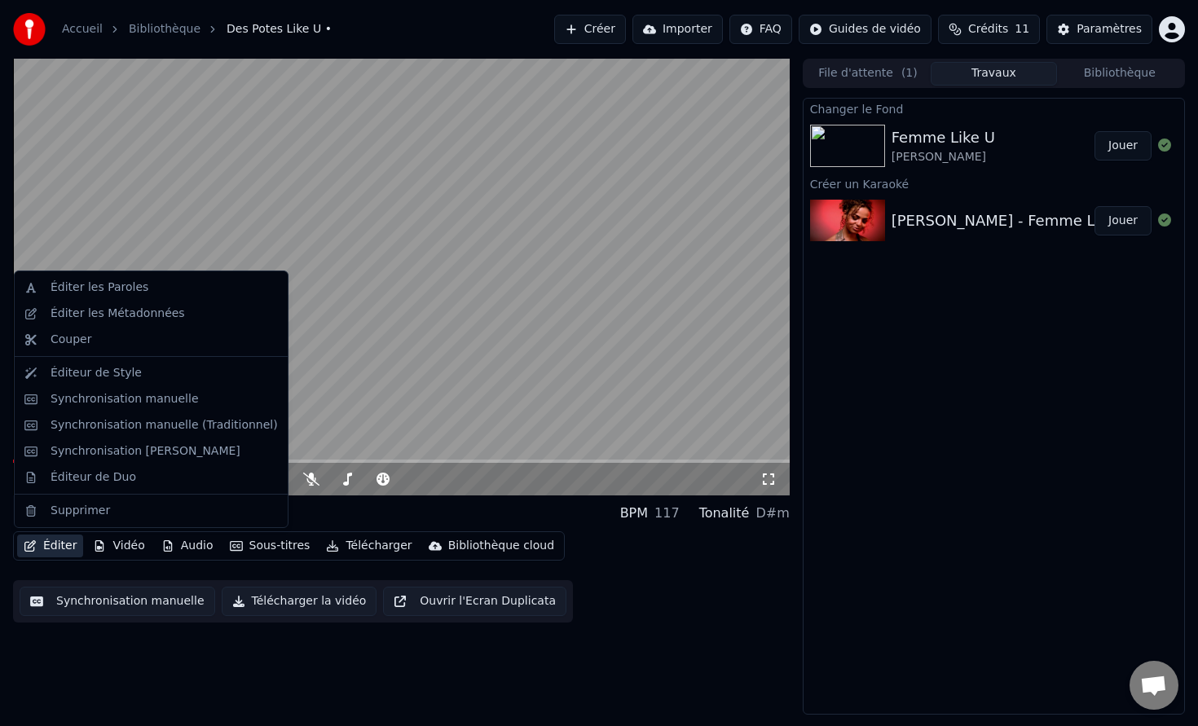
click at [66, 544] on button "Éditer" at bounding box center [50, 546] width 66 height 23
click at [152, 311] on div "Éditer les Métadonnées" at bounding box center [118, 314] width 134 height 16
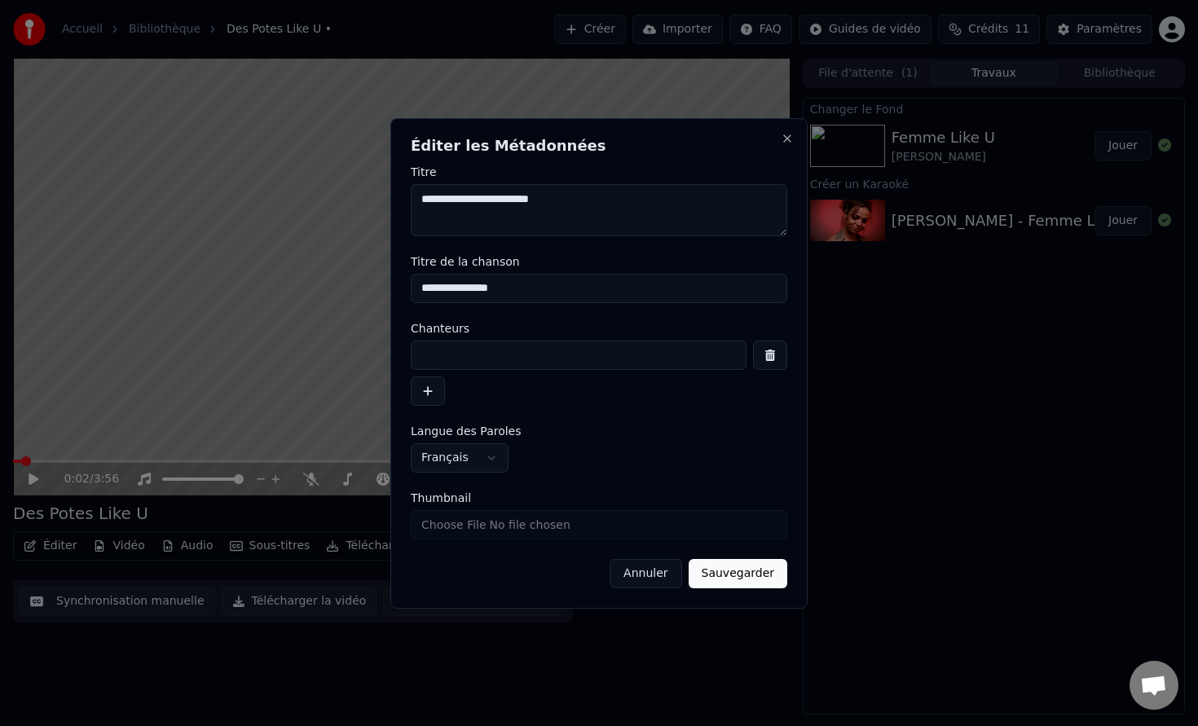
click at [447, 201] on textarea "**********" at bounding box center [599, 210] width 377 height 52
click at [459, 353] on input at bounding box center [579, 355] width 336 height 29
paste input "*******"
type input "*******"
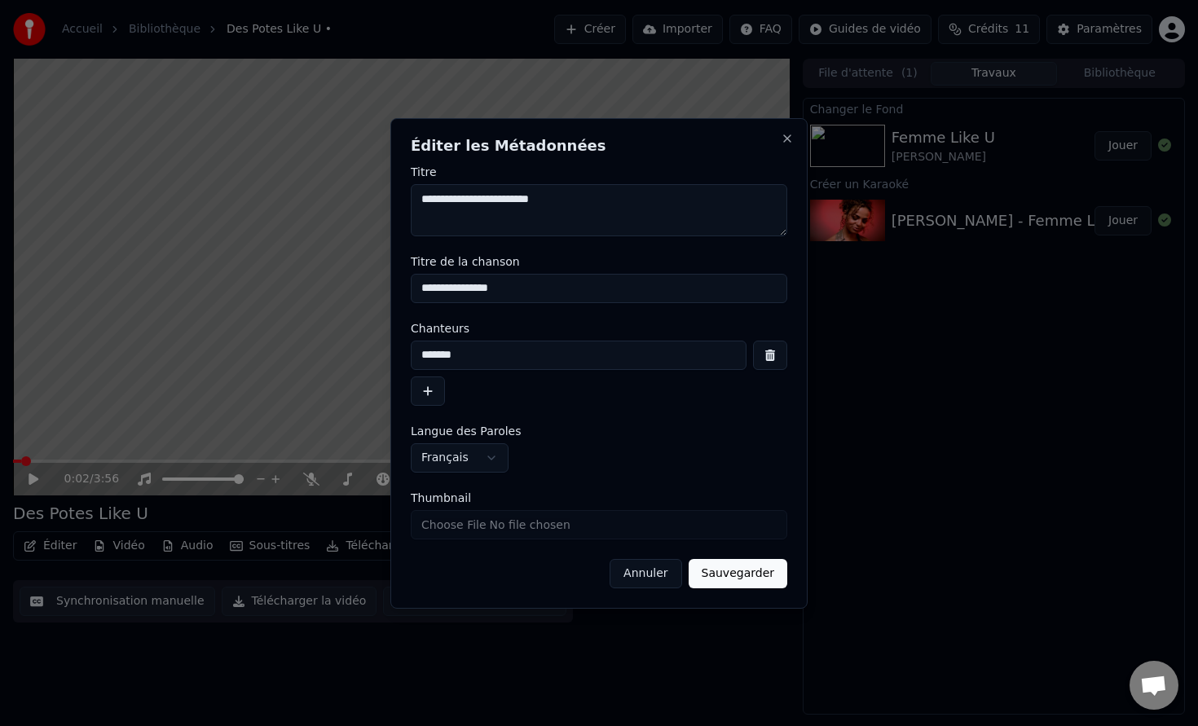
click at [764, 582] on button "Sauvegarder" at bounding box center [738, 573] width 99 height 29
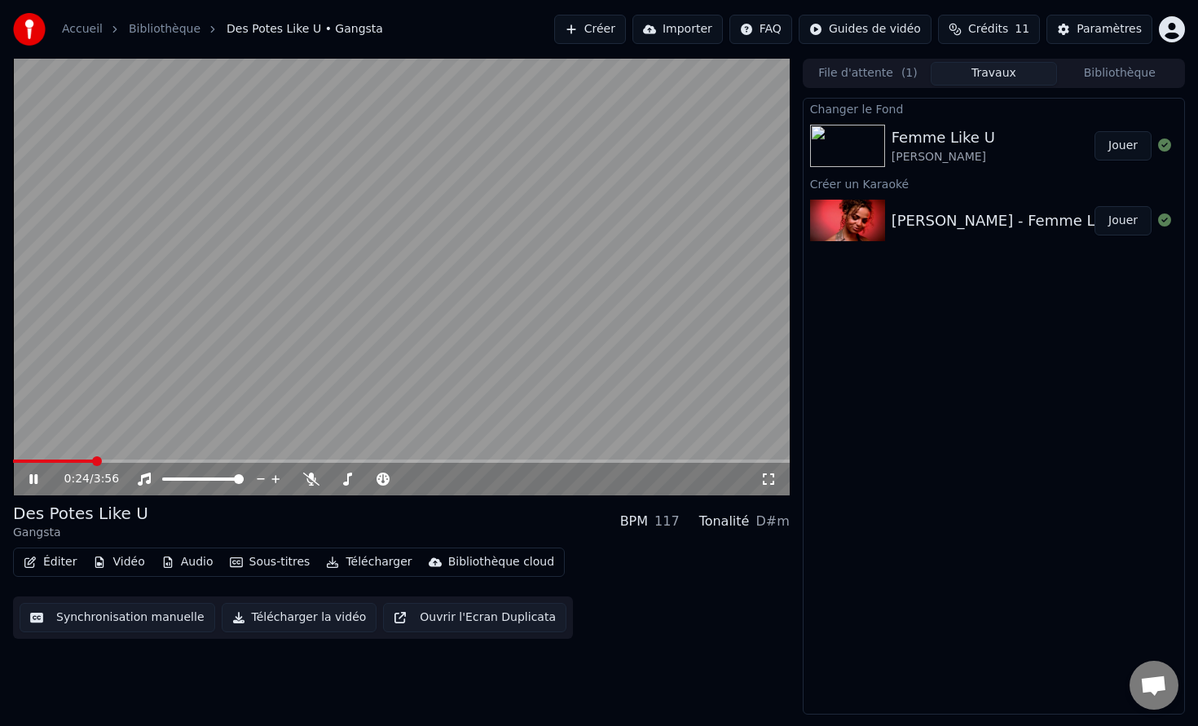
click at [35, 477] on icon at bounding box center [33, 479] width 8 height 10
click at [20, 462] on span at bounding box center [54, 461] width 82 height 3
click at [20, 462] on span at bounding box center [25, 461] width 10 height 10
click at [8, 462] on div "0:00 / 3:56 Des Potes Like U Gangsta BPM 117 Tonalité D#m Éditer Vidéo Audio So…" at bounding box center [599, 387] width 1198 height 656
click at [29, 480] on icon at bounding box center [34, 479] width 10 height 11
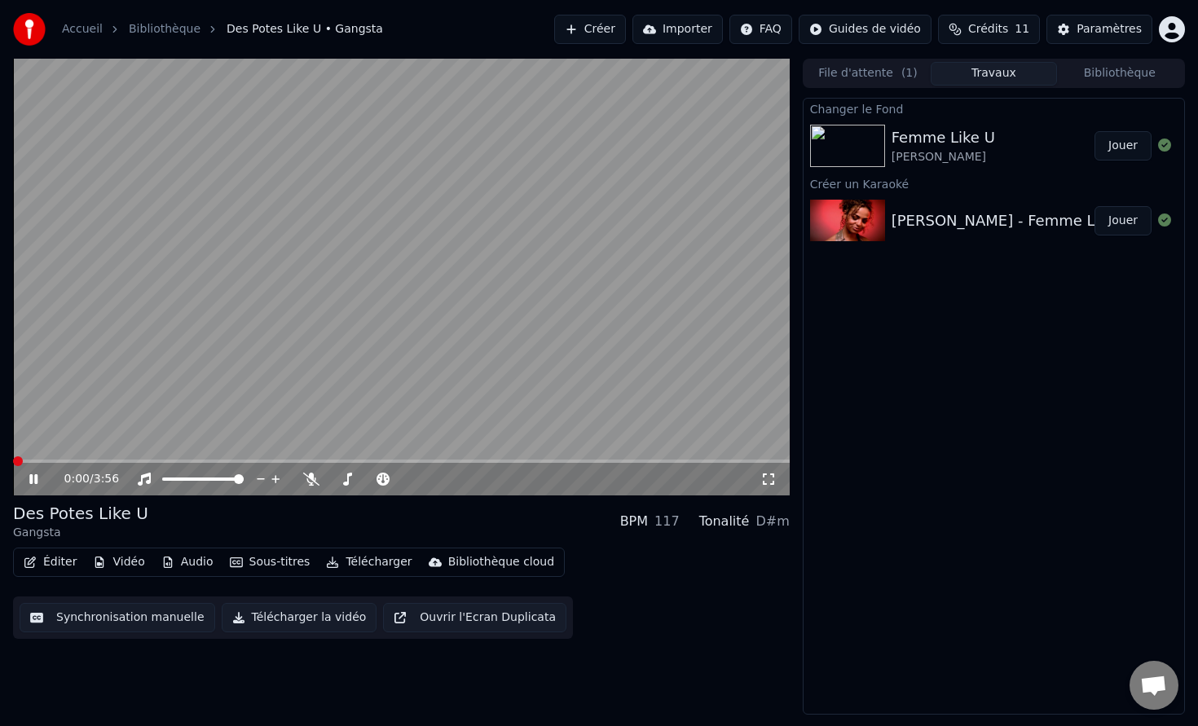
click at [39, 460] on span at bounding box center [401, 461] width 777 height 3
click at [29, 487] on div "0:19 / 3:56" at bounding box center [402, 479] width 764 height 16
click at [32, 483] on icon at bounding box center [33, 479] width 8 height 10
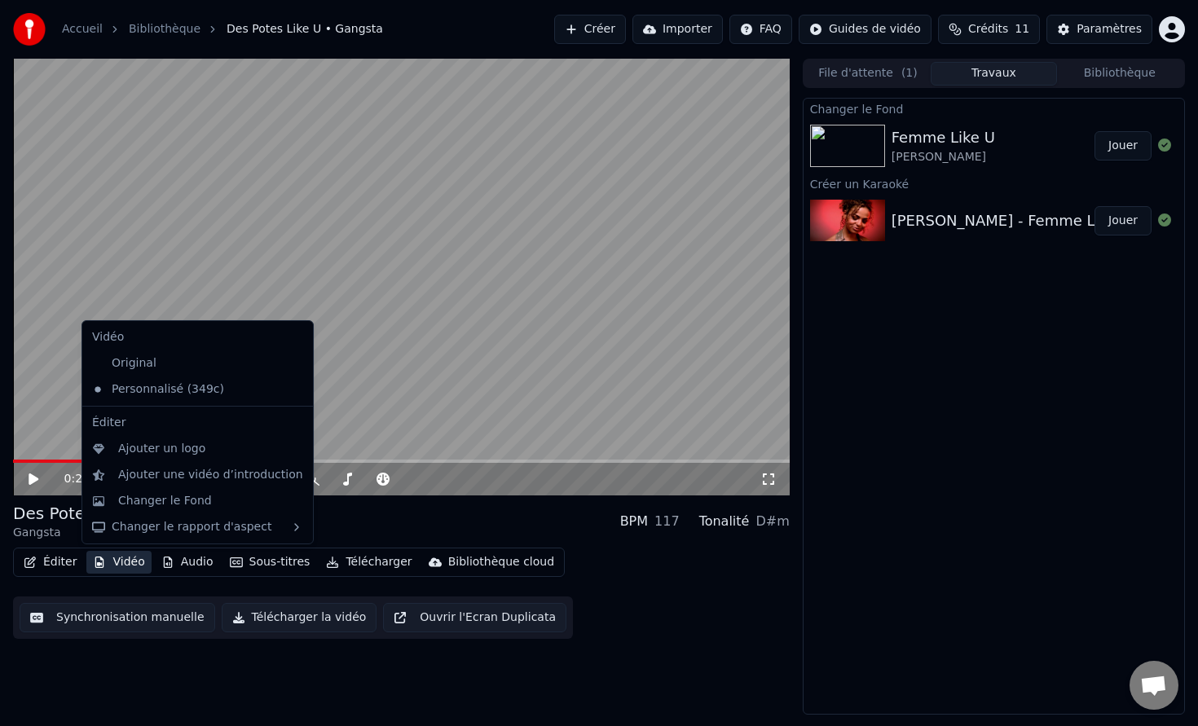
click at [120, 558] on button "Vidéo" at bounding box center [118, 562] width 64 height 23
click at [240, 510] on div "Changer le Fond" at bounding box center [198, 501] width 224 height 26
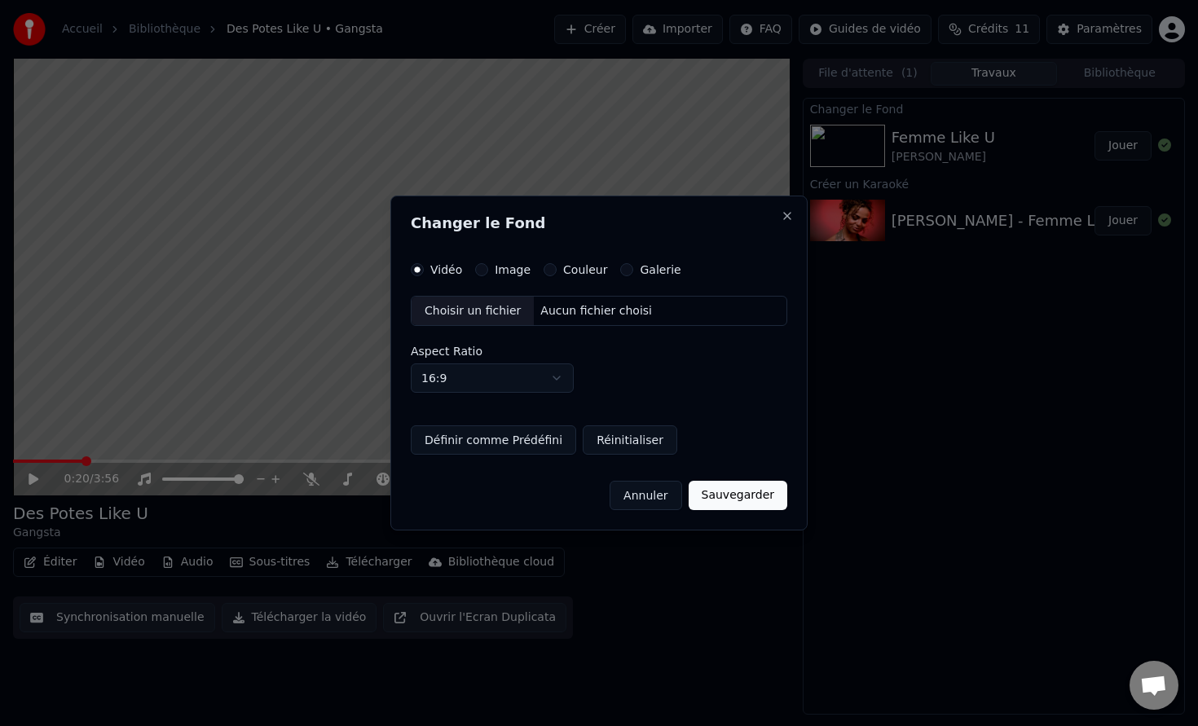
click at [480, 268] on button "Image" at bounding box center [481, 269] width 13 height 13
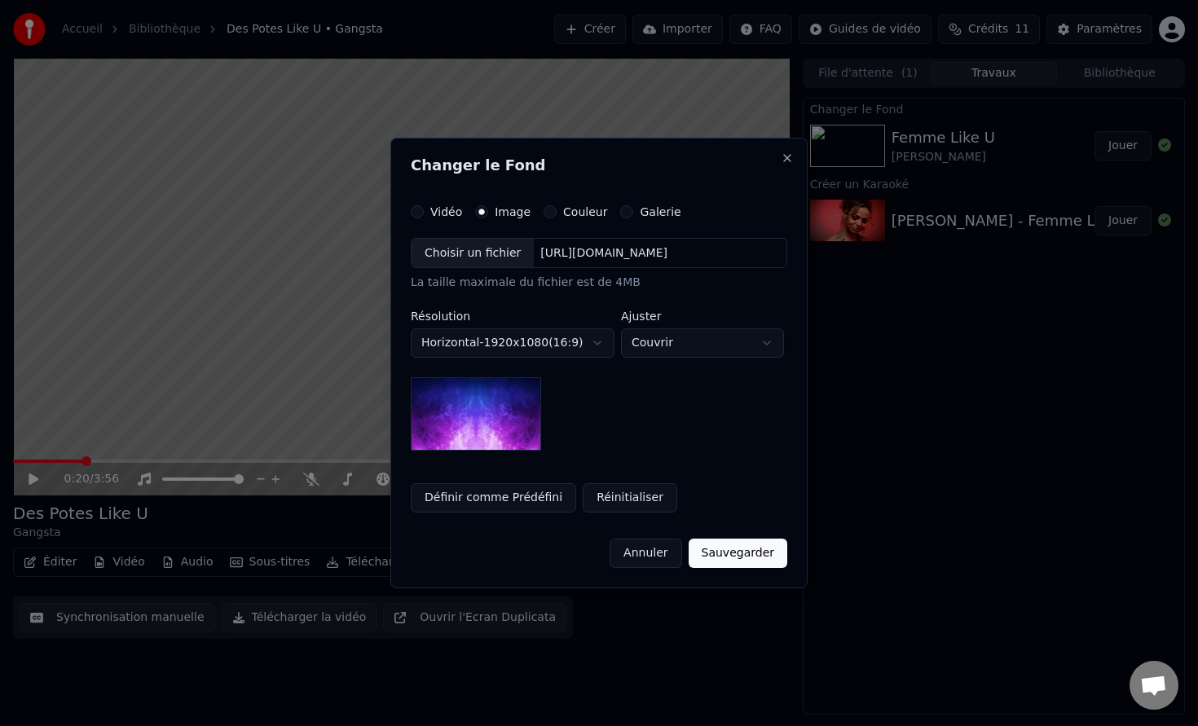
click at [640, 214] on label "Galerie" at bounding box center [660, 211] width 41 height 11
click at [627, 214] on button "Galerie" at bounding box center [626, 211] width 13 height 13
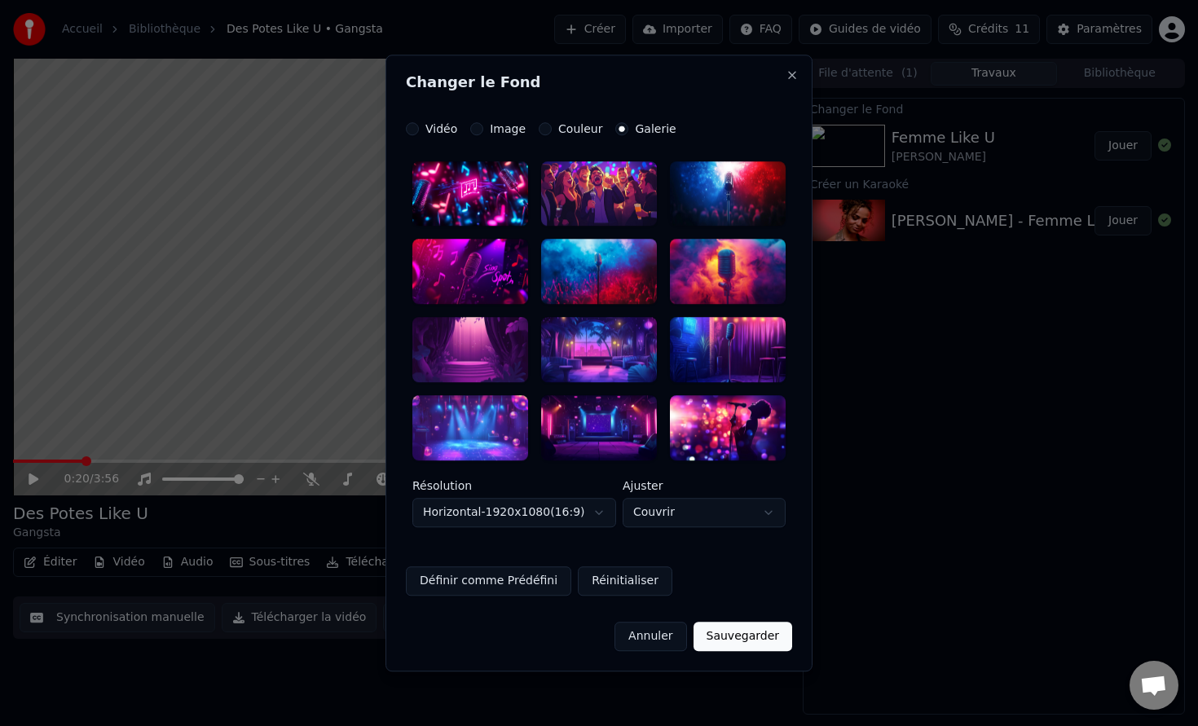
click at [502, 125] on label "Image" at bounding box center [508, 128] width 36 height 11
click at [483, 125] on button "Image" at bounding box center [476, 128] width 13 height 13
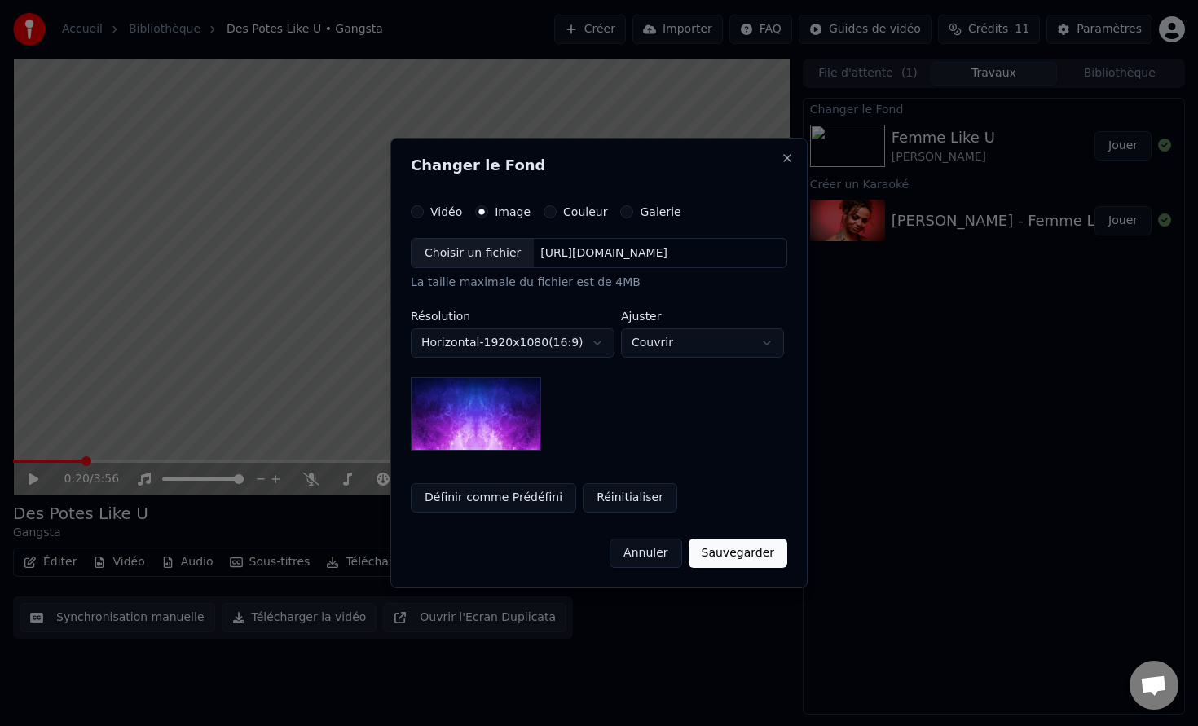
click at [542, 203] on div "**********" at bounding box center [598, 364] width 417 height 452
click at [547, 214] on div "Couleur" at bounding box center [576, 211] width 64 height 13
click at [544, 213] on button "Couleur" at bounding box center [550, 211] width 13 height 13
